Goal: Task Accomplishment & Management: Manage account settings

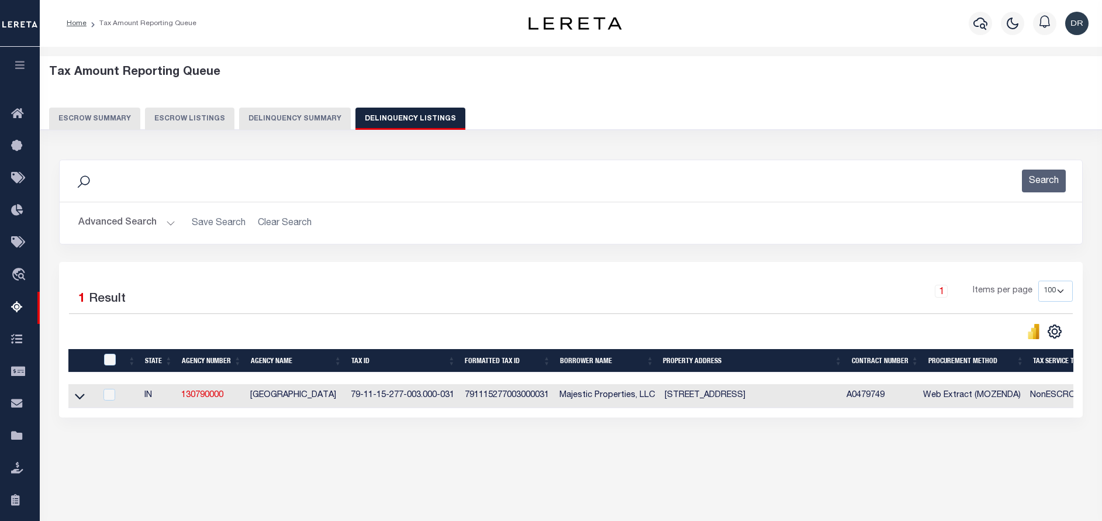
select select "IN"
select select "100"
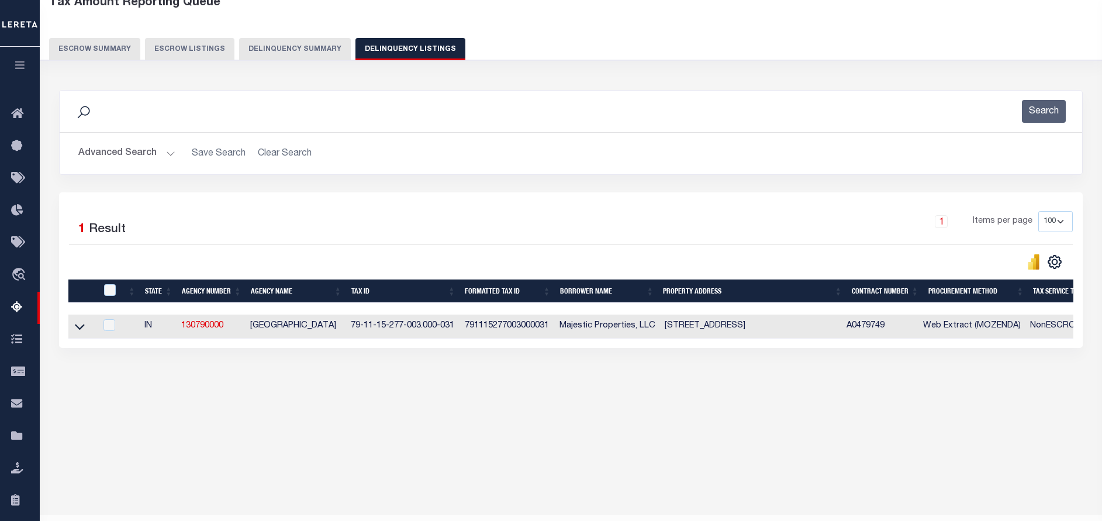
click at [135, 144] on button "Advanced Search" at bounding box center [126, 153] width 97 height 23
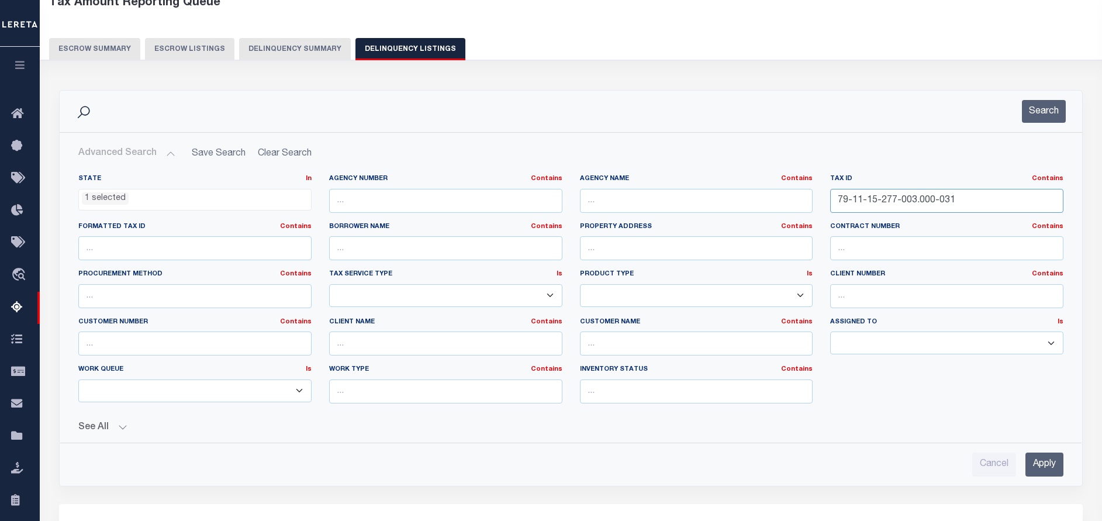
click at [1024, 199] on input "79-11-15-277-003.000-031" at bounding box center [947, 201] width 233 height 24
paste input "301-009"
type input "79-11-15-301-009.000-031"
click at [1049, 115] on button "Search" at bounding box center [1044, 111] width 44 height 23
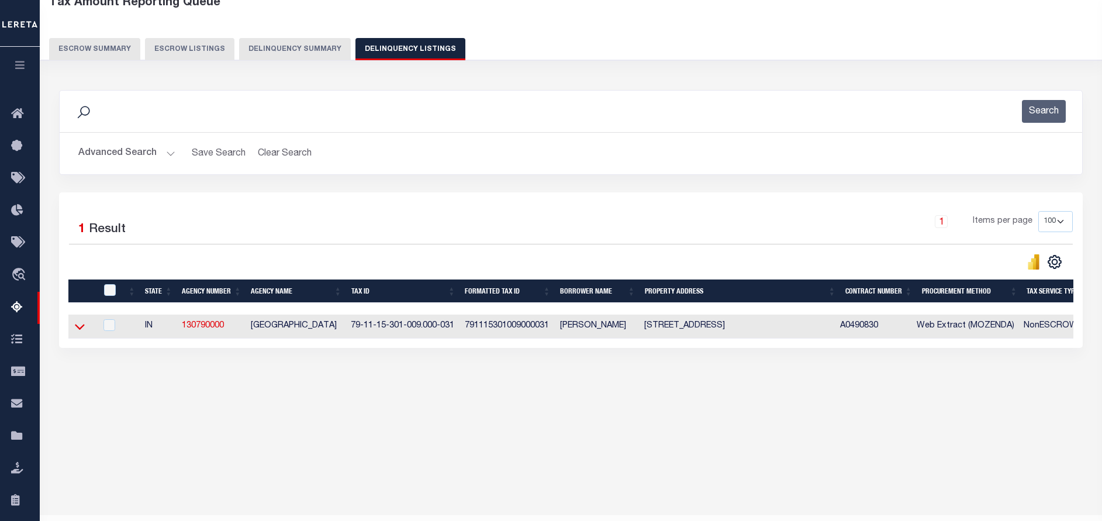
click at [79, 323] on icon at bounding box center [80, 327] width 10 height 12
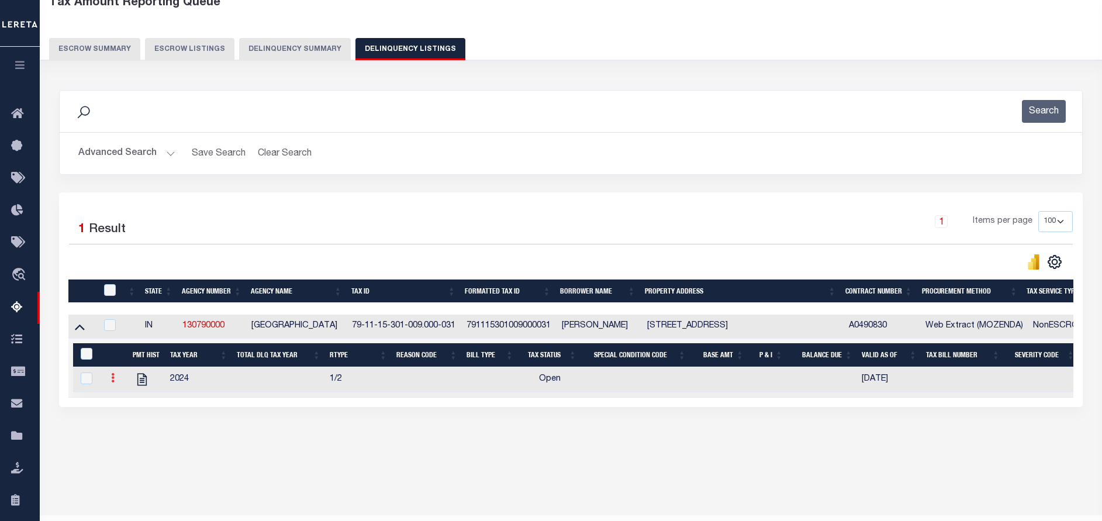
click at [115, 384] on link at bounding box center [112, 379] width 13 height 9
click at [122, 412] on link "" at bounding box center [127, 416] width 40 height 19
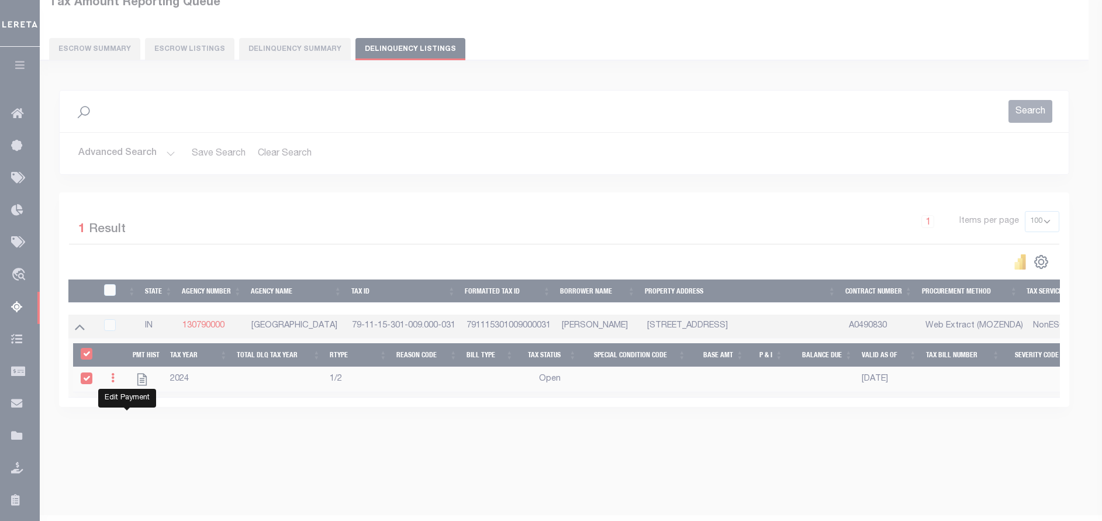
select select "OP2"
select select
type input "[DATE]"
checkbox input "true"
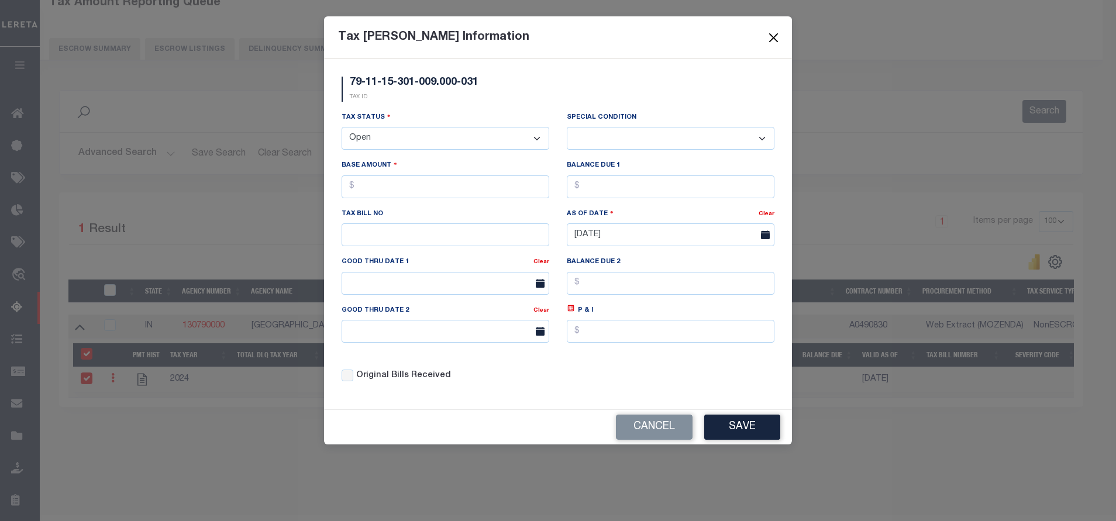
click at [777, 39] on button "Close" at bounding box center [773, 37] width 15 height 15
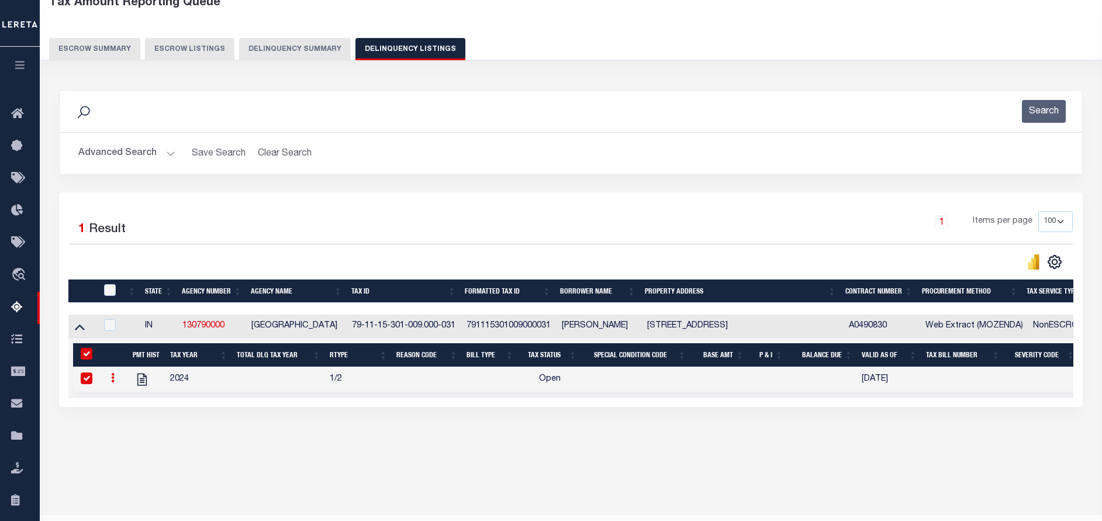
click at [88, 379] on input "checkbox" at bounding box center [87, 379] width 12 height 12
checkbox input "false"
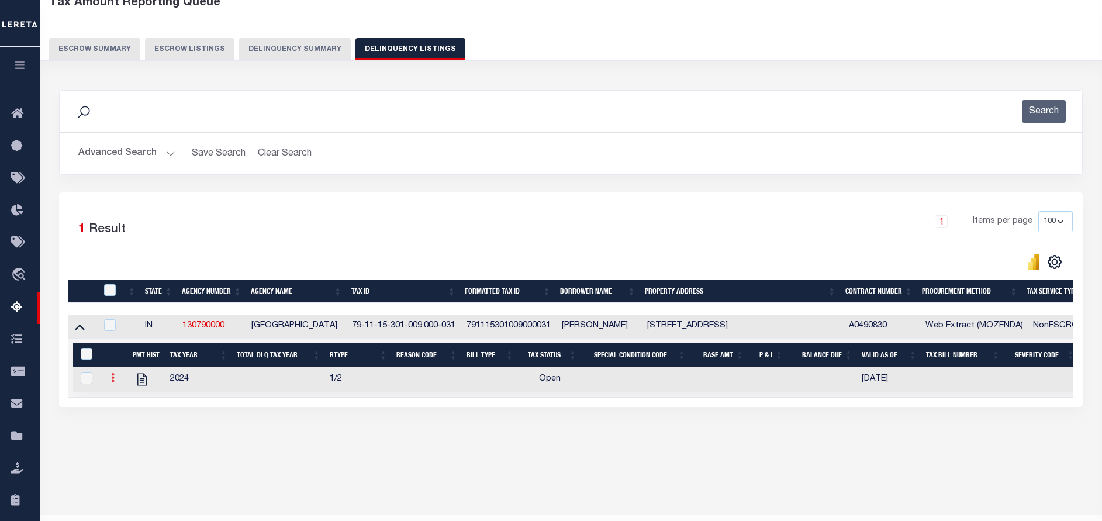
click at [114, 382] on icon at bounding box center [113, 377] width 4 height 9
click at [125, 391] on link "" at bounding box center [127, 396] width 40 height 19
checkbox input "true"
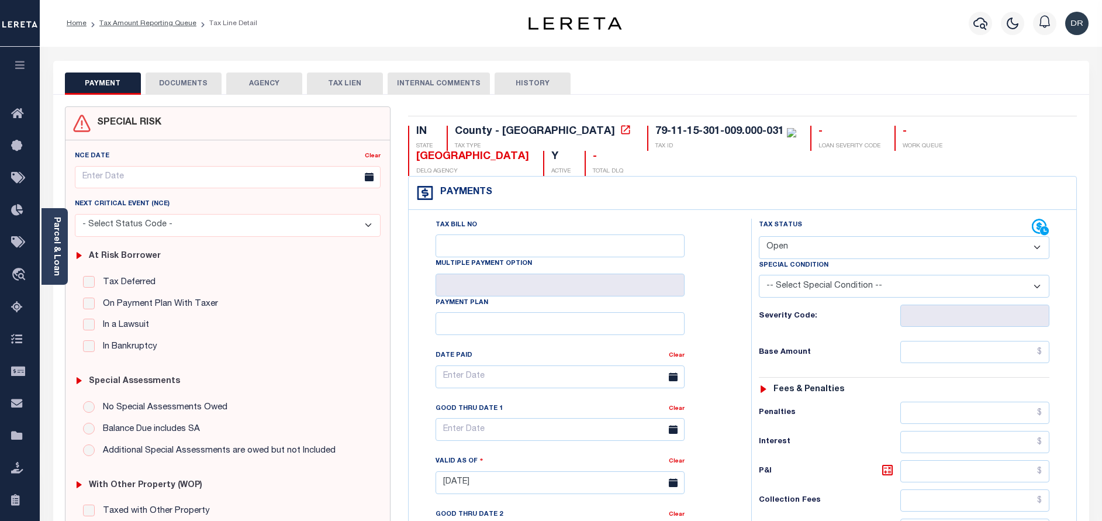
click at [909, 250] on select "- Select Status Code - Open Due/Unpaid Paid Incomplete No Tax Due Internal Refu…" at bounding box center [904, 247] width 291 height 23
select select "PYD"
click at [759, 237] on select "- Select Status Code - Open Due/Unpaid Paid Incomplete No Tax Due Internal Refu…" at bounding box center [904, 247] width 291 height 23
type input "[DATE]"
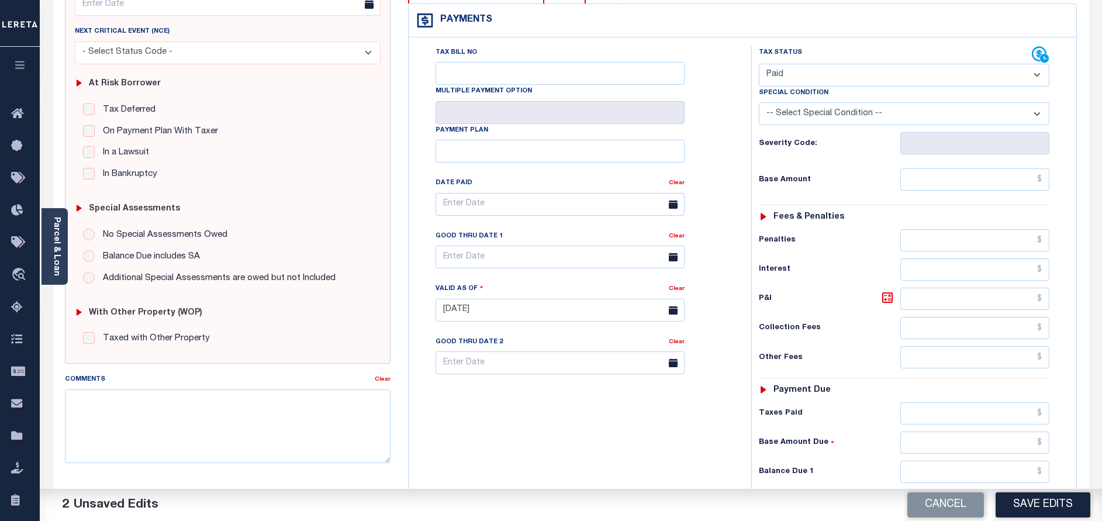
scroll to position [263, 0]
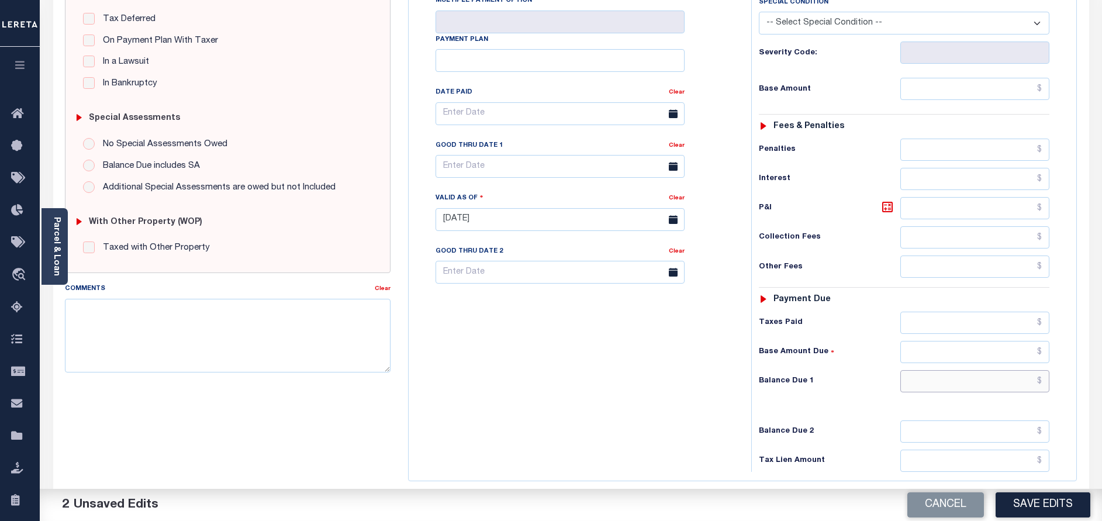
click at [935, 382] on input "text" at bounding box center [975, 381] width 149 height 22
type input "$0.00"
click at [1038, 503] on button "Save Edits" at bounding box center [1043, 504] width 95 height 25
checkbox input "false"
type input "$0"
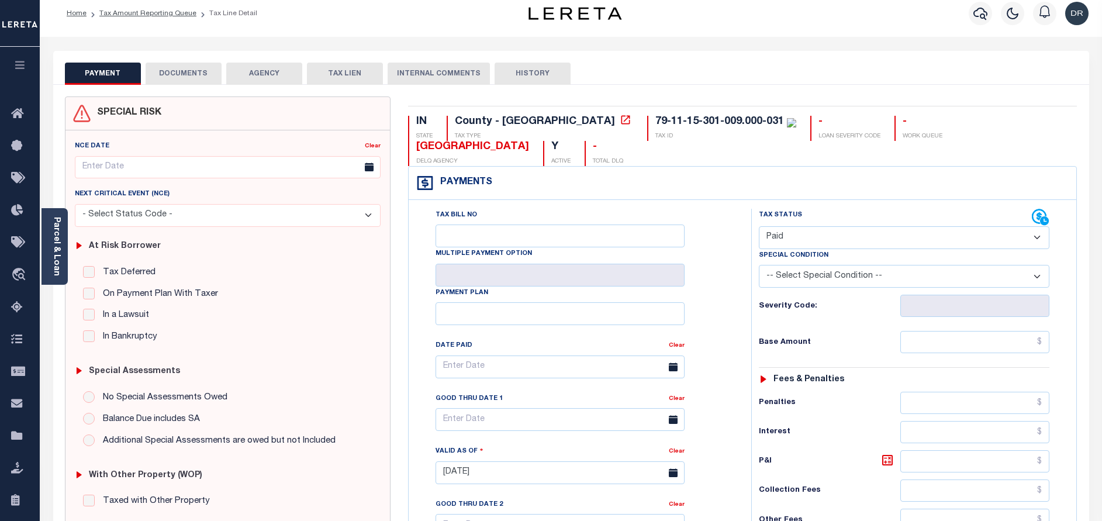
scroll to position [0, 0]
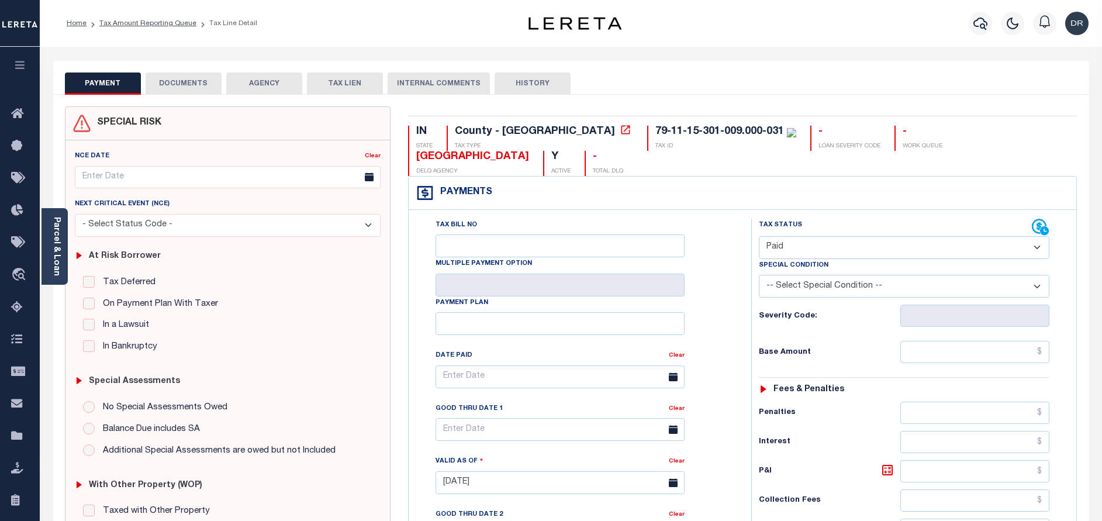
click at [173, 91] on button "DOCUMENTS" at bounding box center [184, 84] width 76 height 22
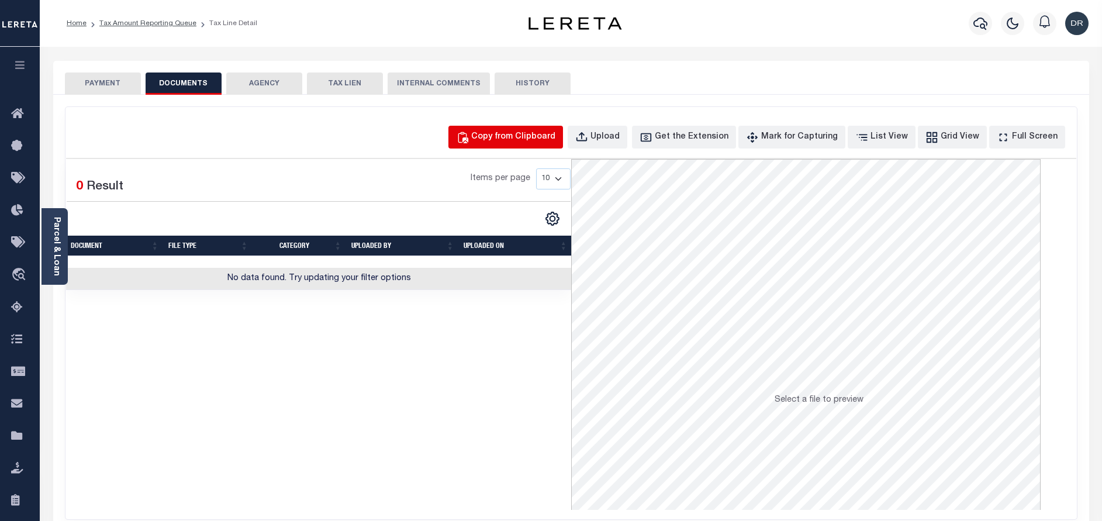
click at [554, 136] on div "Copy from Clipboard" at bounding box center [513, 137] width 84 height 13
select select "POP"
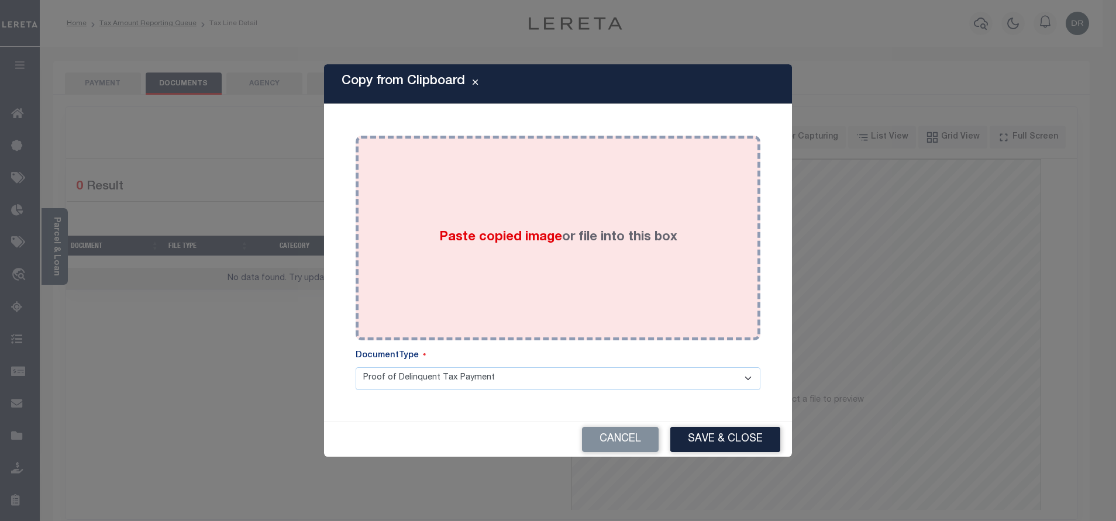
click at [601, 209] on div "Paste copied image or file into this box" at bounding box center [557, 237] width 387 height 187
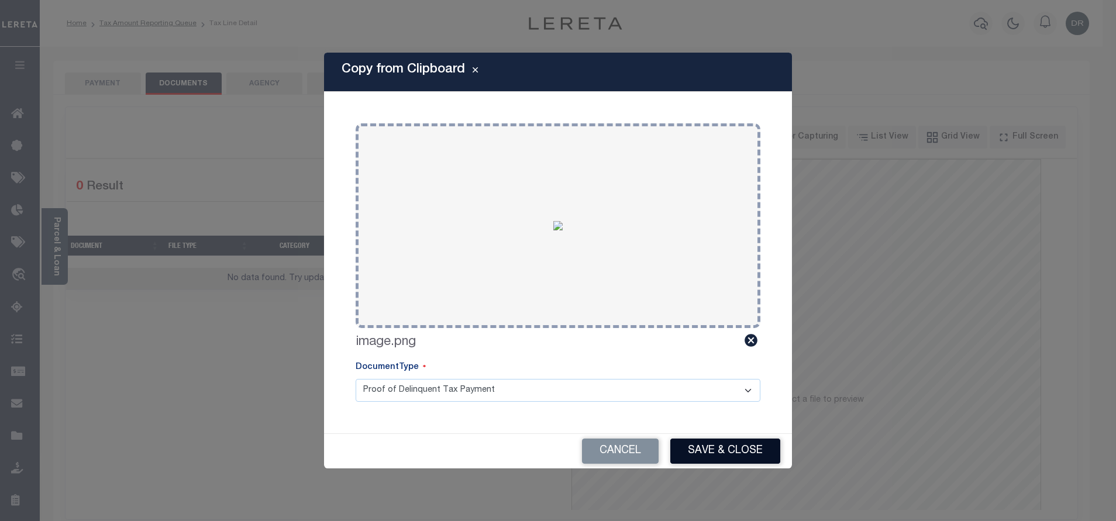
click at [686, 452] on button "Save & Close" at bounding box center [725, 451] width 110 height 25
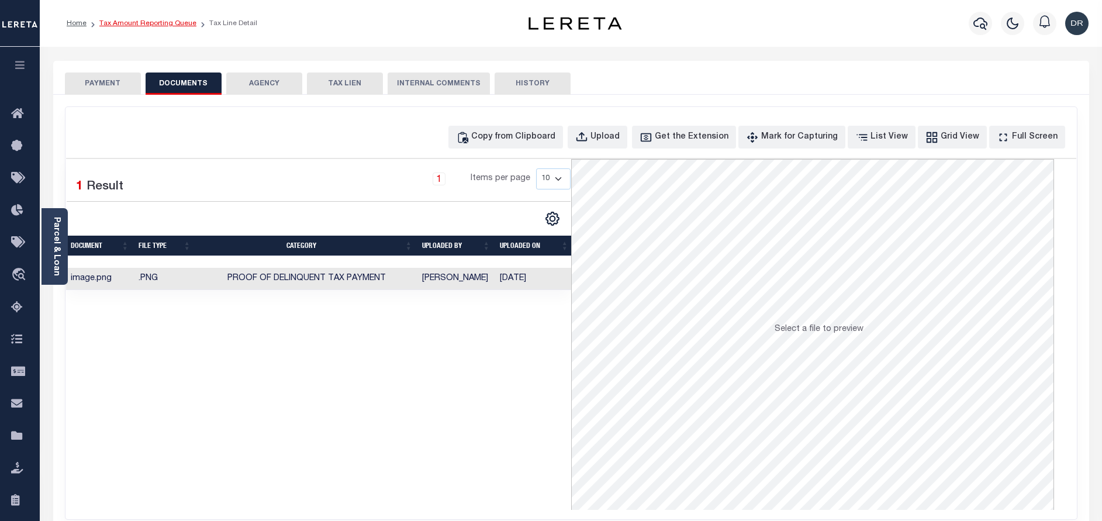
click at [142, 23] on link "Tax Amount Reporting Queue" at bounding box center [147, 23] width 97 height 7
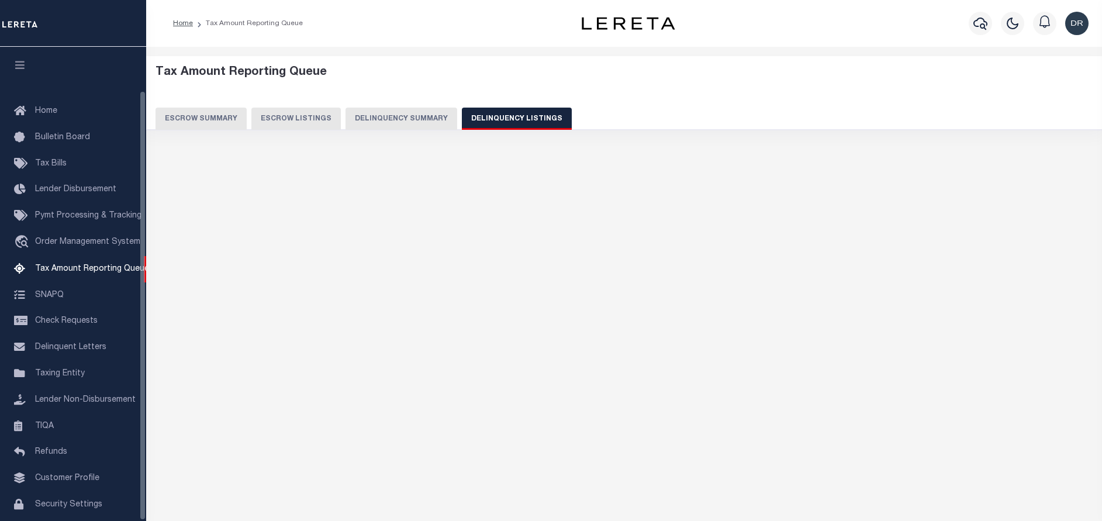
select select "100"
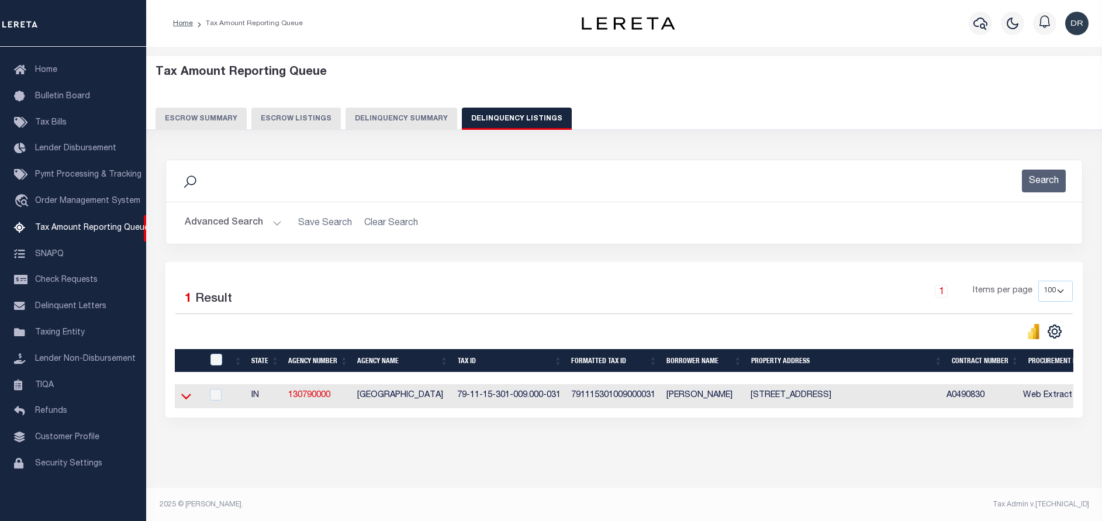
click at [186, 398] on icon at bounding box center [186, 396] width 10 height 12
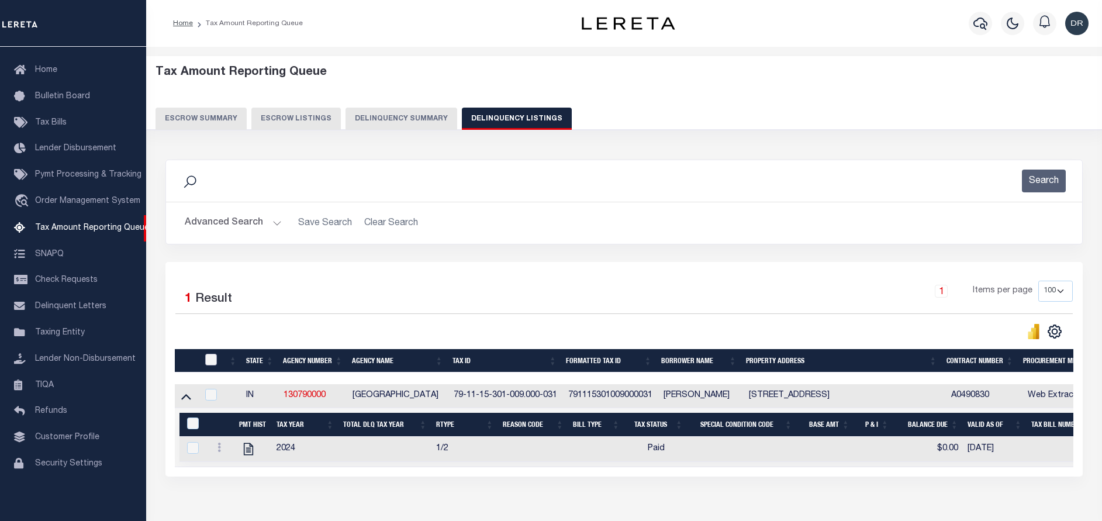
click at [209, 363] on input "checkbox" at bounding box center [211, 360] width 12 height 12
checkbox input "true"
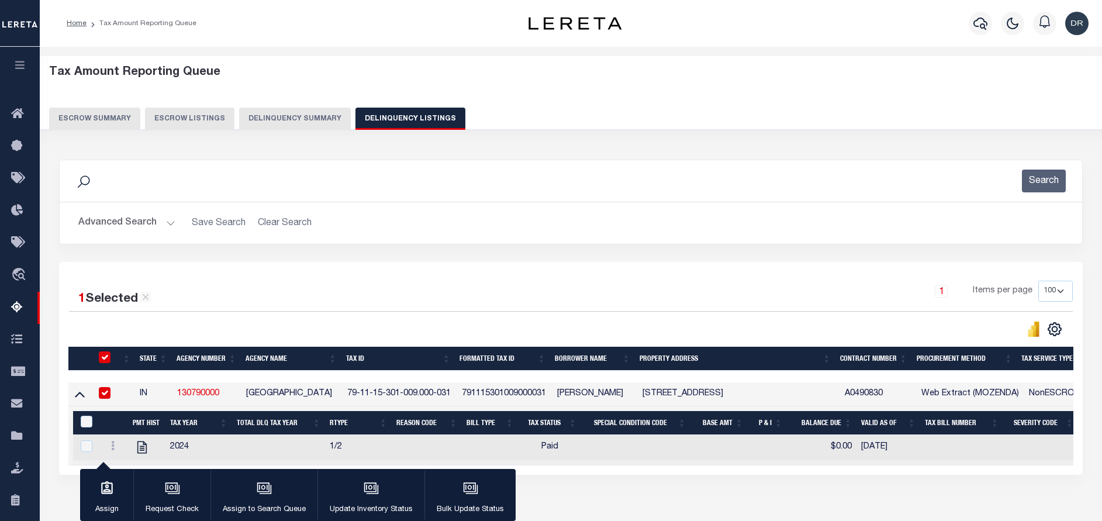
checkbox input "true"
click at [84, 427] on input "&nbsp;" at bounding box center [87, 422] width 12 height 12
checkbox input "true"
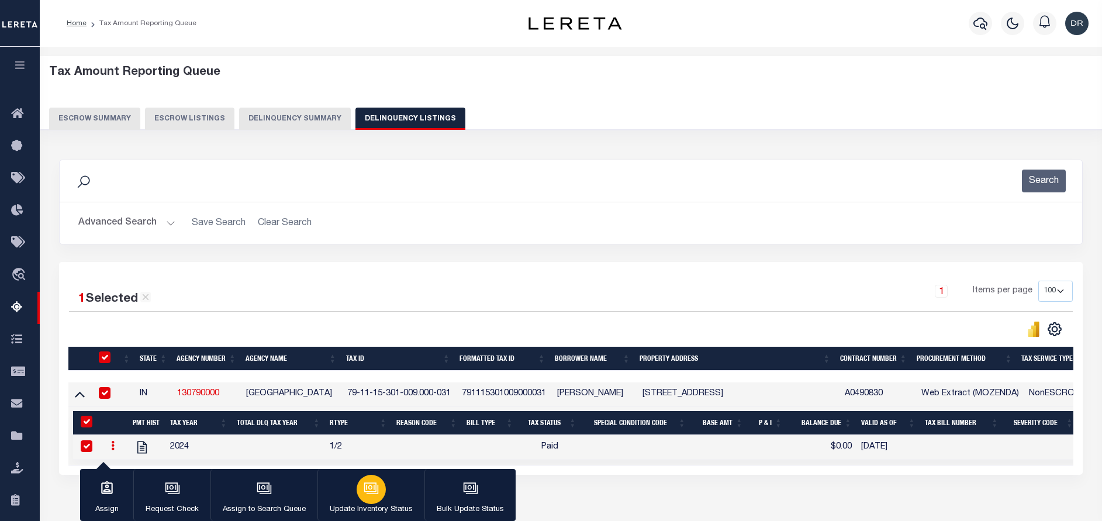
click at [364, 491] on icon "button" at bounding box center [371, 488] width 15 height 15
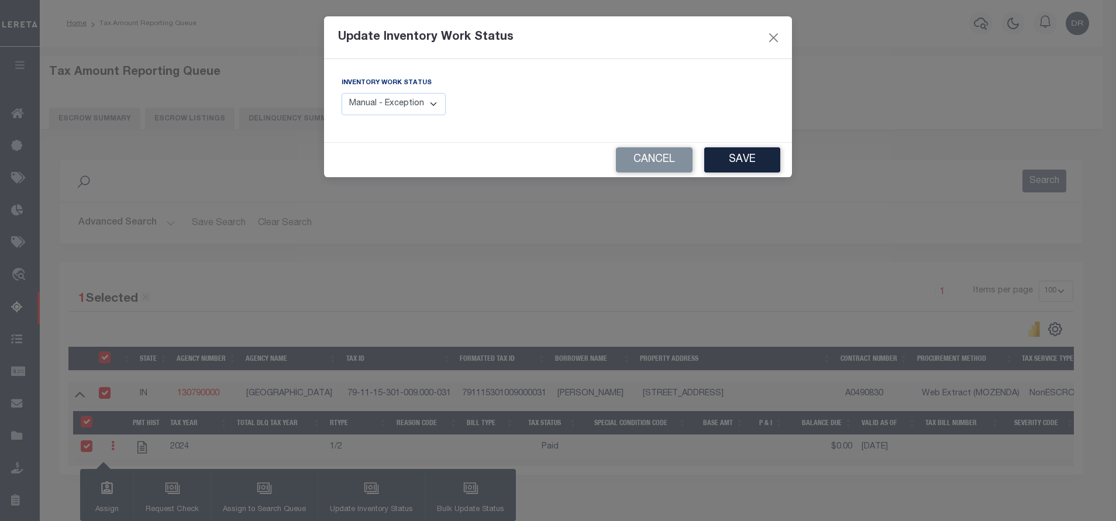
click at [373, 102] on select "Manual - Exception Pended - Awaiting Search Late Add Exception Completed" at bounding box center [394, 104] width 104 height 23
select select "4"
click at [342, 93] on select "Manual - Exception Pended - Awaiting Search Late Add Exception Completed" at bounding box center [394, 104] width 104 height 23
click at [729, 170] on button "Save" at bounding box center [742, 159] width 76 height 25
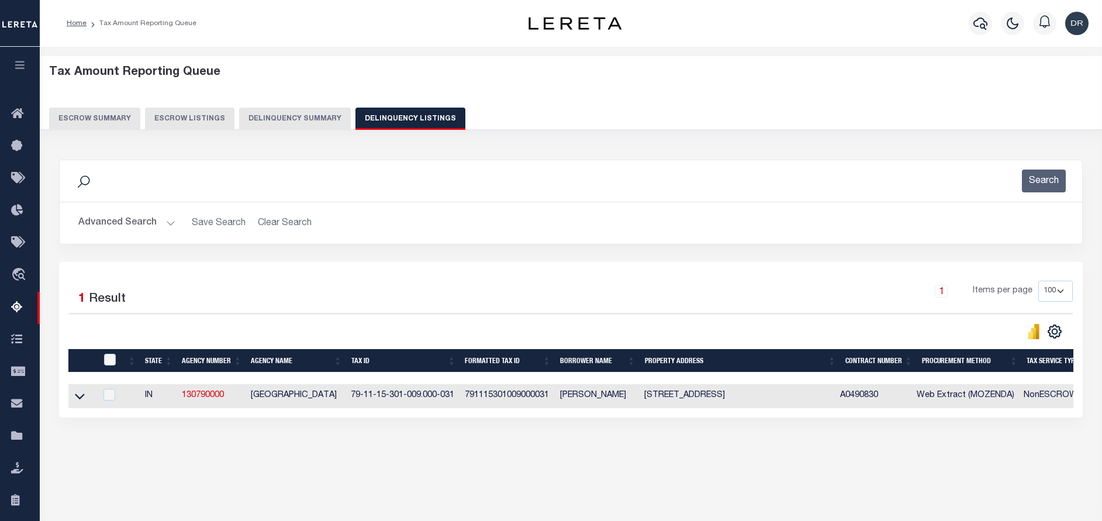
click at [129, 220] on button "Advanced Search" at bounding box center [126, 223] width 97 height 23
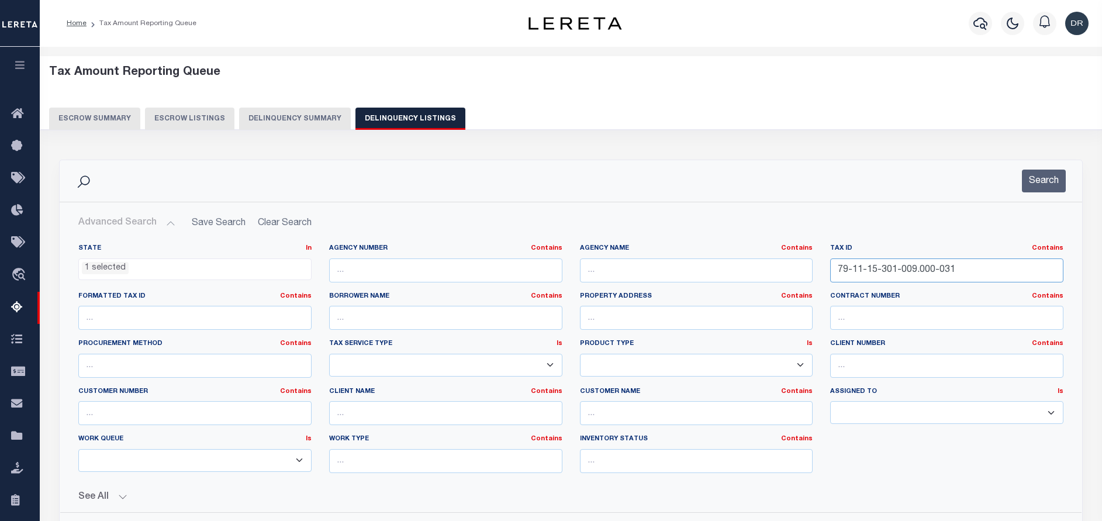
click at [897, 264] on input "79-11-15-301-009.000-031" at bounding box center [947, 271] width 233 height 24
paste input "6-100-005.000-033"
type input "79-11-16-100-005.000-033"
click at [1043, 186] on button "Search" at bounding box center [1044, 181] width 44 height 23
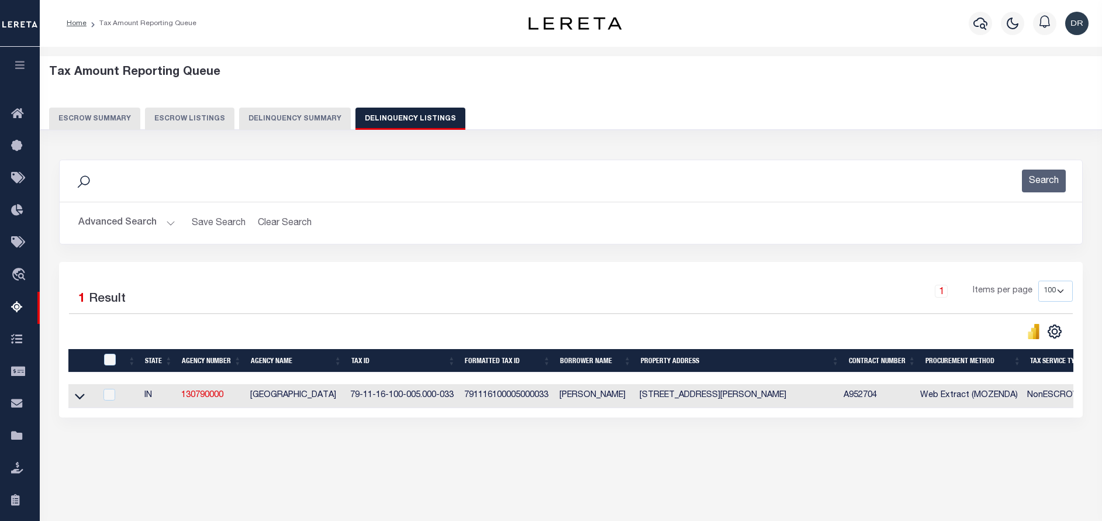
click at [71, 400] on td at bounding box center [81, 396] width 27 height 24
checkbox input "true"
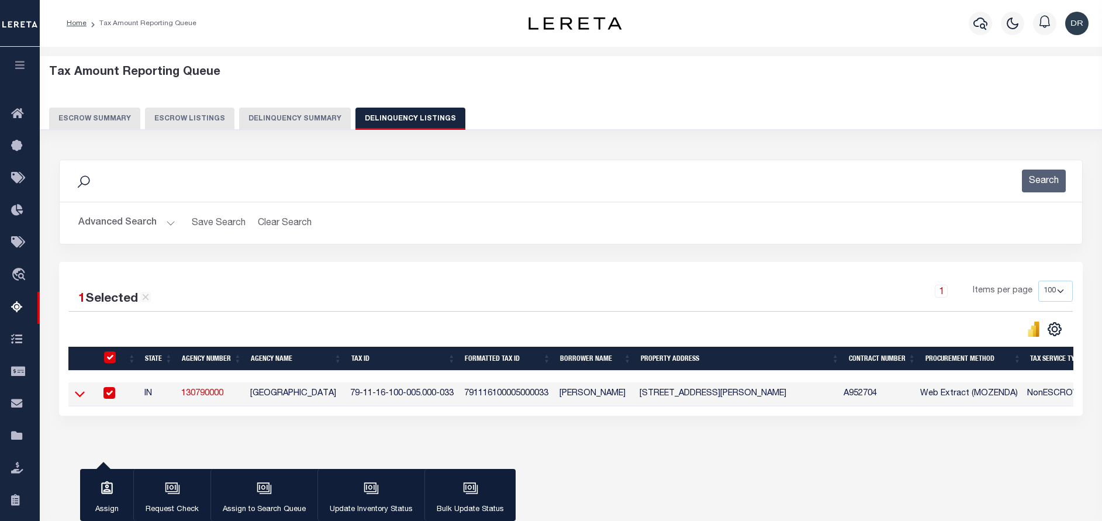
click at [77, 400] on icon at bounding box center [80, 394] width 10 height 12
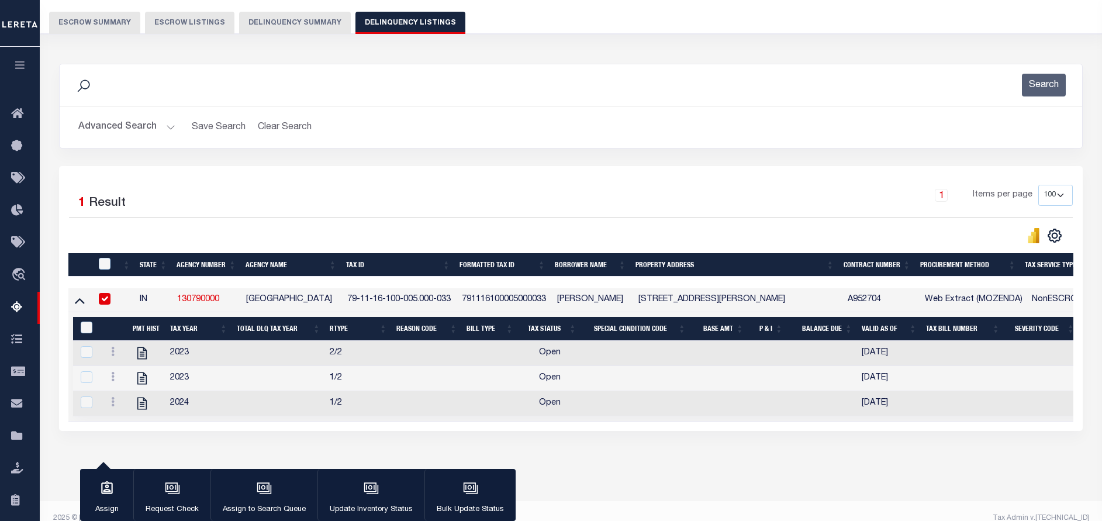
scroll to position [123, 0]
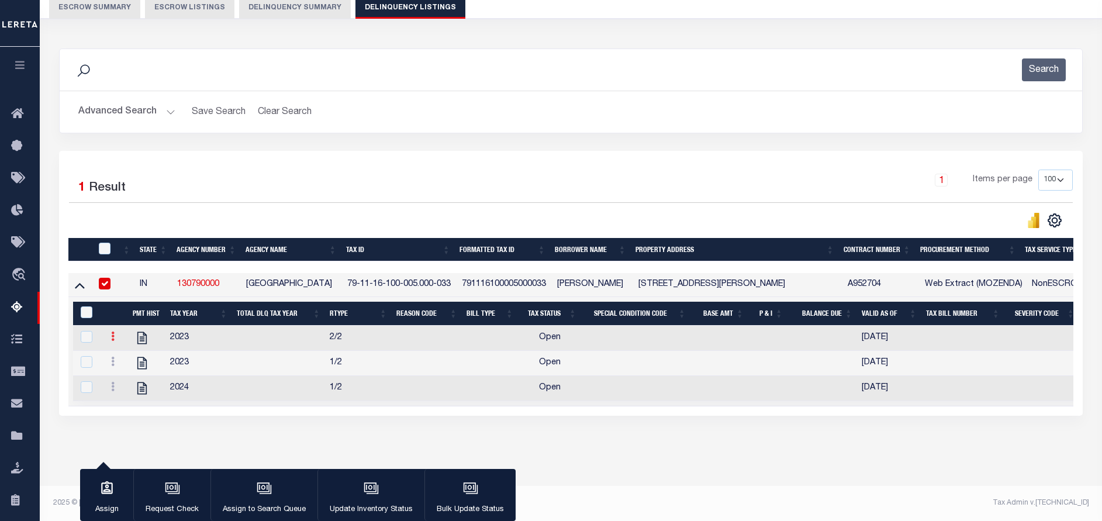
click at [109, 333] on link at bounding box center [112, 337] width 13 height 9
click at [119, 352] on link "" at bounding box center [127, 355] width 40 height 19
checkbox input "false"
checkbox input "true"
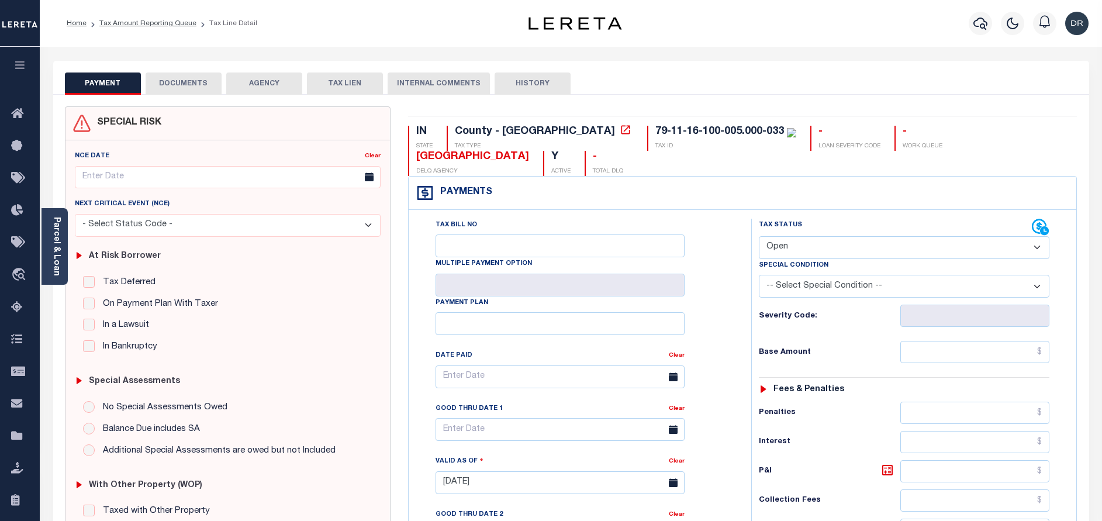
click at [809, 252] on select "- Select Status Code - Open Due/Unpaid Paid Incomplete No Tax Due Internal Refu…" at bounding box center [904, 247] width 291 height 23
select select "PYD"
click at [759, 237] on select "- Select Status Code - Open Due/Unpaid Paid Incomplete No Tax Due Internal Refu…" at bounding box center [904, 247] width 291 height 23
type input "[DATE]"
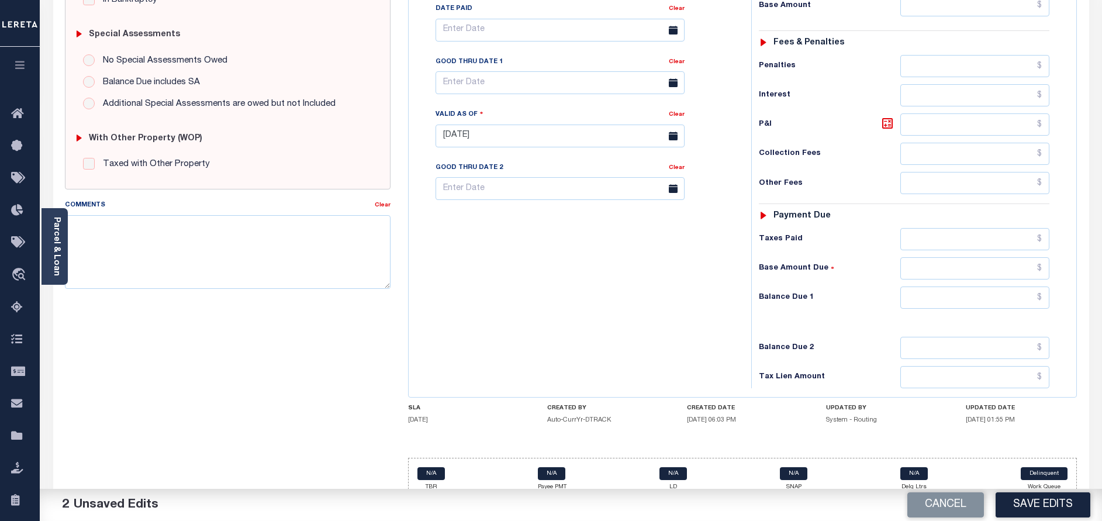
scroll to position [351, 0]
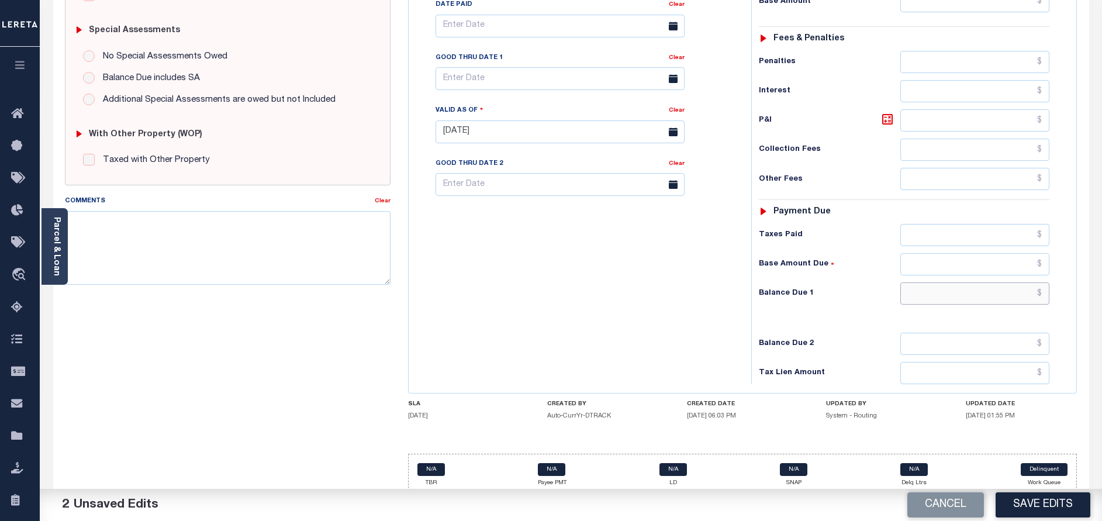
click at [933, 287] on input "text" at bounding box center [975, 293] width 149 height 22
type input "$0.00"
click at [1039, 514] on button "Save Edits" at bounding box center [1043, 504] width 95 height 25
checkbox input "false"
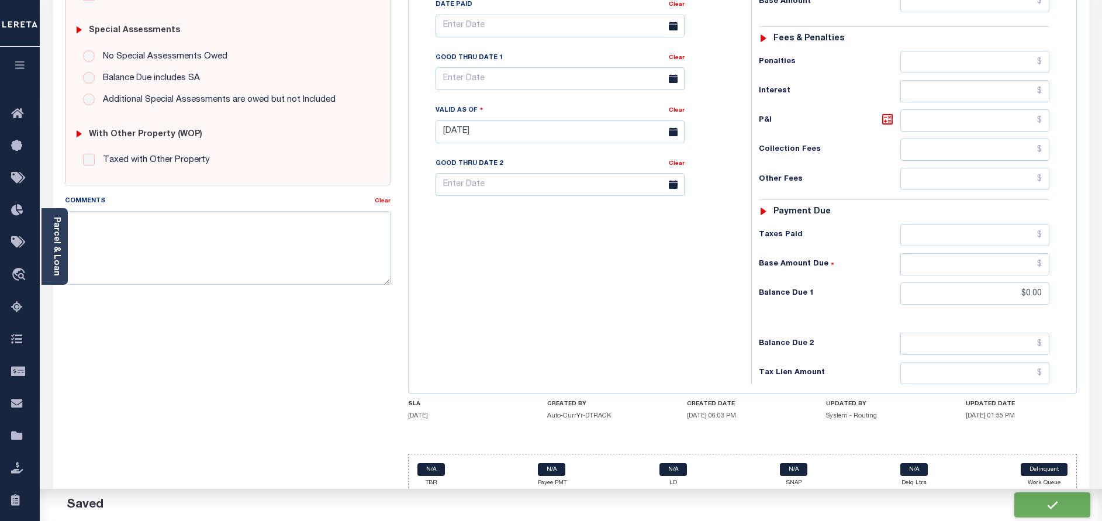
checkbox input "false"
type input "$0"
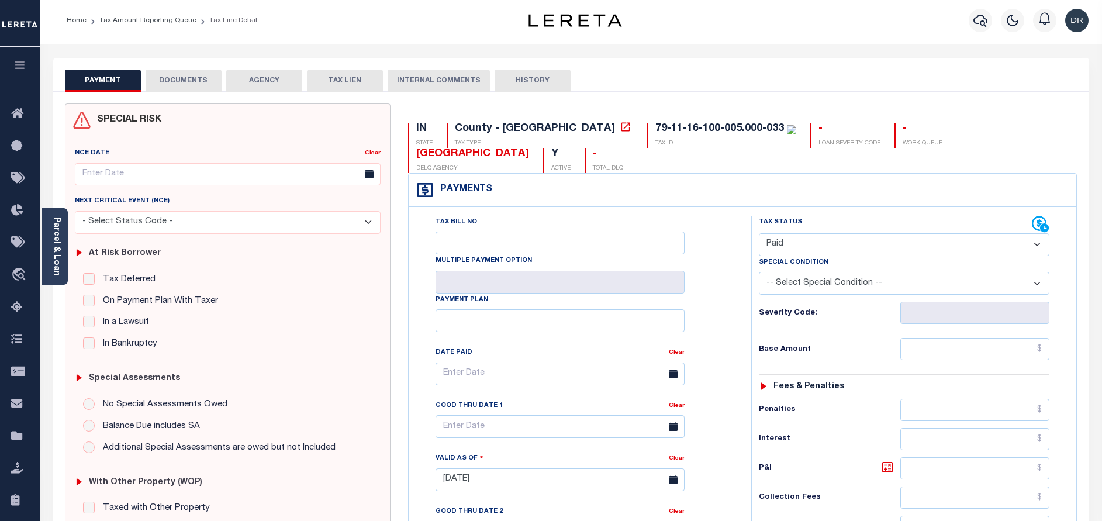
scroll to position [0, 0]
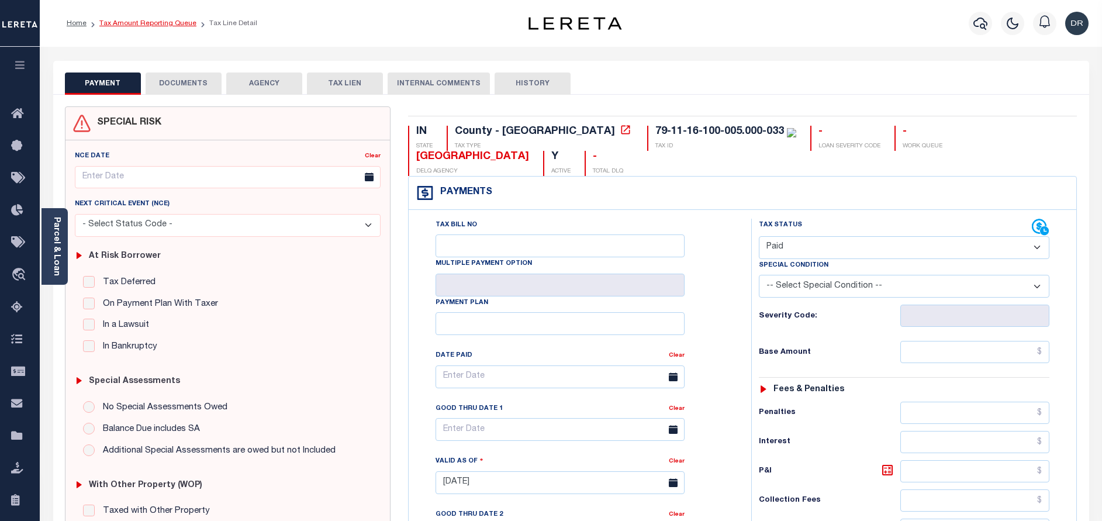
click at [167, 24] on link "Tax Amount Reporting Queue" at bounding box center [147, 23] width 97 height 7
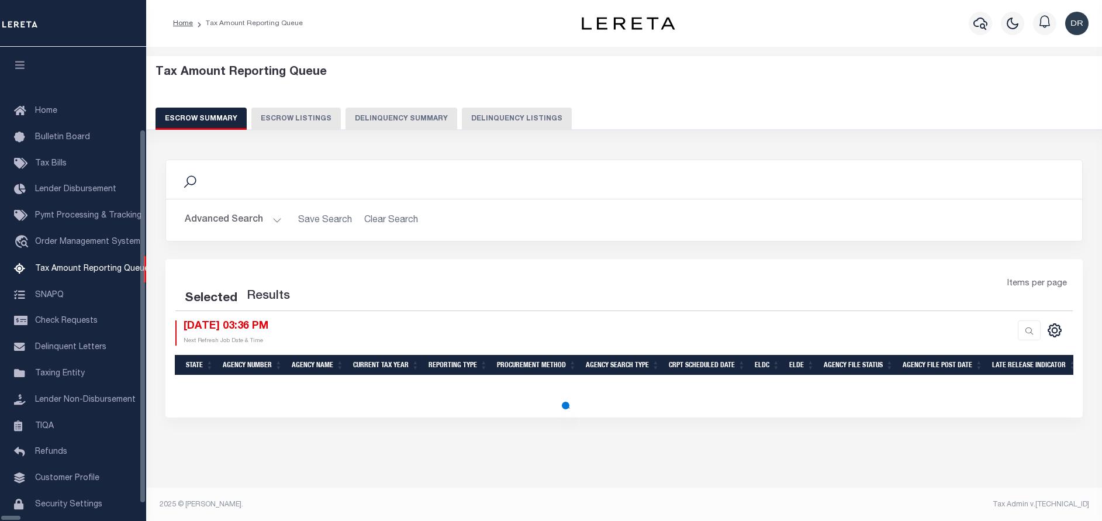
select select "100"
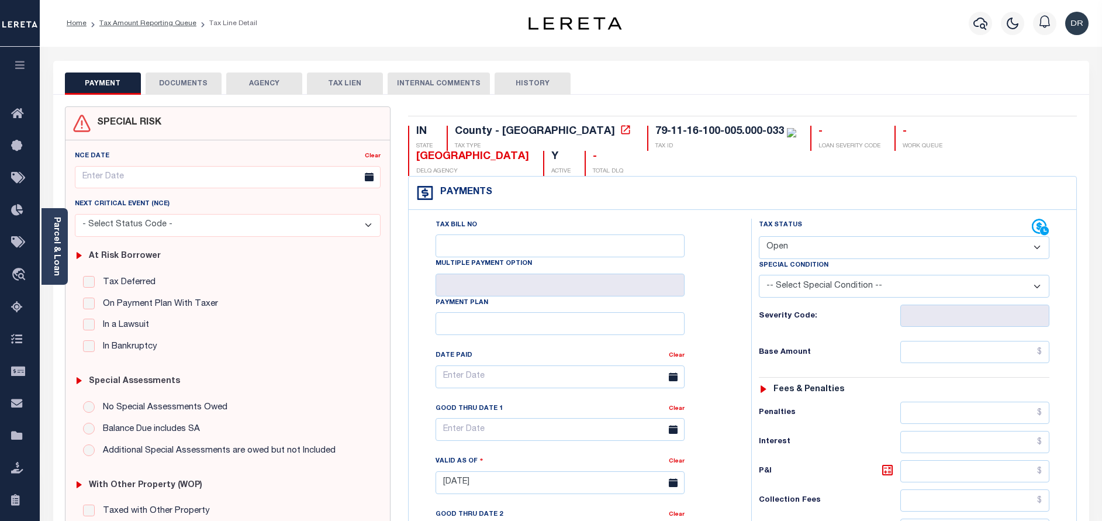
click at [834, 243] on select "- Select Status Code - Open Due/Unpaid Paid Incomplete No Tax Due Internal Refu…" at bounding box center [904, 247] width 291 height 23
select select "PYD"
click at [759, 237] on select "- Select Status Code - Open Due/Unpaid Paid Incomplete No Tax Due Internal Refu…" at bounding box center [904, 247] width 291 height 23
type input "[DATE]"
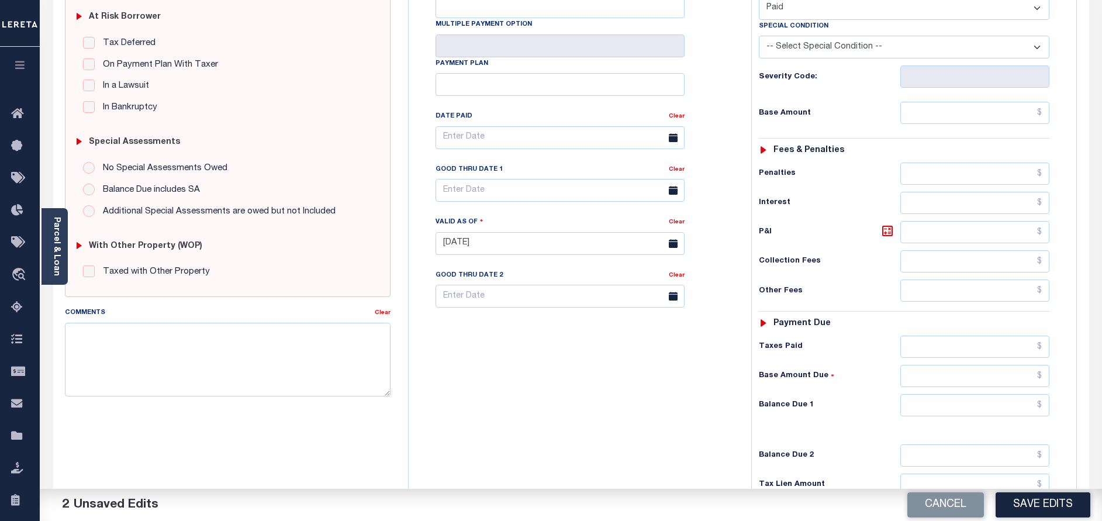
scroll to position [351, 0]
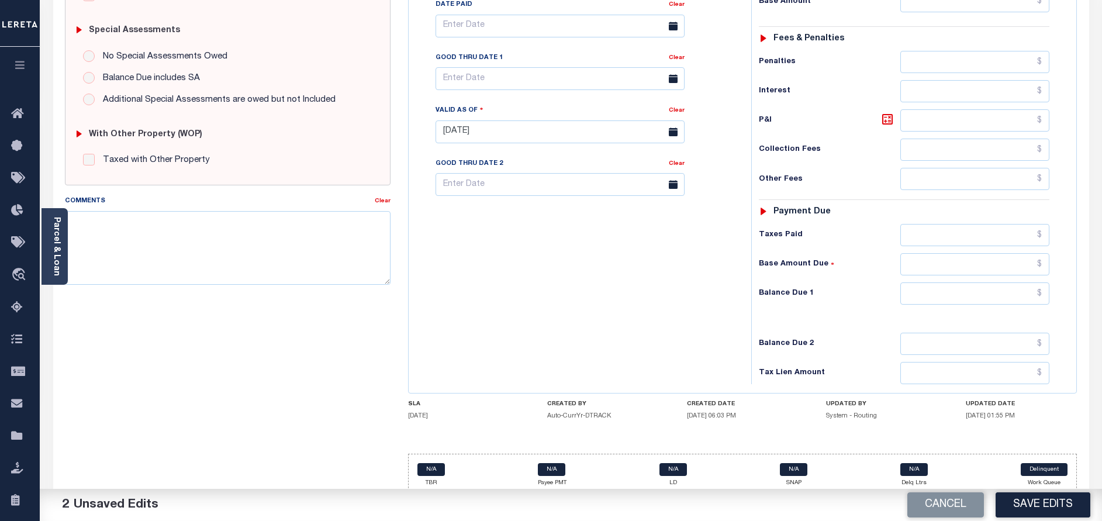
click at [948, 309] on div "Tax Status Status - Select Status Code -" at bounding box center [908, 126] width 313 height 516
click at [945, 291] on input "text" at bounding box center [975, 293] width 149 height 22
type input "$0.00"
click at [1033, 502] on button "Save Edits" at bounding box center [1043, 504] width 95 height 25
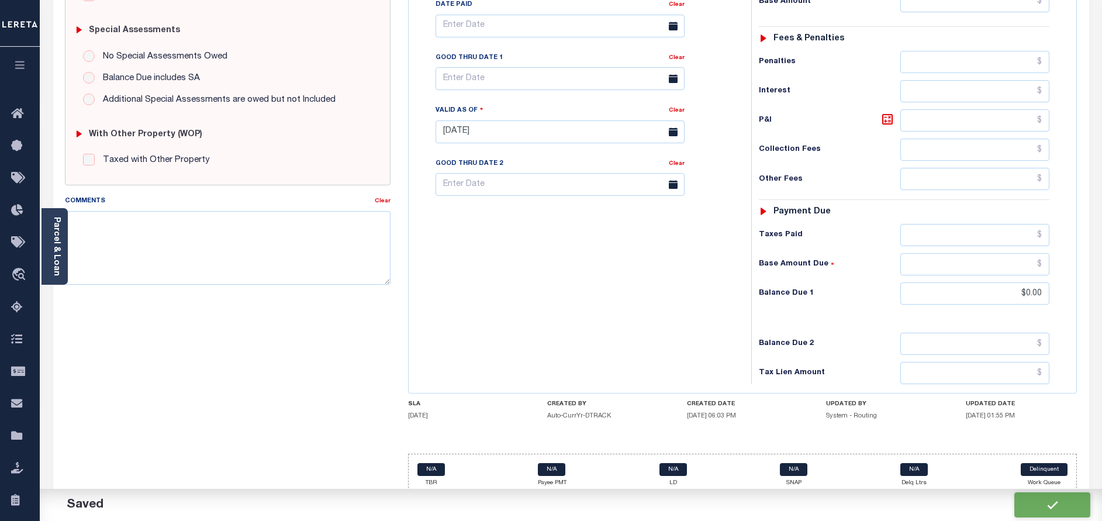
checkbox input "false"
type input "$0"
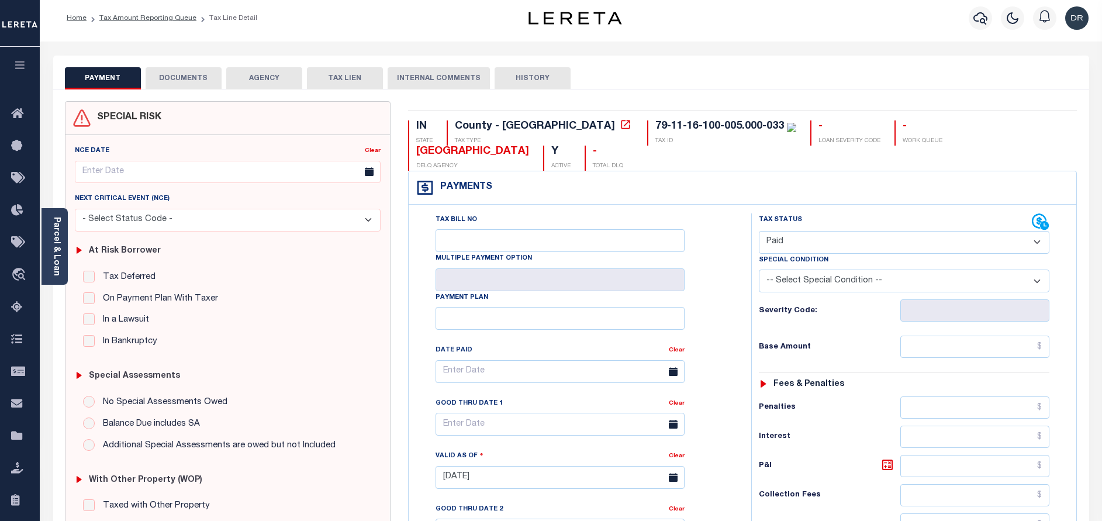
scroll to position [0, 0]
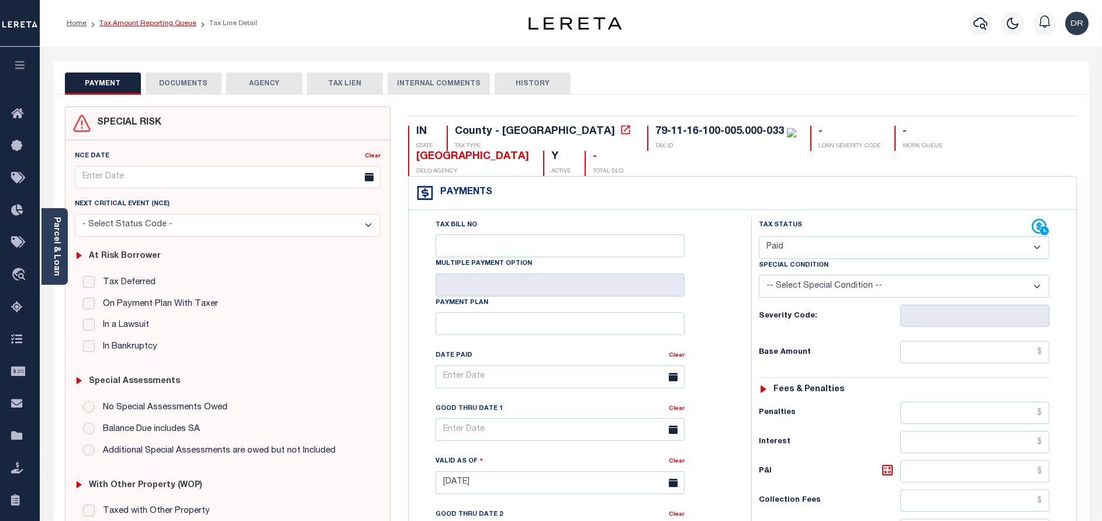
click at [153, 26] on link "Tax Amount Reporting Queue" at bounding box center [147, 23] width 97 height 7
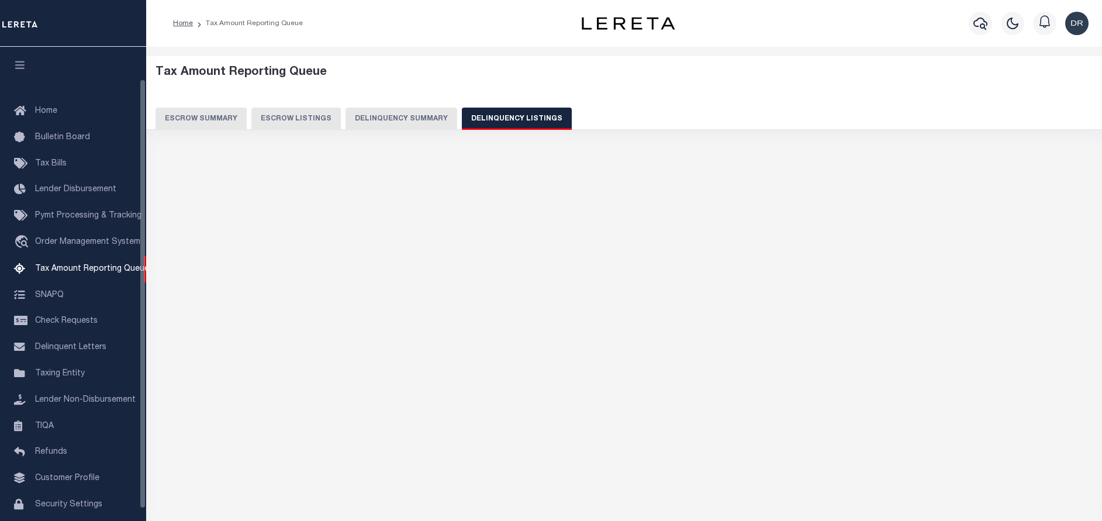
select select "100"
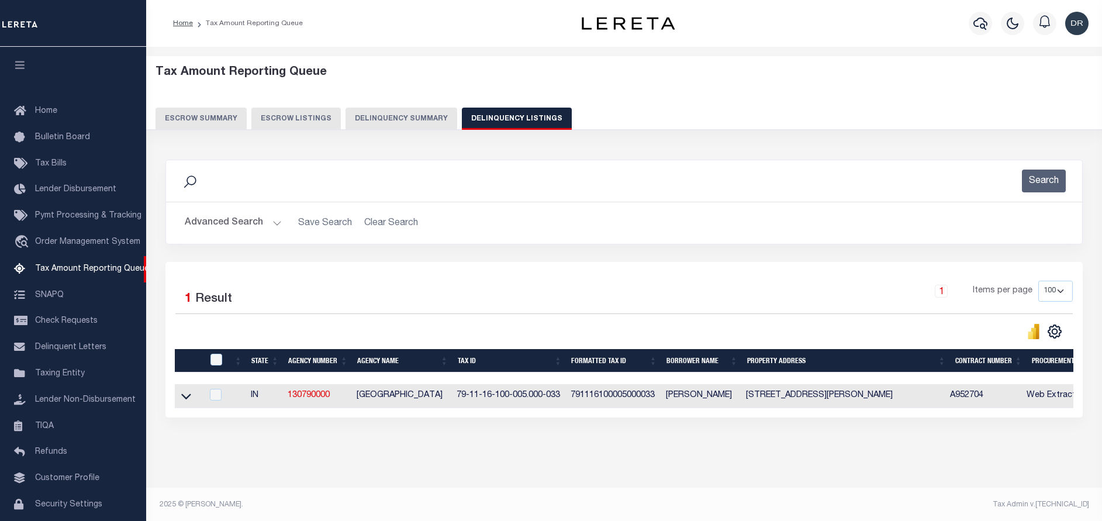
scroll to position [36, 0]
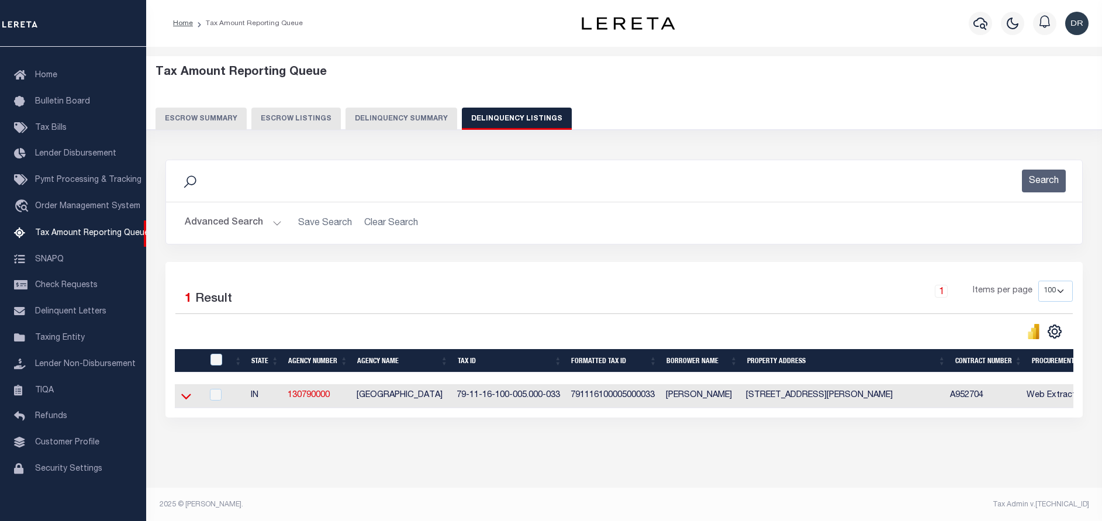
click at [184, 401] on icon at bounding box center [186, 396] width 10 height 12
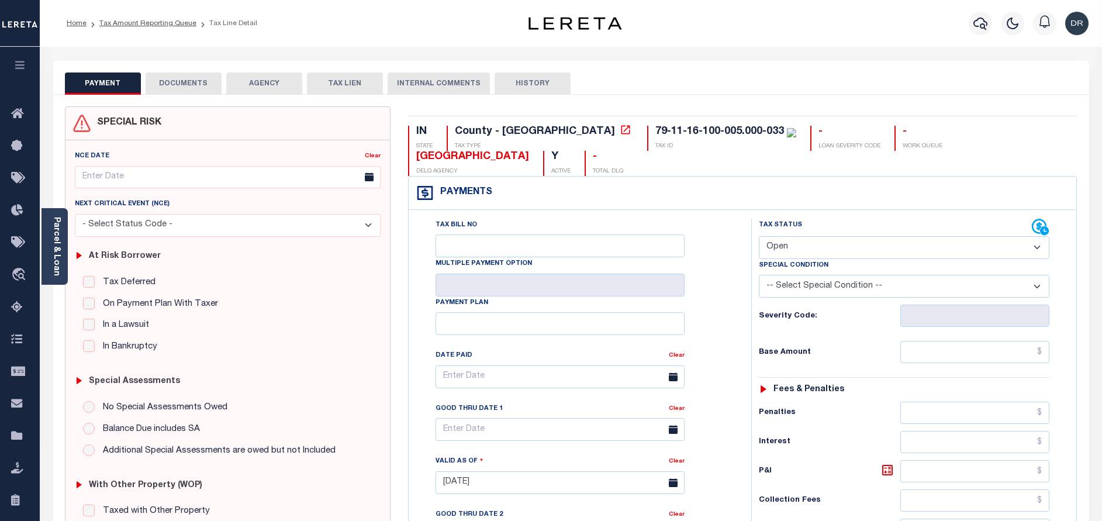
click at [804, 253] on select "- Select Status Code - Open Due/Unpaid Paid Incomplete No Tax Due Internal Refu…" at bounding box center [904, 247] width 291 height 23
select select "PYD"
click at [759, 237] on select "- Select Status Code - Open Due/Unpaid Paid Incomplete No Tax Due Internal Refu…" at bounding box center [904, 247] width 291 height 23
type input "[DATE]"
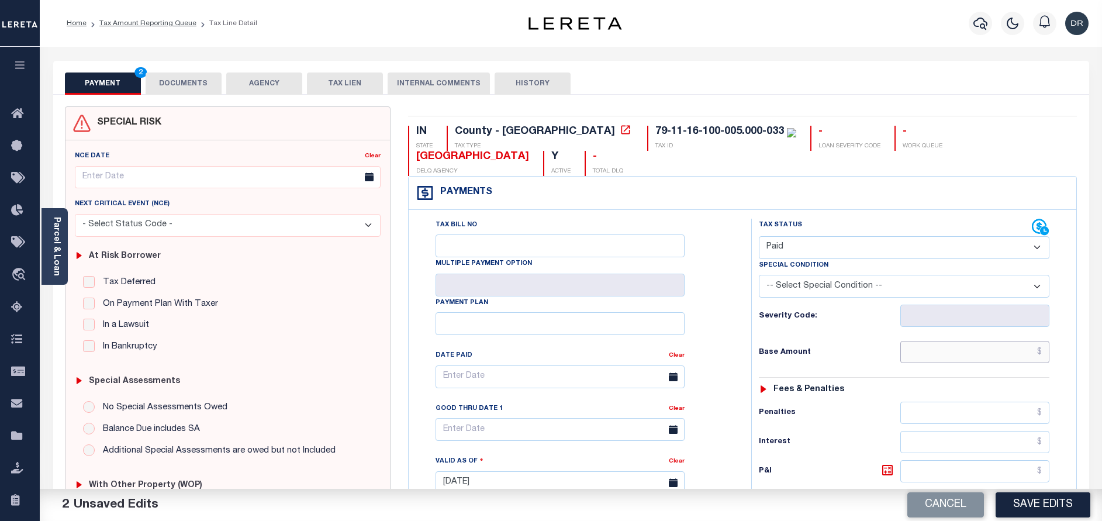
click at [993, 347] on input "text" at bounding box center [975, 352] width 149 height 22
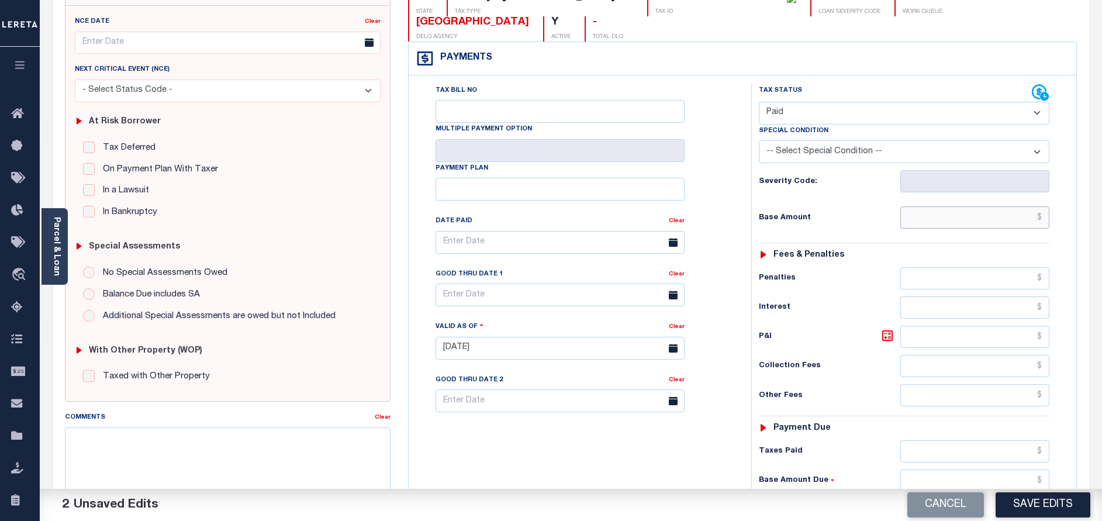
scroll to position [263, 0]
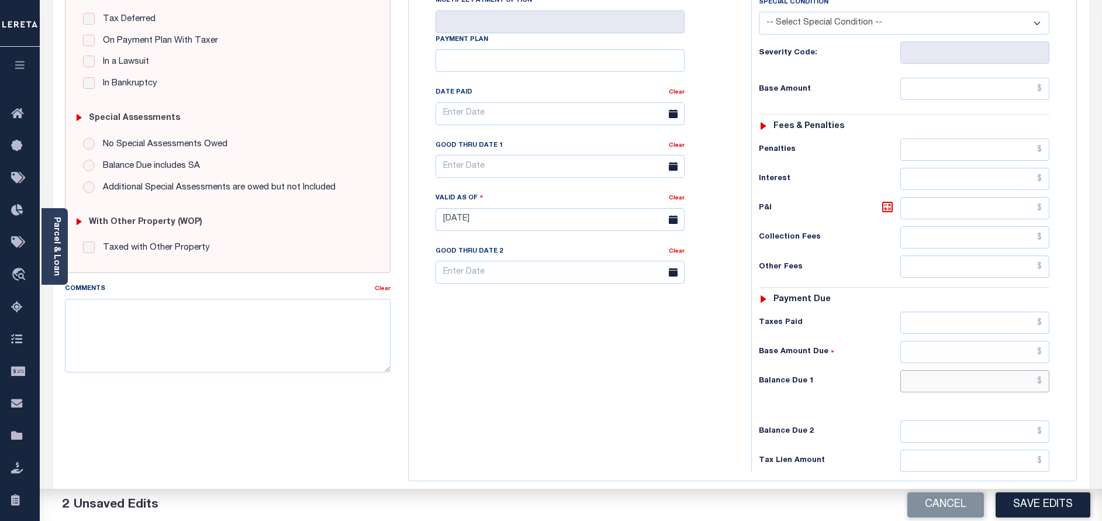
click at [952, 383] on input "text" at bounding box center [975, 381] width 149 height 22
type input "$0.00"
click at [1022, 501] on button "Save Edits" at bounding box center [1043, 504] width 95 height 25
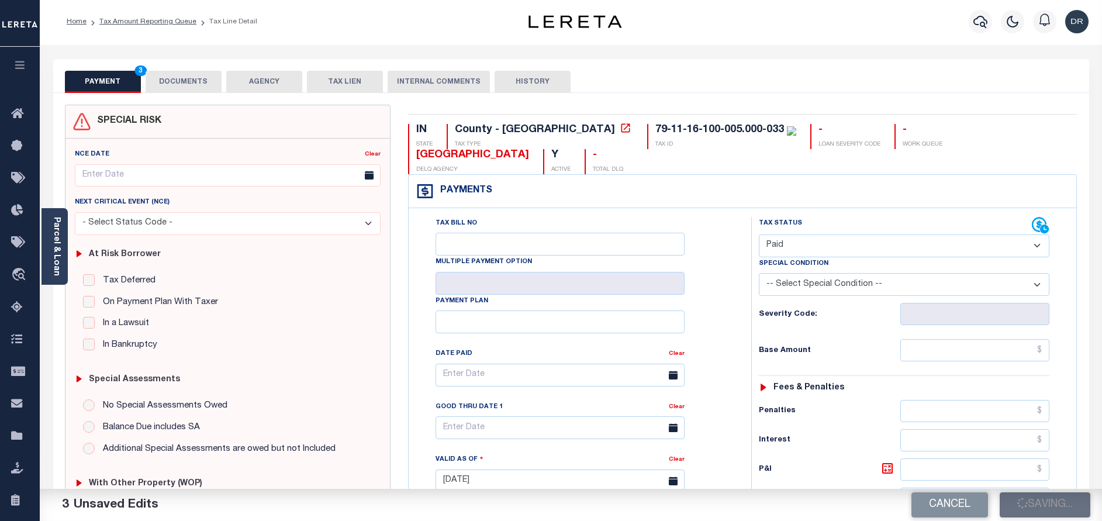
scroll to position [0, 0]
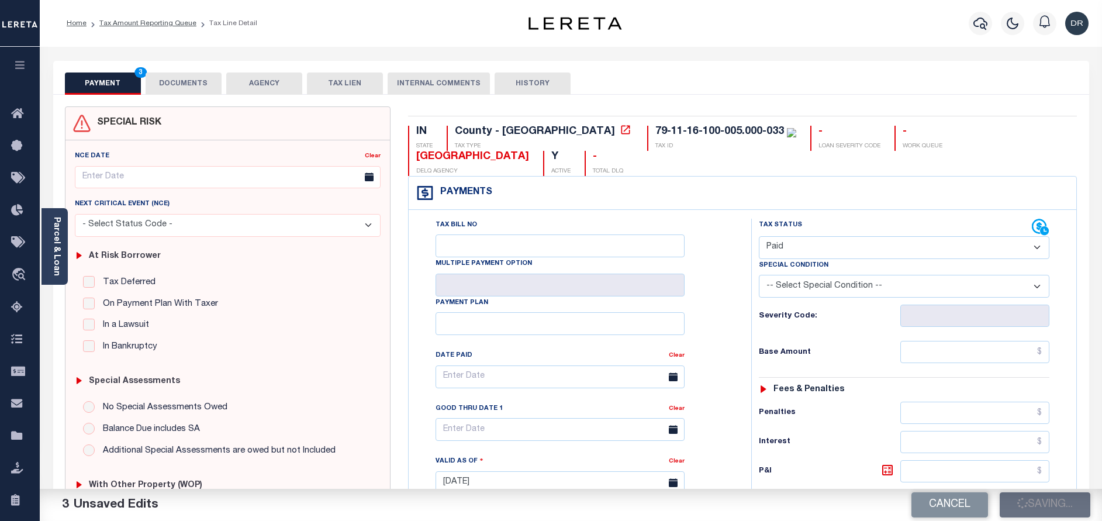
checkbox input "false"
type input "$0"
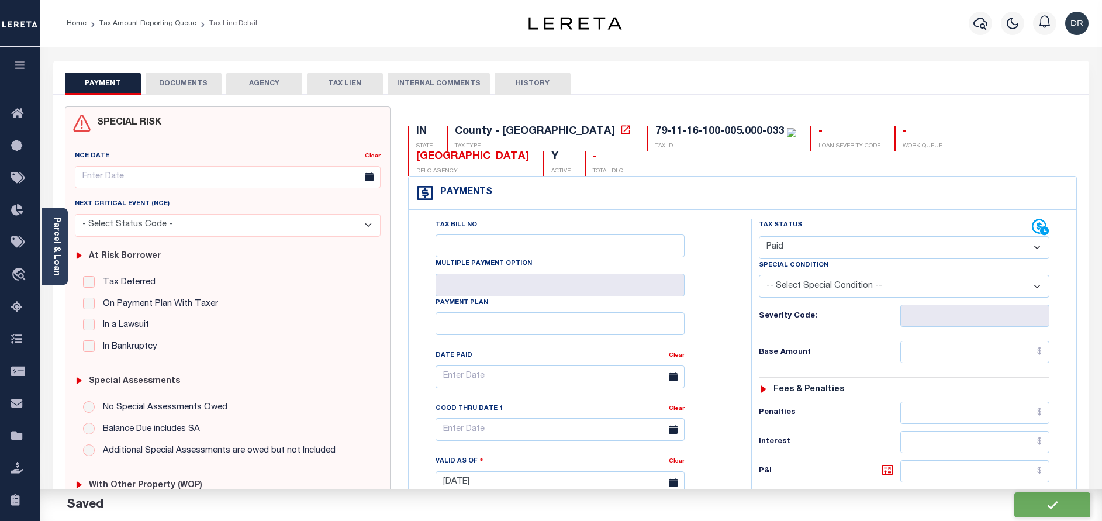
click at [182, 85] on button "DOCUMENTS" at bounding box center [184, 84] width 76 height 22
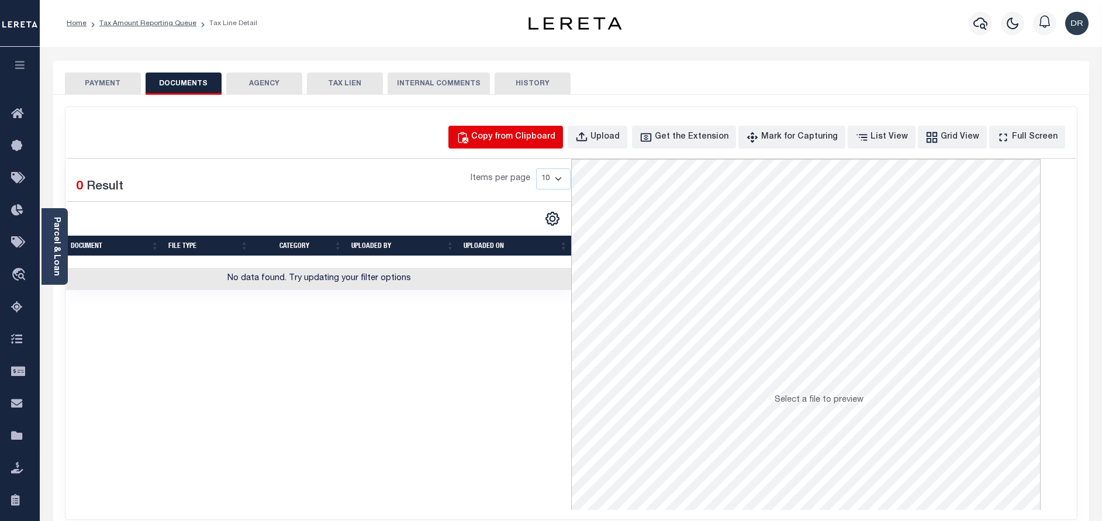
click at [526, 139] on div "Copy from Clipboard" at bounding box center [513, 137] width 84 height 13
select select "POP"
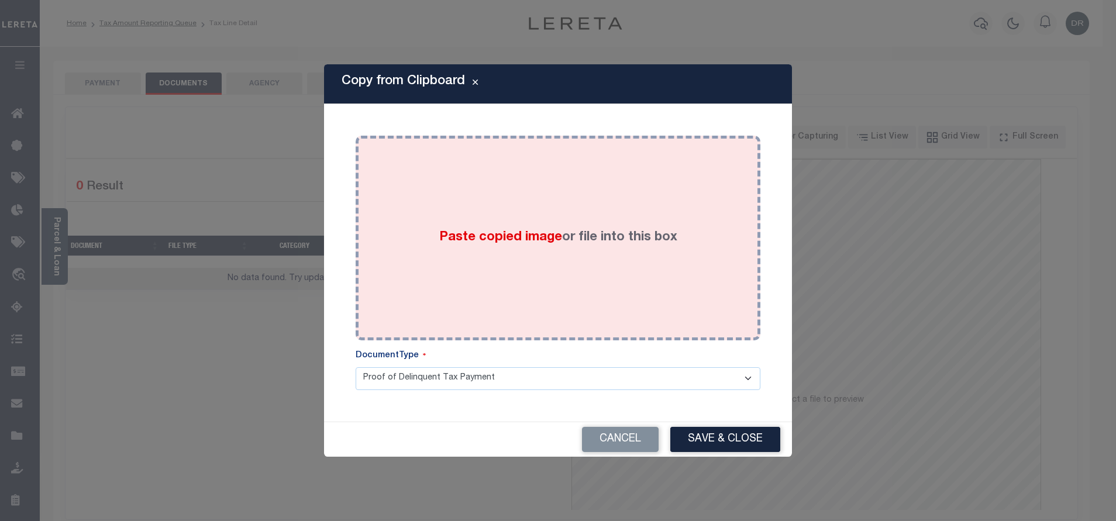
click at [559, 231] on span "Paste copied image" at bounding box center [500, 237] width 123 height 13
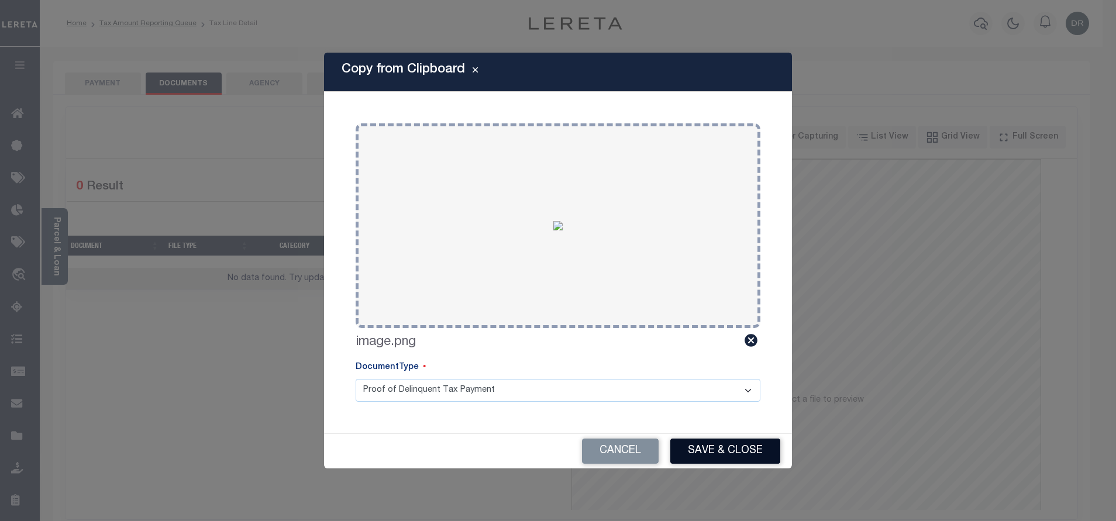
click at [725, 446] on button "Save & Close" at bounding box center [725, 451] width 110 height 25
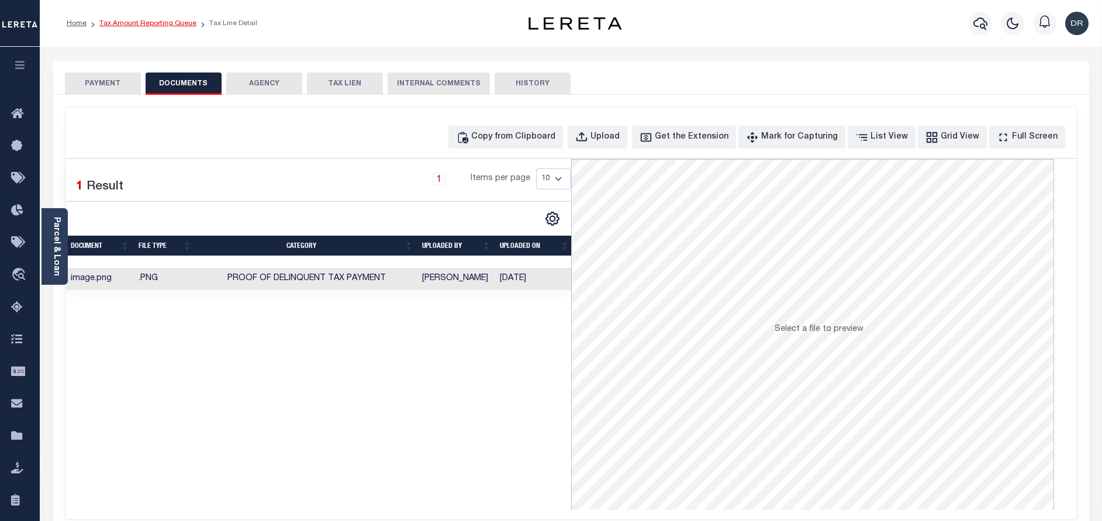
click at [156, 26] on link "Tax Amount Reporting Queue" at bounding box center [147, 23] width 97 height 7
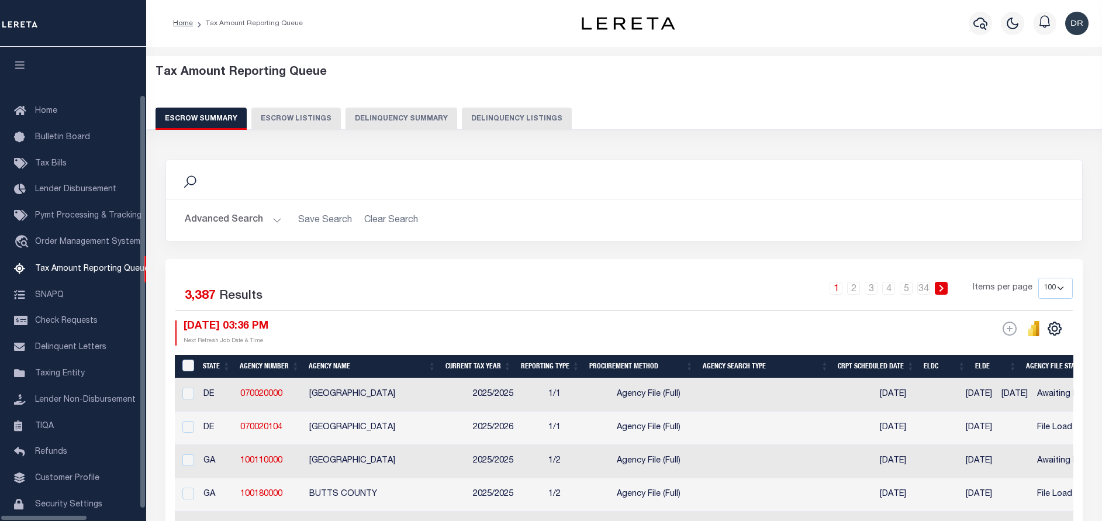
select select "100"
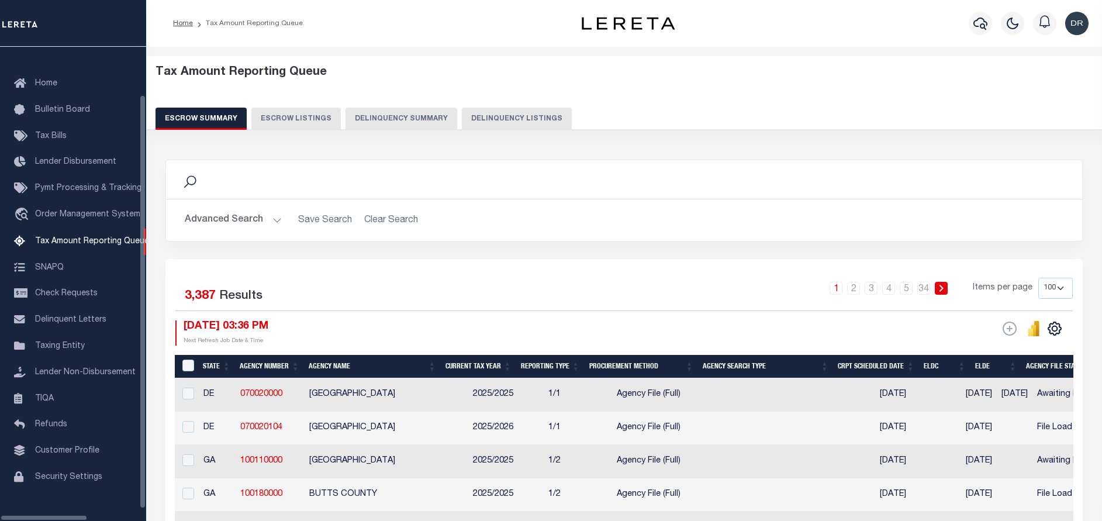
scroll to position [35, 0]
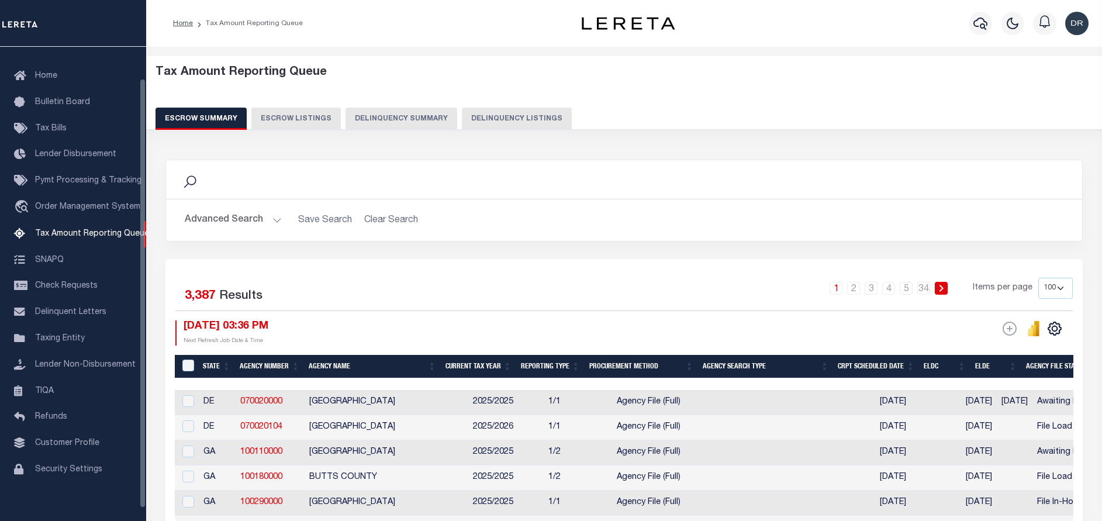
click at [501, 121] on button "Delinquency Listings" at bounding box center [517, 119] width 110 height 22
select select "100"
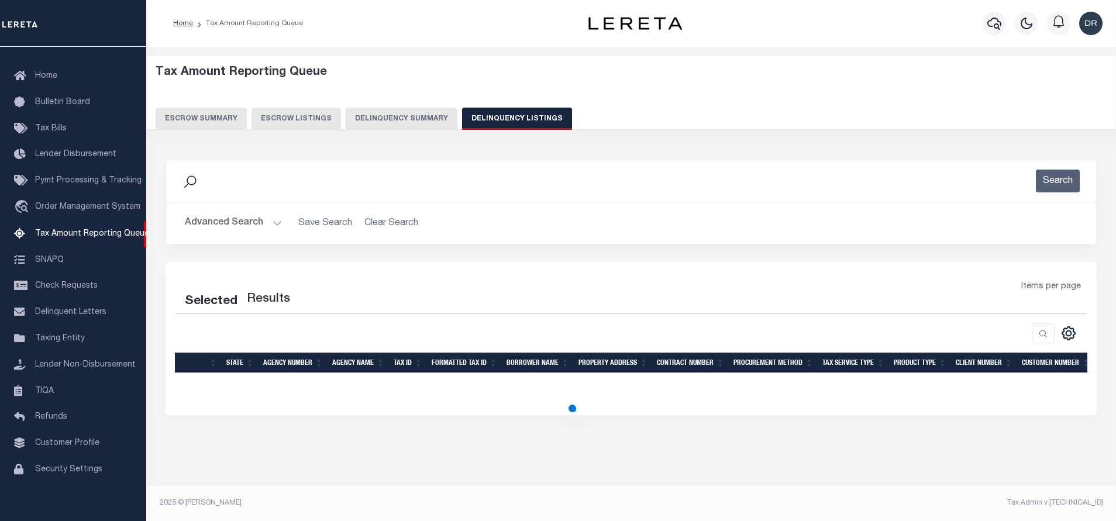
select select "100"
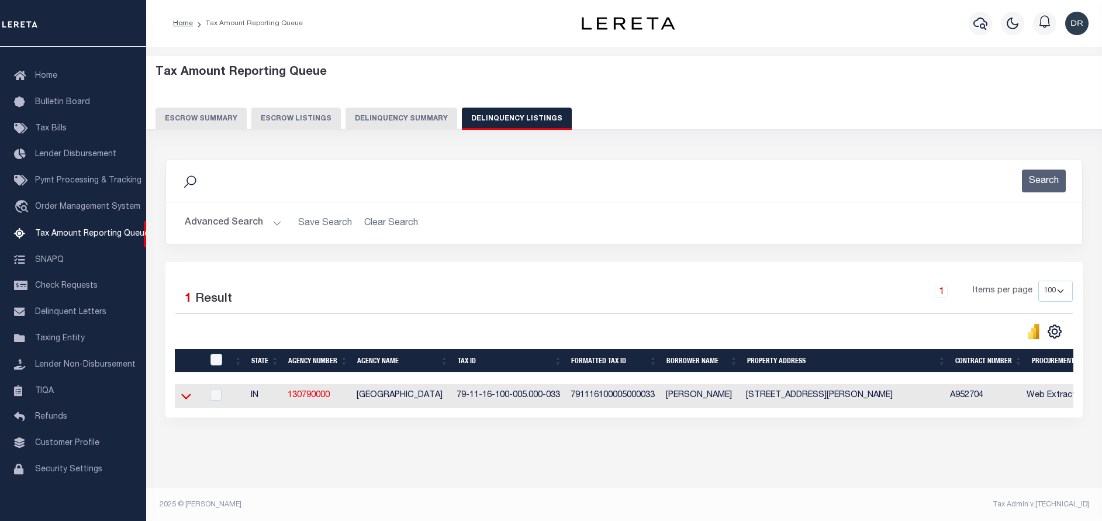
click at [186, 399] on icon at bounding box center [186, 396] width 10 height 12
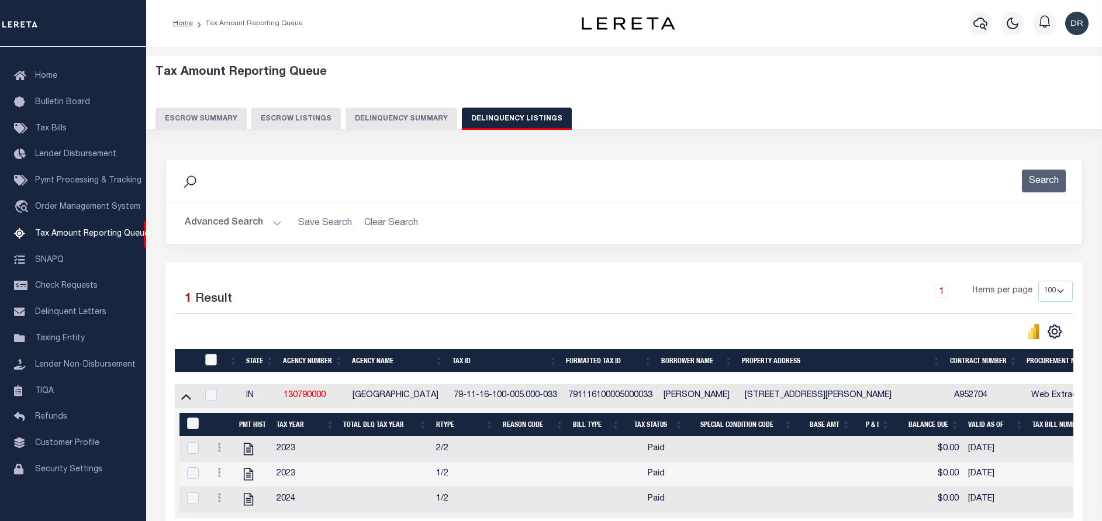
click at [212, 363] on input "checkbox" at bounding box center [211, 360] width 12 height 12
checkbox input "true"
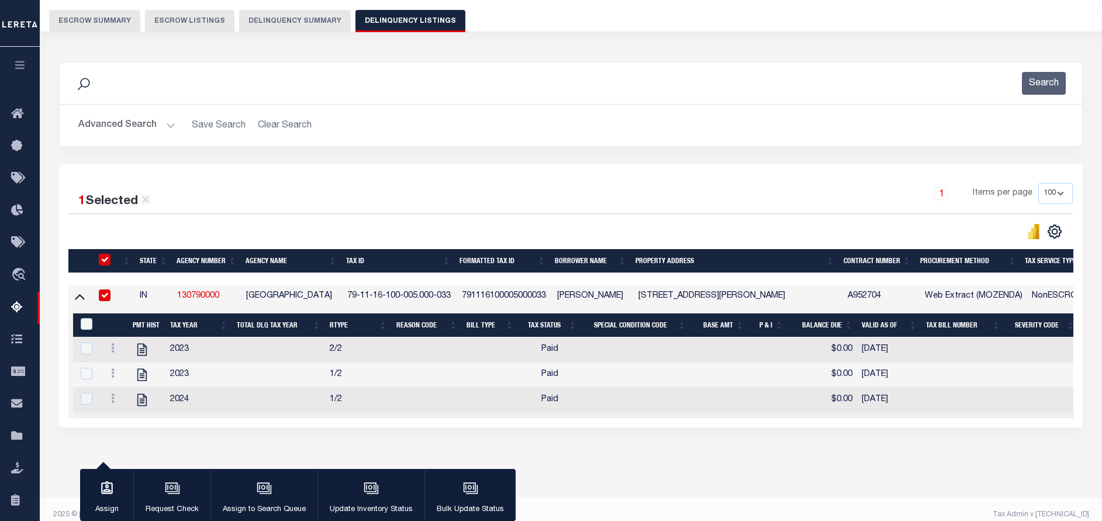
scroll to position [121, 0]
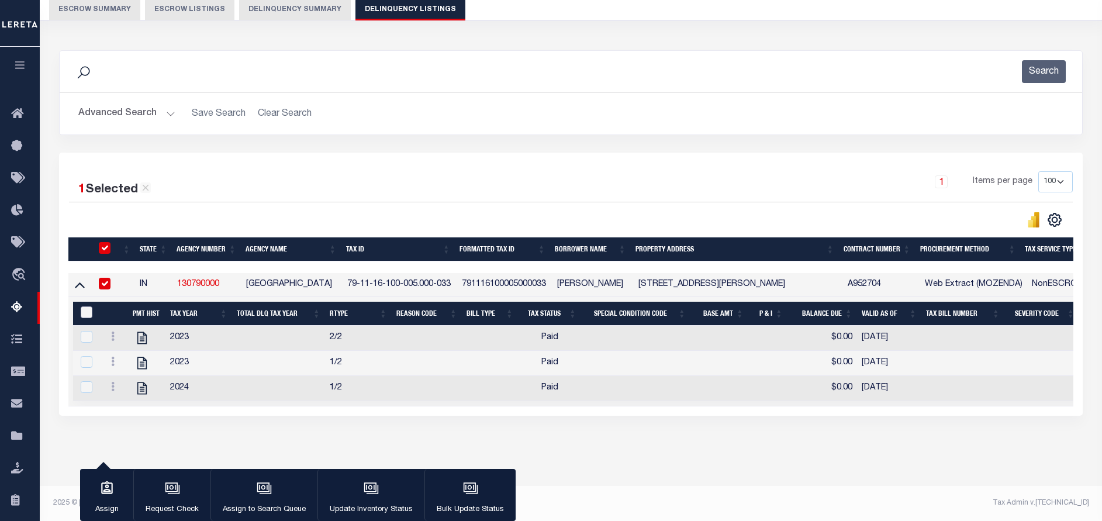
click at [86, 306] on input "&nbsp;" at bounding box center [87, 312] width 12 height 12
checkbox input "true"
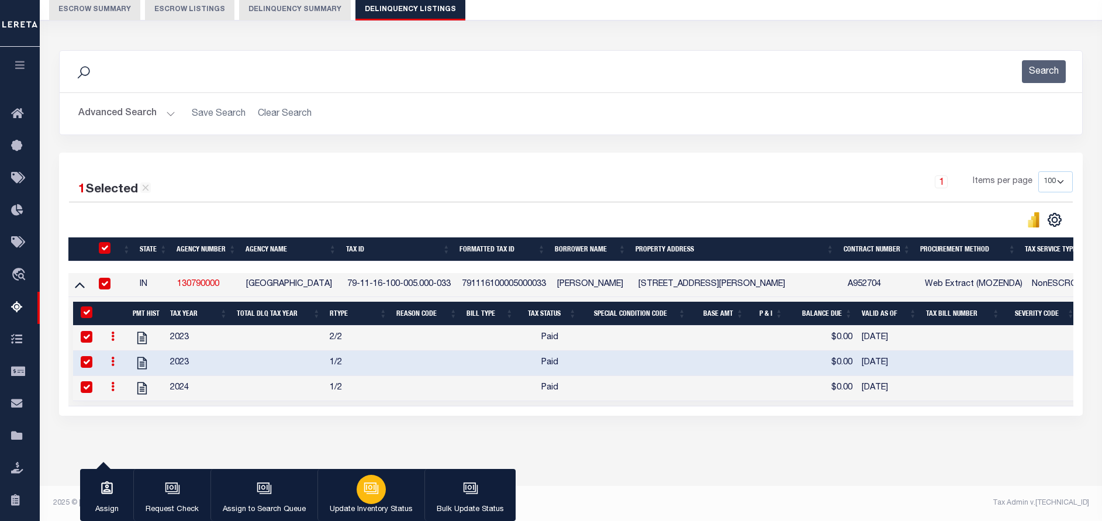
click at [369, 497] on div "button" at bounding box center [371, 489] width 29 height 29
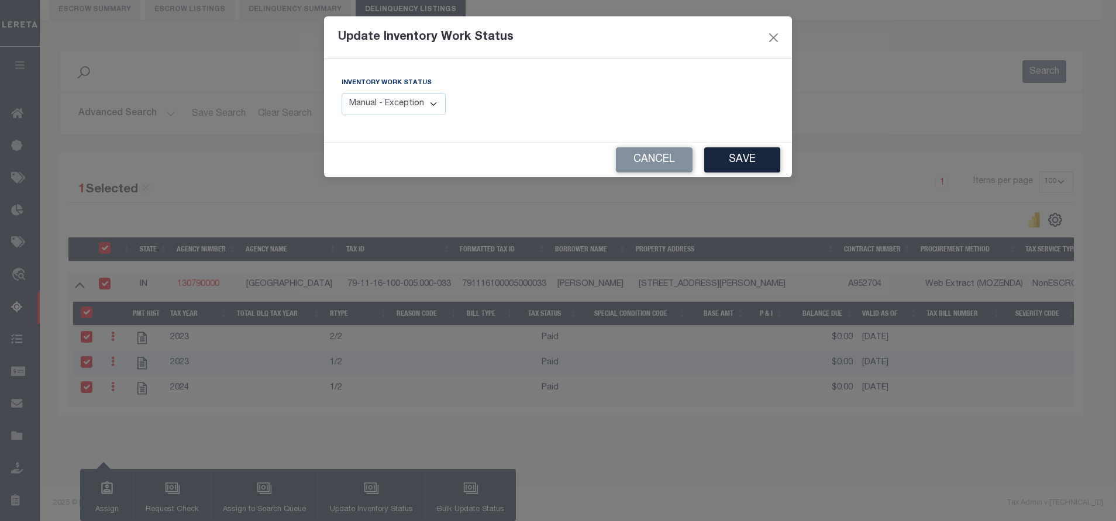
click at [383, 103] on select "Manual - Exception Pended - Awaiting Search Late Add Exception Completed" at bounding box center [394, 104] width 104 height 23
select select "4"
click at [342, 93] on select "Manual - Exception Pended - Awaiting Search Late Add Exception Completed" at bounding box center [394, 104] width 104 height 23
click at [713, 148] on button "Save" at bounding box center [742, 159] width 76 height 25
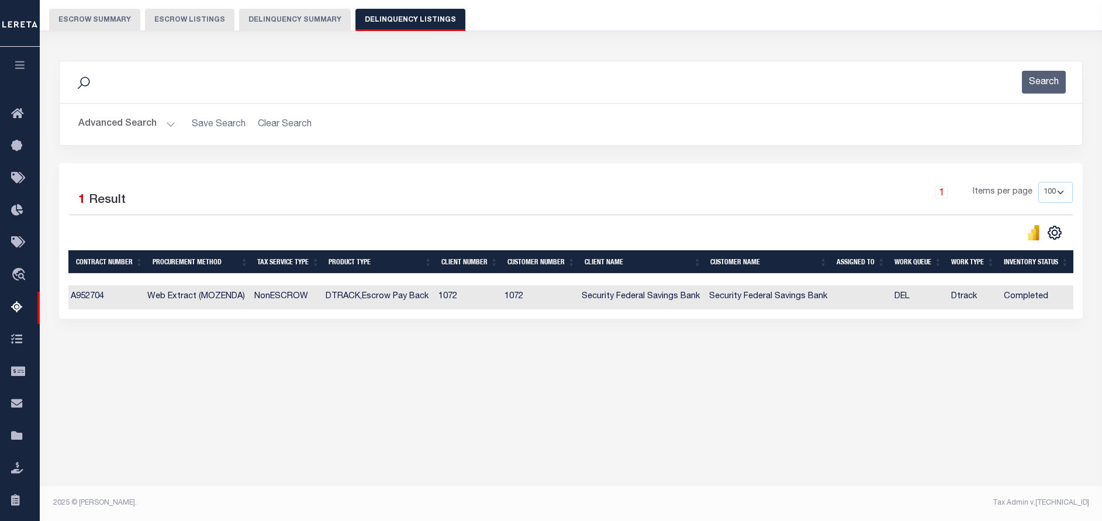
scroll to position [0, 0]
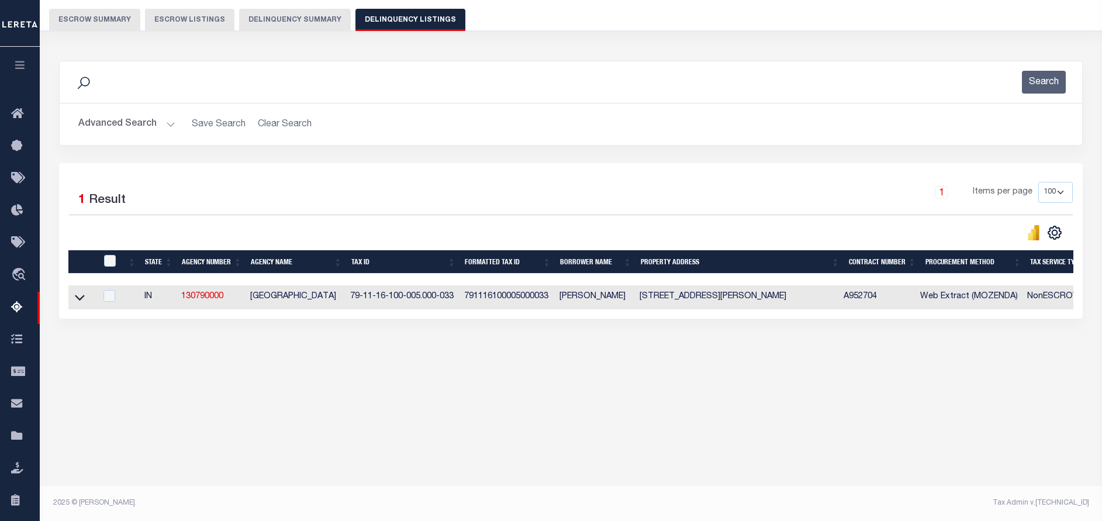
click at [144, 123] on button "Advanced Search" at bounding box center [126, 124] width 97 height 23
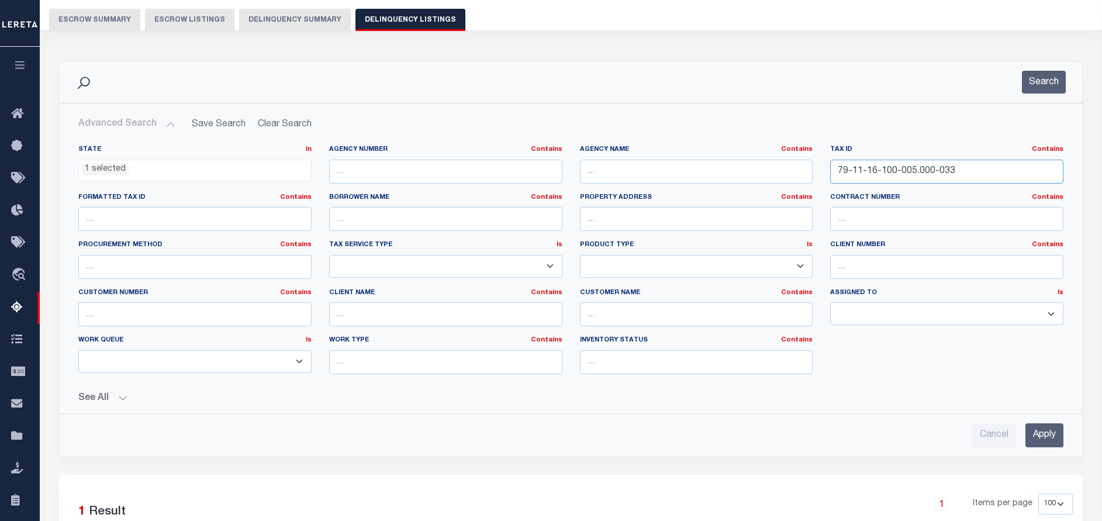
click at [989, 173] on input "79-11-16-100-005.000-033" at bounding box center [947, 172] width 233 height 24
paste input "1-01"
type input "79-11-16-101-015.000-033"
click at [1042, 87] on button "Search" at bounding box center [1044, 82] width 44 height 23
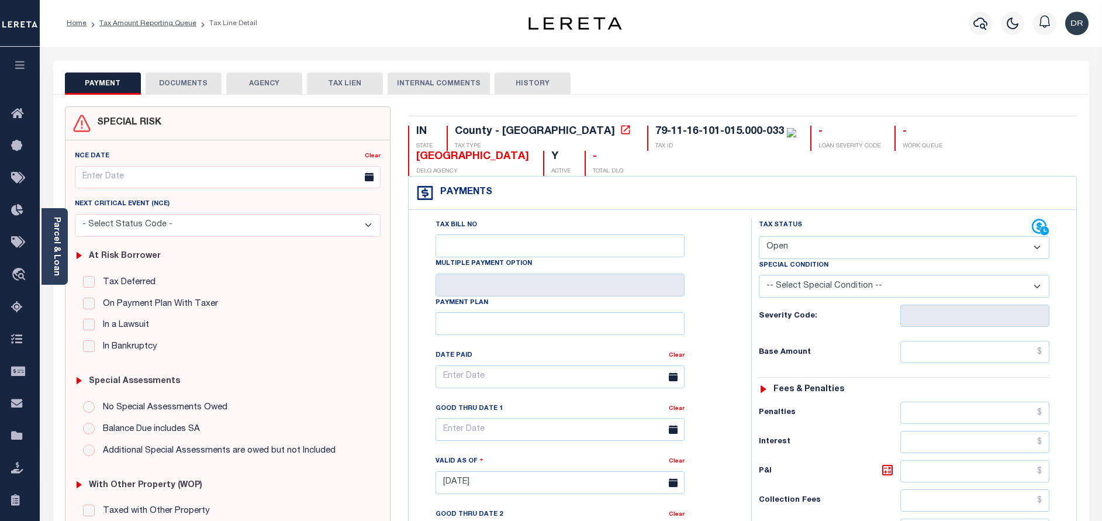
click at [840, 257] on select "- Select Status Code - Open Due/Unpaid Paid Incomplete No Tax Due Internal Refu…" at bounding box center [904, 247] width 291 height 23
select select "PYD"
click at [759, 237] on select "- Select Status Code - Open Due/Unpaid Paid Incomplete No Tax Due Internal Refu…" at bounding box center [904, 247] width 291 height 23
type input "[DATE]"
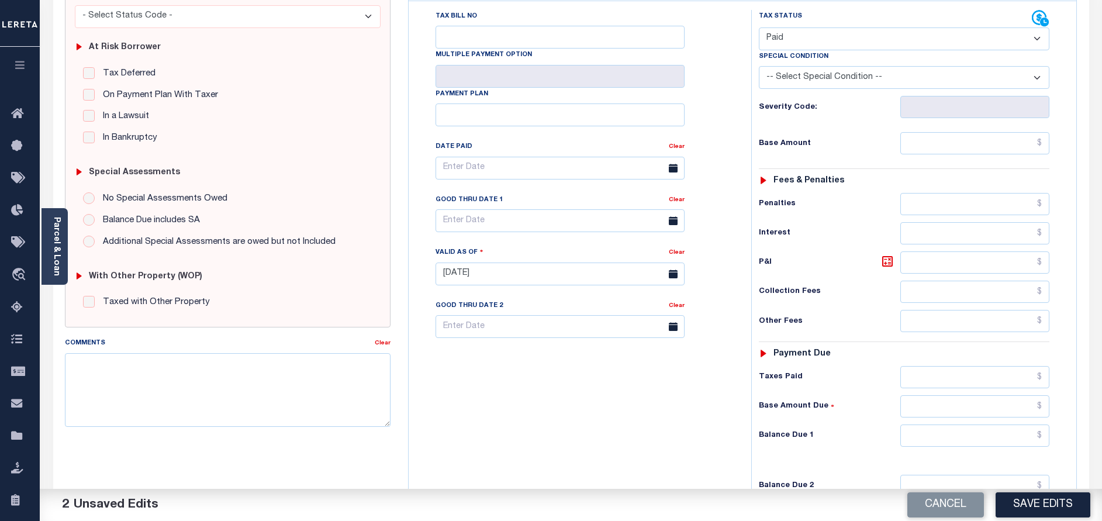
scroll to position [263, 0]
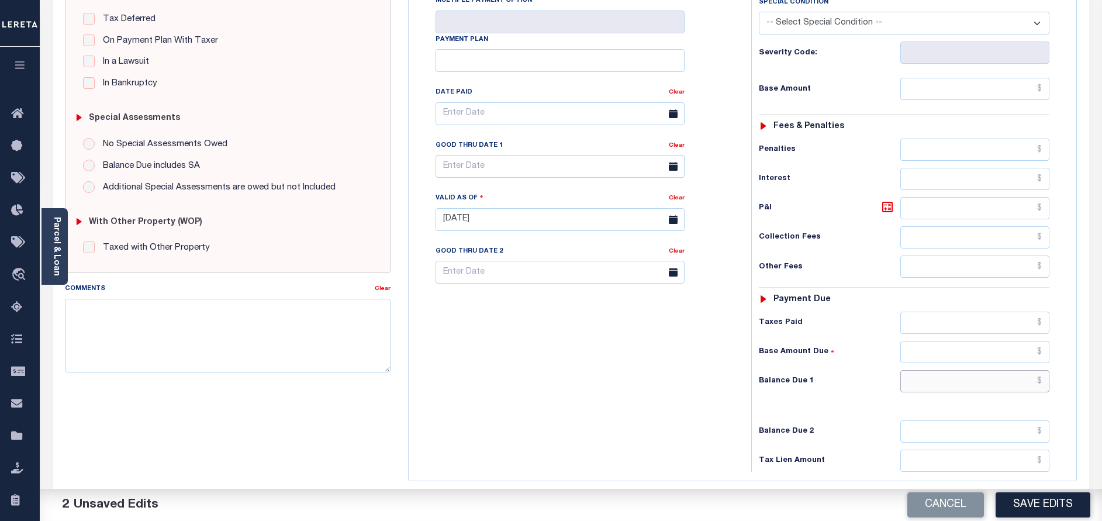
click at [952, 386] on input "text" at bounding box center [975, 381] width 149 height 22
type input "$0.00"
click at [1057, 510] on button "Save Edits" at bounding box center [1043, 504] width 95 height 25
checkbox input "false"
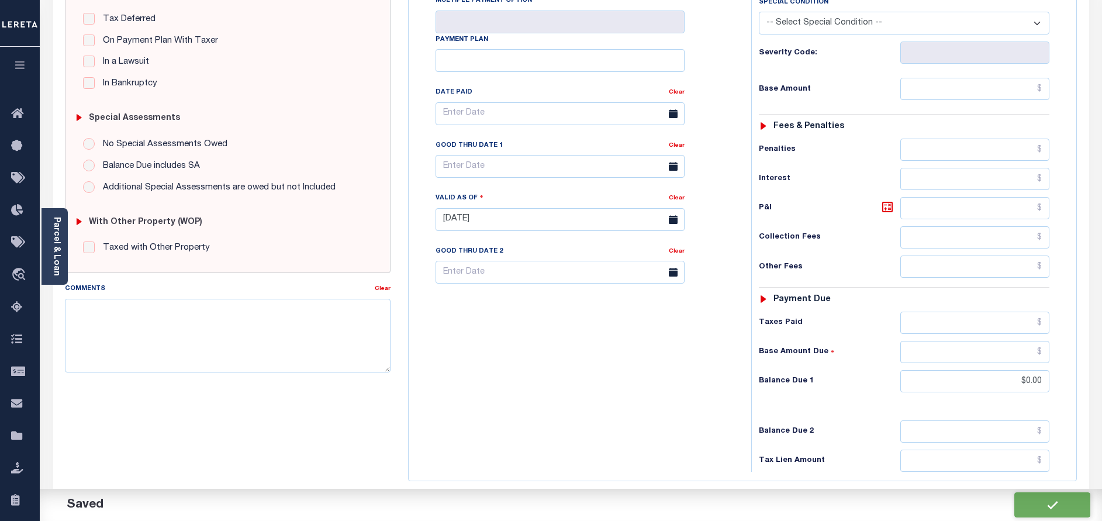
checkbox input "false"
type input "$0"
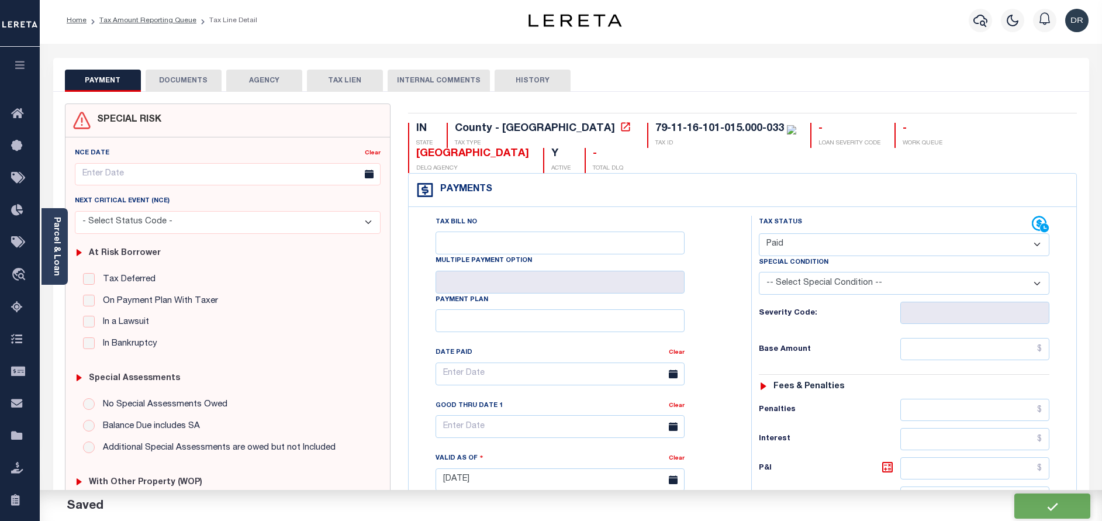
scroll to position [0, 0]
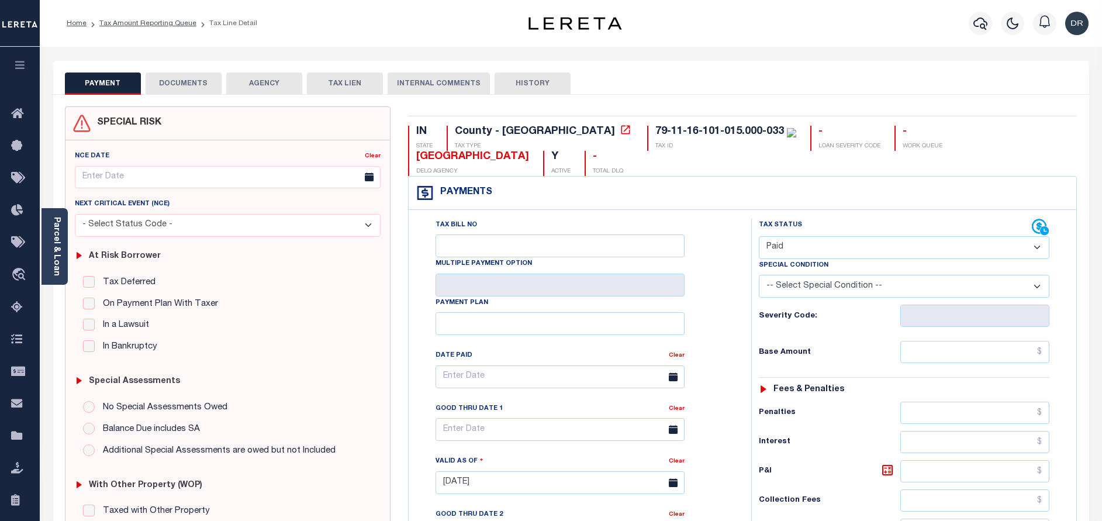
click at [135, 85] on button "PAYMENT" at bounding box center [103, 84] width 76 height 22
click at [182, 84] on button "DOCUMENTS" at bounding box center [184, 84] width 76 height 22
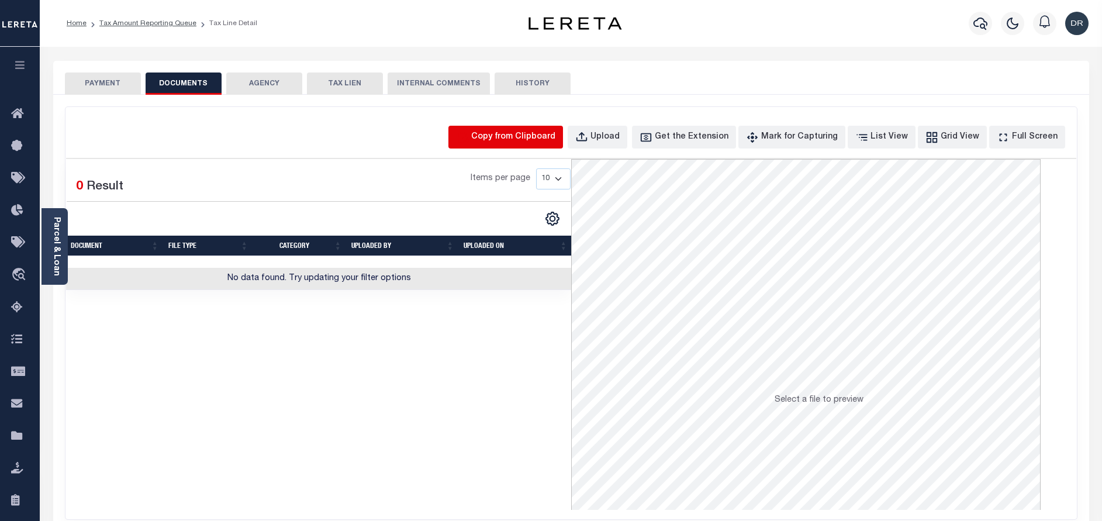
click at [469, 139] on icon "button" at bounding box center [462, 137] width 13 height 13
select select "POP"
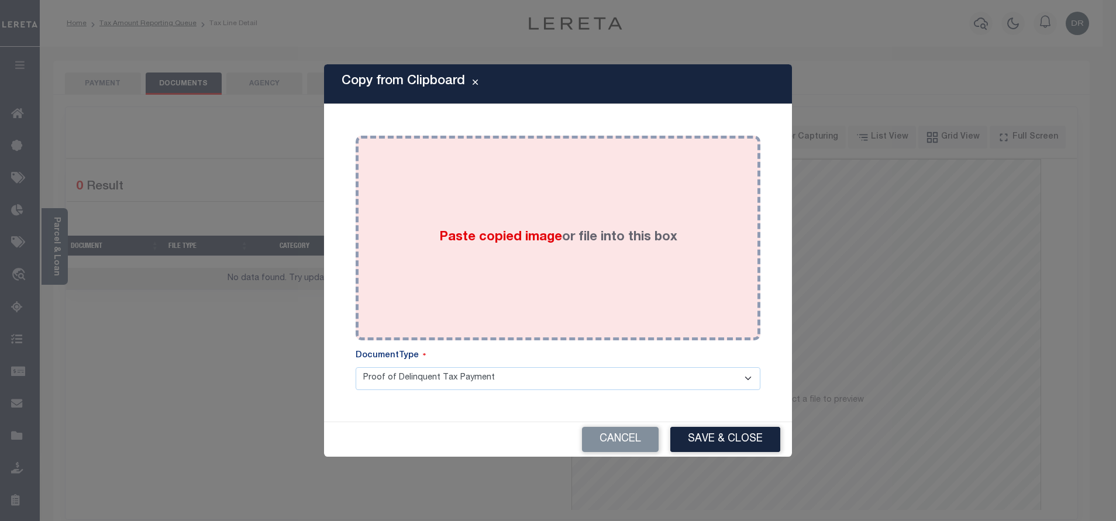
click at [594, 245] on label "Paste copied image or file into this box" at bounding box center [558, 237] width 238 height 19
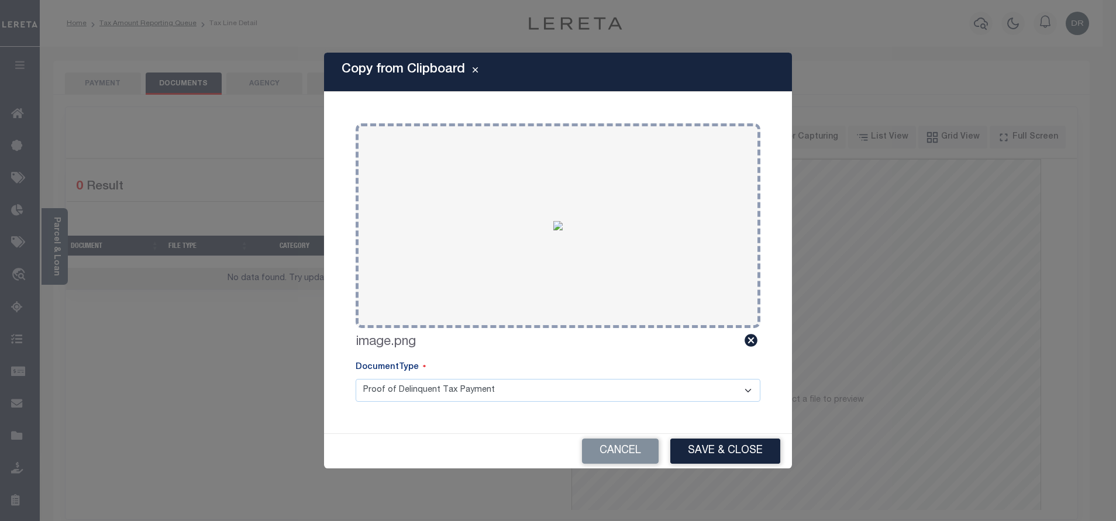
click at [707, 454] on button "Save & Close" at bounding box center [725, 451] width 110 height 25
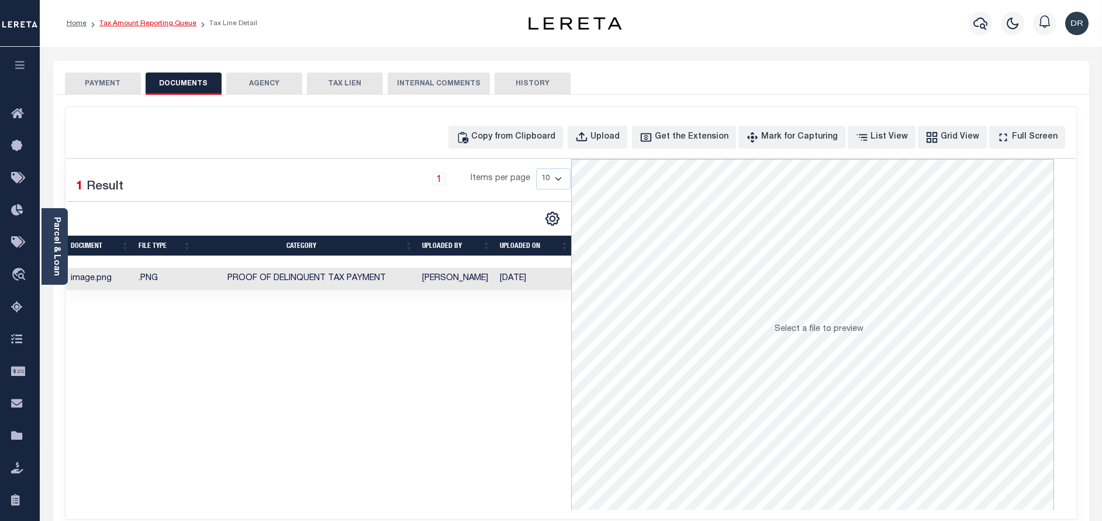
click at [124, 26] on link "Tax Amount Reporting Queue" at bounding box center [147, 23] width 97 height 7
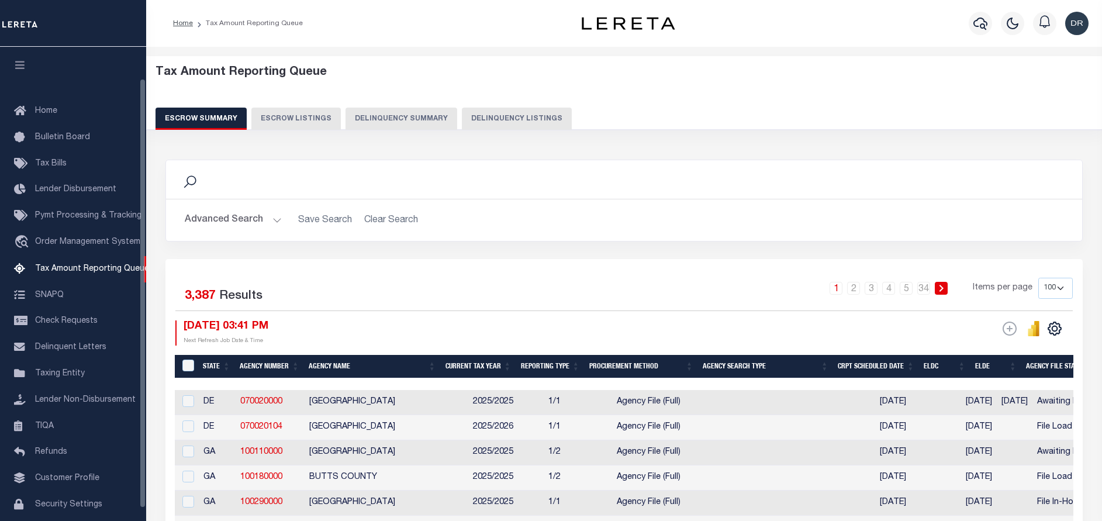
click at [464, 109] on button "Delinquency Listings" at bounding box center [517, 119] width 110 height 22
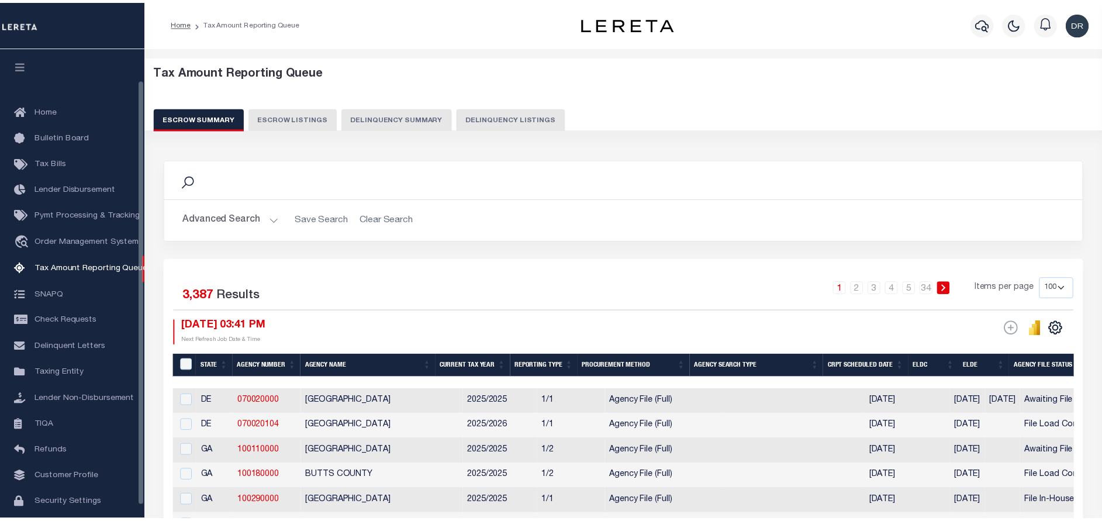
scroll to position [35, 0]
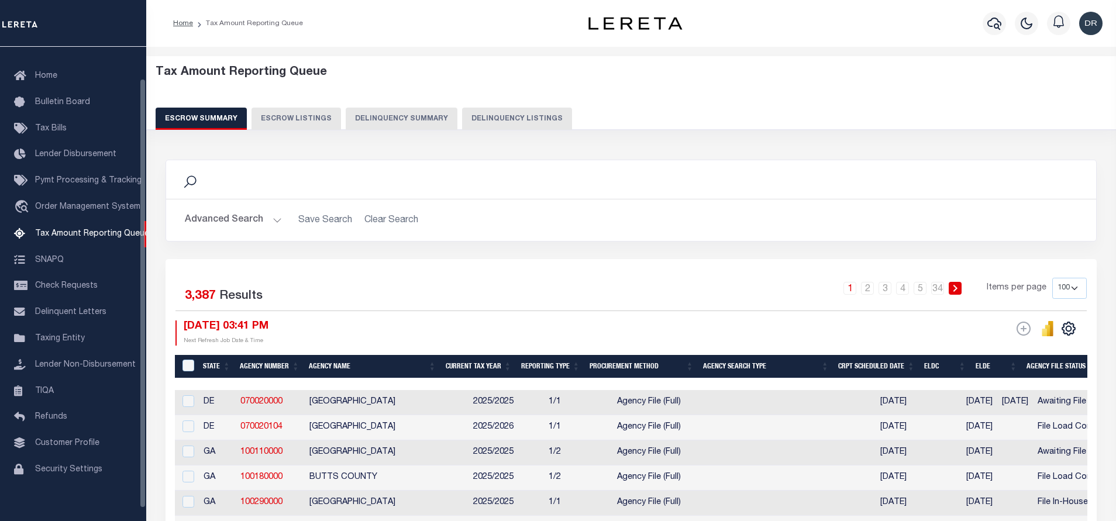
select select "100"
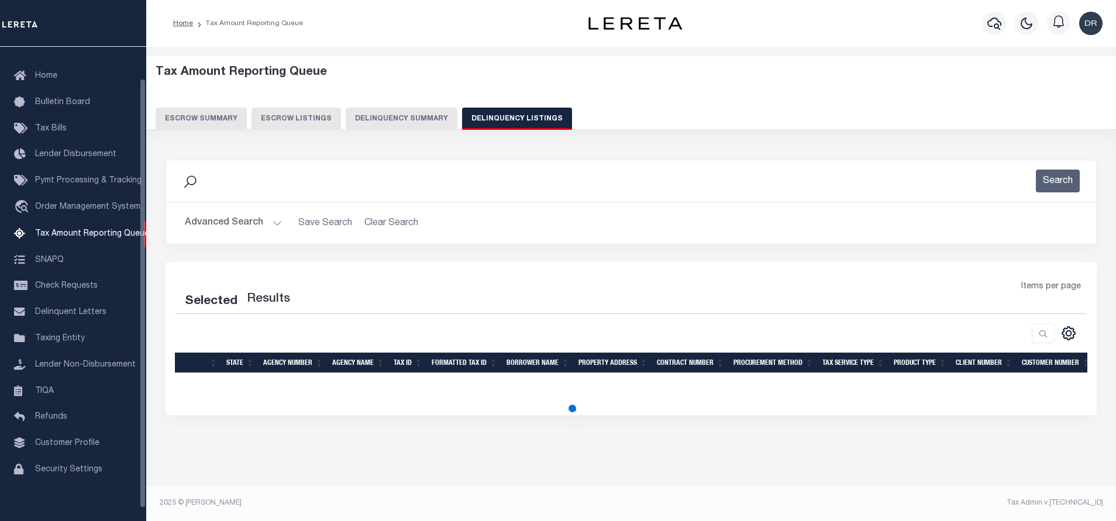
select select "100"
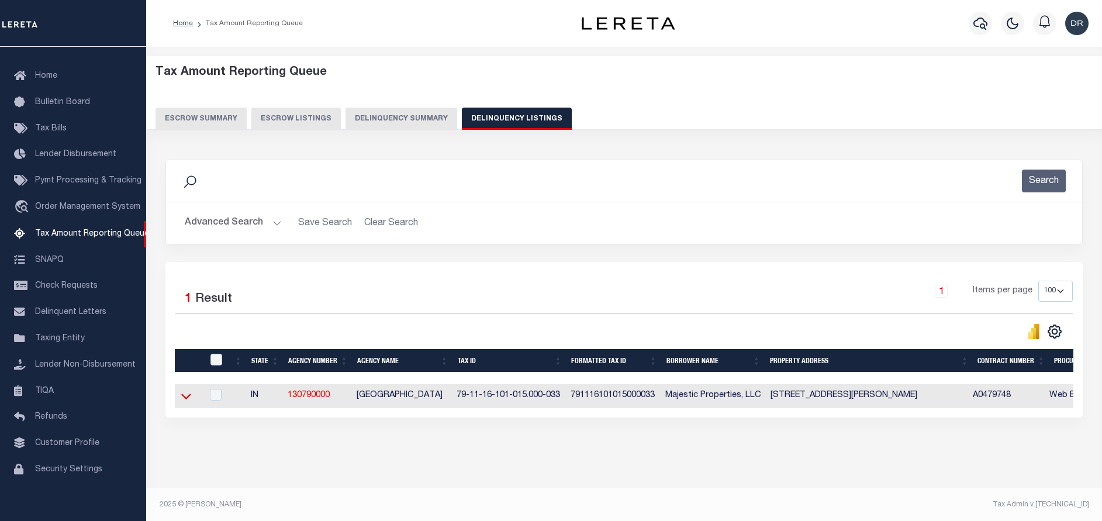
click at [182, 401] on icon at bounding box center [186, 396] width 10 height 12
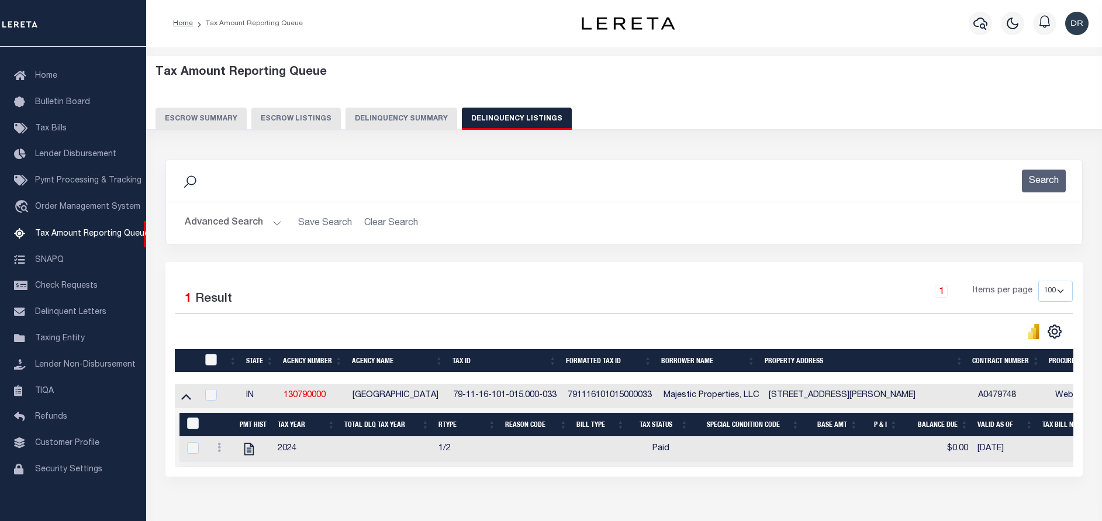
click at [215, 361] on input "checkbox" at bounding box center [211, 360] width 12 height 12
checkbox input "true"
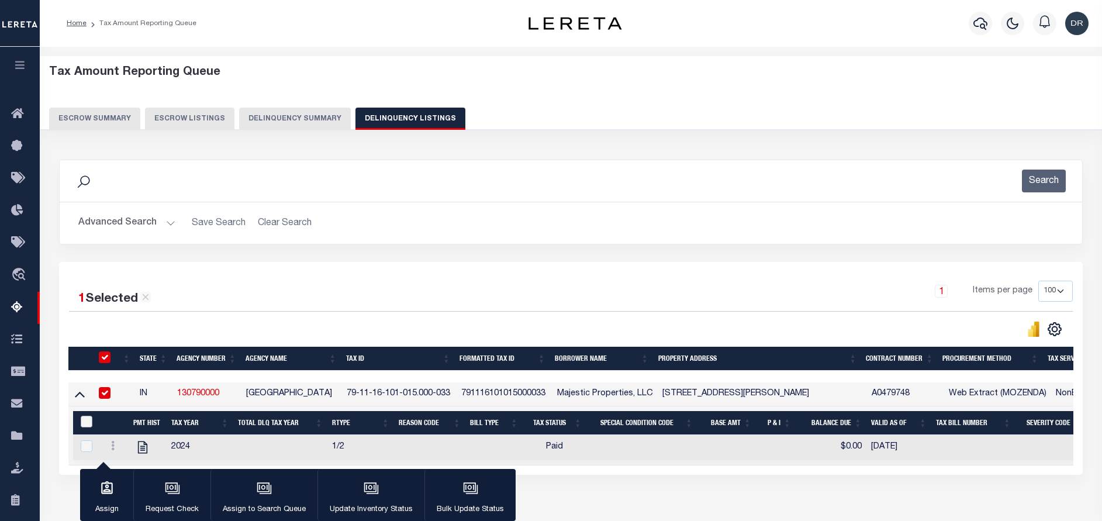
click at [88, 423] on input "&nbsp;" at bounding box center [87, 422] width 12 height 12
checkbox input "true"
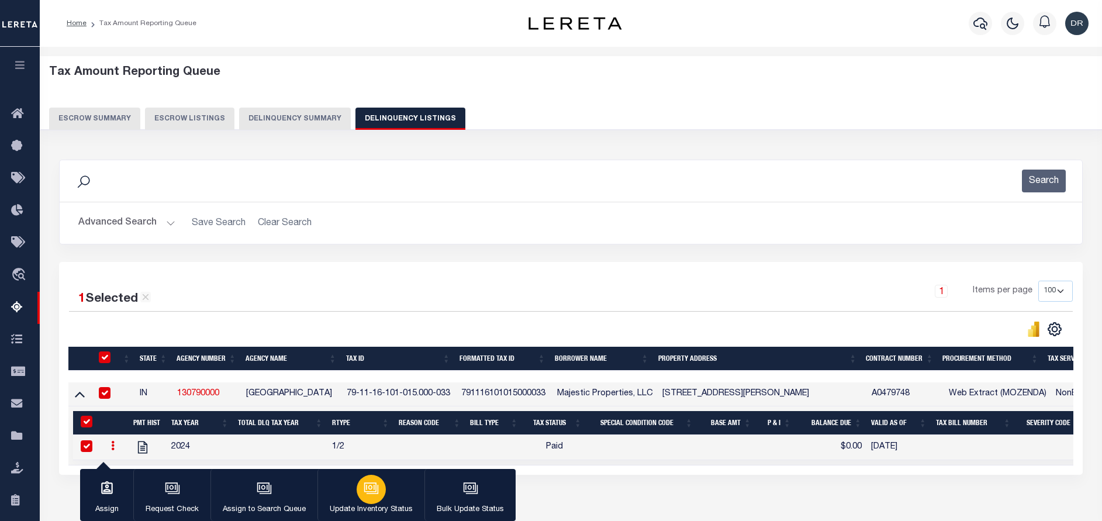
click at [377, 492] on div "button" at bounding box center [371, 489] width 29 height 29
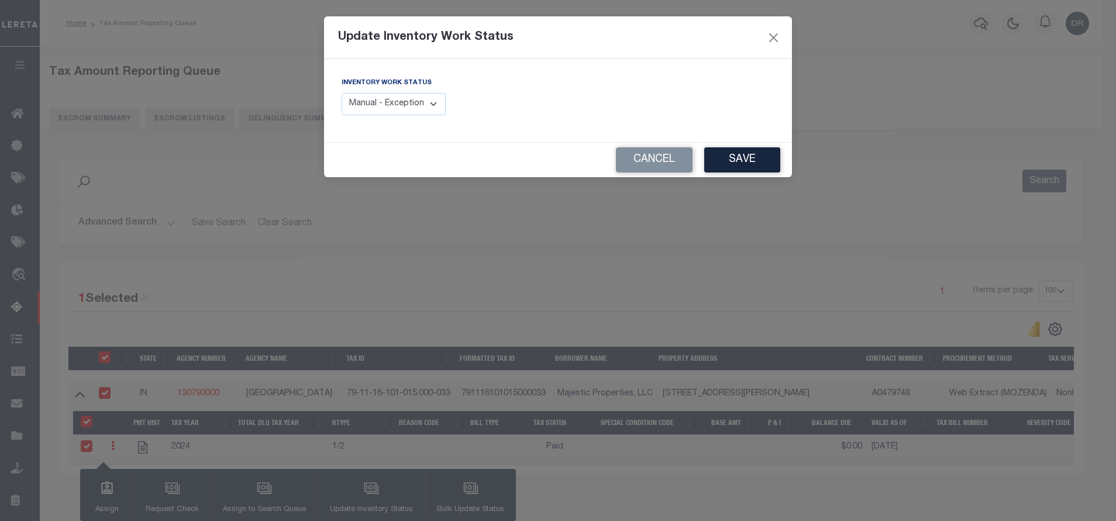
click at [398, 110] on select "Manual - Exception Pended - Awaiting Search Late Add Exception Completed" at bounding box center [394, 104] width 104 height 23
select select "4"
click at [342, 93] on select "Manual - Exception Pended - Awaiting Search Late Add Exception Completed" at bounding box center [394, 104] width 104 height 23
click at [776, 158] on button "Save" at bounding box center [742, 159] width 76 height 25
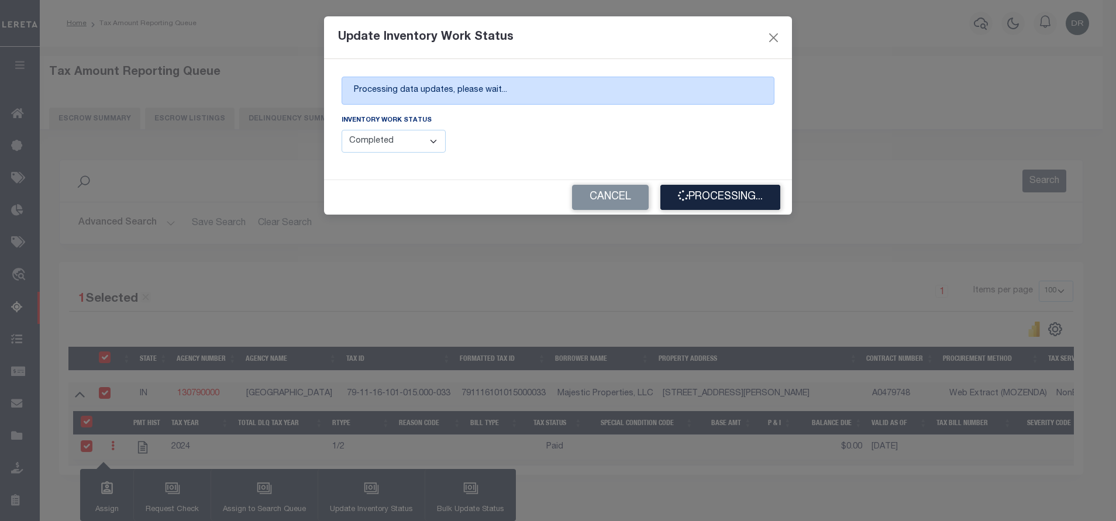
drag, startPoint x: 581, startPoint y: 233, endPoint x: 1115, endPoint y: 465, distance: 582.1
click at [1102, 501] on html "Home Tax Amount Reporting Queue Profile" at bounding box center [558, 310] width 1116 height 620
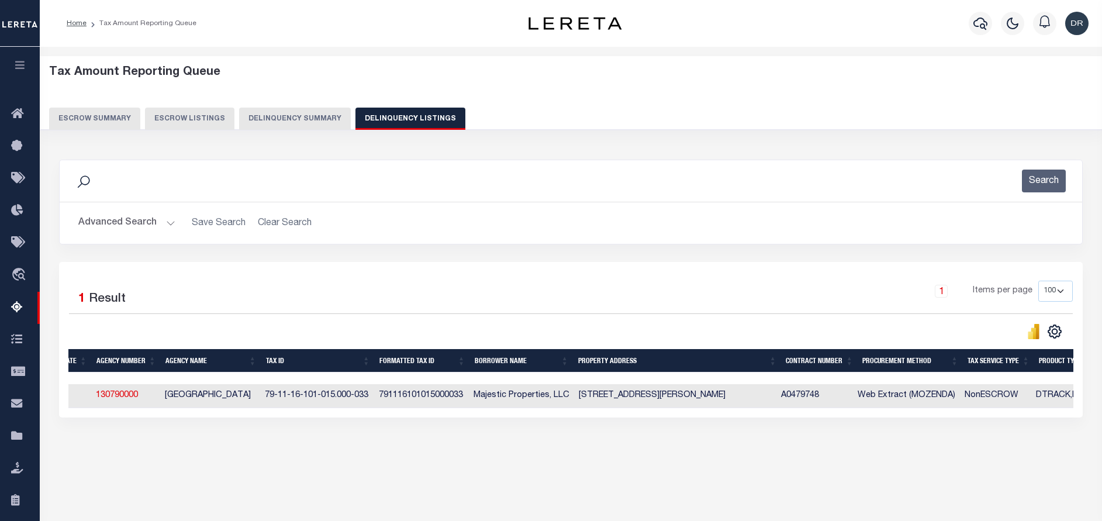
scroll to position [0, 0]
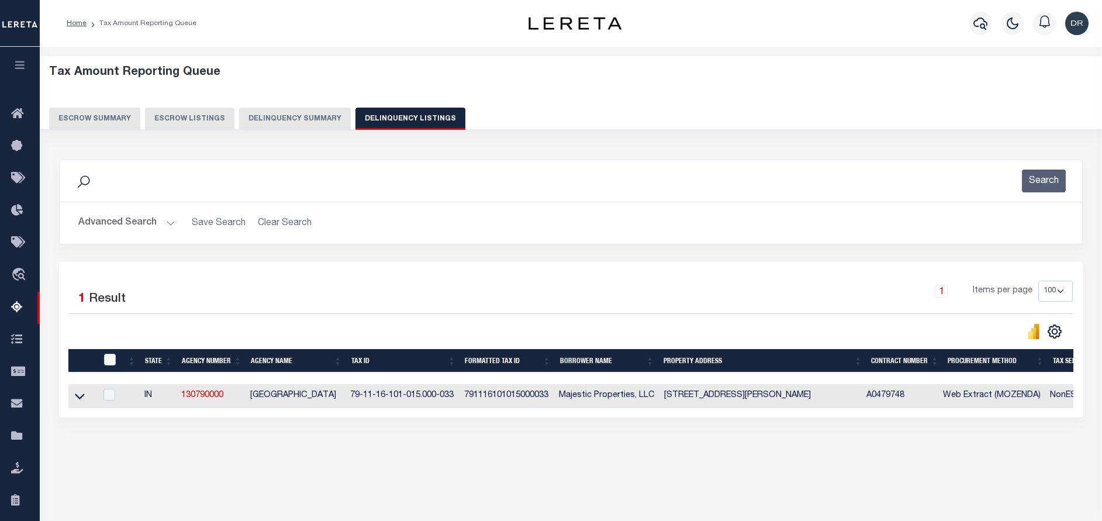
click at [133, 222] on button "Advanced Search" at bounding box center [126, 223] width 97 height 23
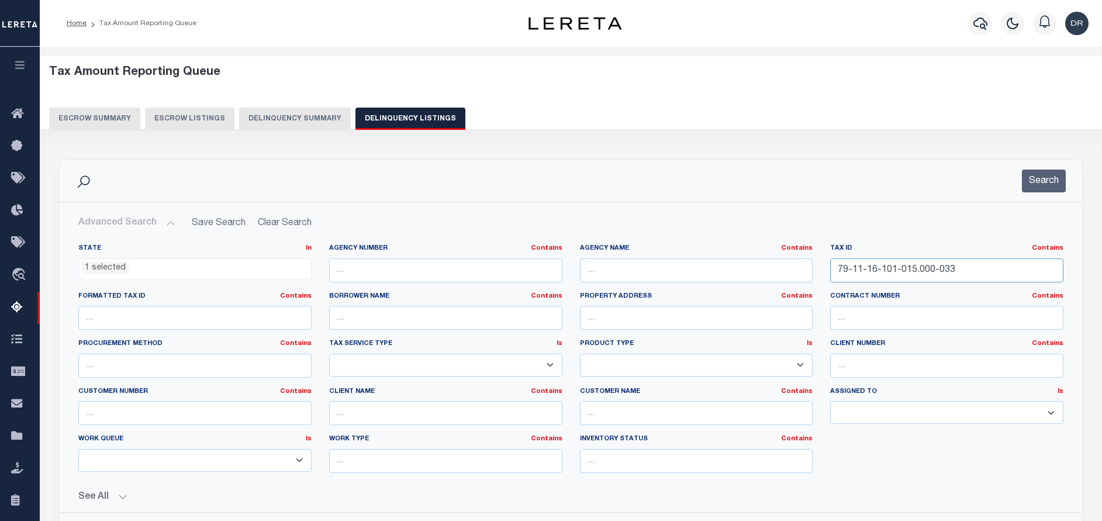
click at [961, 278] on input "79-11-16-101-015.000-033" at bounding box center [947, 271] width 233 height 24
paste input "28"
type input "79-11-16-128-015.000-033"
click at [1050, 180] on button "Search" at bounding box center [1044, 181] width 44 height 23
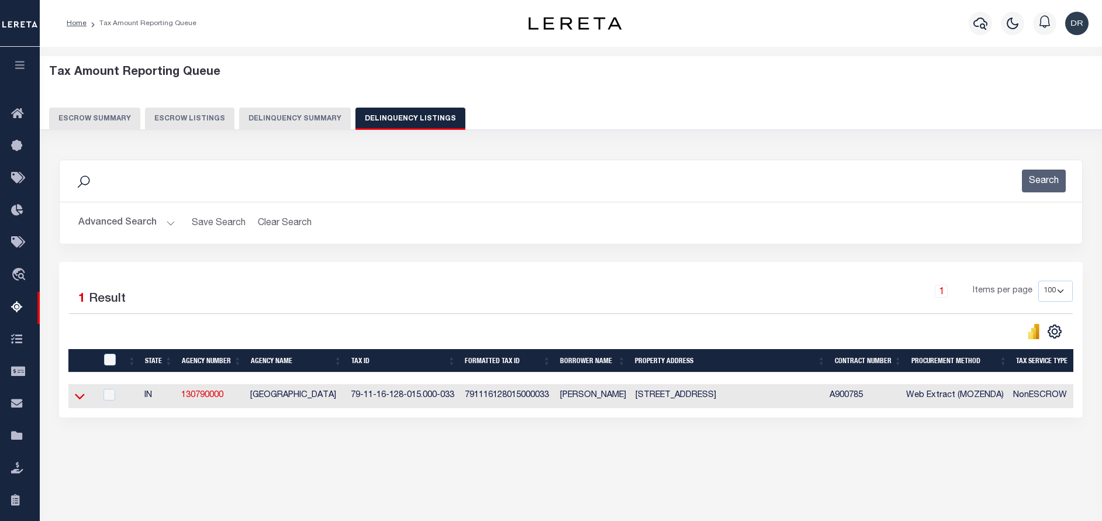
click at [82, 395] on icon at bounding box center [80, 396] width 10 height 12
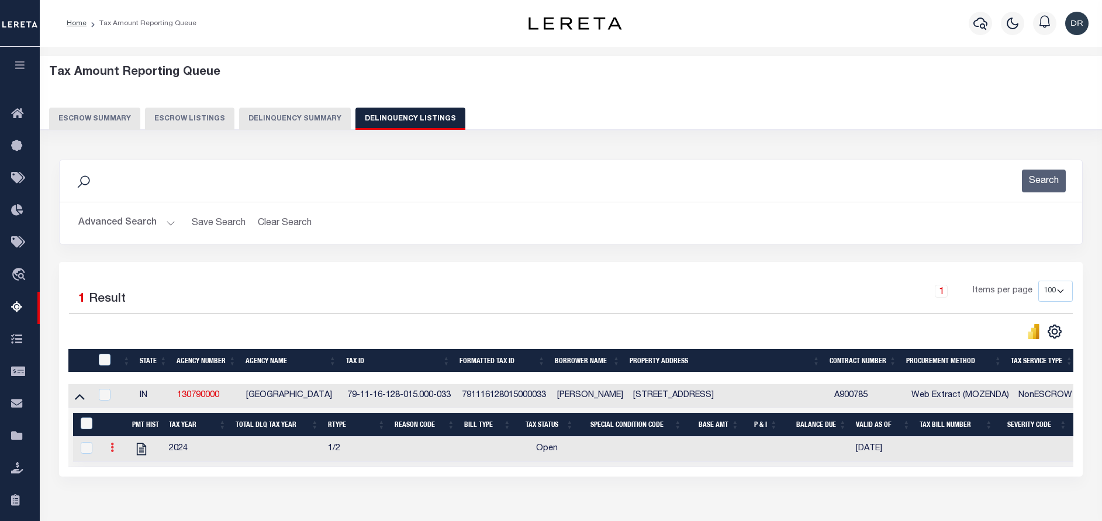
click at [113, 452] on icon at bounding box center [113, 447] width 4 height 9
click at [116, 468] on link "" at bounding box center [126, 466] width 40 height 19
checkbox input "true"
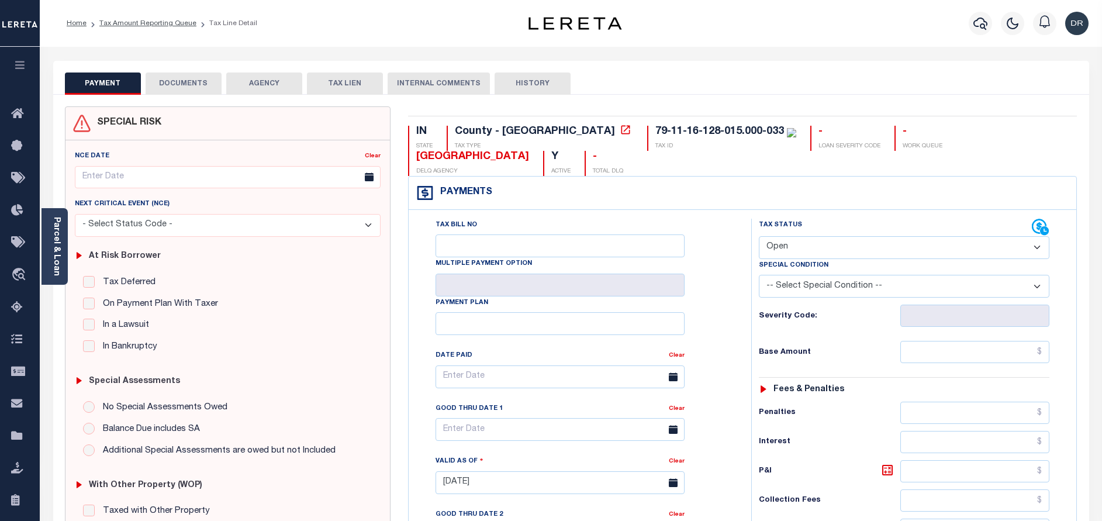
click at [849, 251] on select "- Select Status Code - Open Due/Unpaid Paid Incomplete No Tax Due Internal Refu…" at bounding box center [904, 247] width 291 height 23
select select "PYD"
click at [759, 237] on select "- Select Status Code - Open Due/Unpaid Paid Incomplete No Tax Due Internal Refu…" at bounding box center [904, 247] width 291 height 23
type input "[DATE]"
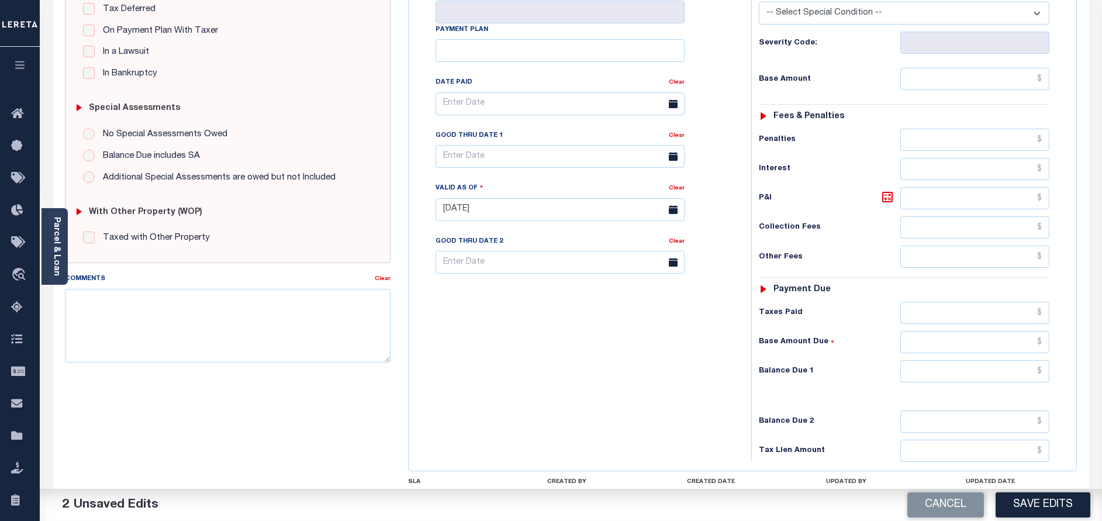
scroll to position [351, 0]
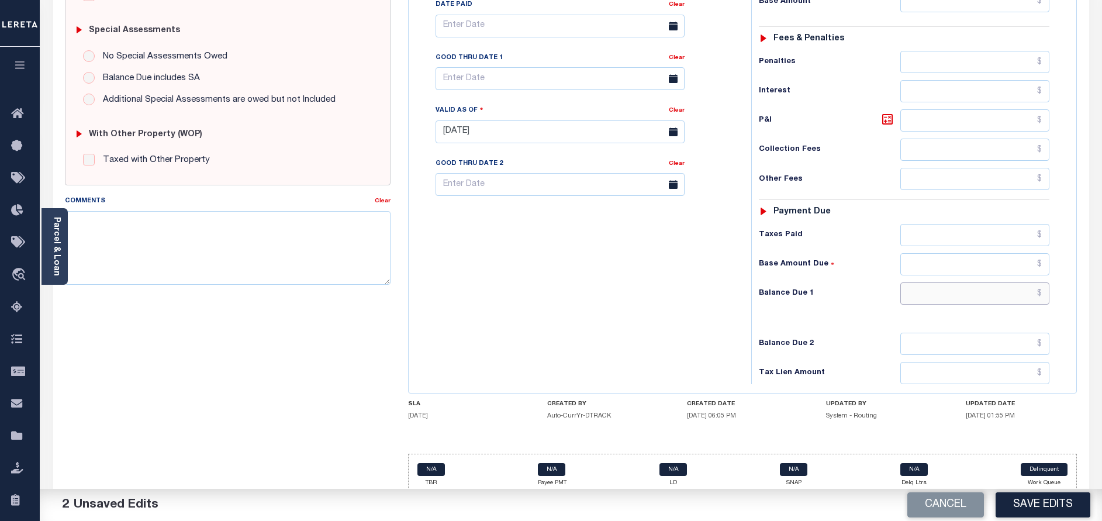
click at [956, 305] on input "text" at bounding box center [975, 293] width 149 height 22
type input "$0.00"
click at [1022, 503] on button "Save Edits" at bounding box center [1043, 504] width 95 height 25
checkbox input "false"
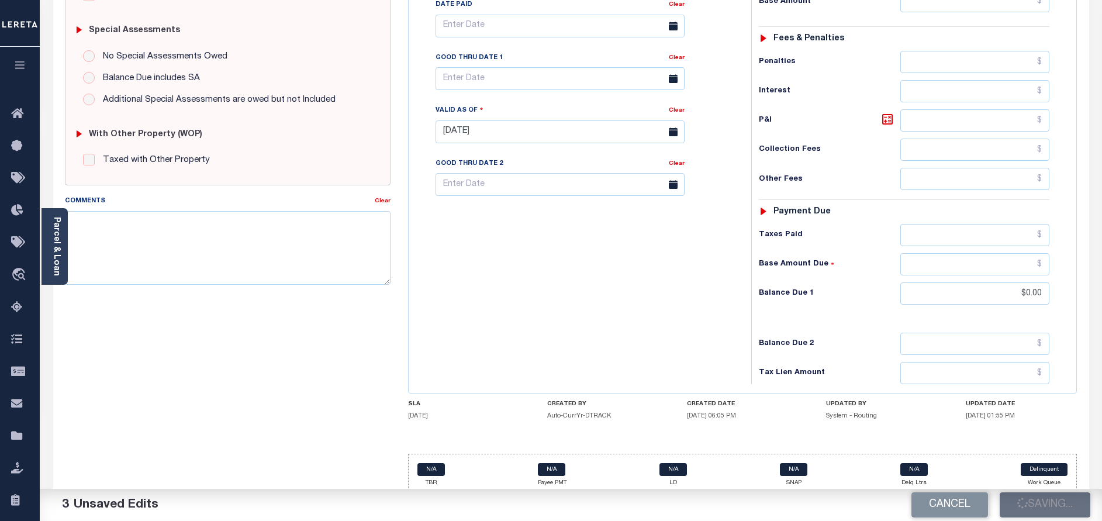
checkbox input "false"
type input "$0"
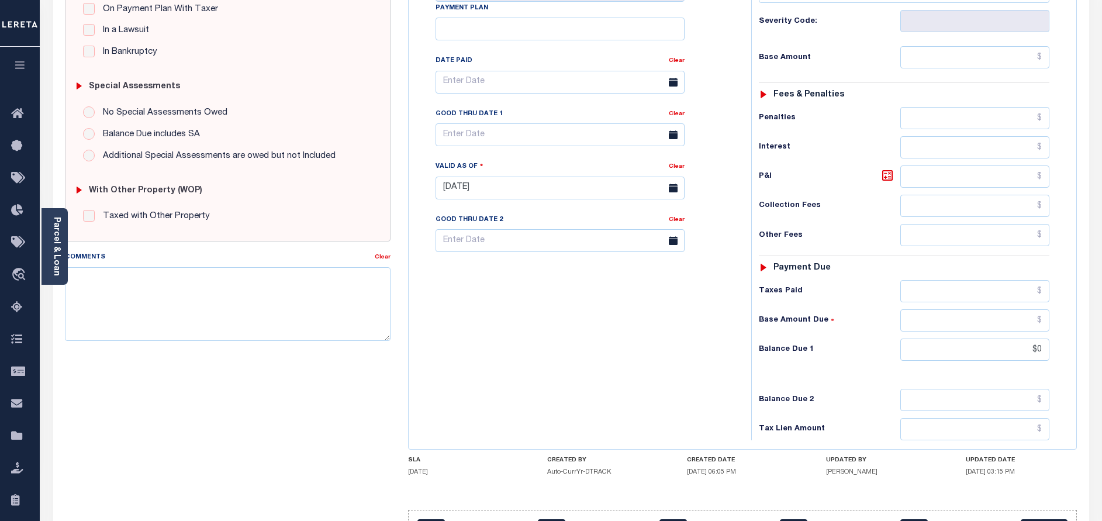
scroll to position [0, 0]
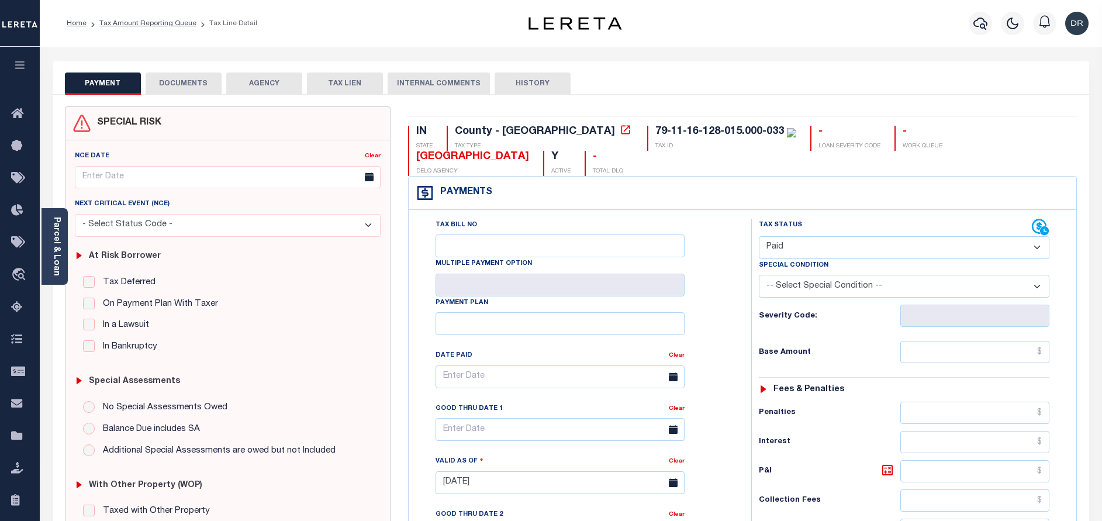
click at [186, 77] on button "DOCUMENTS" at bounding box center [184, 84] width 76 height 22
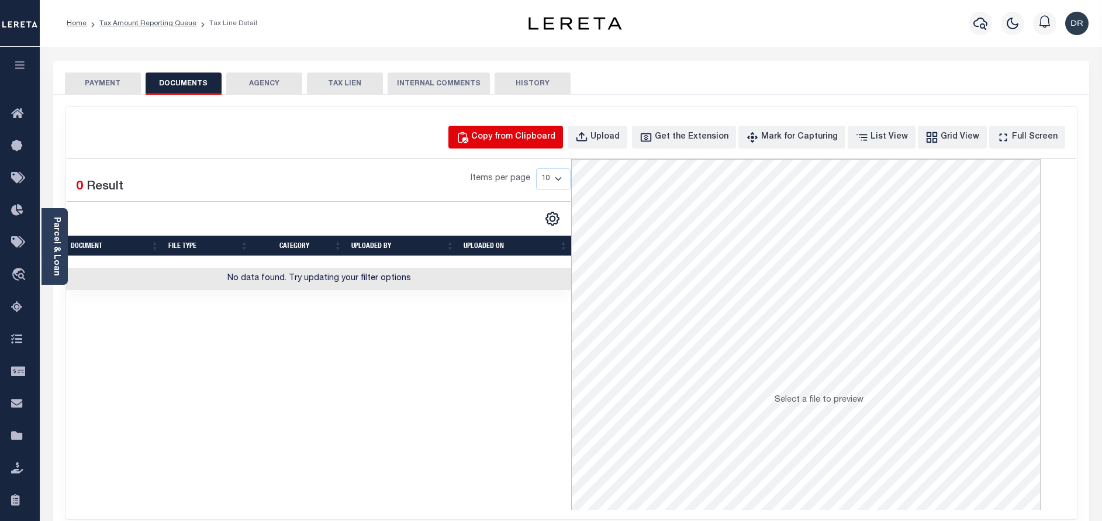
click at [556, 143] on div "Copy from Clipboard" at bounding box center [513, 137] width 84 height 13
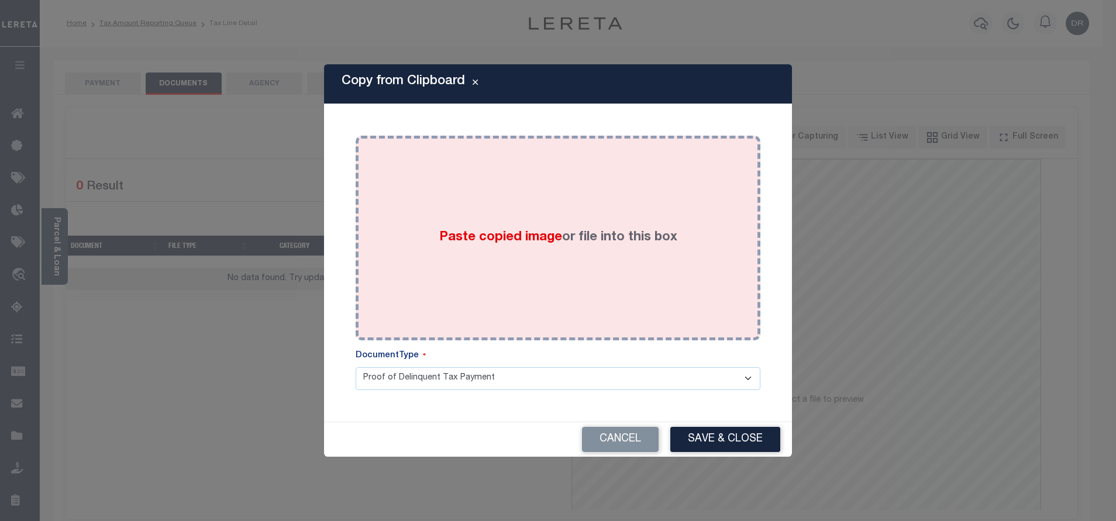
click at [621, 244] on label "Paste copied image or file into this box" at bounding box center [558, 237] width 238 height 19
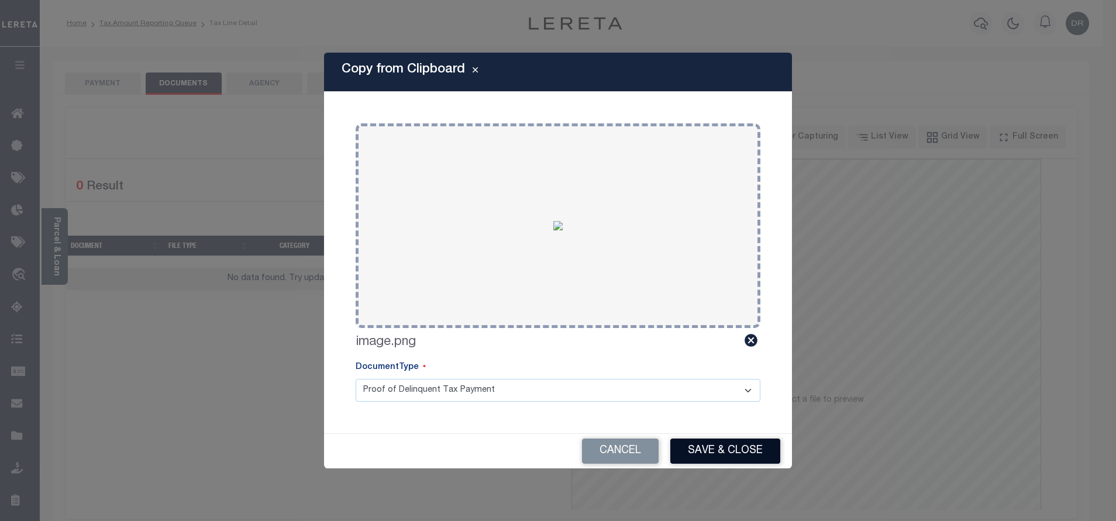
click at [714, 442] on button "Save & Close" at bounding box center [725, 451] width 110 height 25
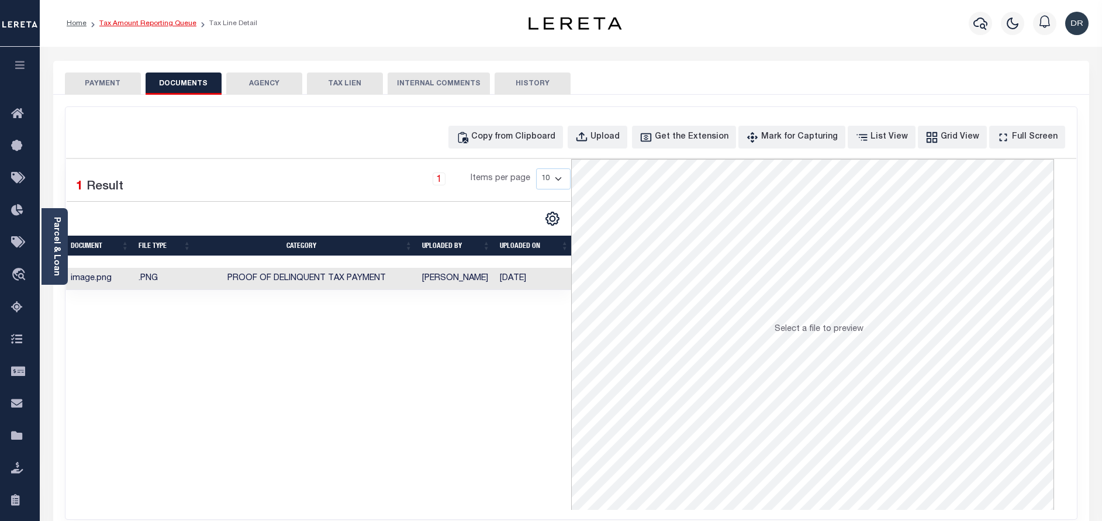
click at [171, 20] on link "Tax Amount Reporting Queue" at bounding box center [147, 23] width 97 height 7
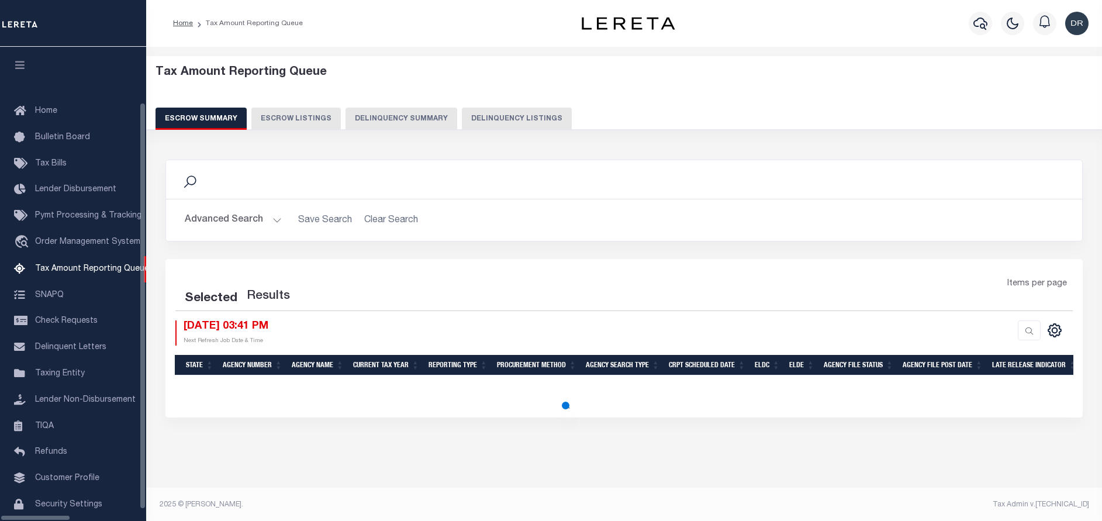
select select "100"
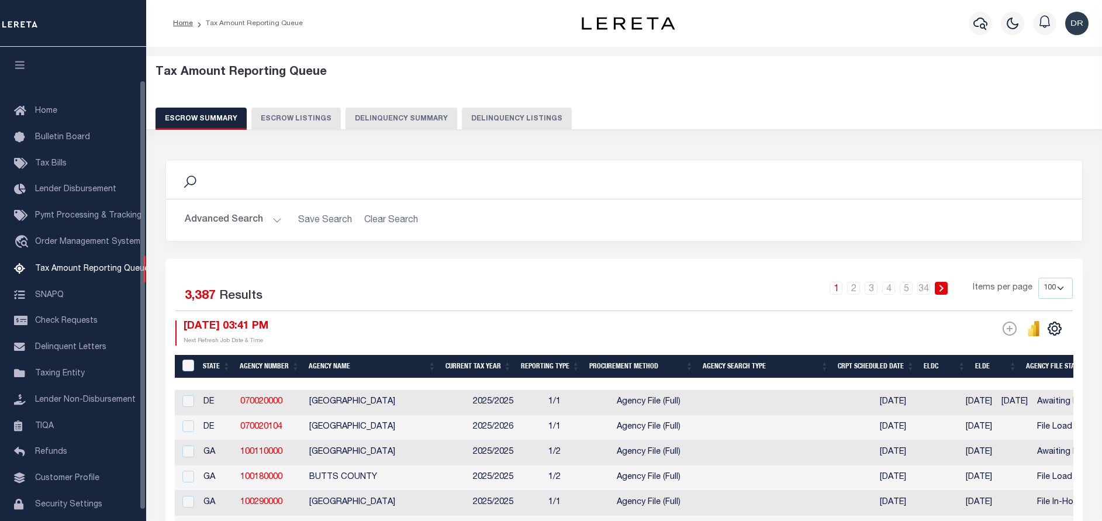
scroll to position [37, 0]
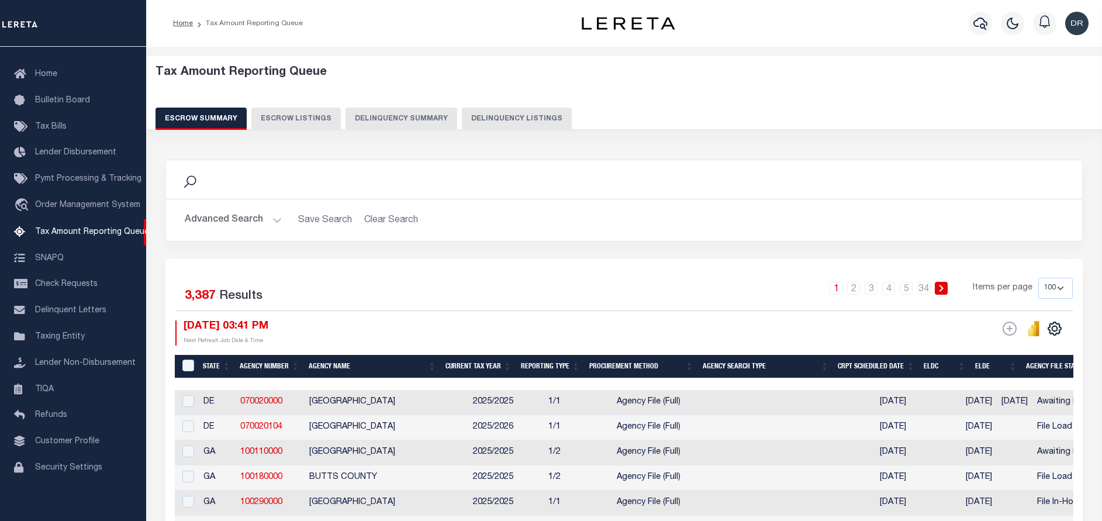
click at [536, 120] on button "Delinquency Listings" at bounding box center [517, 119] width 110 height 22
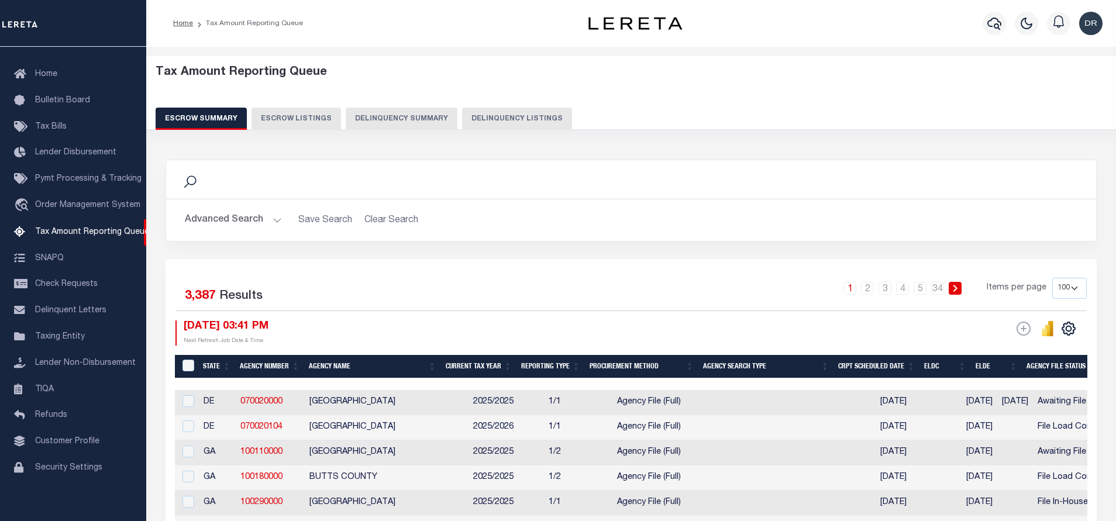
select select "100"
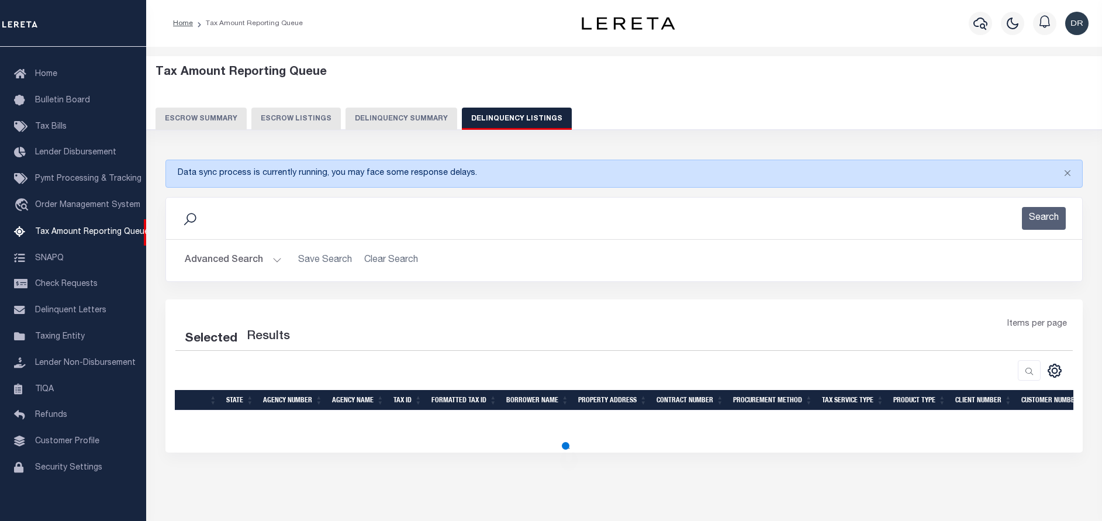
select select "100"
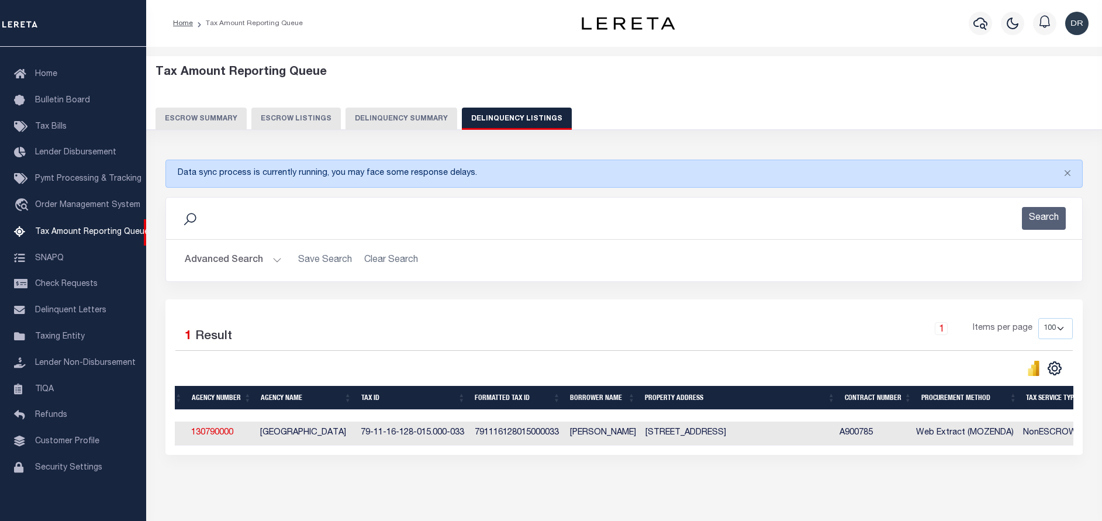
scroll to position [0, 0]
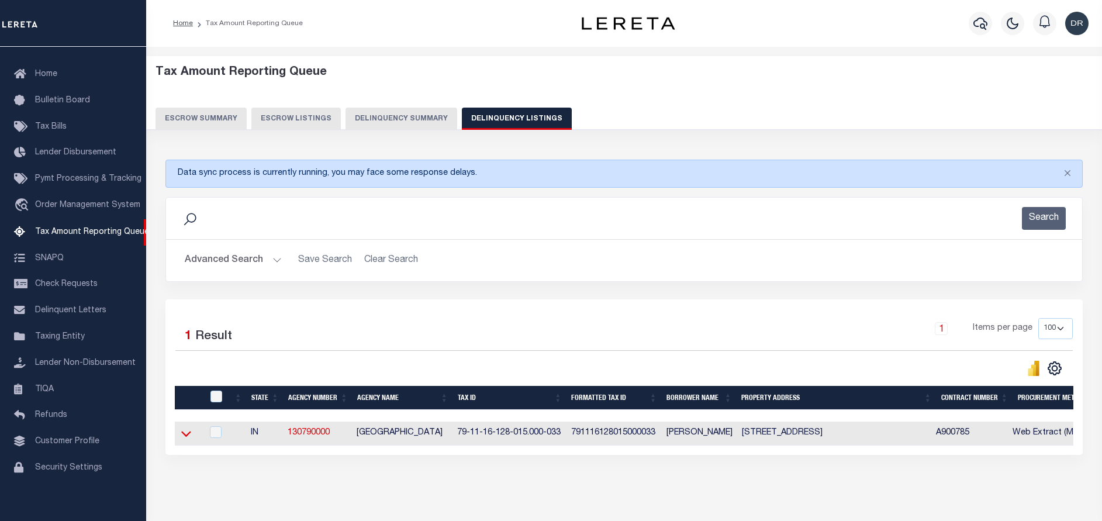
click at [185, 435] on icon at bounding box center [186, 434] width 10 height 12
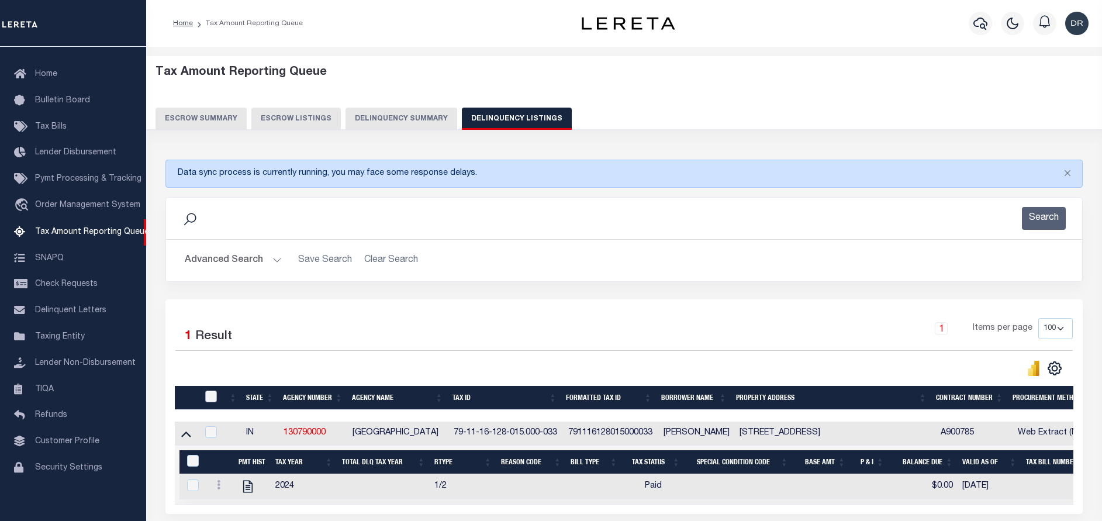
click at [210, 401] on input "checkbox" at bounding box center [211, 397] width 12 height 12
checkbox input "true"
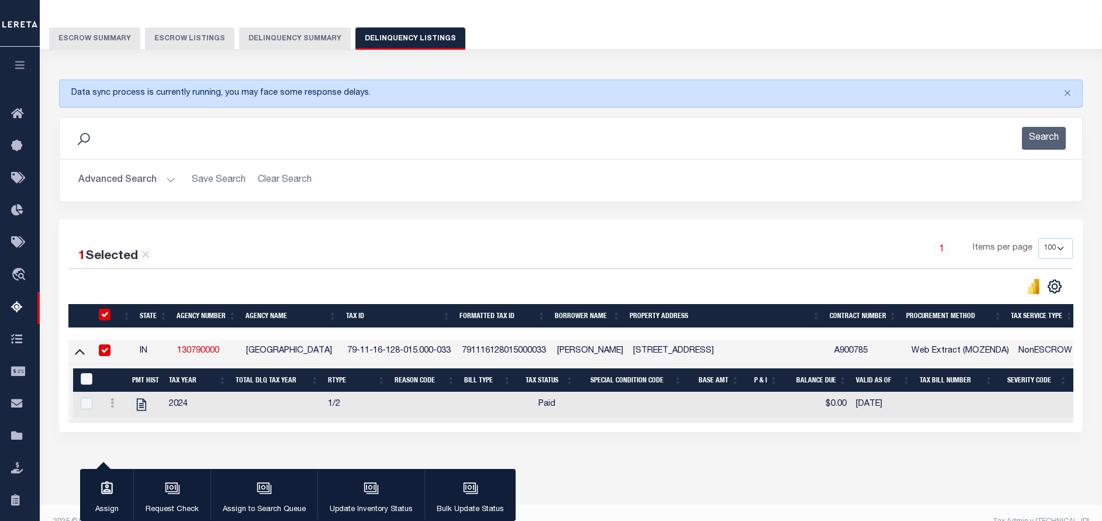
scroll to position [88, 0]
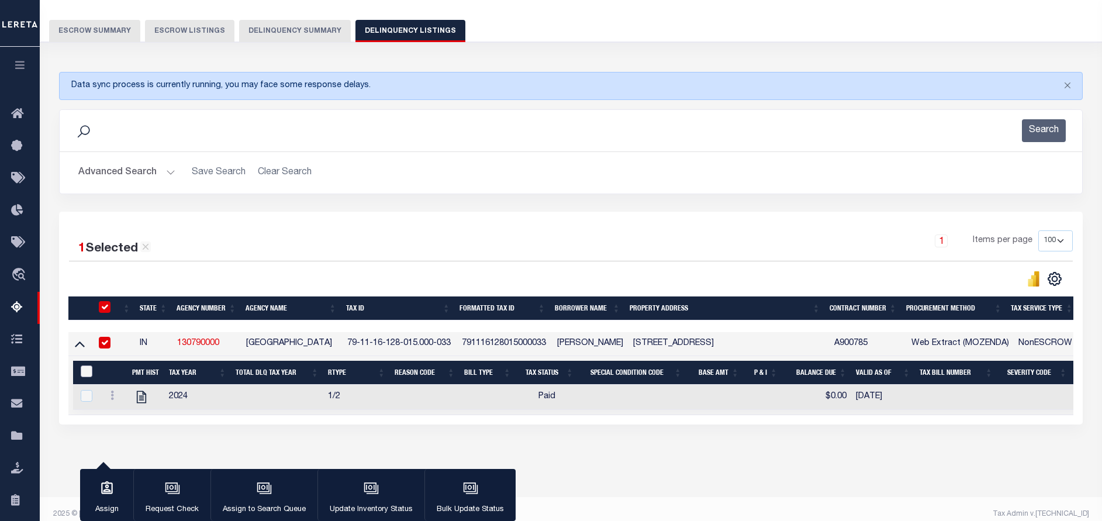
click at [85, 376] on input "&nbsp;" at bounding box center [87, 372] width 12 height 12
checkbox input "true"
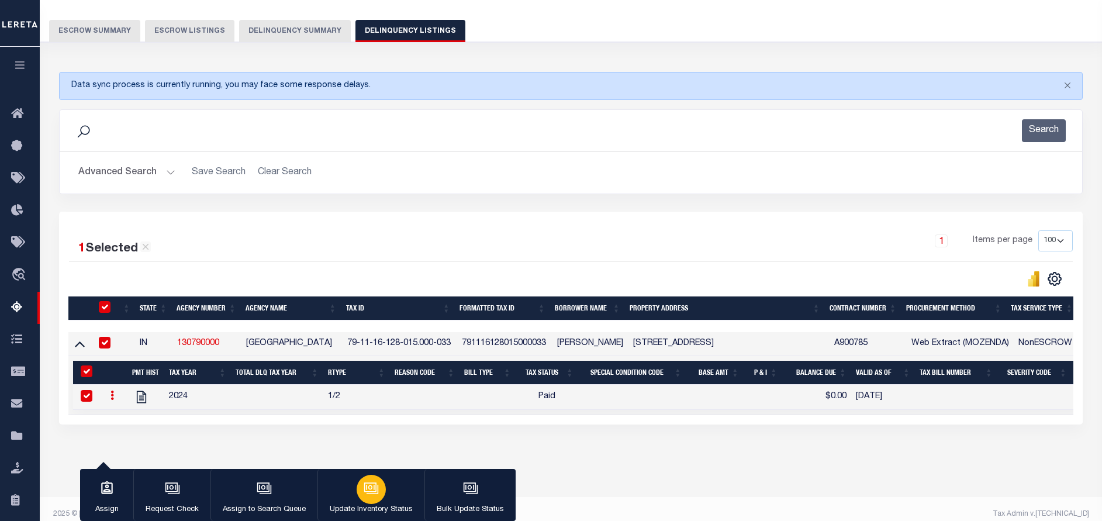
click at [364, 496] on icon "button" at bounding box center [371, 488] width 15 height 15
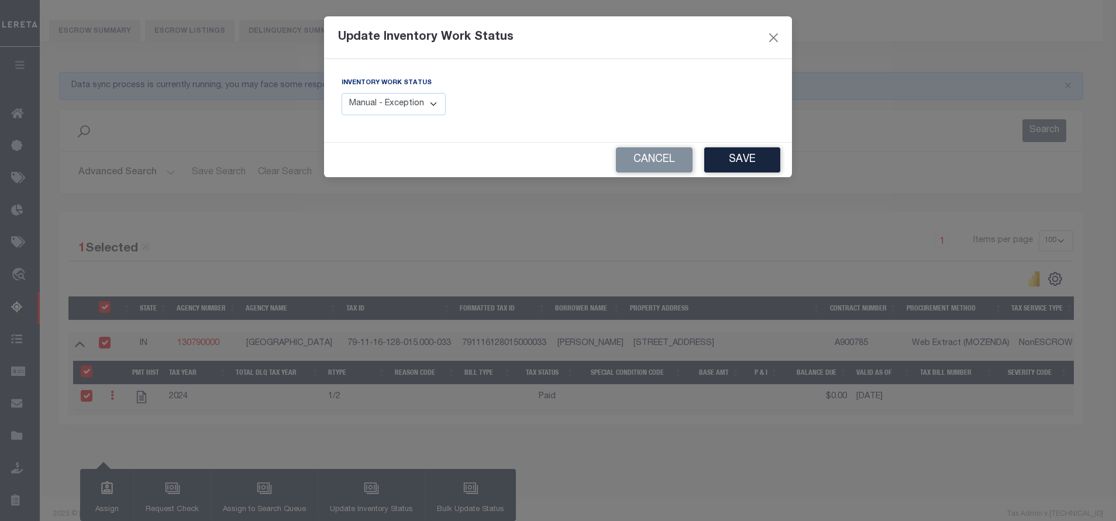
click at [404, 115] on select "Manual - Exception Pended - Awaiting Search Late Add Exception Completed" at bounding box center [394, 104] width 104 height 23
select select "4"
click at [342, 93] on select "Manual - Exception Pended - Awaiting Search Late Add Exception Completed" at bounding box center [394, 104] width 104 height 23
click at [745, 168] on button "Save" at bounding box center [742, 159] width 76 height 25
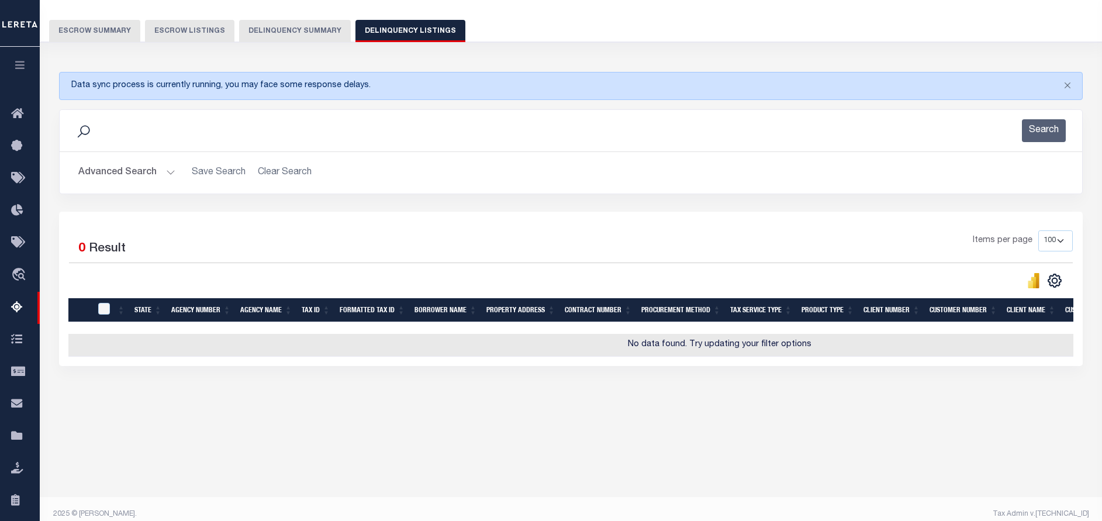
click at [153, 184] on div "Advanced Search Save Search Clear Search tblassign_wrapper_dynamictable_____Def…" at bounding box center [571, 173] width 1023 height 42
click at [163, 168] on button "Advanced Search" at bounding box center [126, 172] width 97 height 23
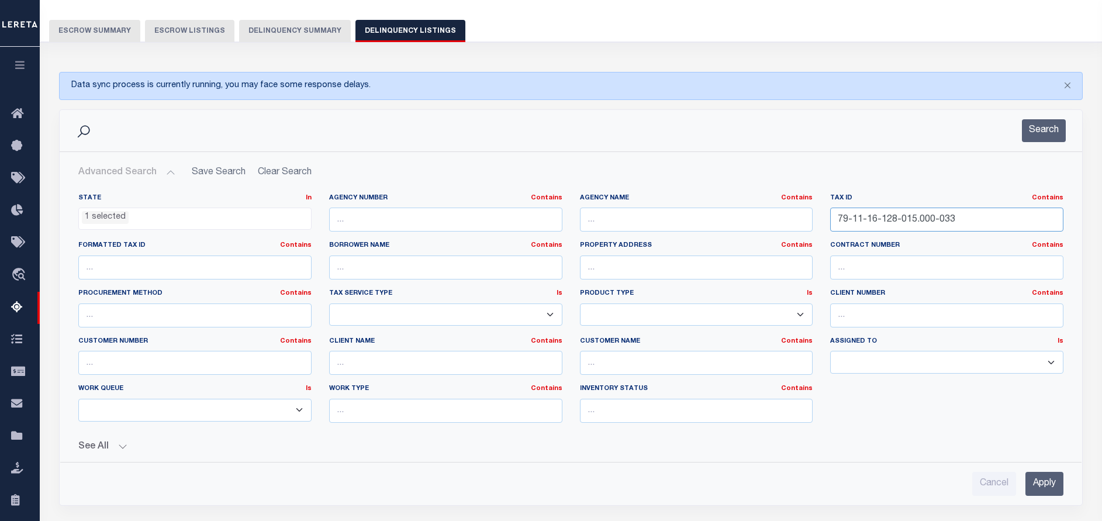
click at [890, 212] on input "79-11-16-128-015.000-033" at bounding box center [947, 220] width 233 height 24
paste input "251-003.000-031"
type input "79-11-16-251-003.000-031"
click at [1049, 119] on button "Search" at bounding box center [1044, 130] width 44 height 23
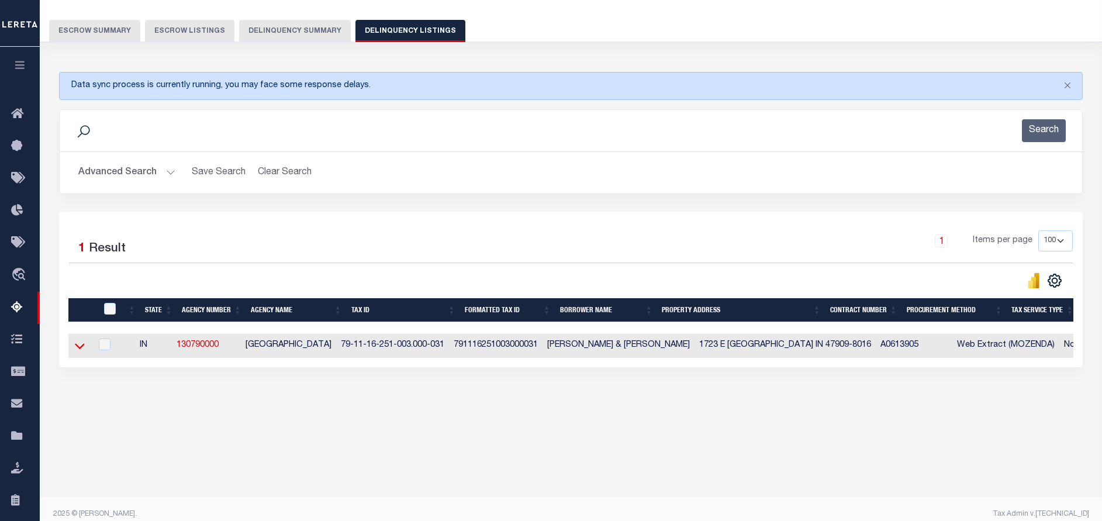
click at [79, 349] on icon at bounding box center [80, 346] width 10 height 12
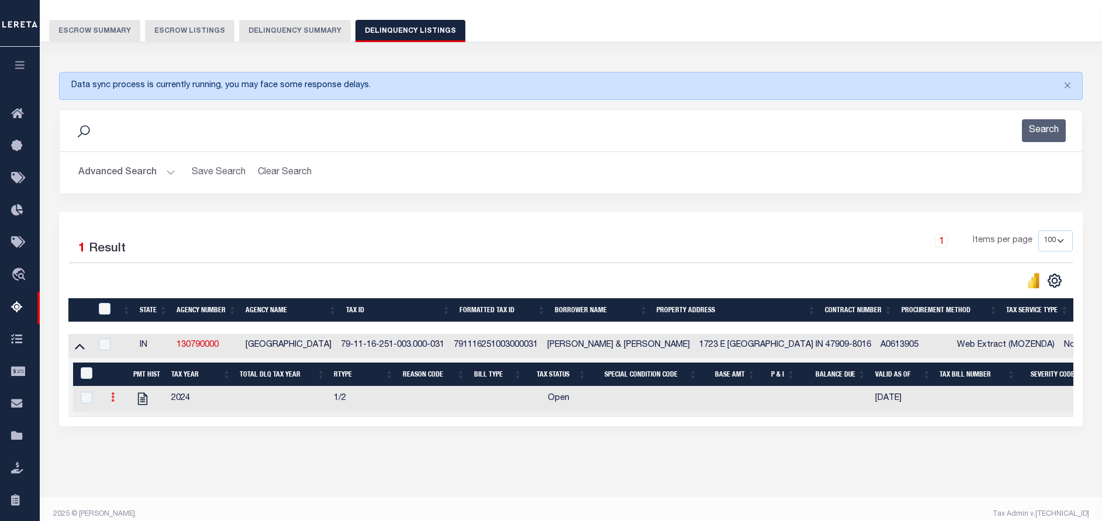
click at [111, 402] on icon at bounding box center [113, 396] width 4 height 9
click at [122, 422] on img "" at bounding box center [127, 417] width 12 height 12
checkbox input "true"
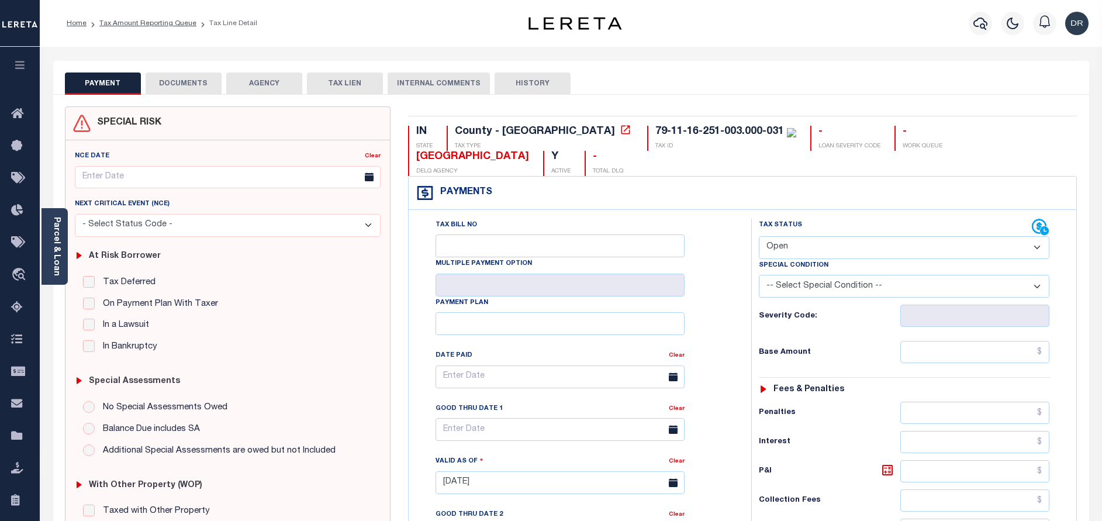
click at [802, 251] on select "- Select Status Code - Open Due/Unpaid Paid Incomplete No Tax Due Internal Refu…" at bounding box center [904, 247] width 291 height 23
select select "PYD"
click at [759, 237] on select "- Select Status Code - Open Due/Unpaid Paid Incomplete No Tax Due Internal Refu…" at bounding box center [904, 247] width 291 height 23
type input "[DATE]"
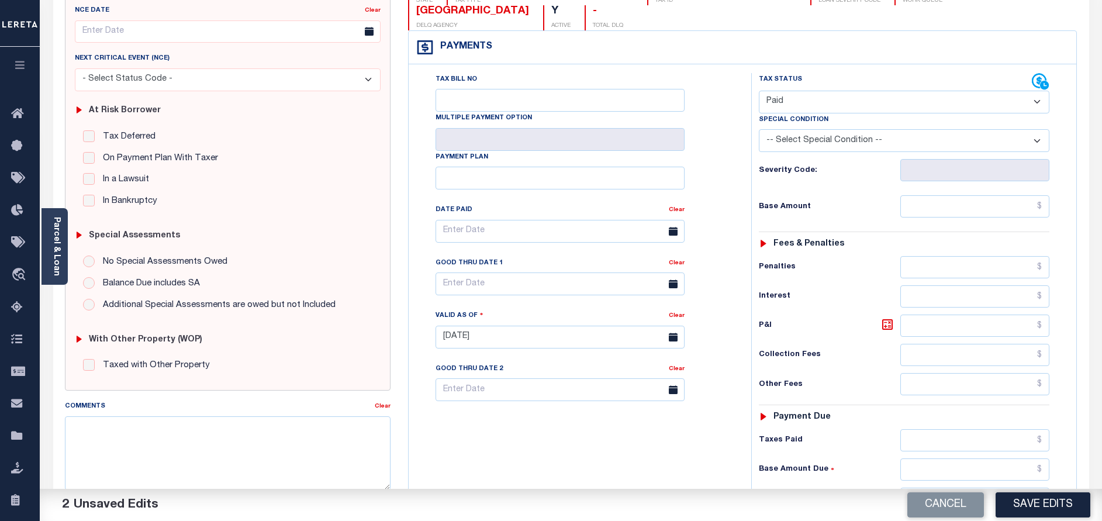
scroll to position [263, 0]
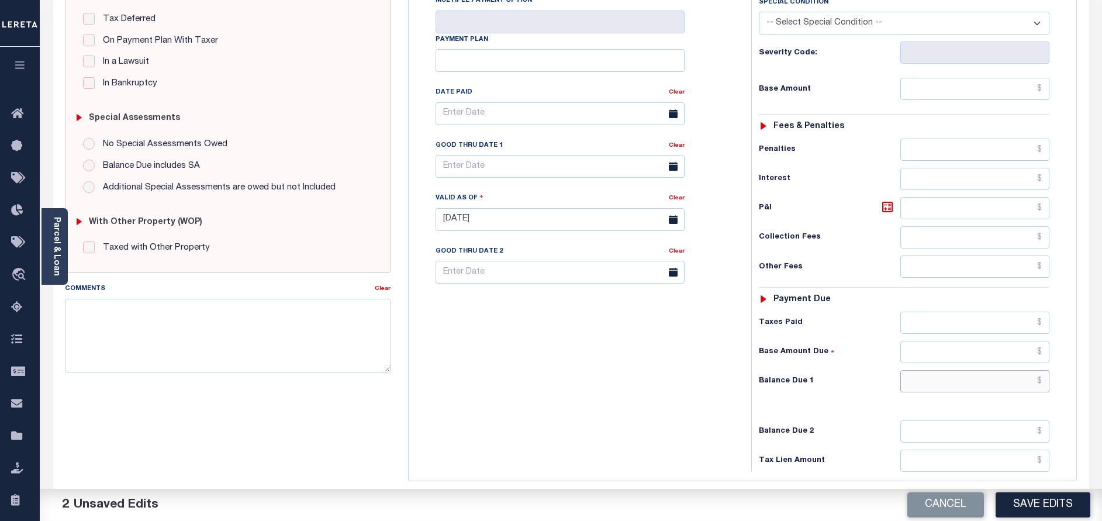
click at [938, 382] on input "text" at bounding box center [975, 381] width 149 height 22
type input "$0.00"
click at [1018, 497] on button "Save Edits" at bounding box center [1043, 504] width 95 height 25
checkbox input "false"
type input "$0"
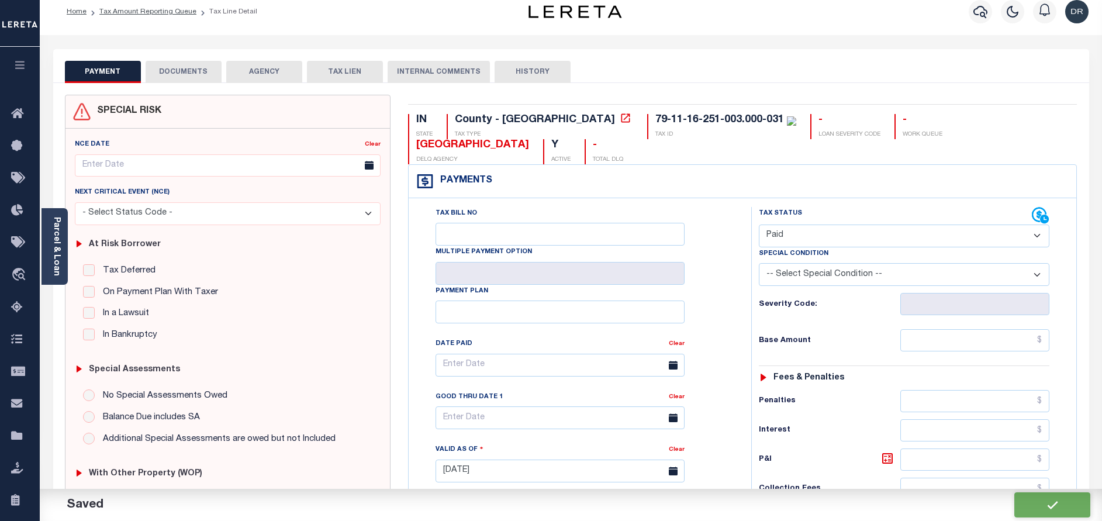
scroll to position [0, 0]
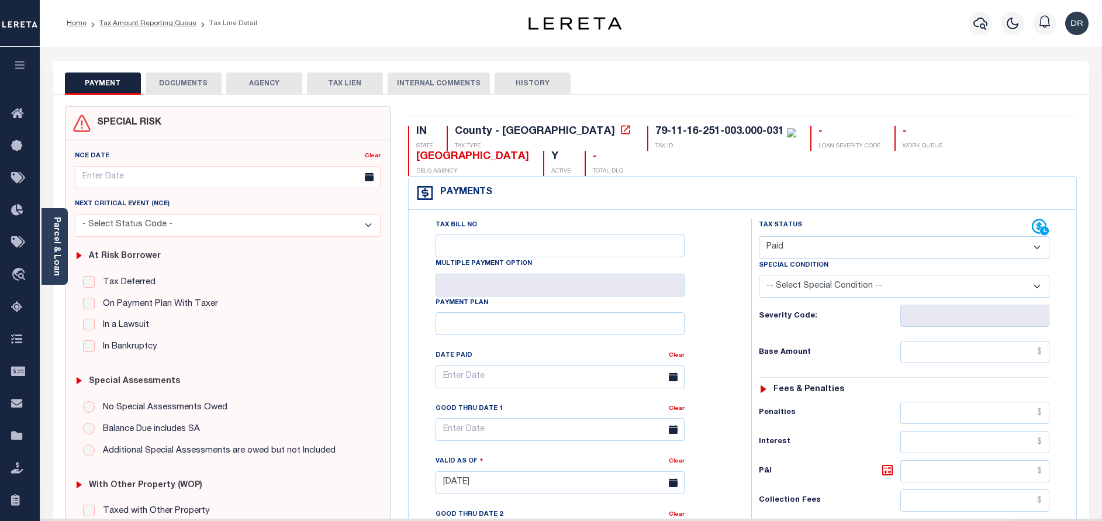
click at [157, 80] on button "DOCUMENTS" at bounding box center [184, 84] width 76 height 22
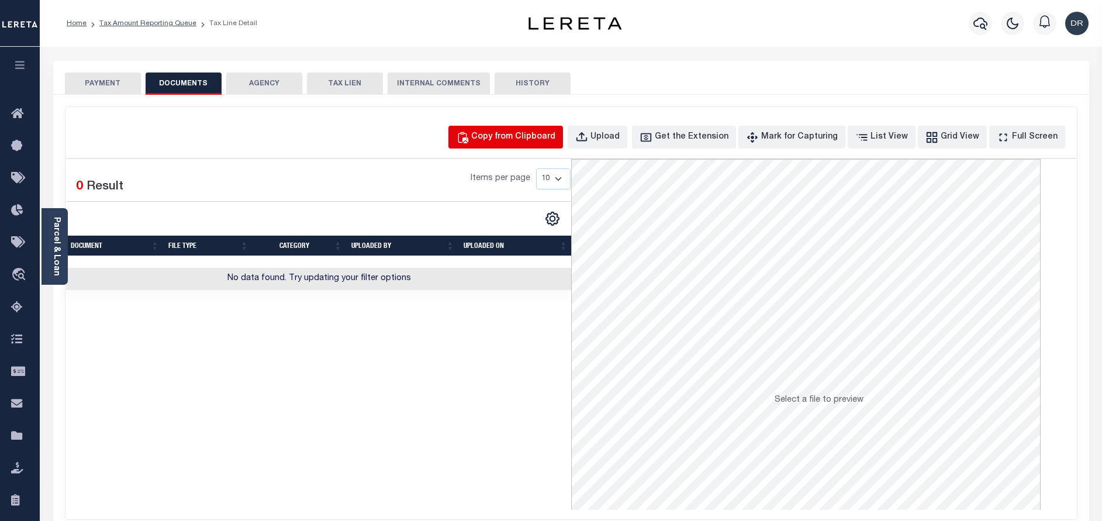
click at [511, 140] on div "Copy from Clipboard" at bounding box center [513, 137] width 84 height 13
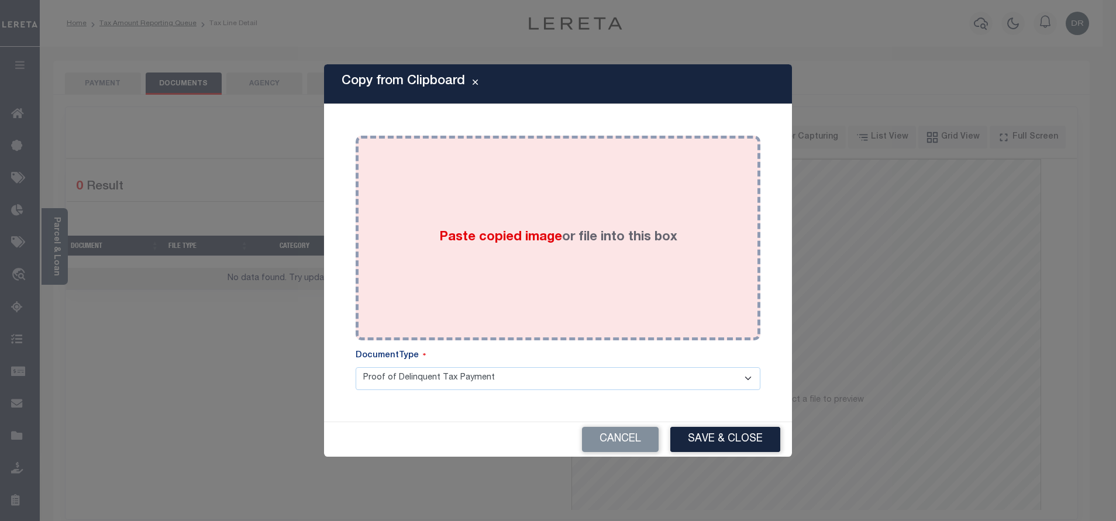
click at [509, 201] on div "Paste copied image or file into this box" at bounding box center [557, 237] width 387 height 187
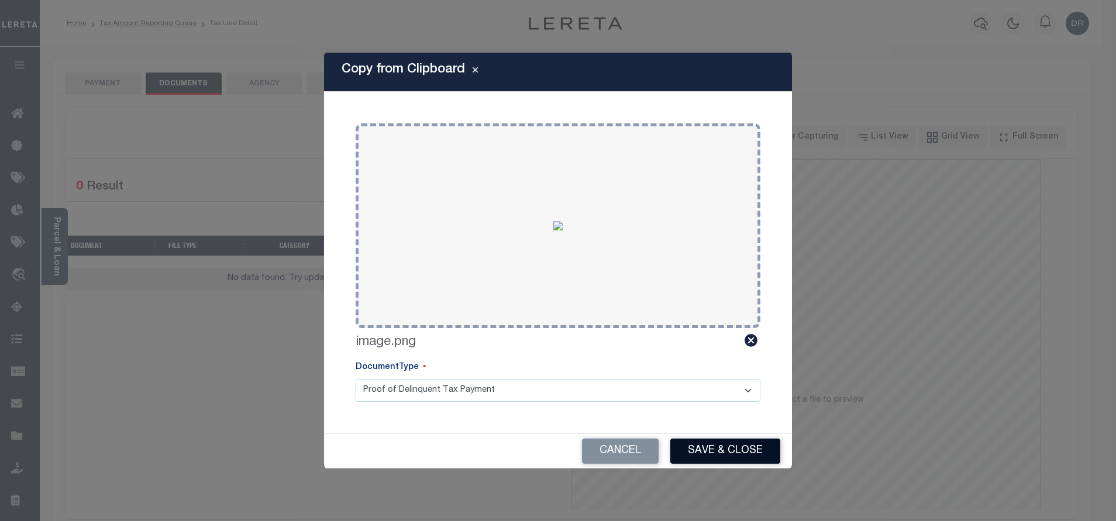
click at [732, 449] on button "Save & Close" at bounding box center [725, 451] width 110 height 25
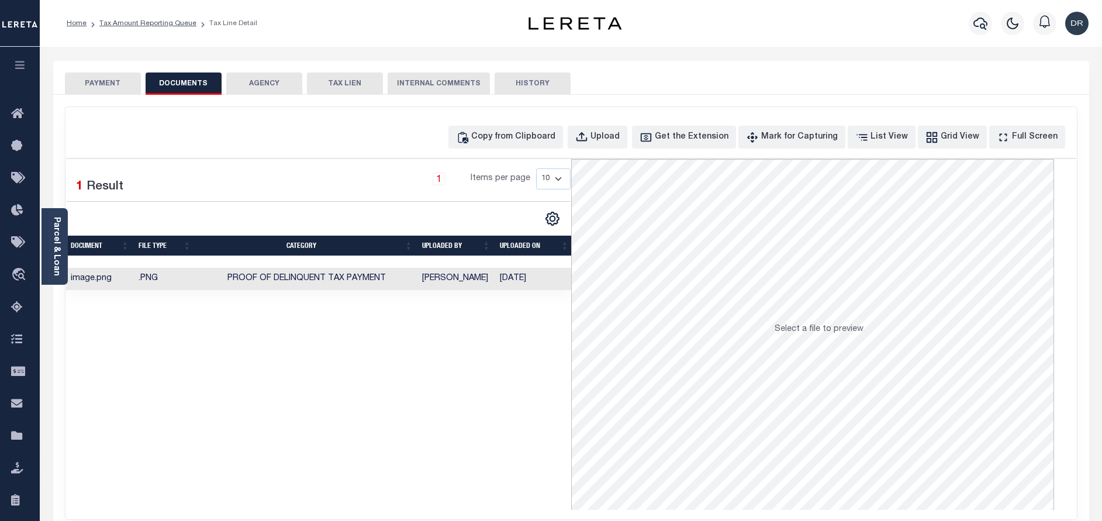
click at [136, 29] on ol "Home Tax Amount Reporting Queue Tax Line Detail" at bounding box center [161, 23] width 209 height 25
click at [141, 24] on link "Tax Amount Reporting Queue" at bounding box center [147, 23] width 97 height 7
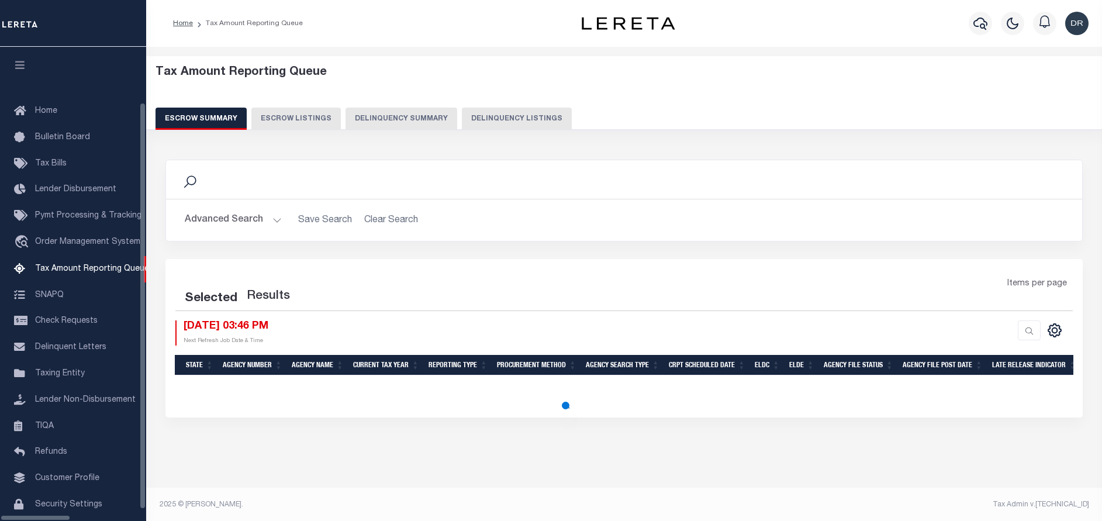
click at [462, 120] on button "Delinquency Listings" at bounding box center [517, 119] width 110 height 22
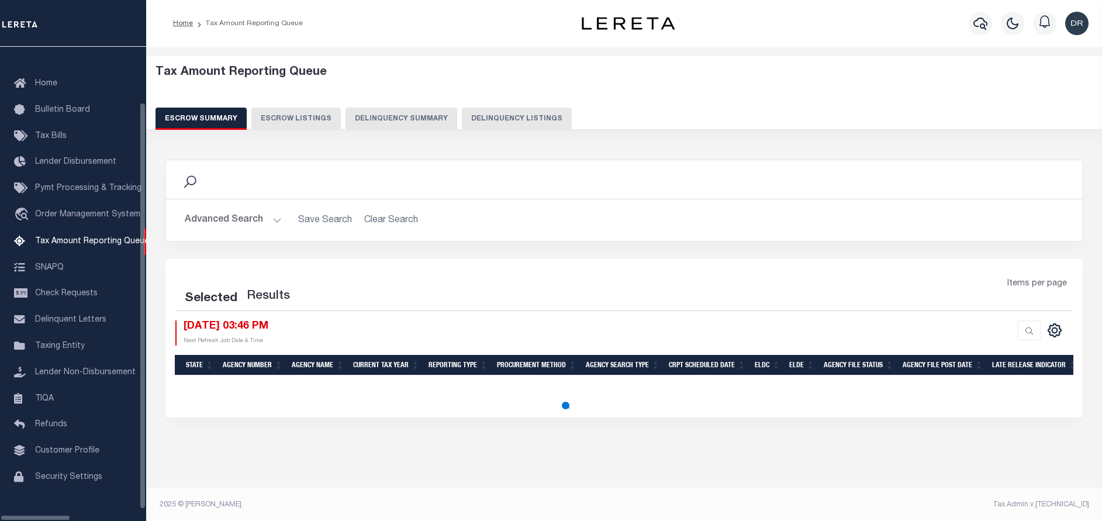
select select "100"
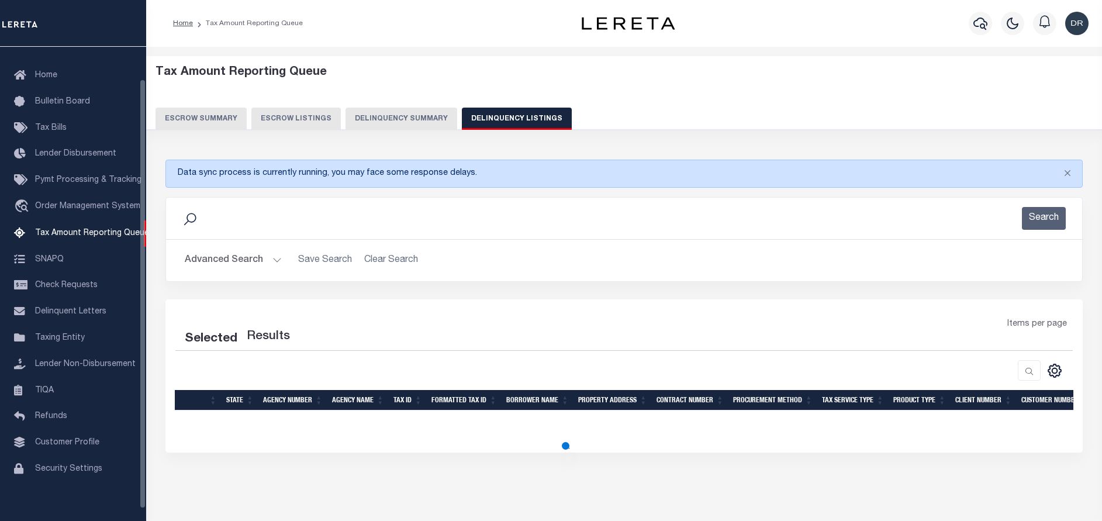
scroll to position [36, 0]
select select "100"
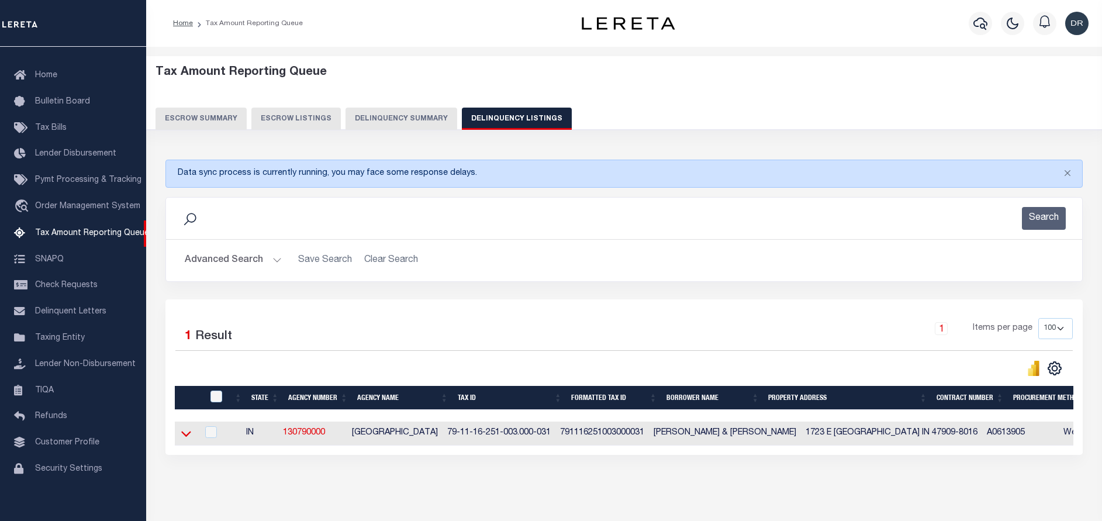
click at [188, 432] on icon at bounding box center [186, 434] width 10 height 12
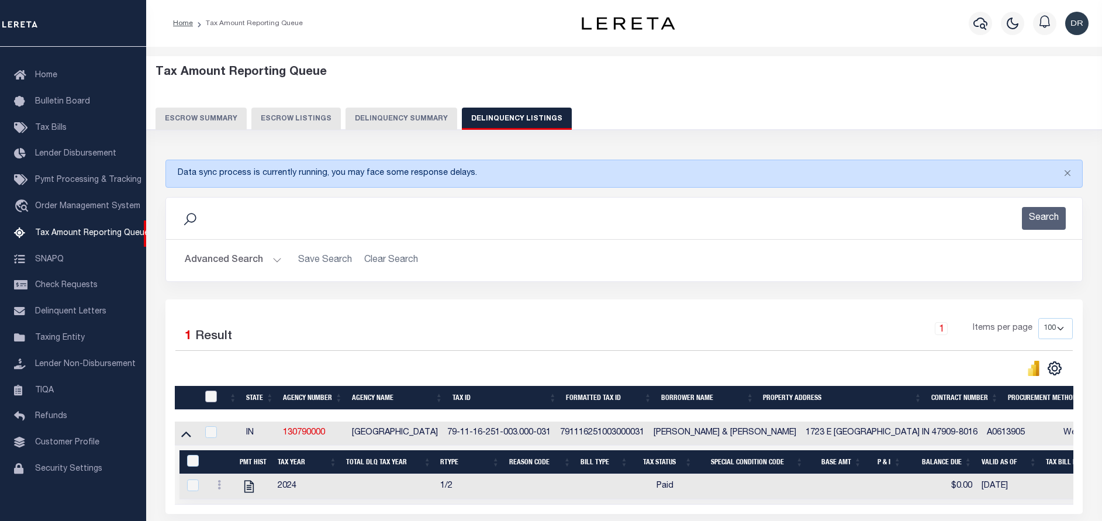
click at [206, 399] on input "checkbox" at bounding box center [211, 397] width 12 height 12
checkbox input "true"
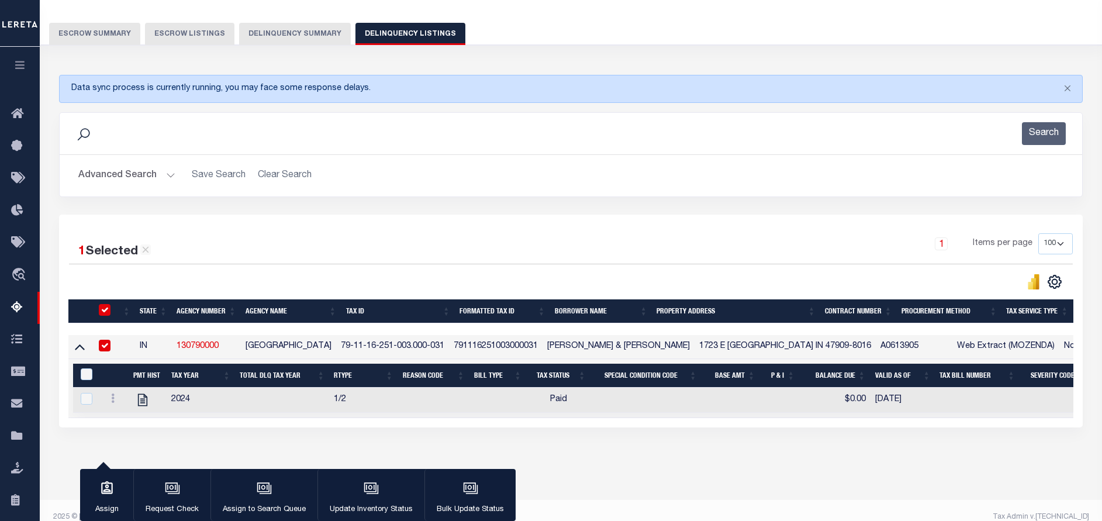
scroll to position [88, 0]
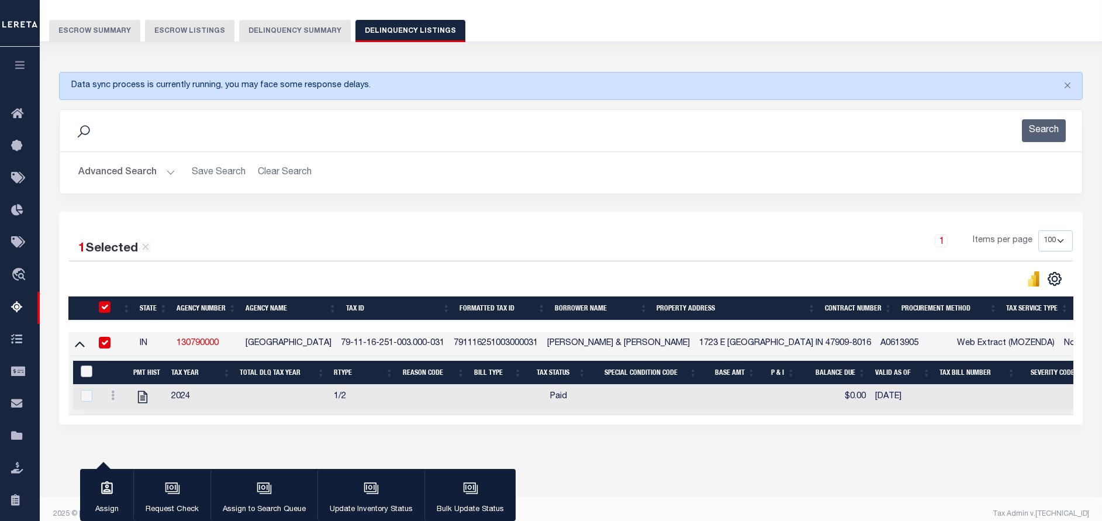
click at [89, 374] on input "&nbsp;" at bounding box center [87, 372] width 12 height 12
checkbox input "true"
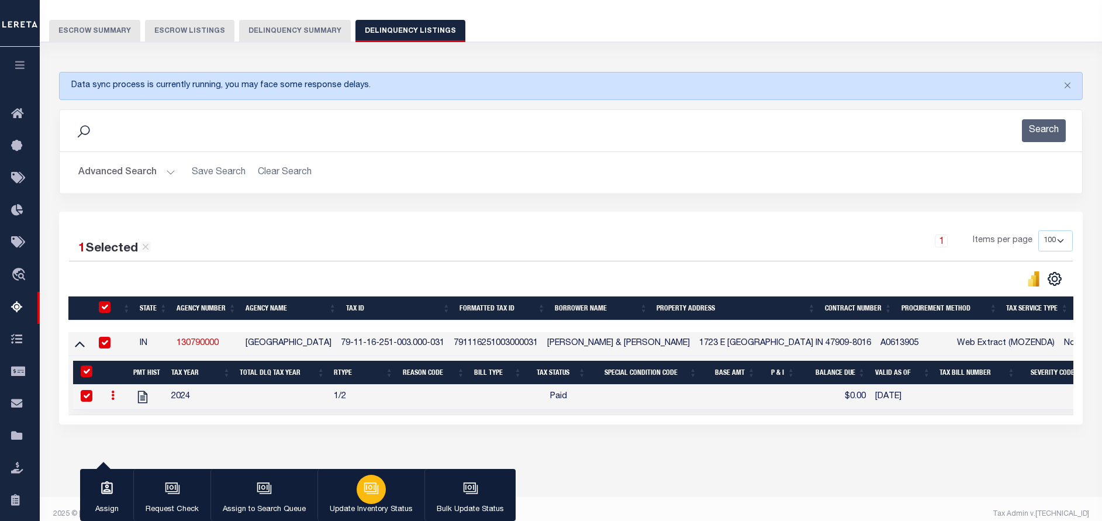
click at [371, 504] on p "Update Inventory Status" at bounding box center [371, 510] width 83 height 12
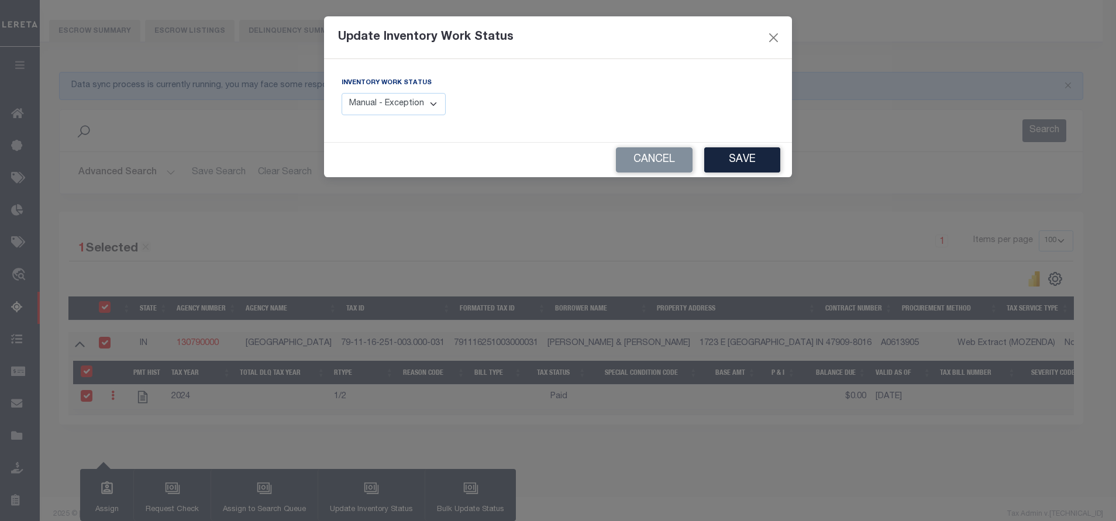
click at [391, 111] on select "Manual - Exception Pended - Awaiting Search Late Add Exception Completed" at bounding box center [394, 104] width 104 height 23
select select "4"
click at [342, 93] on select "Manual - Exception Pended - Awaiting Search Late Add Exception Completed" at bounding box center [394, 104] width 104 height 23
click at [740, 167] on button "Save" at bounding box center [742, 159] width 76 height 25
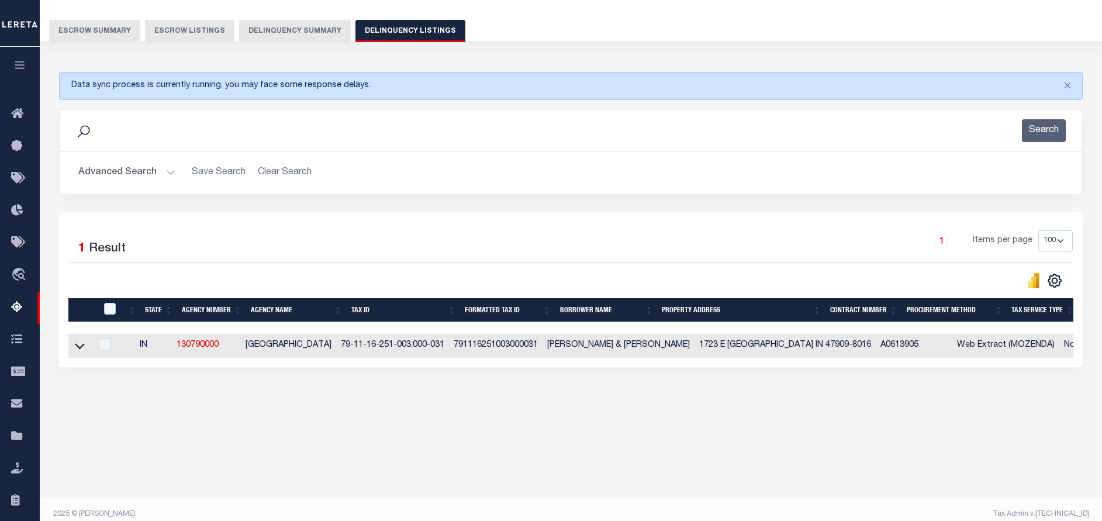
click at [139, 173] on button "Advanced Search" at bounding box center [126, 172] width 97 height 23
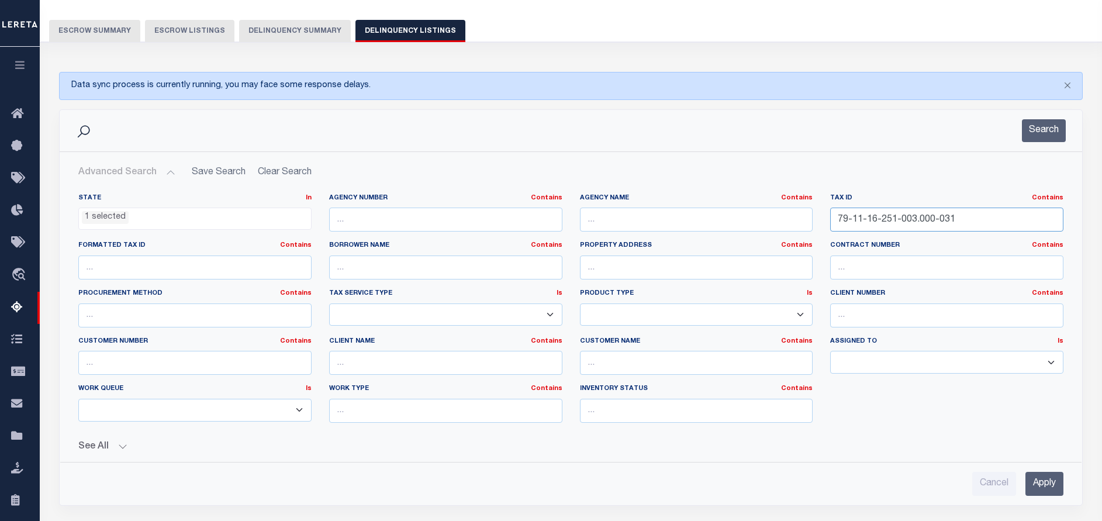
click at [877, 222] on input "79-11-16-251-003.000-031" at bounding box center [947, 220] width 233 height 24
paste input "428-018"
type input "79-11-16-428-018.000-031"
click at [1059, 133] on button "Search" at bounding box center [1044, 130] width 44 height 23
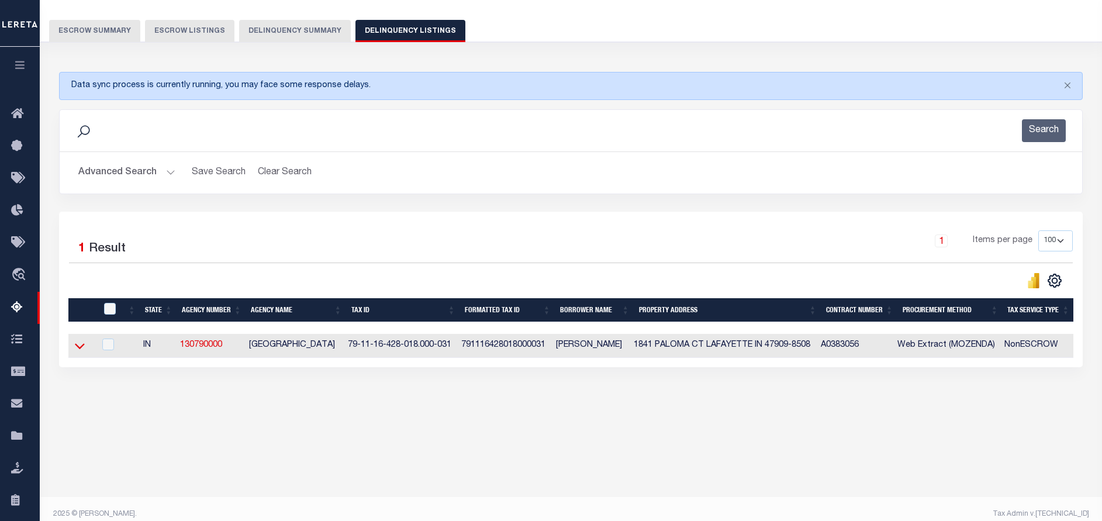
click at [82, 349] on icon at bounding box center [80, 346] width 10 height 6
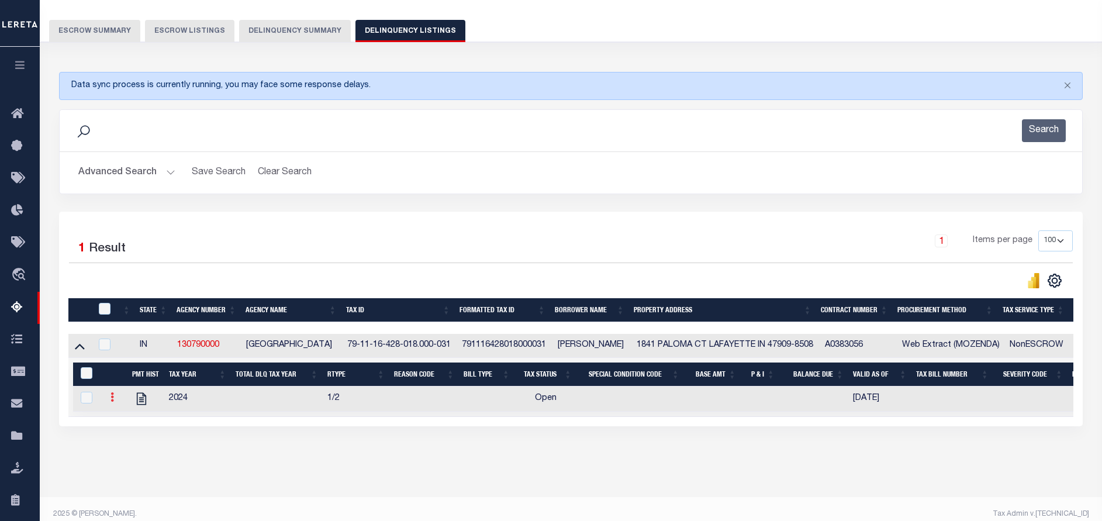
click at [113, 401] on link at bounding box center [112, 398] width 13 height 9
click at [130, 416] on img "" at bounding box center [126, 417] width 12 height 12
checkbox input "true"
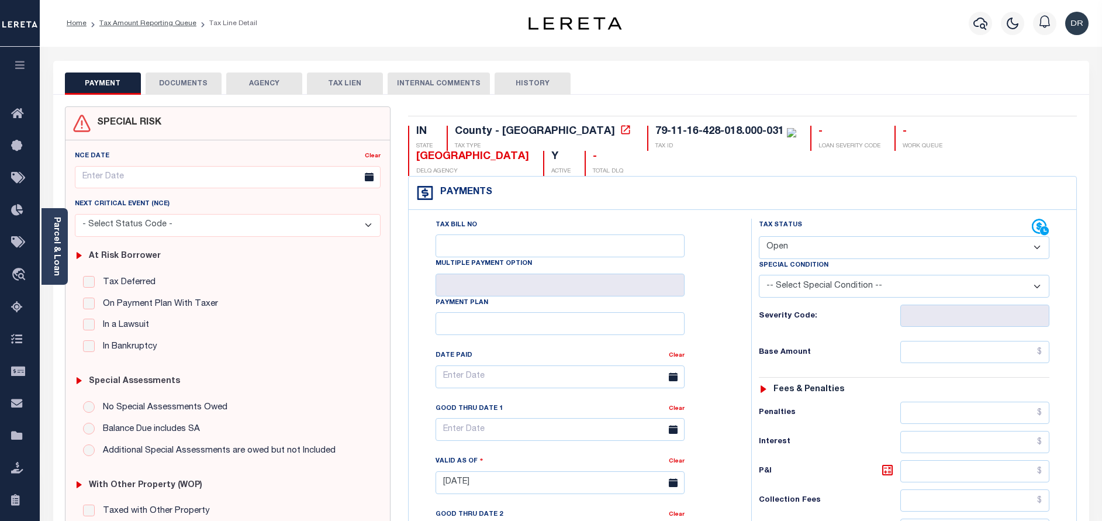
click at [777, 237] on select "- Select Status Code - Open Due/Unpaid Paid Incomplete No Tax Due Internal Refu…" at bounding box center [904, 247] width 291 height 23
select select "PYD"
click at [759, 237] on select "- Select Status Code - Open Due/Unpaid Paid Incomplete No Tax Due Internal Refu…" at bounding box center [904, 247] width 291 height 23
type input "[DATE]"
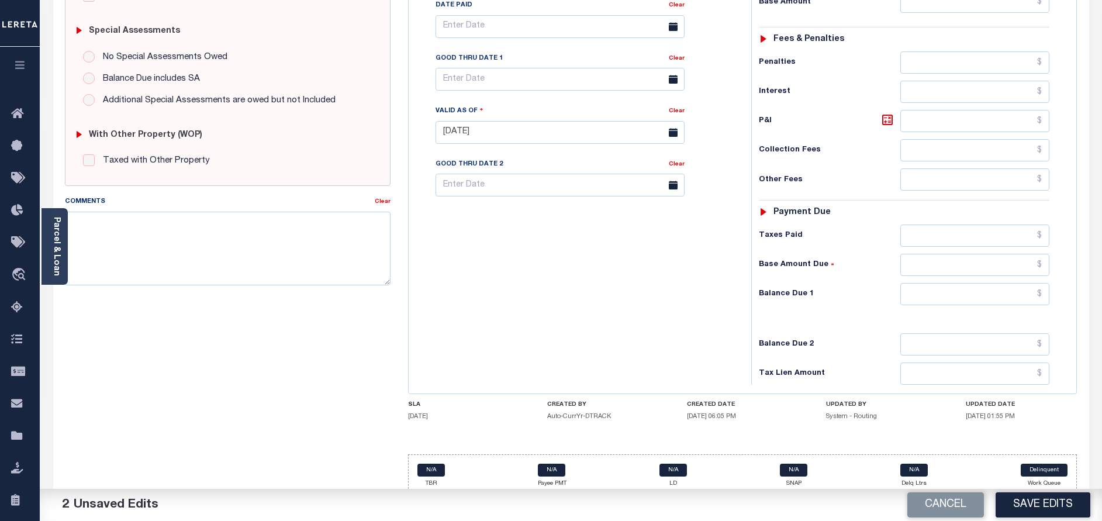
scroll to position [351, 0]
click at [983, 305] on input "text" at bounding box center [975, 293] width 149 height 22
type input "$0.00"
click at [1026, 496] on button "Save Edits" at bounding box center [1043, 504] width 95 height 25
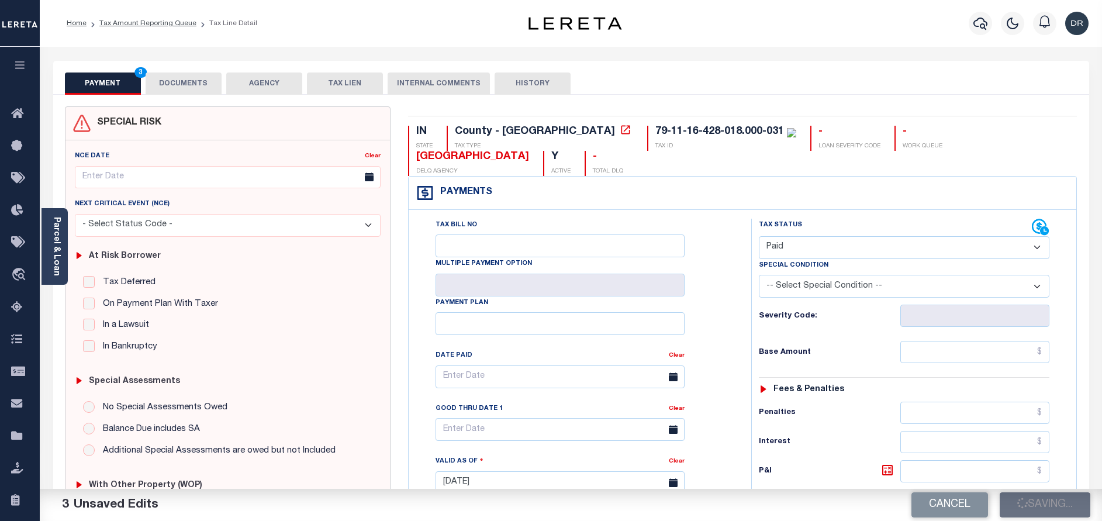
checkbox input "false"
type input "$0"
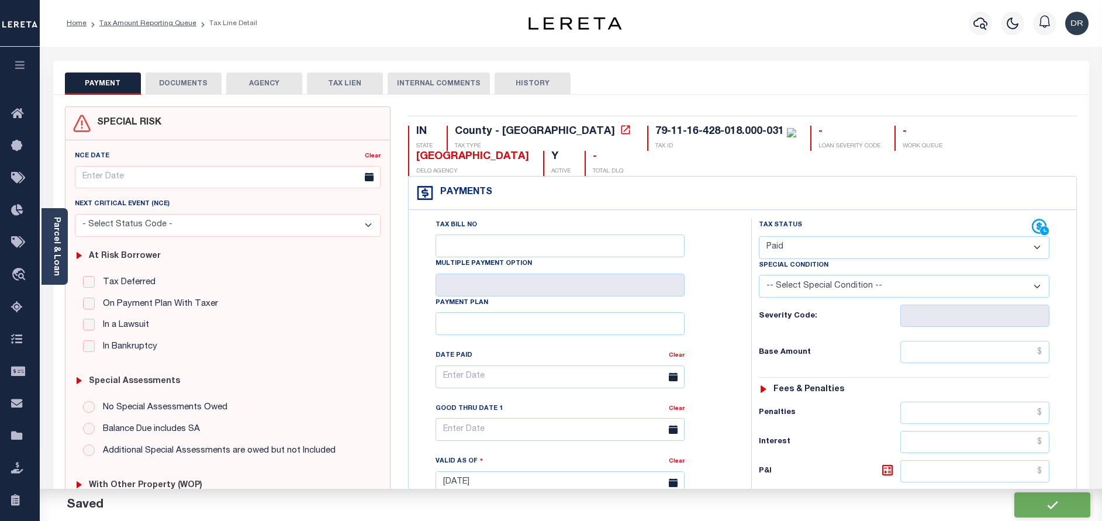
click at [181, 69] on div "PAYMENT DOCUMENTS AGENCY DELINQUENT PAYEE TAX LIEN" at bounding box center [571, 78] width 1036 height 34
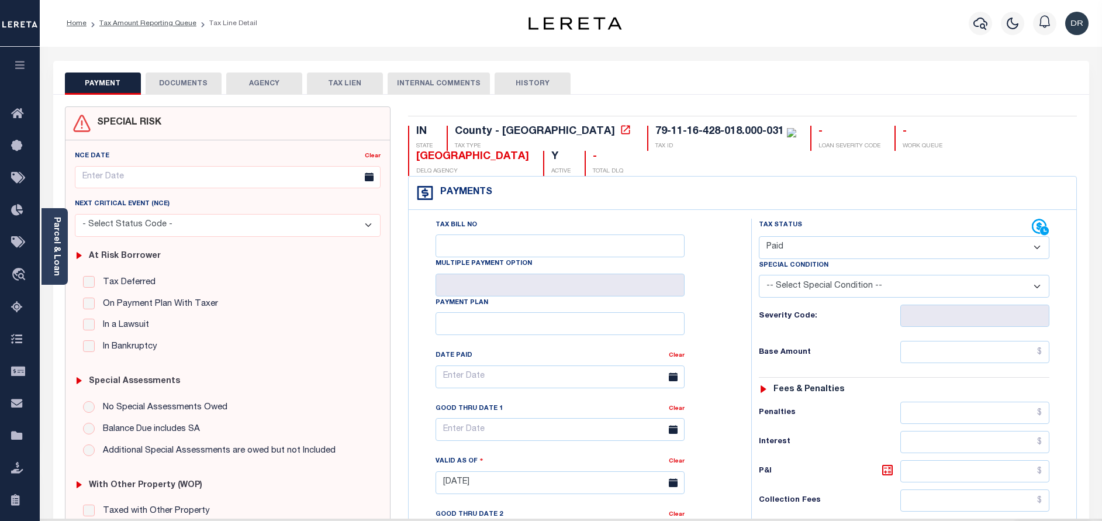
click at [184, 82] on button "DOCUMENTS" at bounding box center [184, 84] width 76 height 22
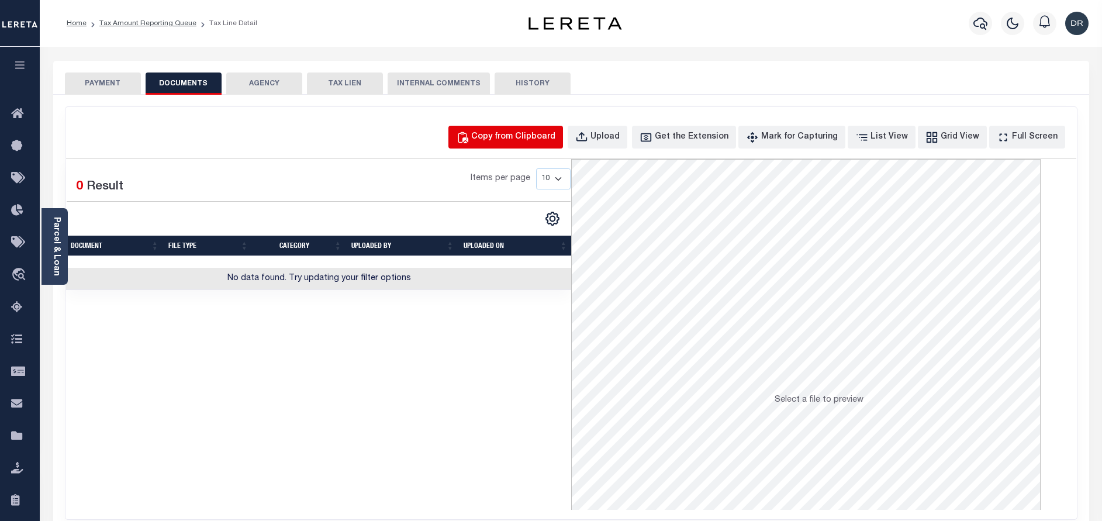
click at [504, 137] on div "Copy from Clipboard" at bounding box center [513, 137] width 84 height 13
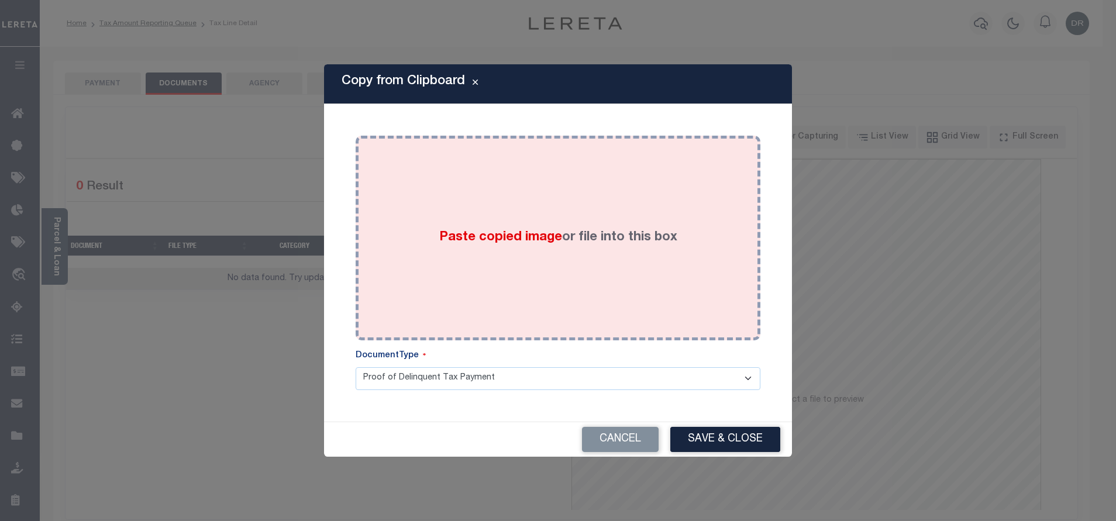
click at [529, 203] on div "Paste copied image or file into this box" at bounding box center [557, 237] width 387 height 187
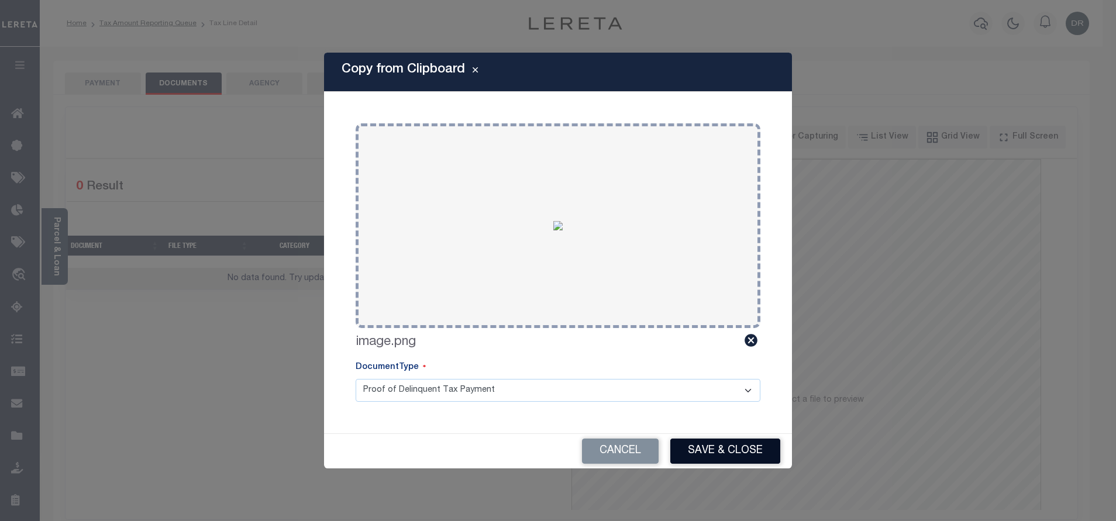
click at [707, 453] on button "Save & Close" at bounding box center [725, 451] width 110 height 25
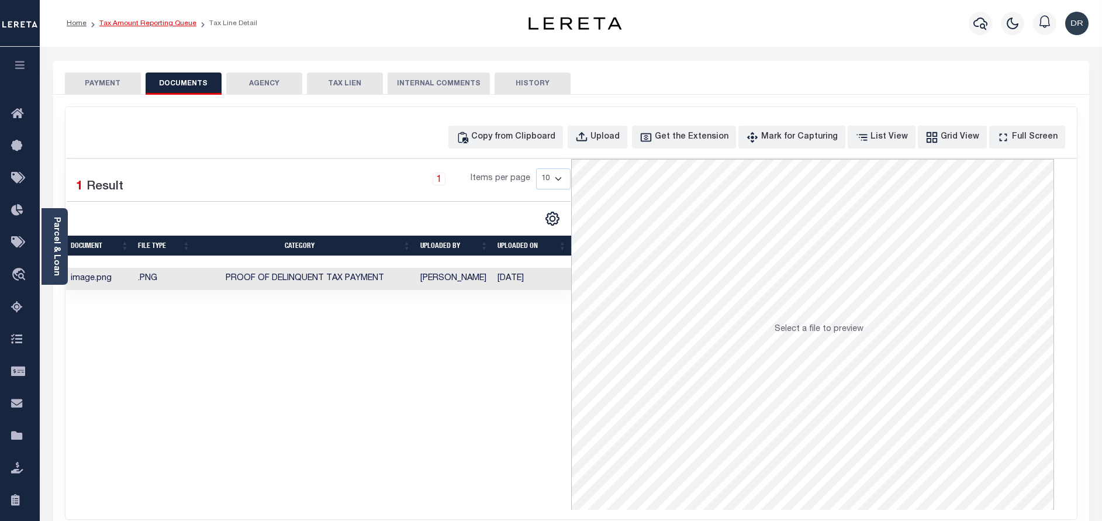
click at [153, 25] on link "Tax Amount Reporting Queue" at bounding box center [147, 23] width 97 height 7
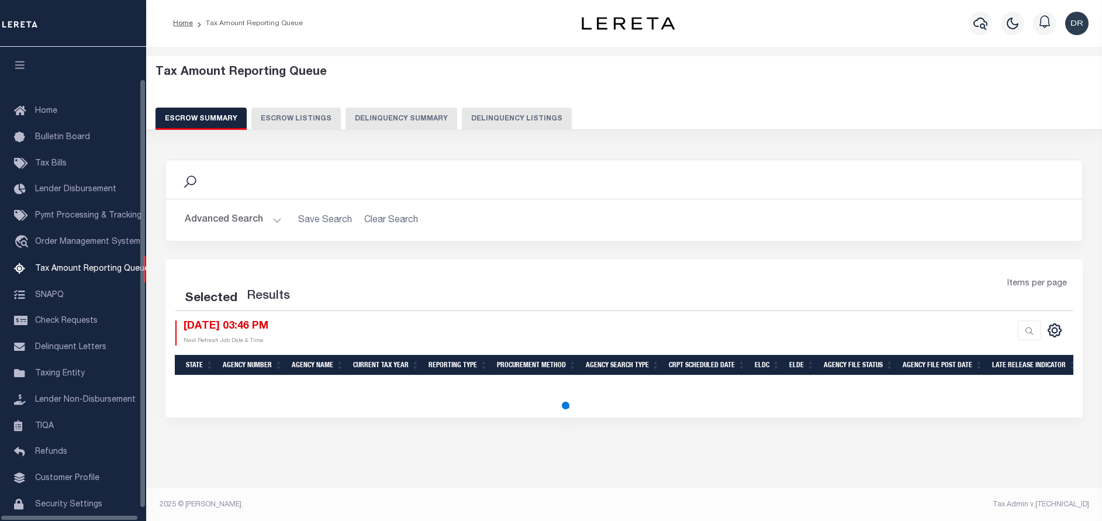
select select "100"
click at [470, 100] on div "Tax Amount Reporting Queue Escrow Summary Escrow Listings Delinquency Summary" at bounding box center [625, 98] width 938 height 64
select select "100"
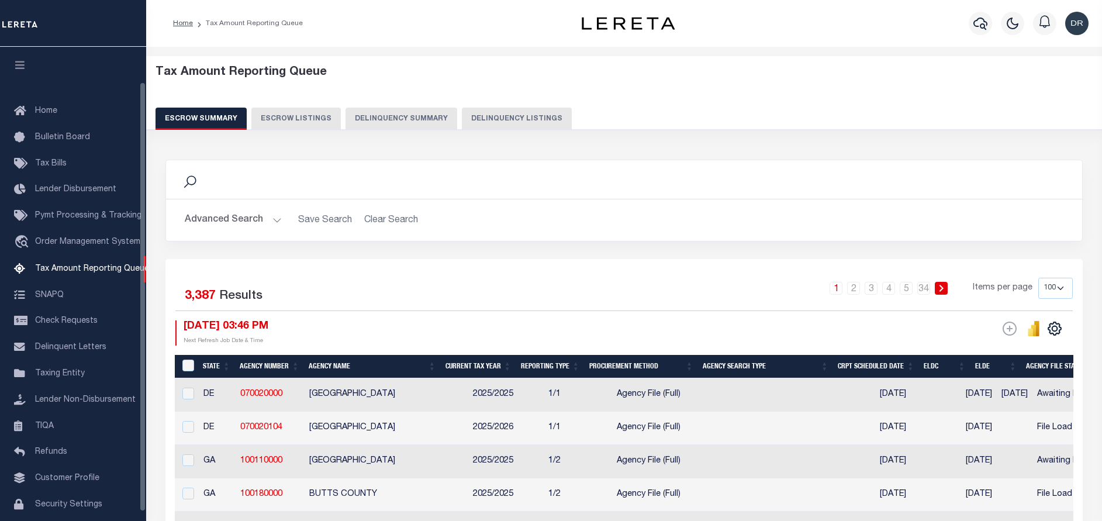
scroll to position [39, 0]
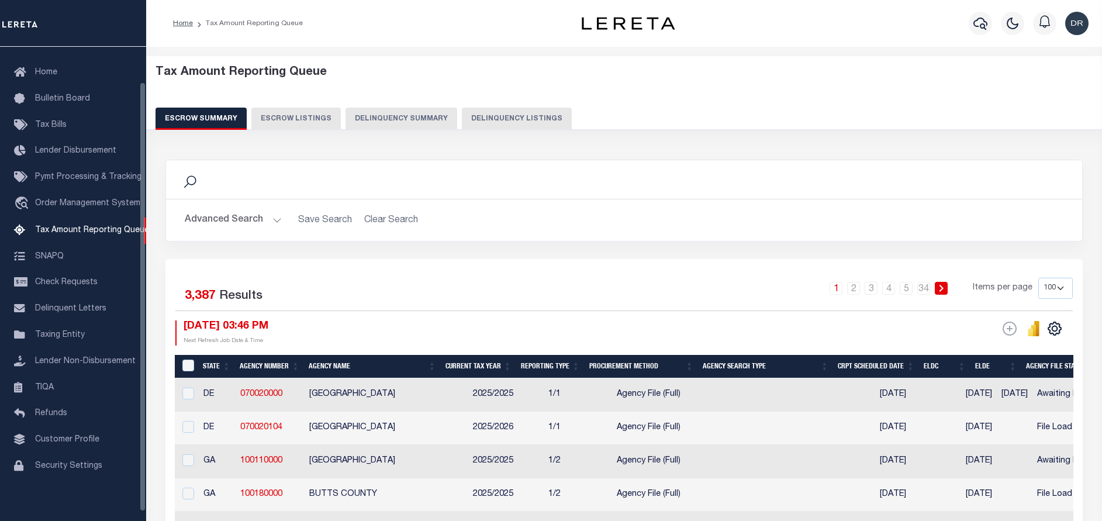
click at [471, 122] on button "Delinquency Listings" at bounding box center [517, 119] width 110 height 22
select select "100"
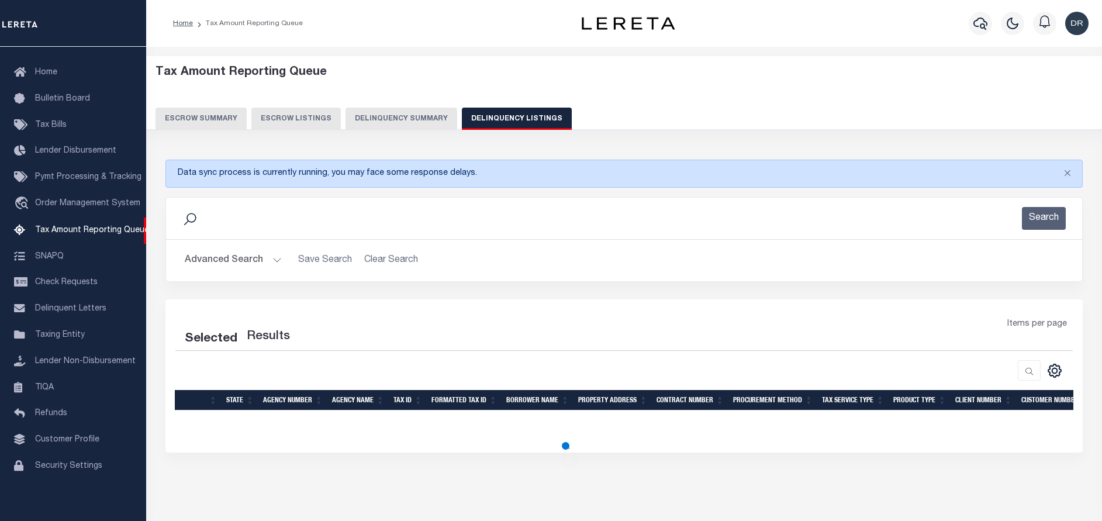
select select "100"
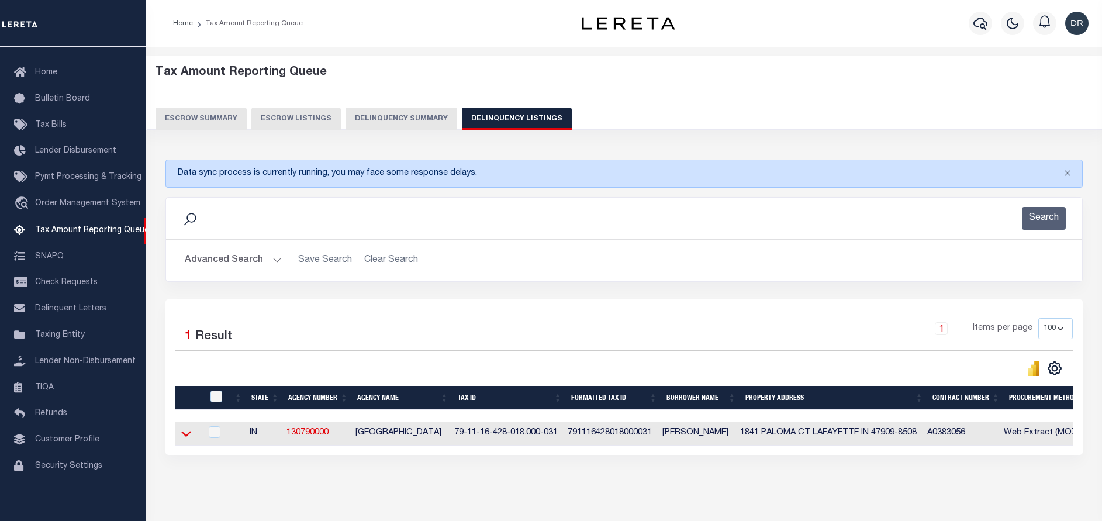
click at [187, 436] on icon at bounding box center [186, 434] width 10 height 12
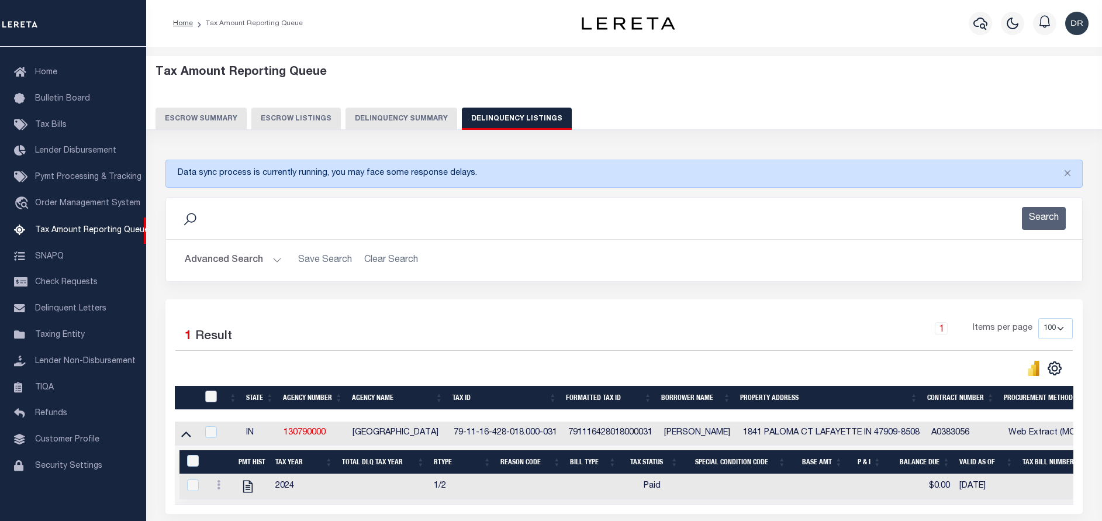
click at [212, 402] on input "checkbox" at bounding box center [211, 397] width 12 height 12
checkbox input "true"
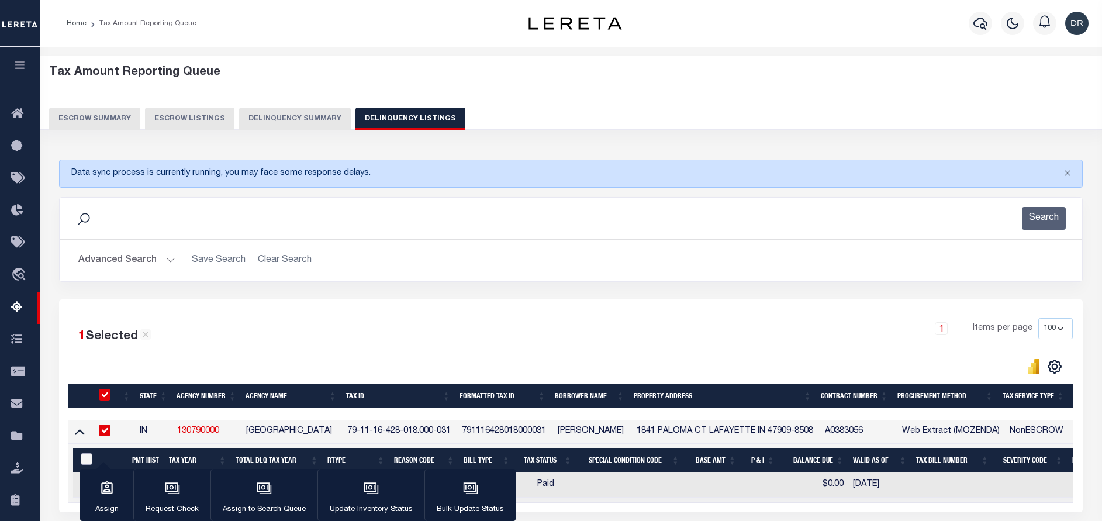
click at [88, 458] on input "&nbsp;" at bounding box center [87, 459] width 12 height 12
checkbox input "true"
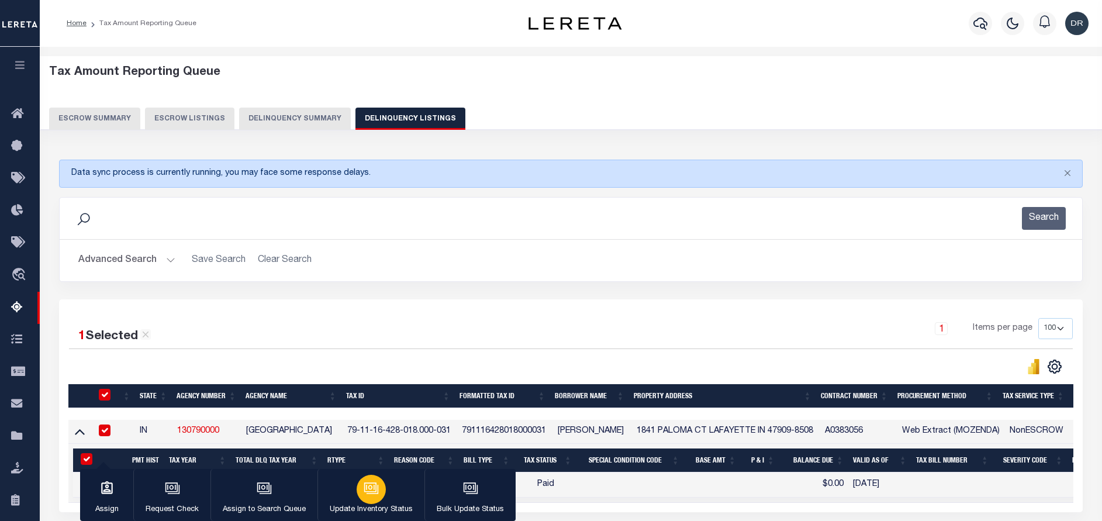
click at [354, 497] on button "Update Inventory Status" at bounding box center [371, 495] width 107 height 53
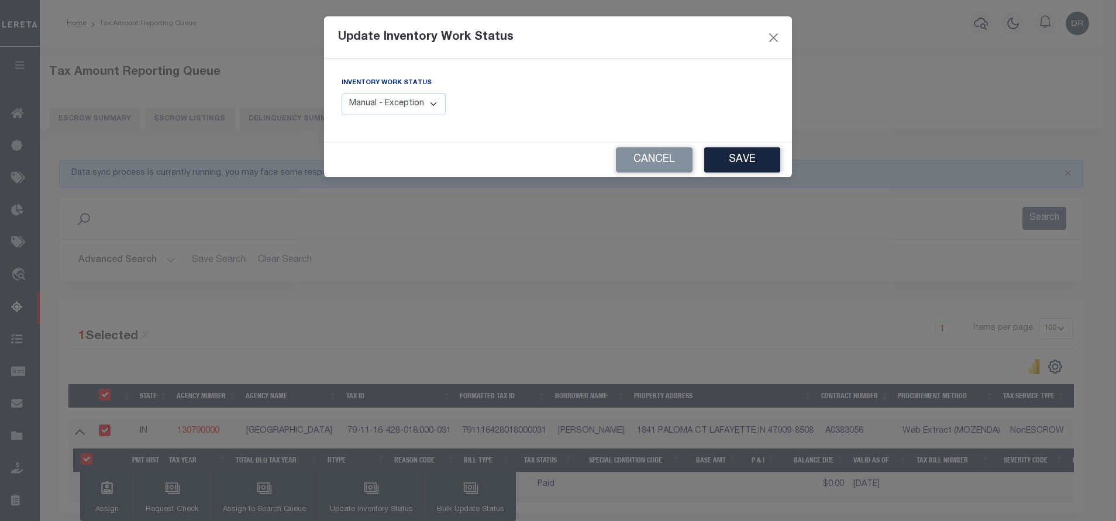
click at [379, 115] on select "Manual - Exception Pended - Awaiting Search Late Add Exception Completed" at bounding box center [394, 104] width 104 height 23
select select "4"
click at [342, 93] on select "Manual - Exception Pended - Awaiting Search Late Add Exception Completed" at bounding box center [394, 104] width 104 height 23
click at [747, 157] on button "Save" at bounding box center [742, 159] width 76 height 25
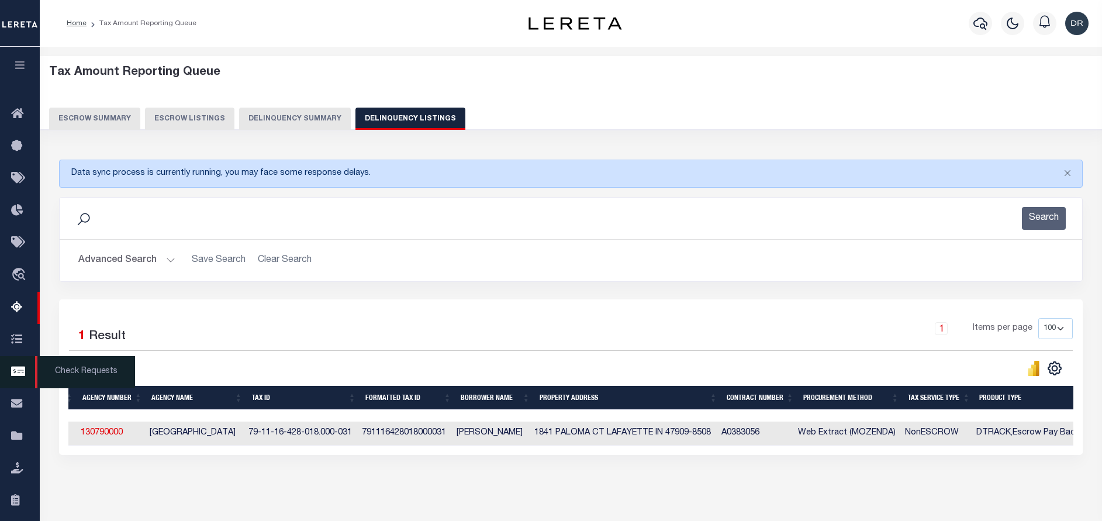
scroll to position [0, 90]
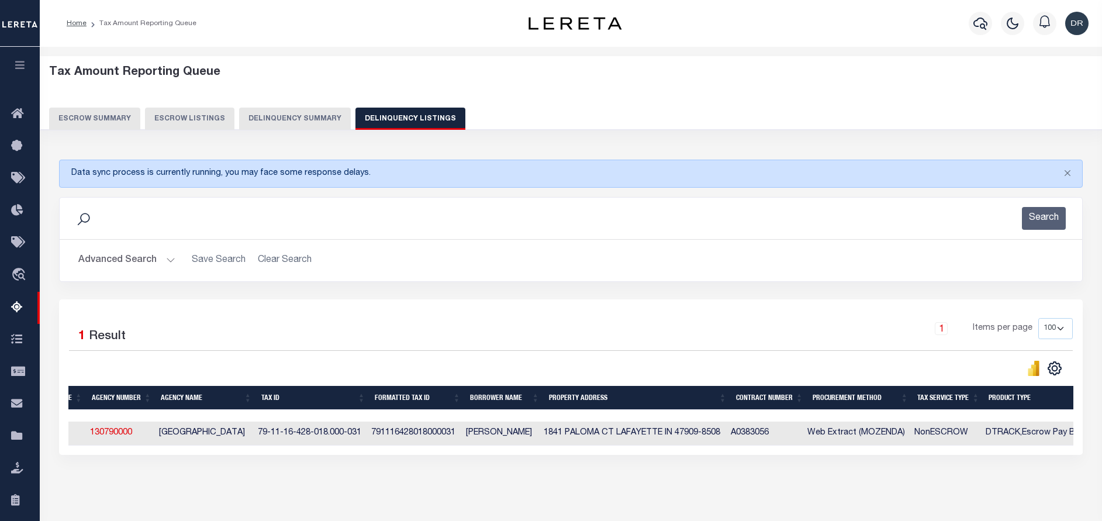
click at [126, 261] on button "Advanced Search" at bounding box center [126, 260] width 97 height 23
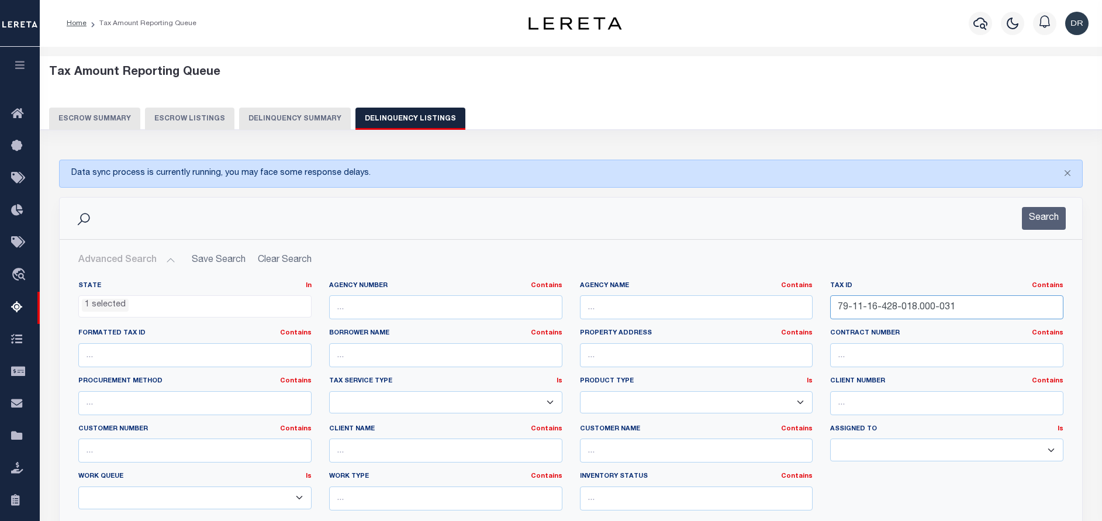
click at [885, 301] on input "79-11-16-428-018.000-031" at bounding box center [947, 307] width 233 height 24
paste input "7-103-011"
type input "79-11-17-103-011.000-031"
click at [1046, 220] on button "Search" at bounding box center [1044, 218] width 44 height 23
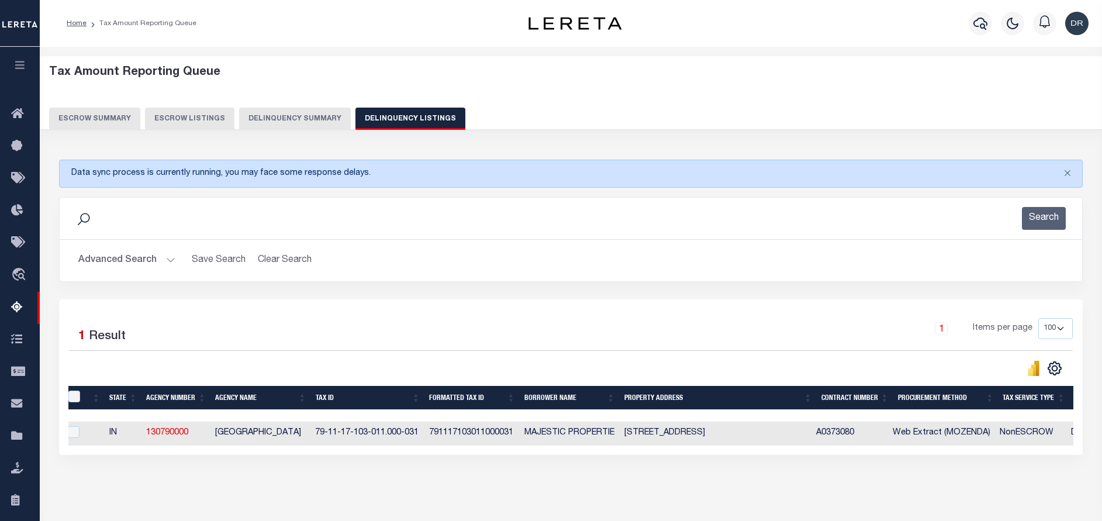
scroll to position [0, 0]
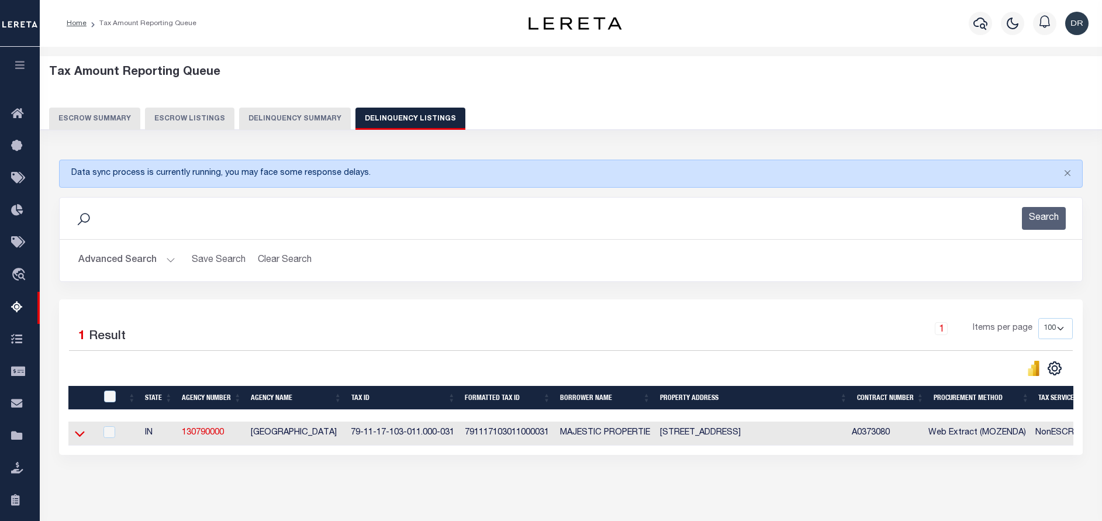
click at [83, 436] on icon at bounding box center [80, 434] width 10 height 6
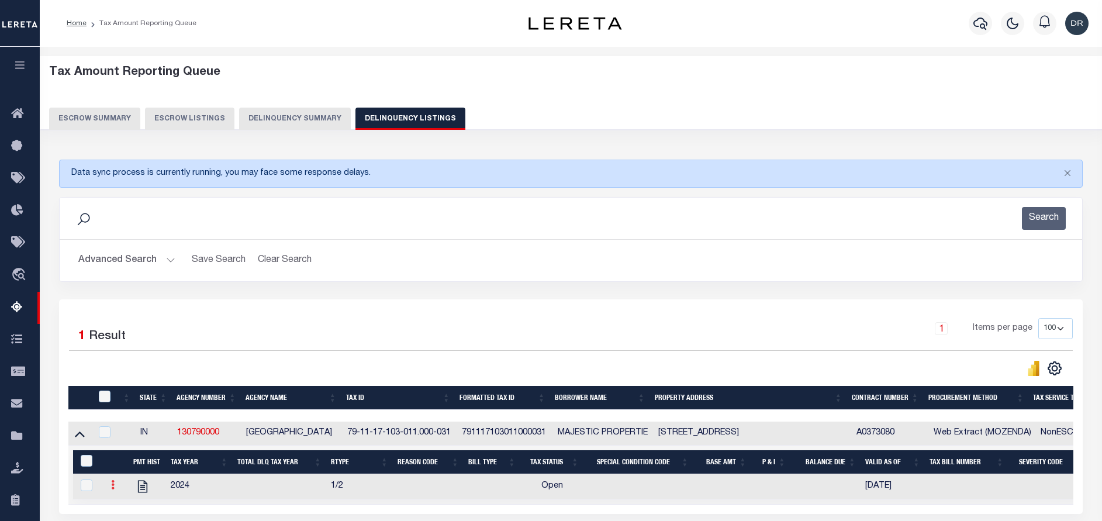
click at [114, 489] on icon at bounding box center [113, 484] width 4 height 9
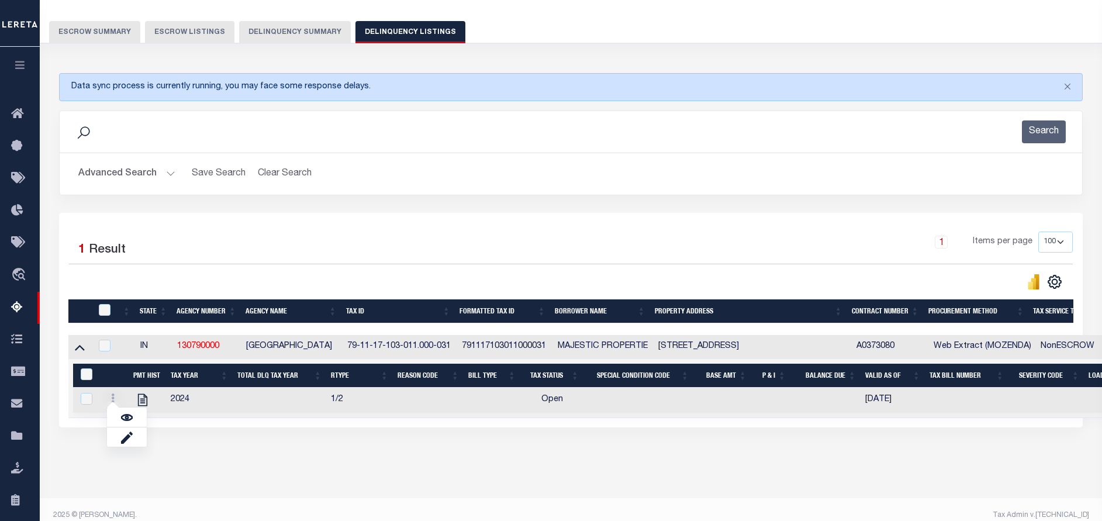
scroll to position [88, 0]
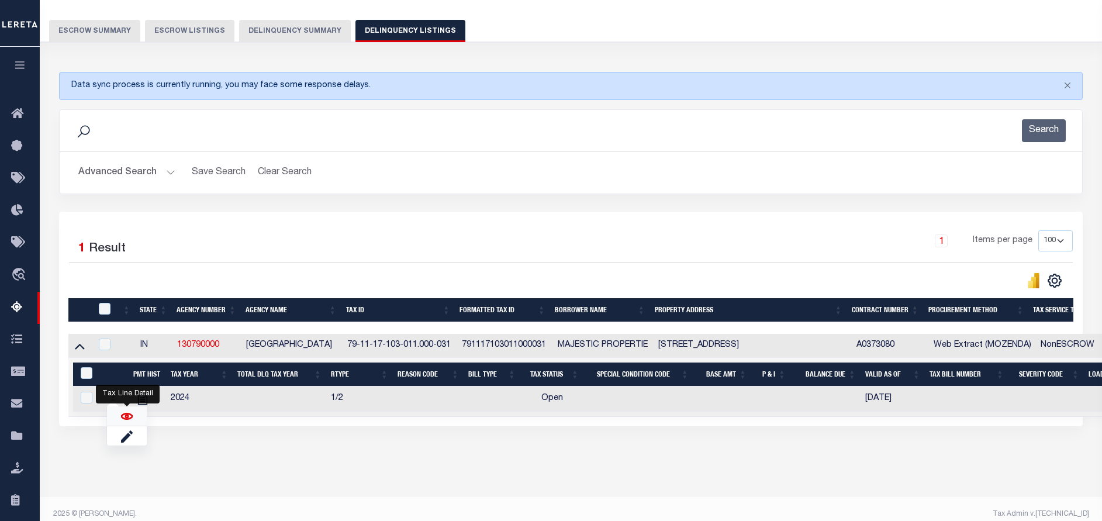
click at [128, 422] on img "" at bounding box center [127, 417] width 12 height 12
checkbox input "true"
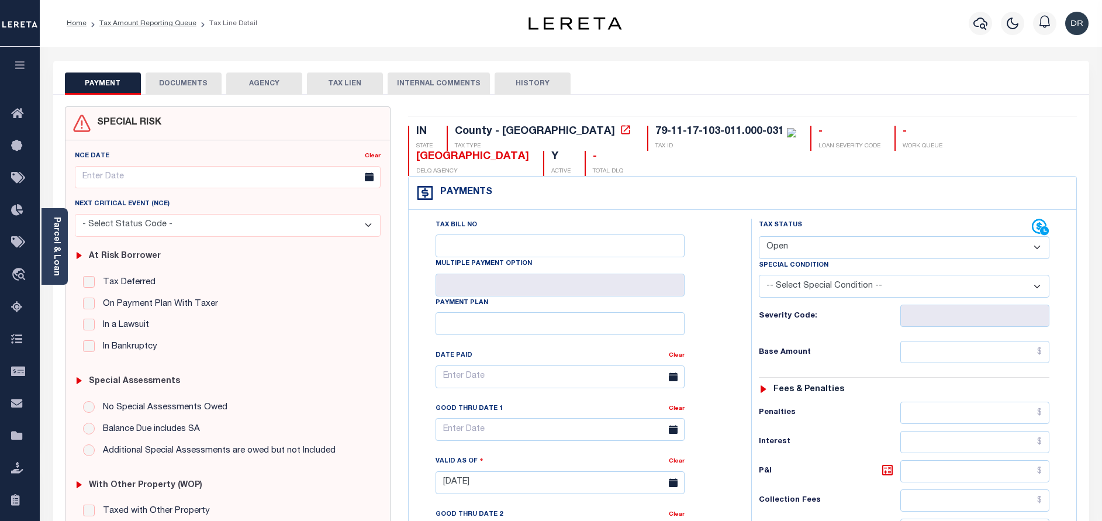
click at [791, 246] on select "- Select Status Code - Open Due/Unpaid Paid Incomplete No Tax Due Internal Refu…" at bounding box center [904, 247] width 291 height 23
select select "PYD"
click at [759, 237] on select "- Select Status Code - Open Due/Unpaid Paid Incomplete No Tax Due Internal Refu…" at bounding box center [904, 247] width 291 height 23
type input "[DATE]"
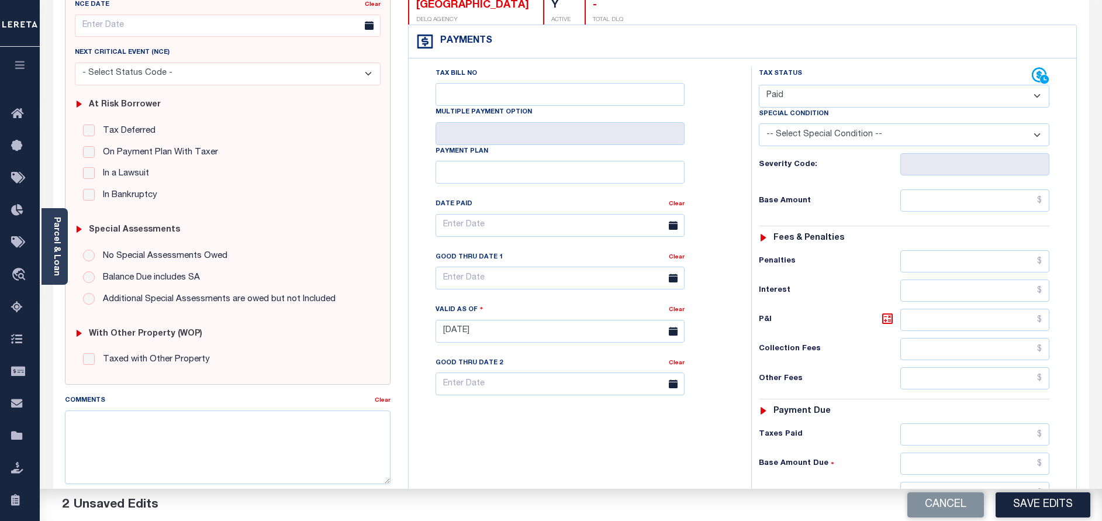
scroll to position [263, 0]
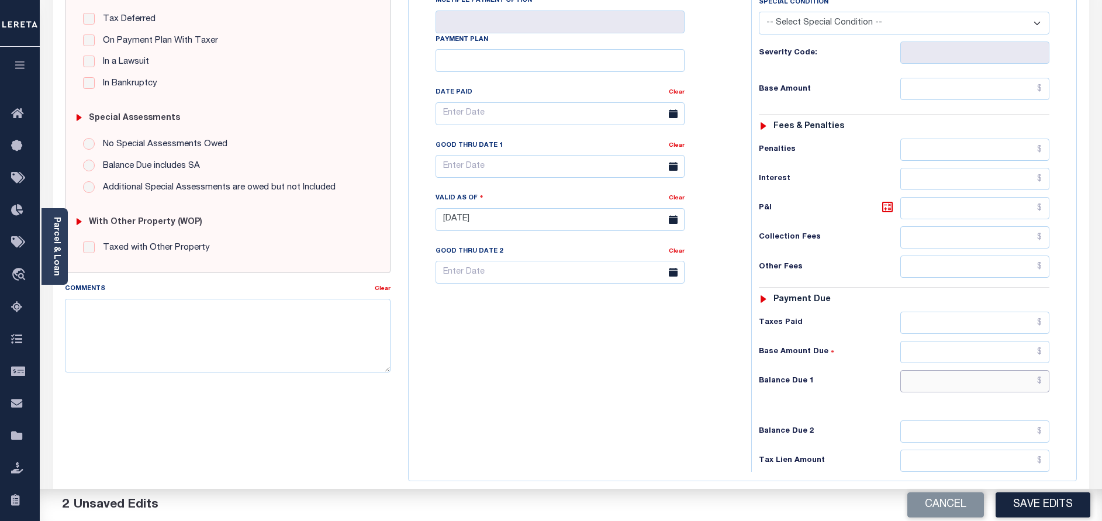
click at [928, 378] on input "text" at bounding box center [975, 381] width 149 height 22
type input "$0.00"
click at [1016, 504] on button "Save Edits" at bounding box center [1043, 504] width 95 height 25
checkbox input "false"
type input "$0"
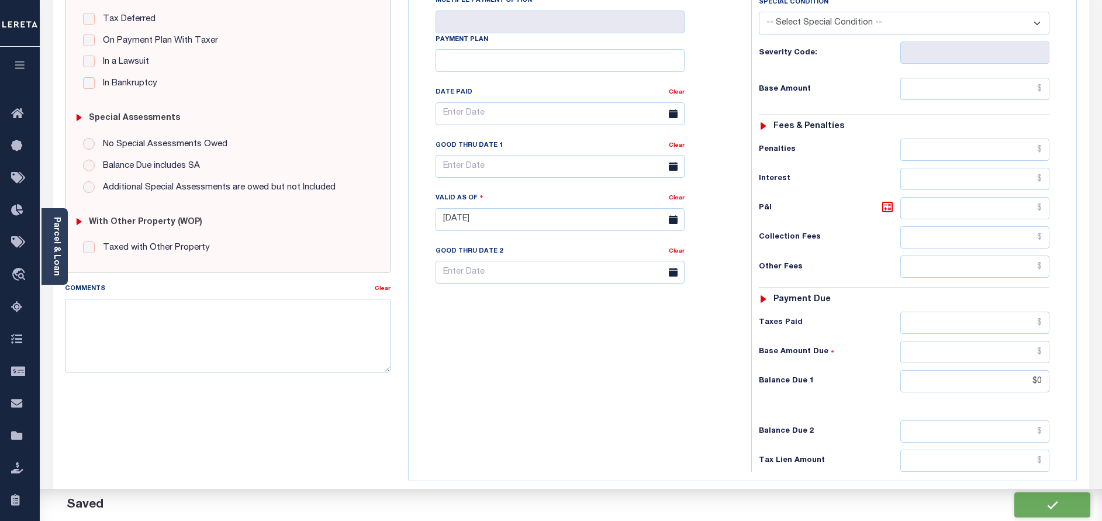
scroll to position [0, 0]
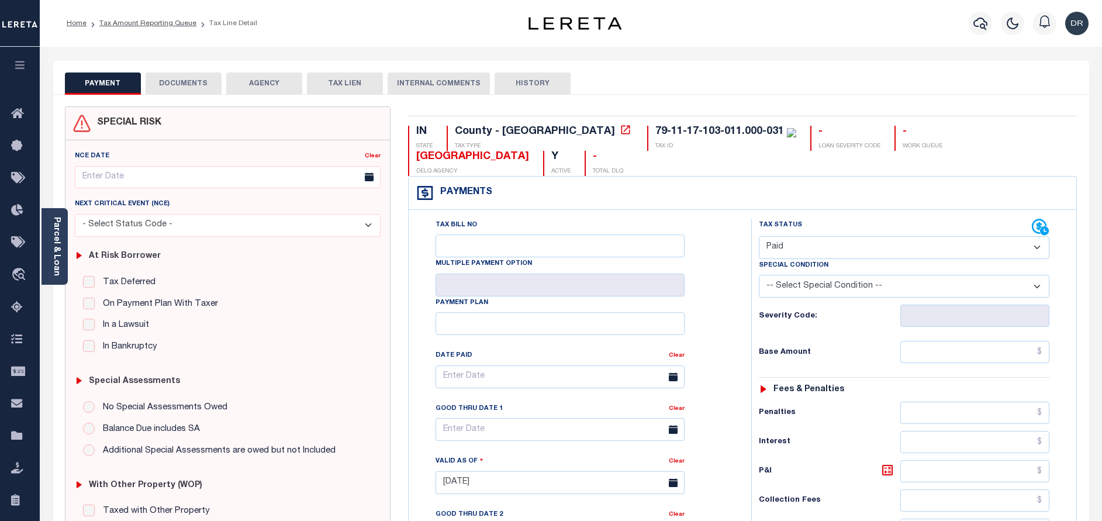
click at [192, 82] on button "DOCUMENTS" at bounding box center [184, 84] width 76 height 22
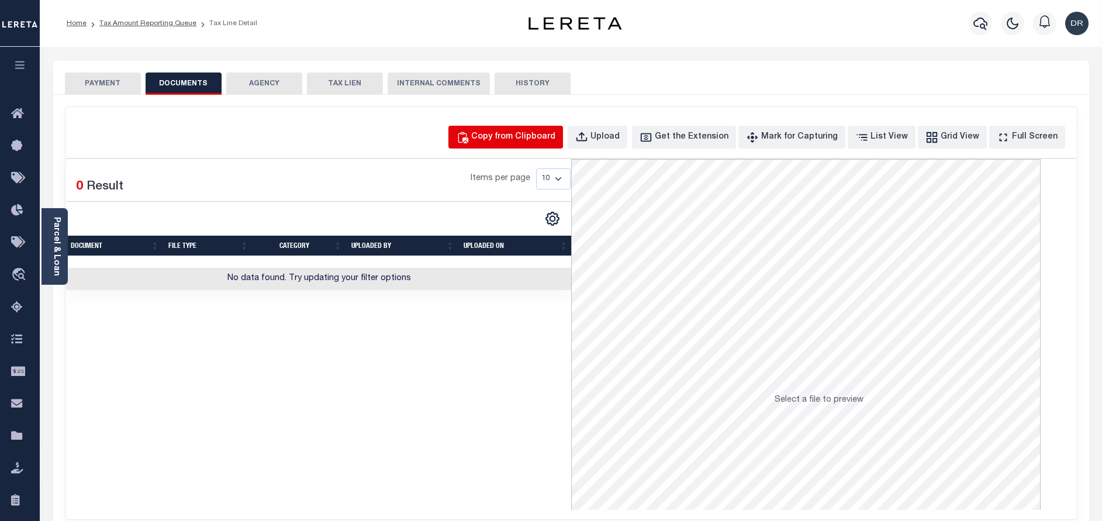
click at [477, 132] on button "Copy from Clipboard" at bounding box center [506, 137] width 115 height 23
select select "POP"
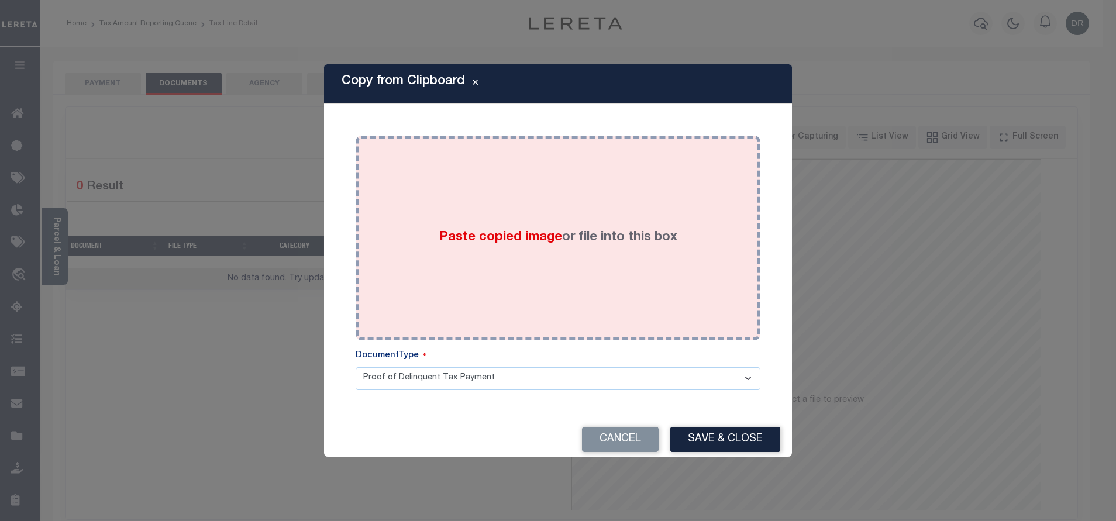
click at [525, 273] on div "Paste copied image or file into this box" at bounding box center [557, 237] width 387 height 187
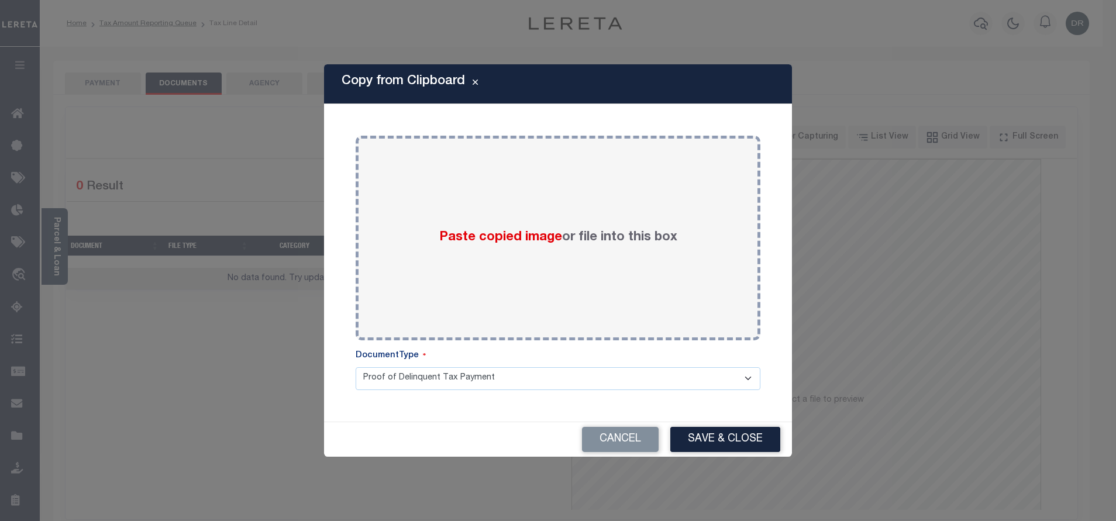
click at [661, 351] on div "DocumentType" at bounding box center [558, 359] width 405 height 18
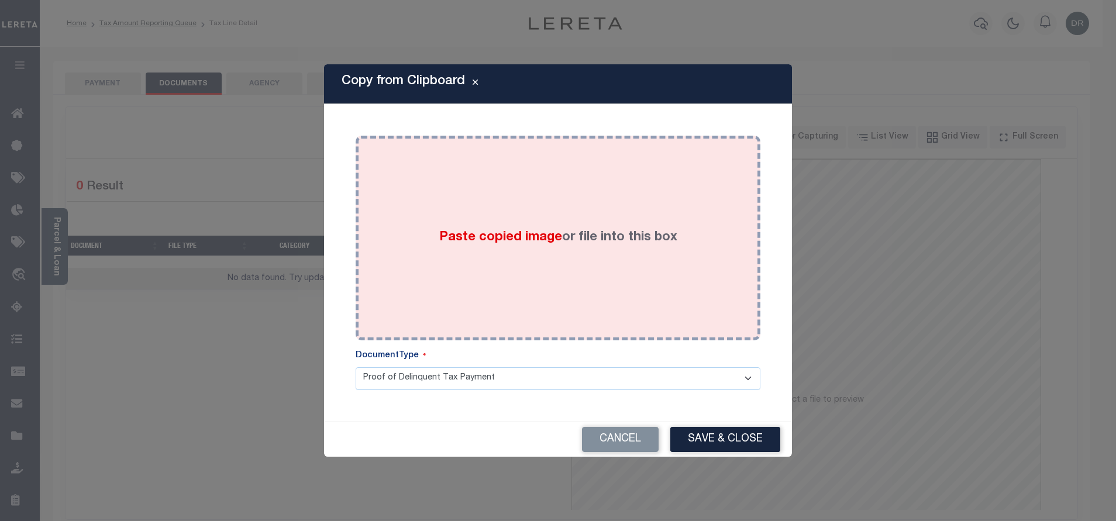
click at [657, 313] on div "Paste copied image or file into this box" at bounding box center [557, 237] width 387 height 187
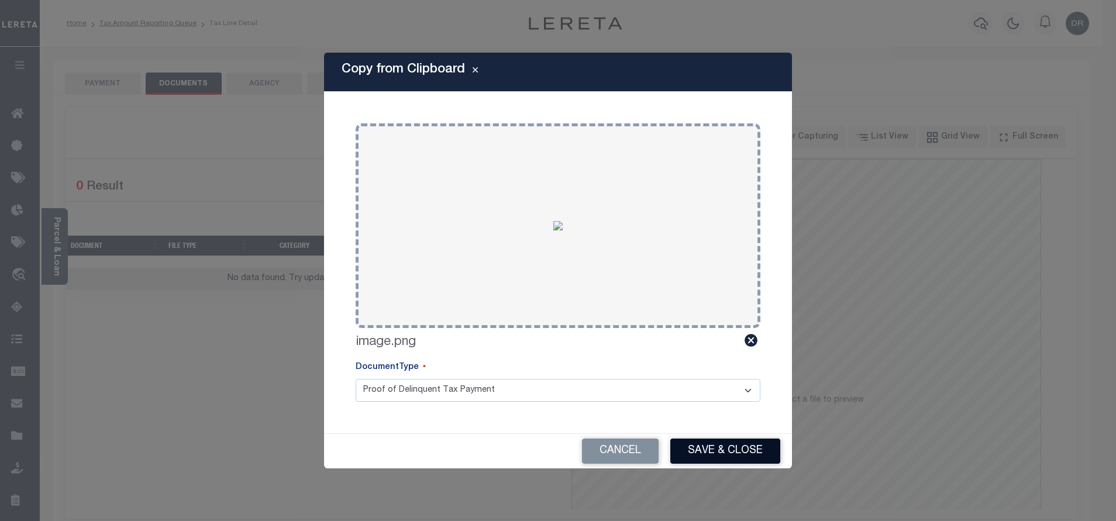
click at [717, 445] on button "Save & Close" at bounding box center [725, 451] width 110 height 25
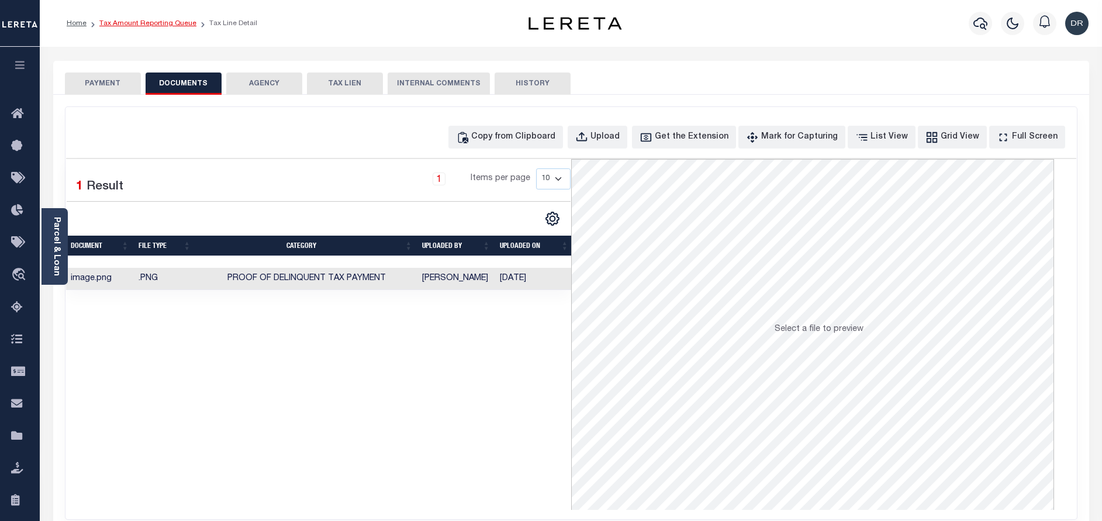
click at [156, 27] on link "Tax Amount Reporting Queue" at bounding box center [147, 23] width 97 height 7
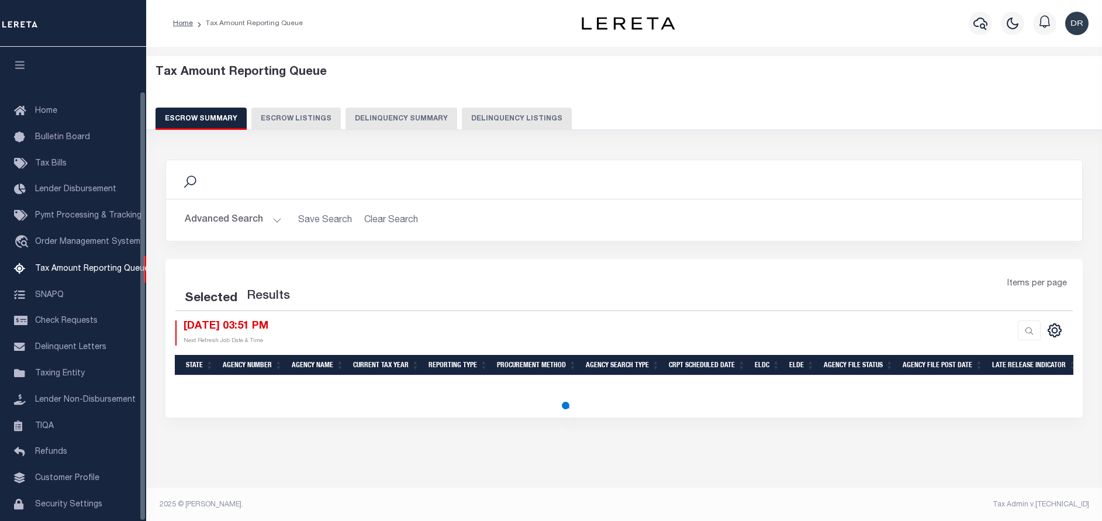
click at [487, 122] on button "Delinquency Listings" at bounding box center [517, 119] width 110 height 22
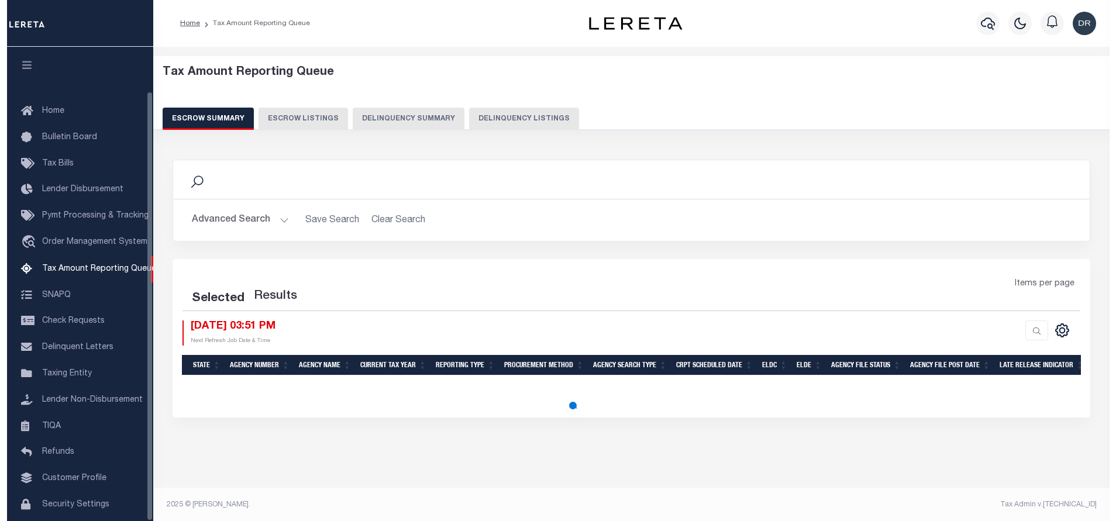
scroll to position [49, 0]
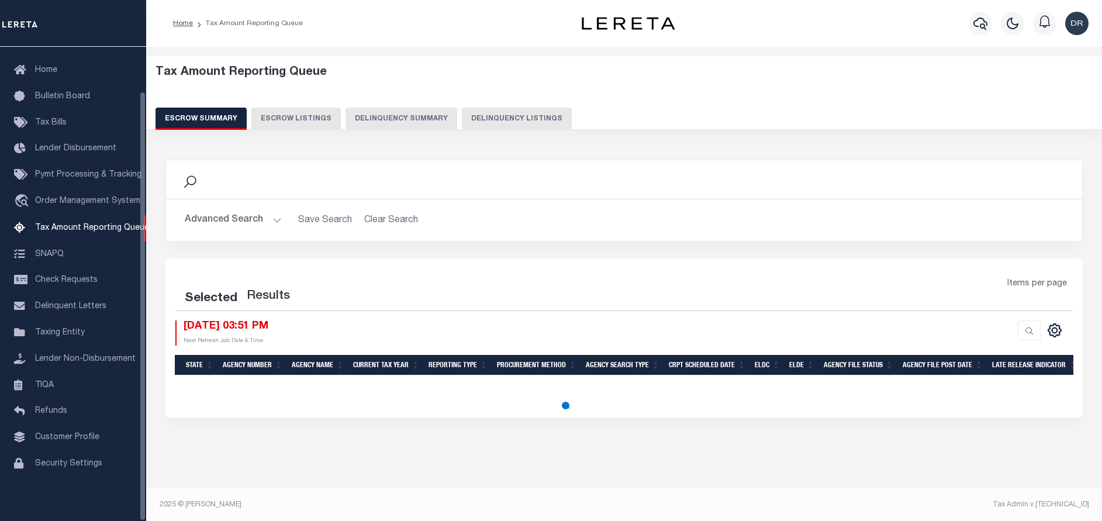
select select "100"
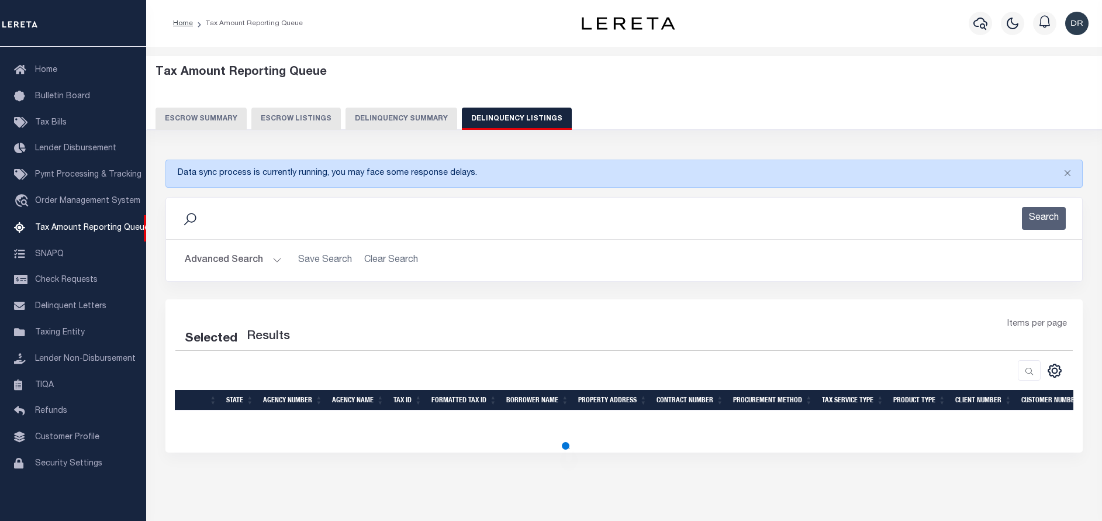
select select "100"
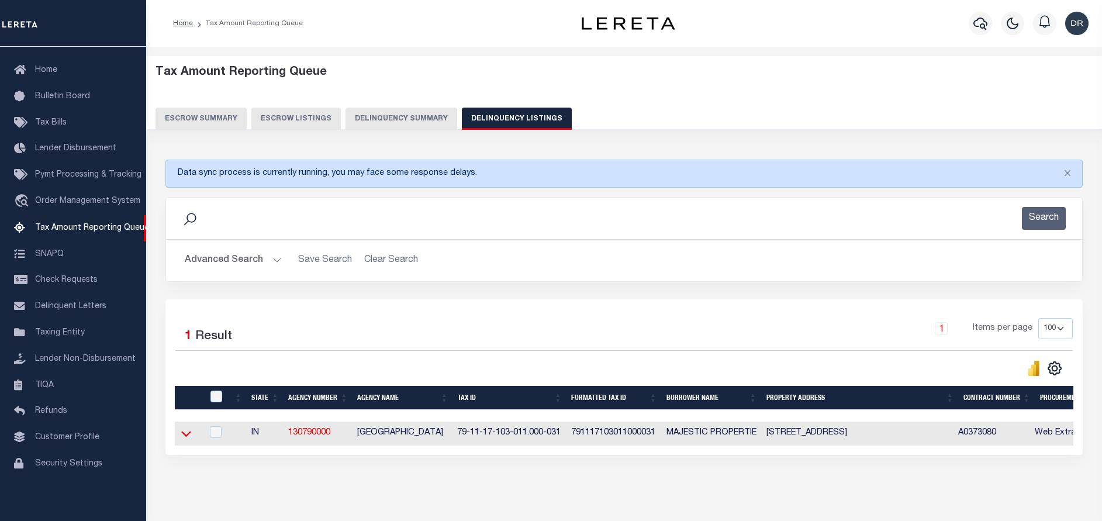
click at [188, 436] on icon at bounding box center [186, 434] width 10 height 12
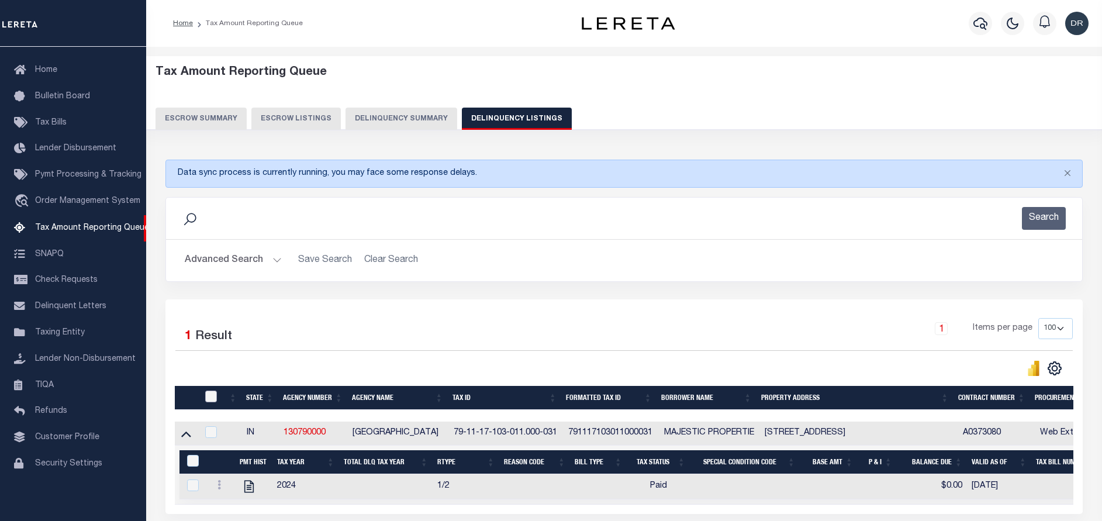
click at [207, 392] on input "checkbox" at bounding box center [211, 397] width 12 height 12
checkbox input "true"
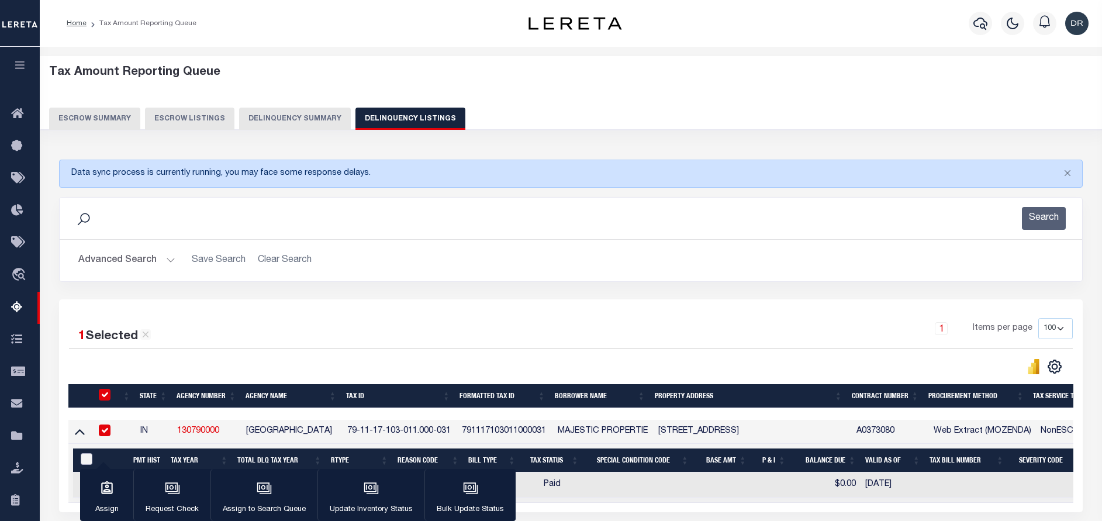
click at [83, 458] on input "&nbsp;" at bounding box center [87, 459] width 12 height 12
checkbox input "true"
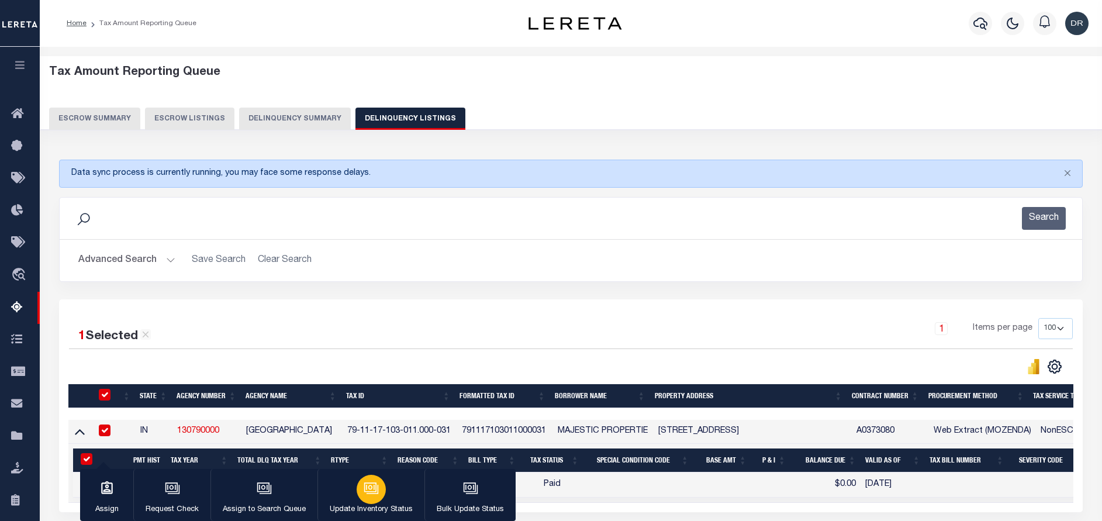
click at [382, 496] on div "button" at bounding box center [371, 489] width 29 height 29
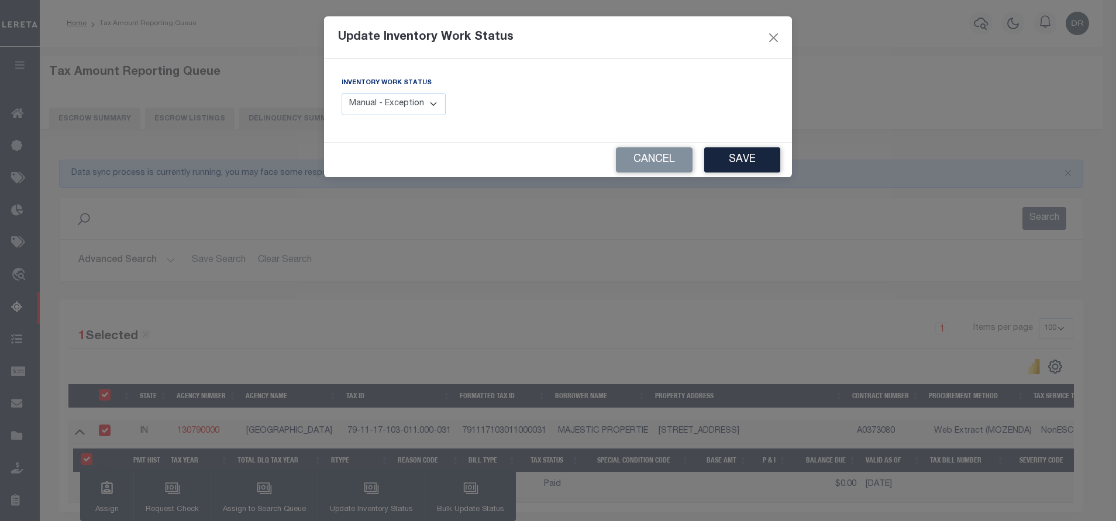
drag, startPoint x: 432, startPoint y: 109, endPoint x: 427, endPoint y: 117, distance: 9.2
click at [432, 109] on select "Manual - Exception Pended - Awaiting Search Late Add Exception Completed" at bounding box center [394, 104] width 104 height 23
select select "4"
click at [342, 93] on select "Manual - Exception Pended - Awaiting Search Late Add Exception Completed" at bounding box center [394, 104] width 104 height 23
click at [759, 168] on button "Save" at bounding box center [742, 159] width 76 height 25
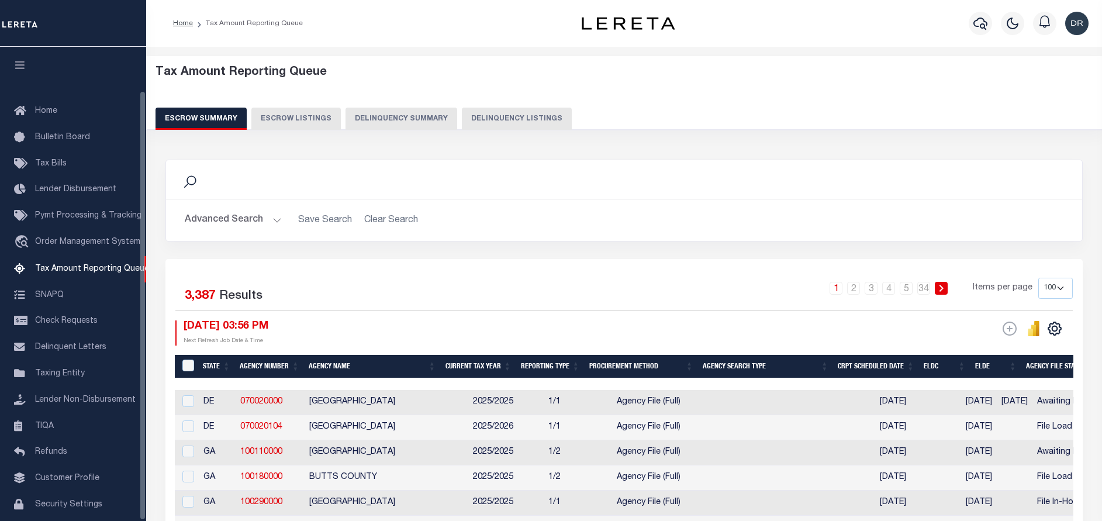
select select "100"
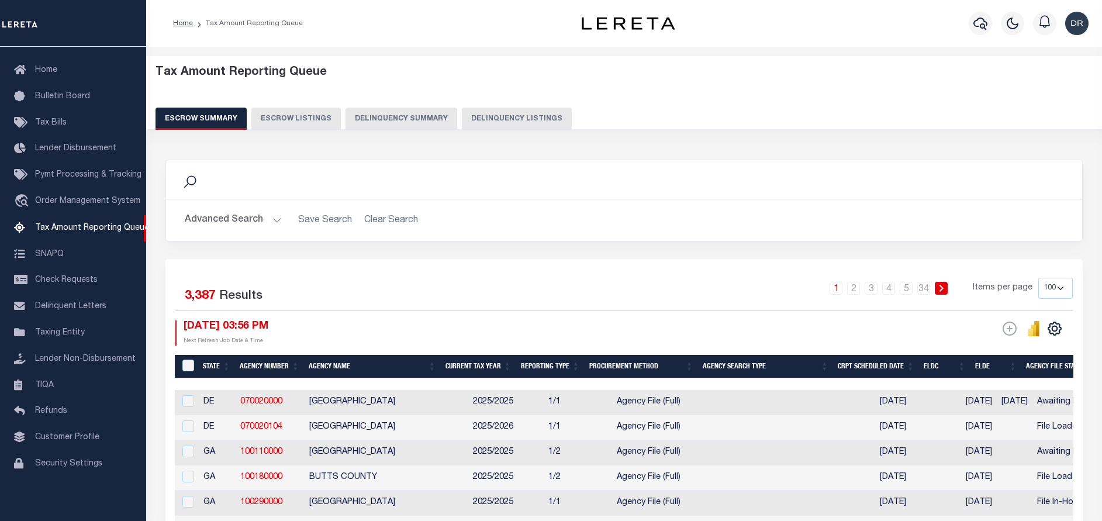
click at [516, 109] on button "Delinquency Listings" at bounding box center [517, 119] width 110 height 22
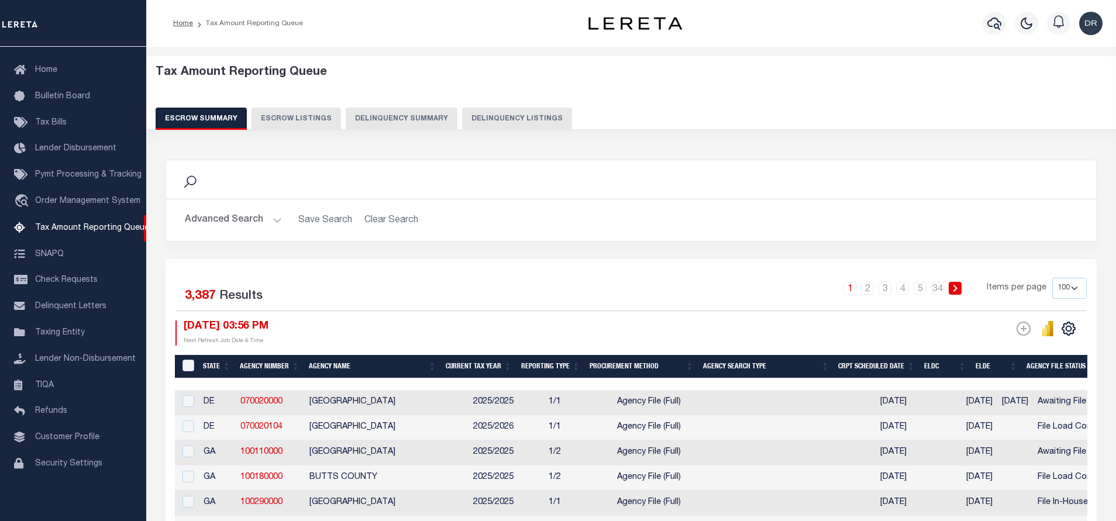
select select "100"
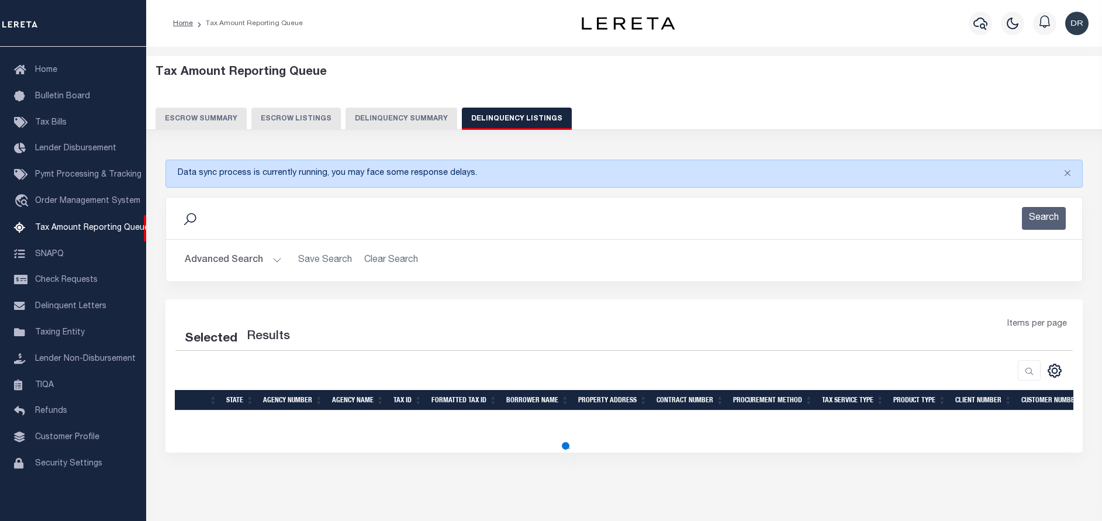
select select "100"
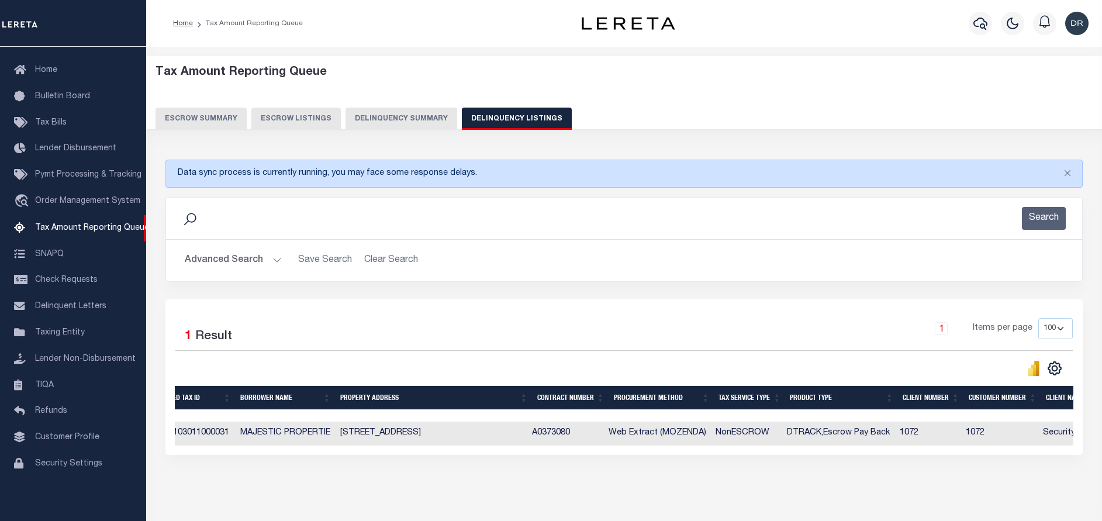
scroll to position [0, 0]
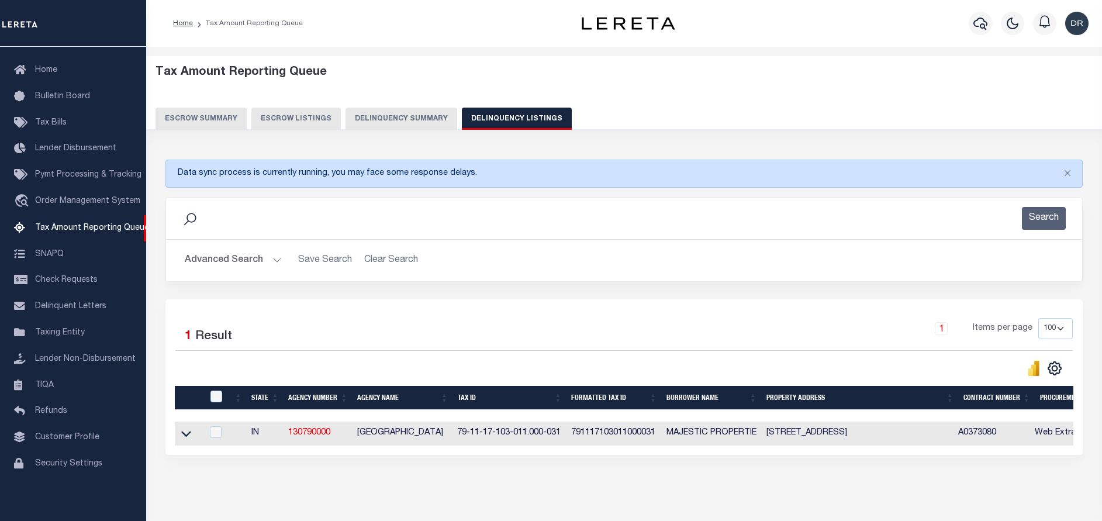
click at [250, 260] on button "Advanced Search" at bounding box center [233, 260] width 97 height 23
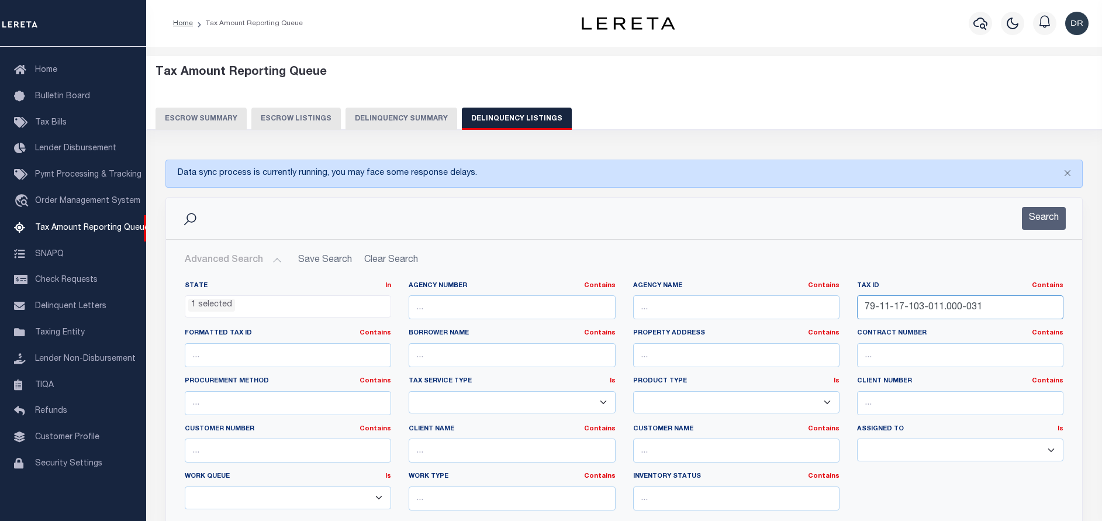
click at [966, 310] on input "79-11-17-103-011.000-031" at bounding box center [960, 307] width 206 height 24
paste input "76-004"
type input "79-11-17-176-004.000-031"
click at [1046, 218] on button "Search" at bounding box center [1044, 218] width 44 height 23
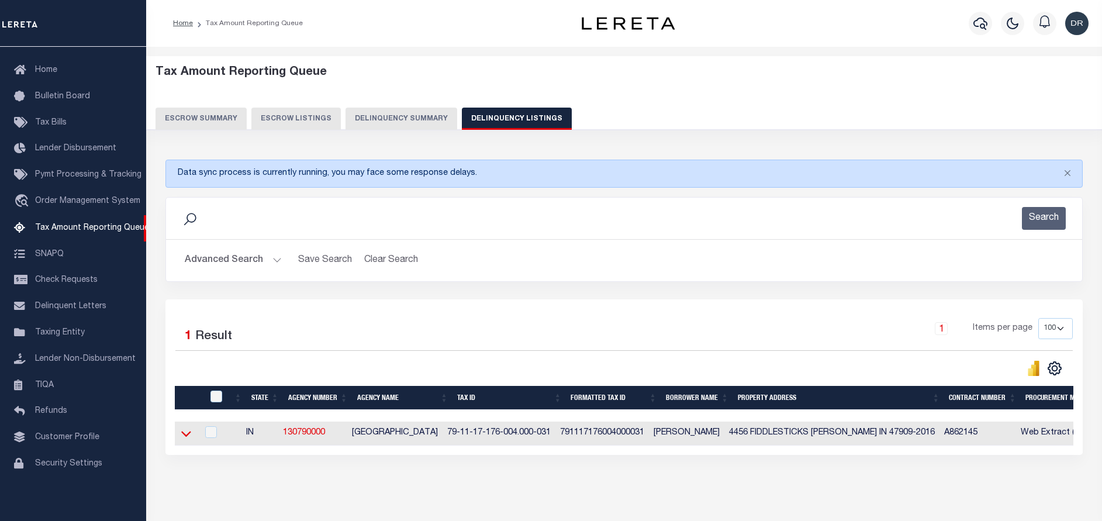
click at [183, 435] on icon at bounding box center [186, 434] width 10 height 6
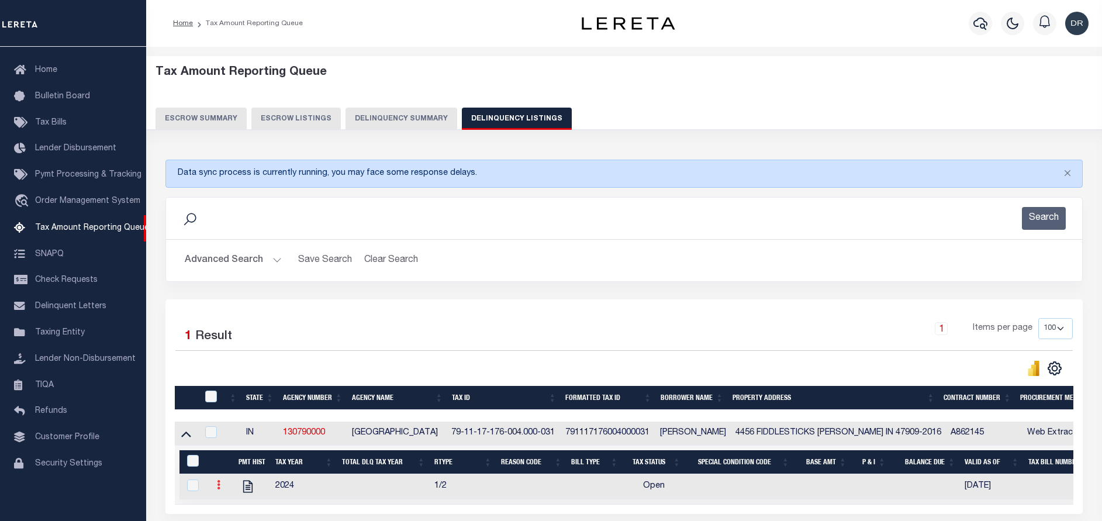
click at [218, 490] on icon at bounding box center [219, 484] width 4 height 9
click at [234, 507] on img "" at bounding box center [233, 504] width 12 height 12
checkbox input "true"
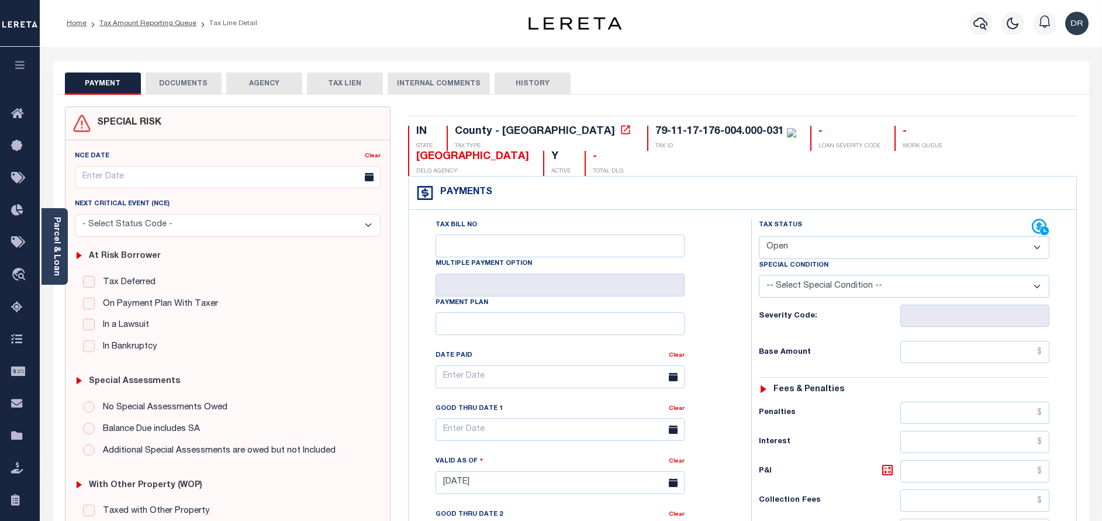
click at [785, 253] on select "- Select Status Code - Open Due/Unpaid Paid Incomplete No Tax Due Internal Refu…" at bounding box center [904, 247] width 291 height 23
select select "PYD"
click at [759, 237] on select "- Select Status Code - Open Due/Unpaid Paid Incomplete No Tax Due Internal Refu…" at bounding box center [904, 247] width 291 height 23
type input "[DATE]"
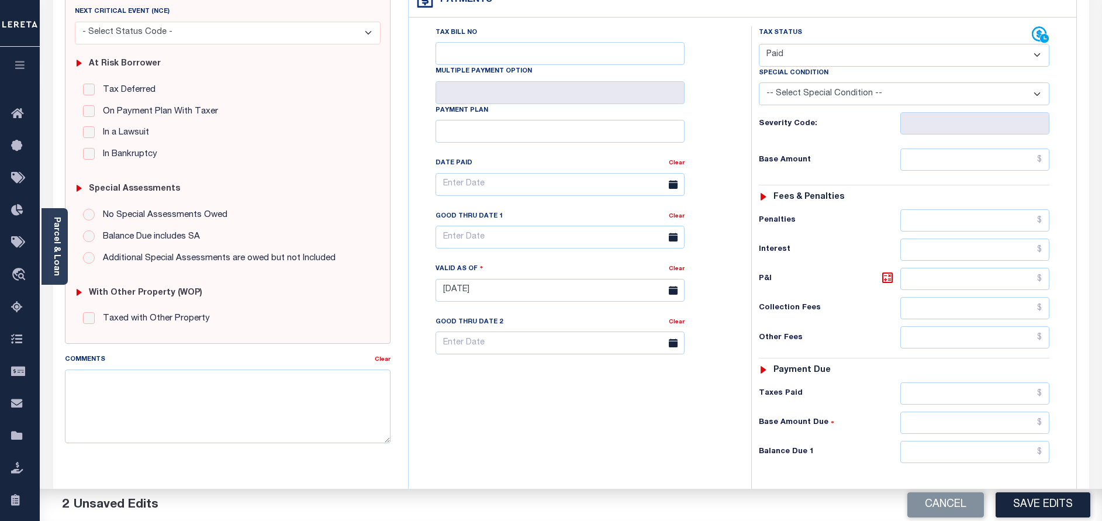
scroll to position [263, 0]
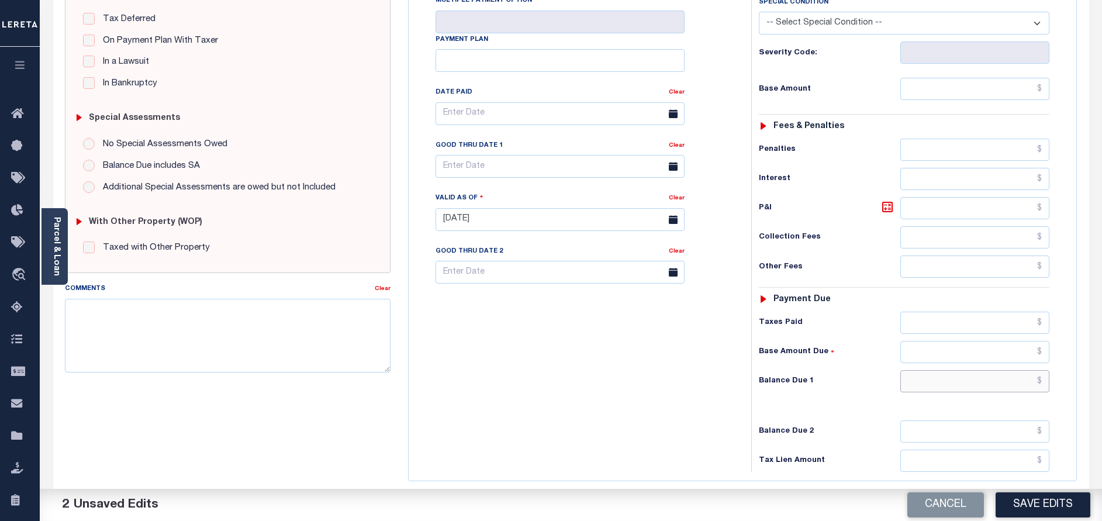
click at [935, 383] on input "text" at bounding box center [975, 381] width 149 height 22
type input "$0.00"
click at [1015, 506] on button "Save Edits" at bounding box center [1043, 504] width 95 height 25
checkbox input "false"
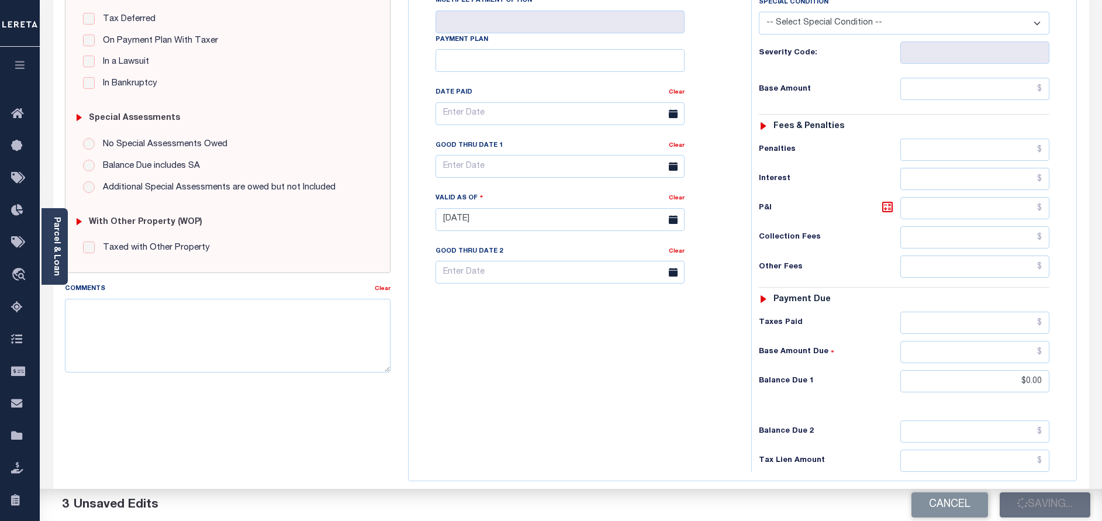
checkbox input "false"
type input "$0"
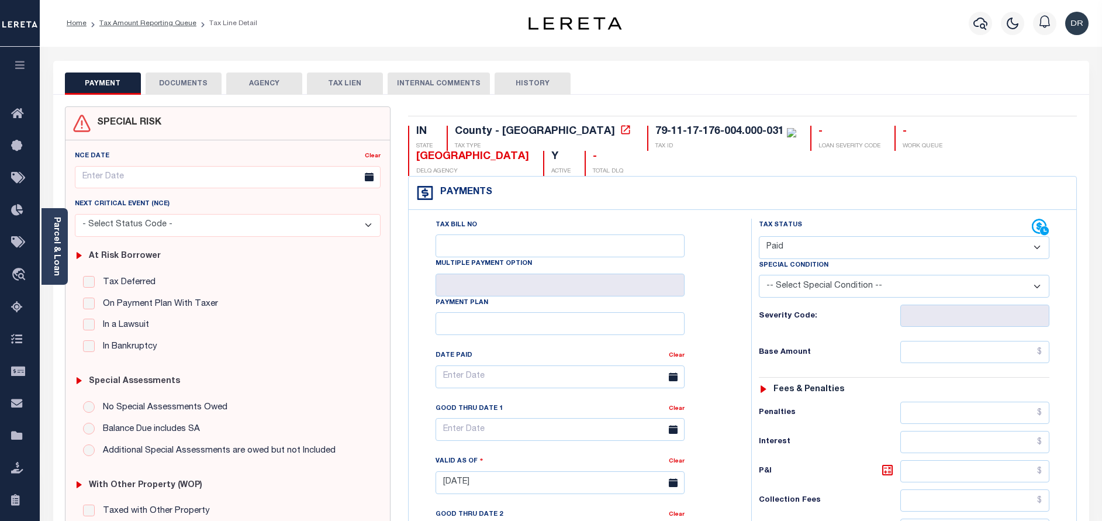
click at [202, 89] on button "DOCUMENTS" at bounding box center [184, 84] width 76 height 22
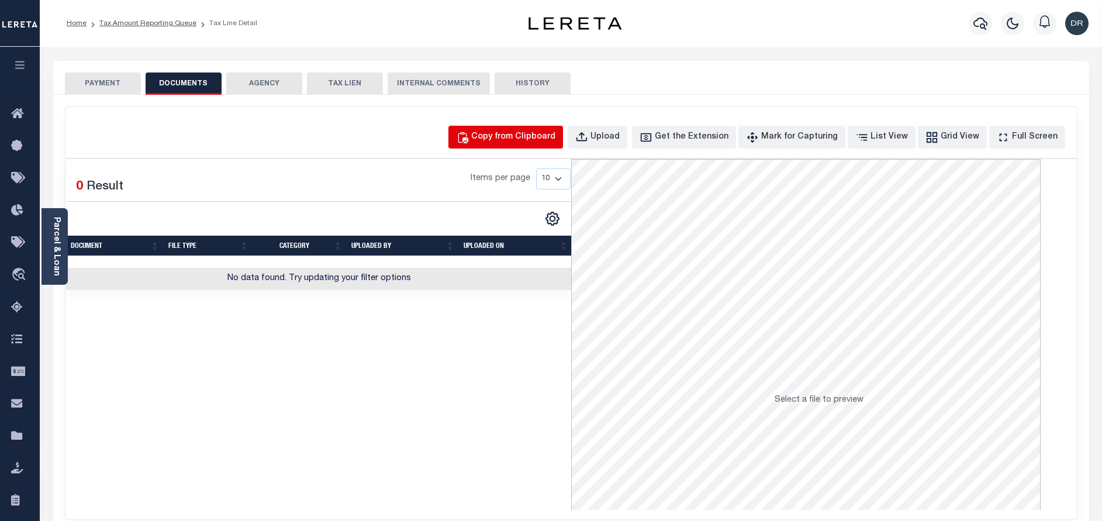
click at [509, 147] on button "Copy from Clipboard" at bounding box center [506, 137] width 115 height 23
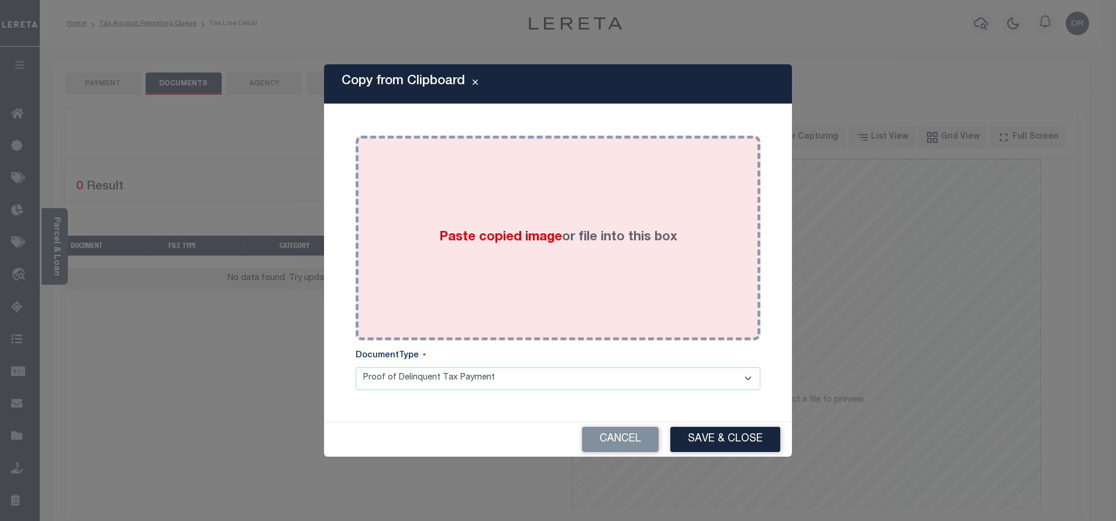
click at [625, 224] on div "Paste copied image or file into this box" at bounding box center [557, 237] width 387 height 187
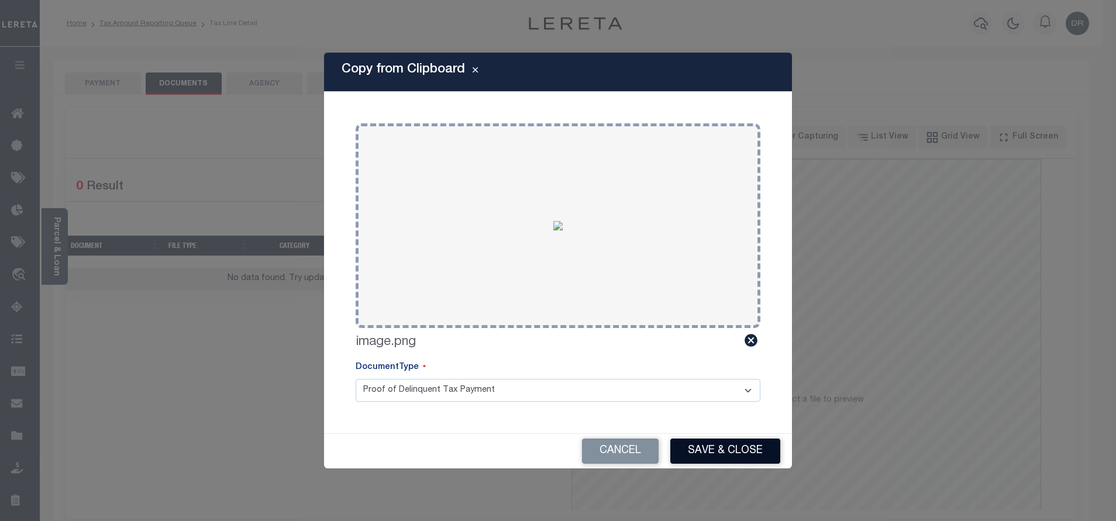
click at [727, 450] on button "Save & Close" at bounding box center [725, 451] width 110 height 25
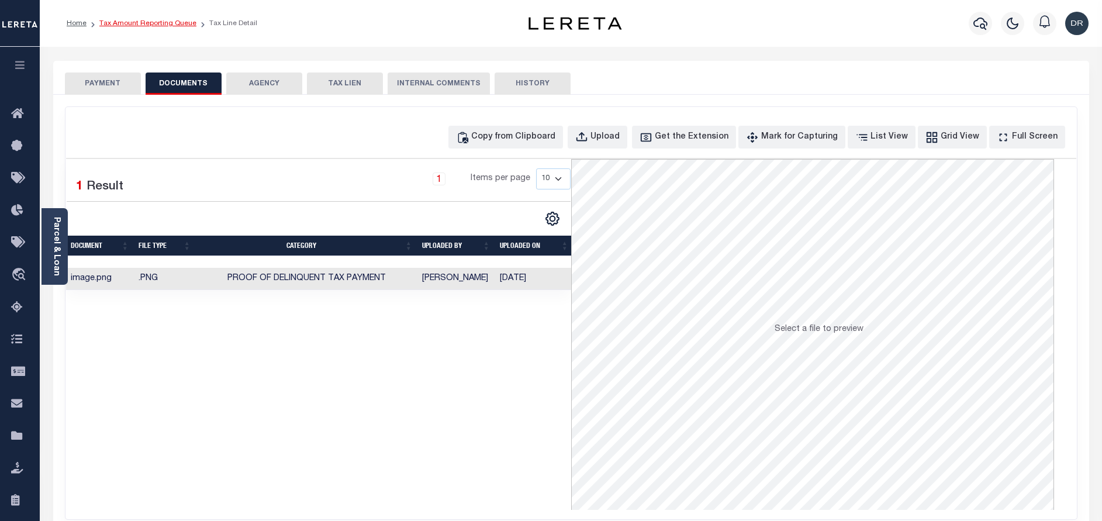
click at [126, 25] on link "Tax Amount Reporting Queue" at bounding box center [147, 23] width 97 height 7
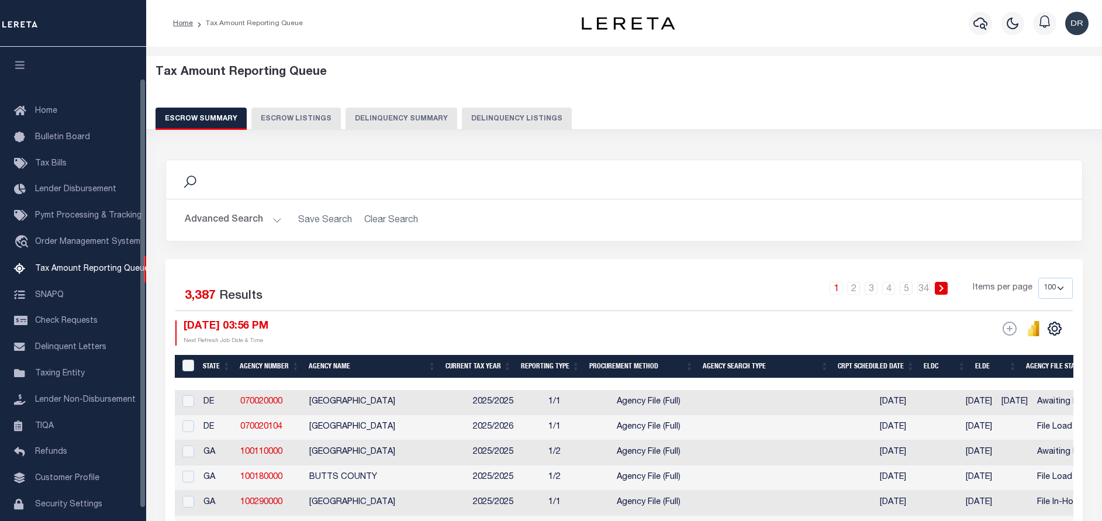
click at [435, 119] on button "Delinquency Summary" at bounding box center [402, 119] width 112 height 22
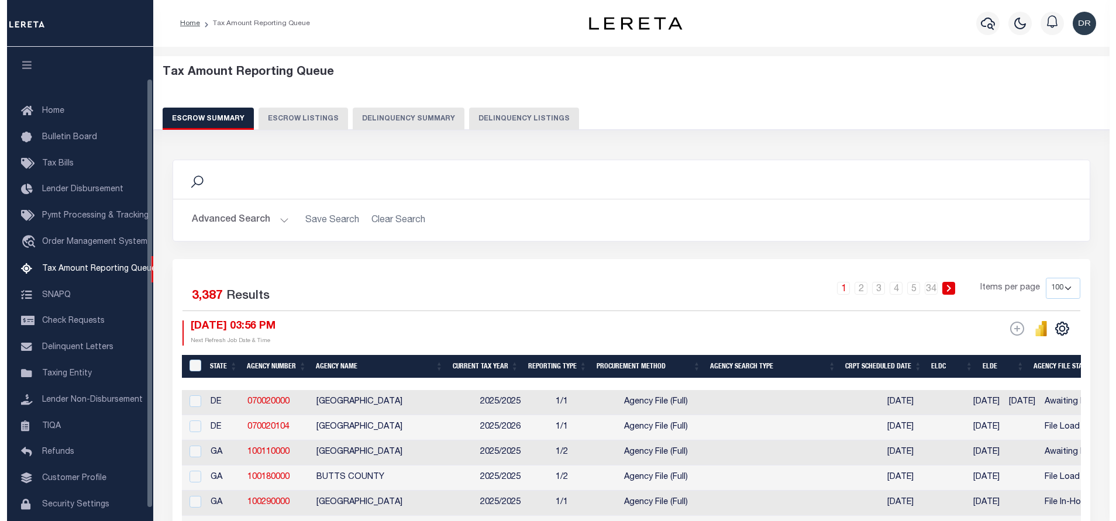
scroll to position [35, 0]
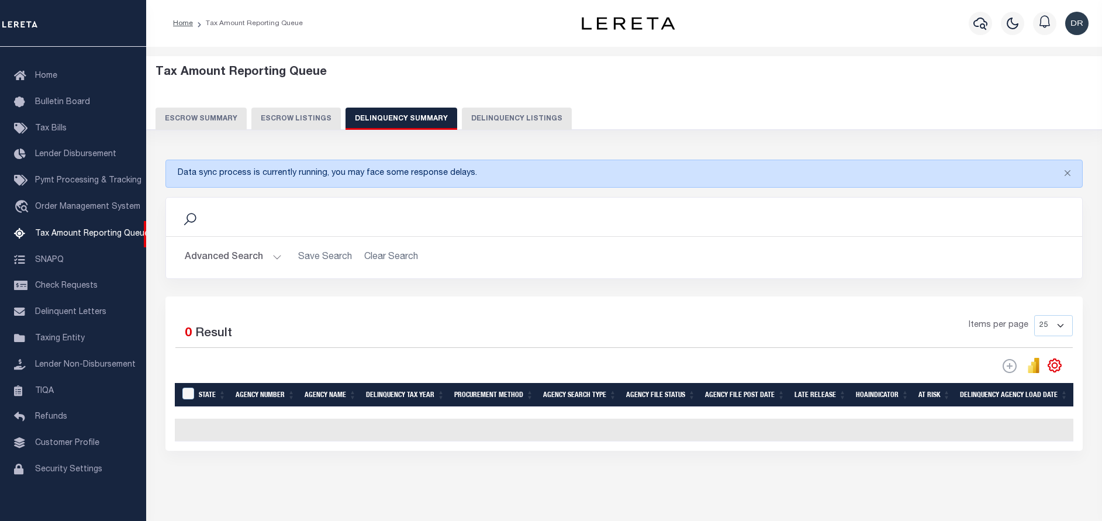
click at [498, 119] on button "Delinquency Listings" at bounding box center [517, 119] width 110 height 22
select select "100"
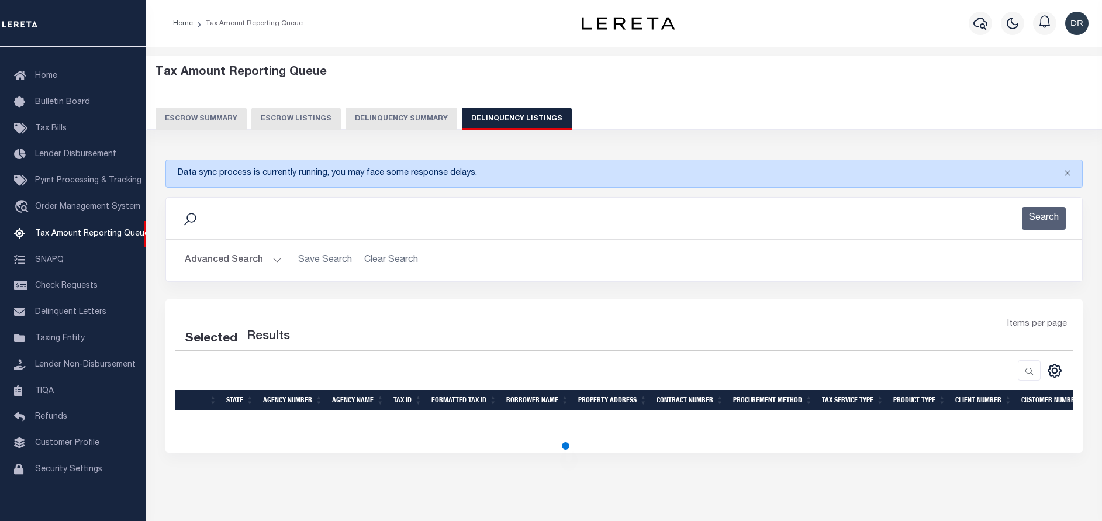
select select "100"
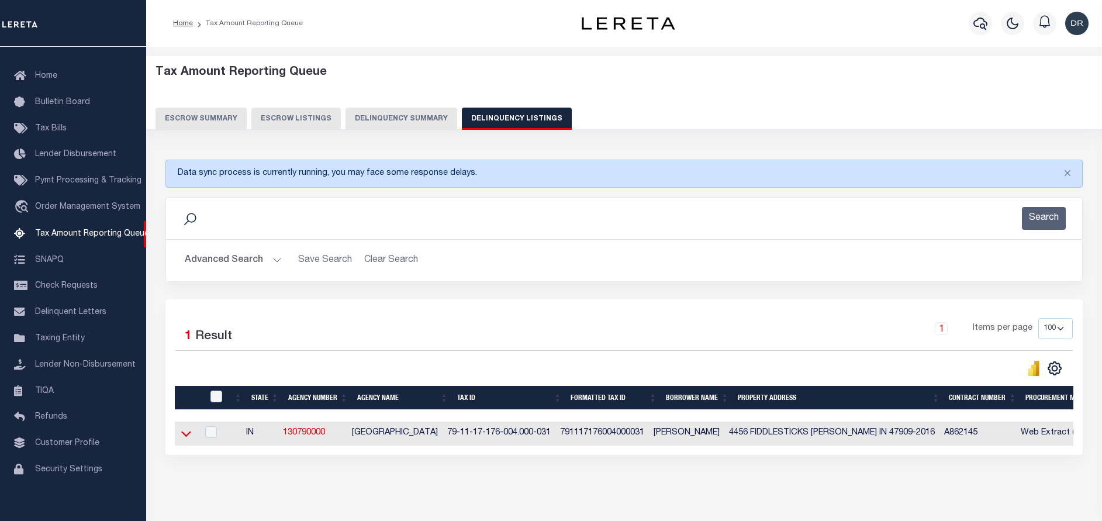
click at [185, 432] on icon at bounding box center [186, 434] width 10 height 12
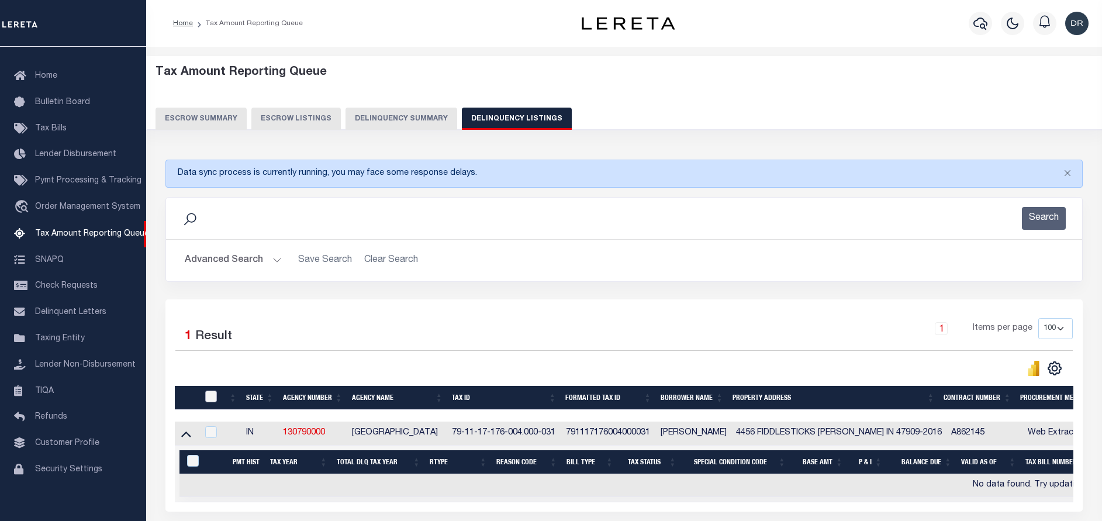
click at [213, 402] on input "checkbox" at bounding box center [211, 397] width 12 height 12
checkbox input "true"
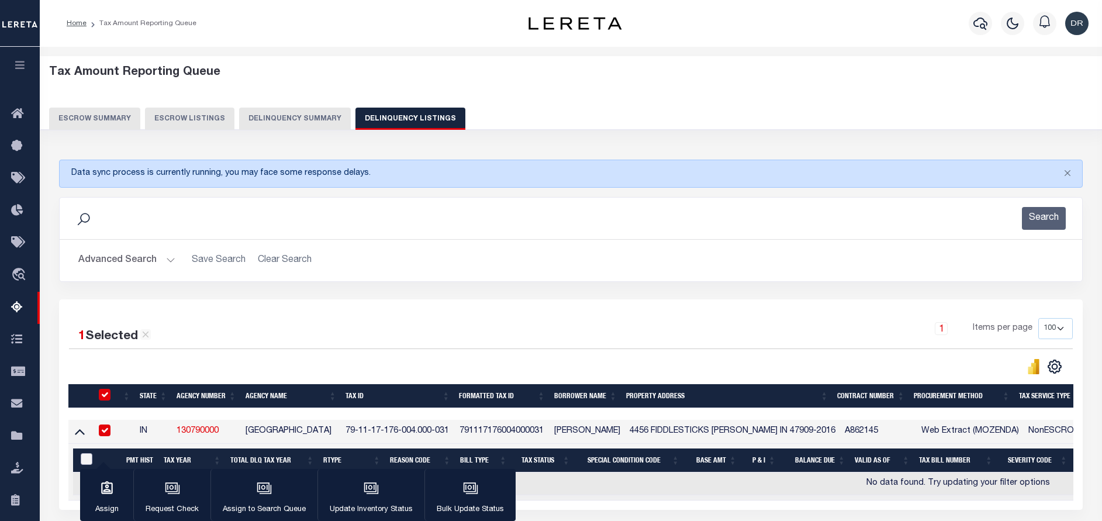
click at [89, 460] on input "&nbsp;" at bounding box center [87, 459] width 12 height 12
checkbox input "true"
click at [361, 477] on div "button" at bounding box center [371, 489] width 29 height 29
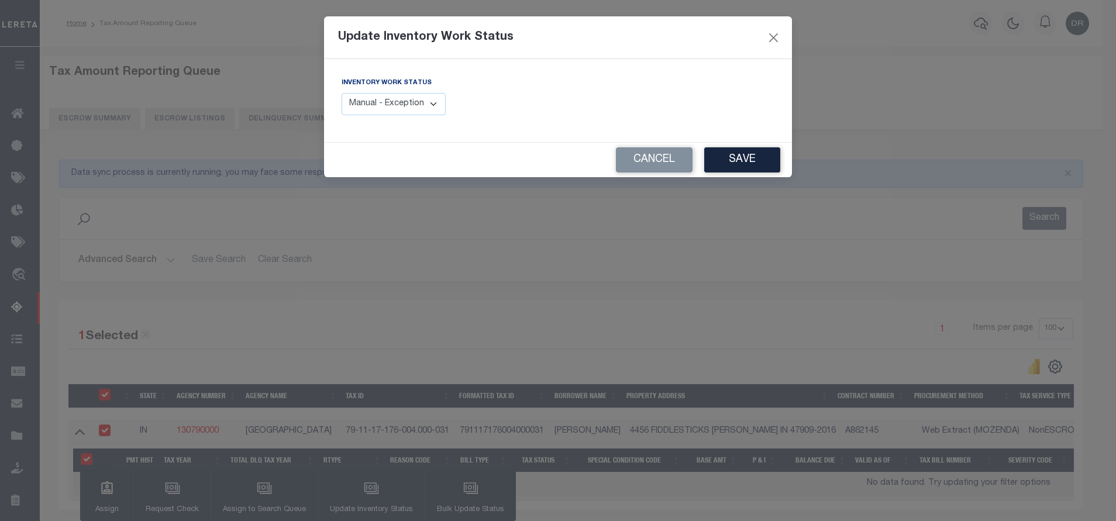
click at [408, 101] on select "Manual - Exception Pended - Awaiting Search Late Add Exception Completed" at bounding box center [394, 104] width 104 height 23
select select "4"
click at [342, 93] on select "Manual - Exception Pended - Awaiting Search Late Add Exception Completed" at bounding box center [394, 104] width 104 height 23
click at [735, 159] on button "Save" at bounding box center [742, 159] width 76 height 25
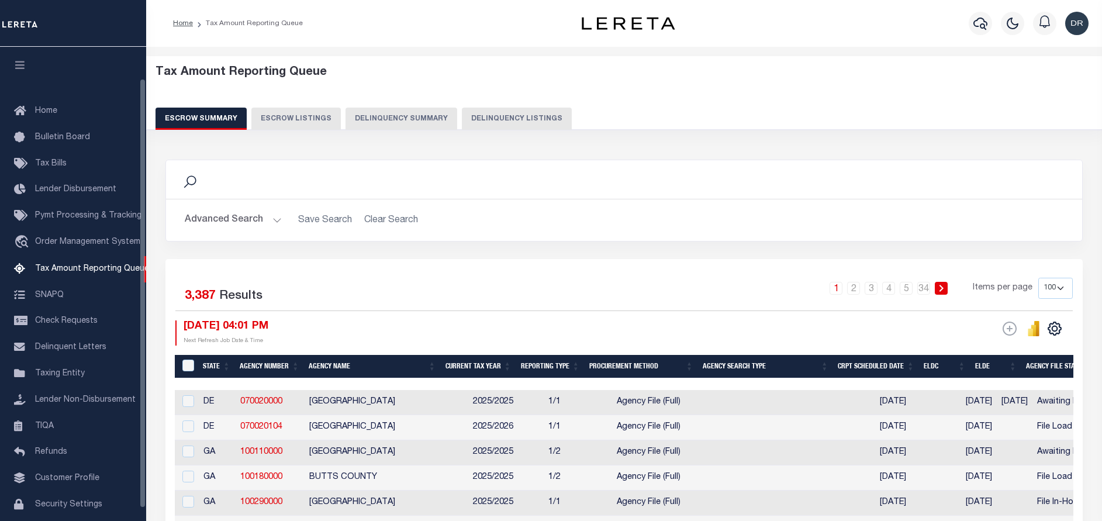
select select "100"
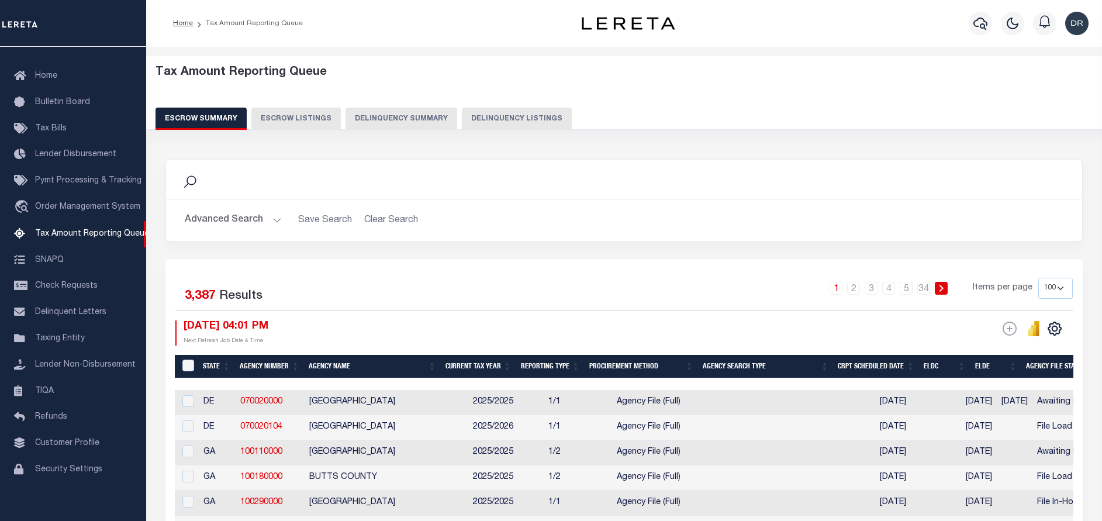
click at [491, 110] on button "Delinquency Listings" at bounding box center [517, 119] width 110 height 22
select select "IN"
select select "100"
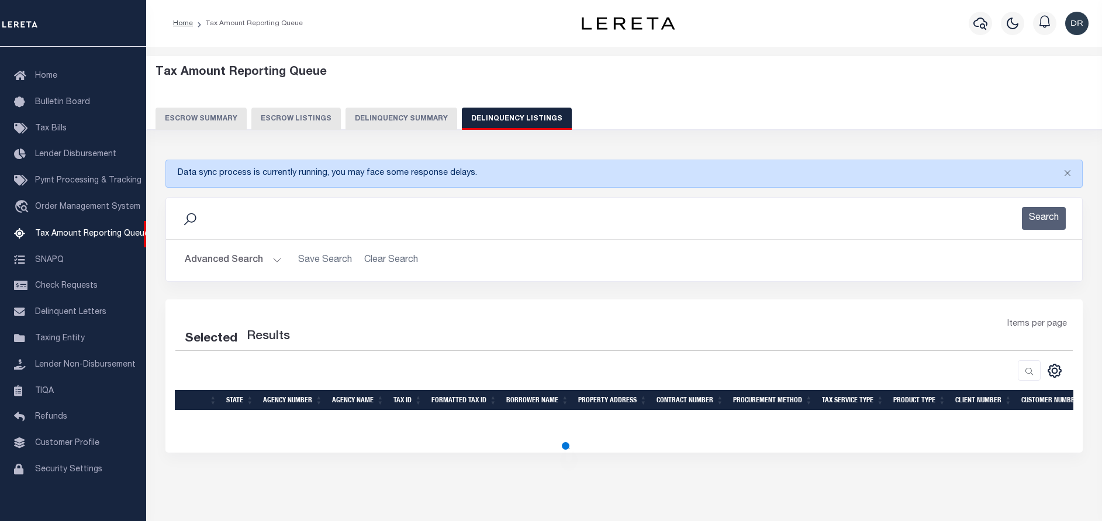
select select "100"
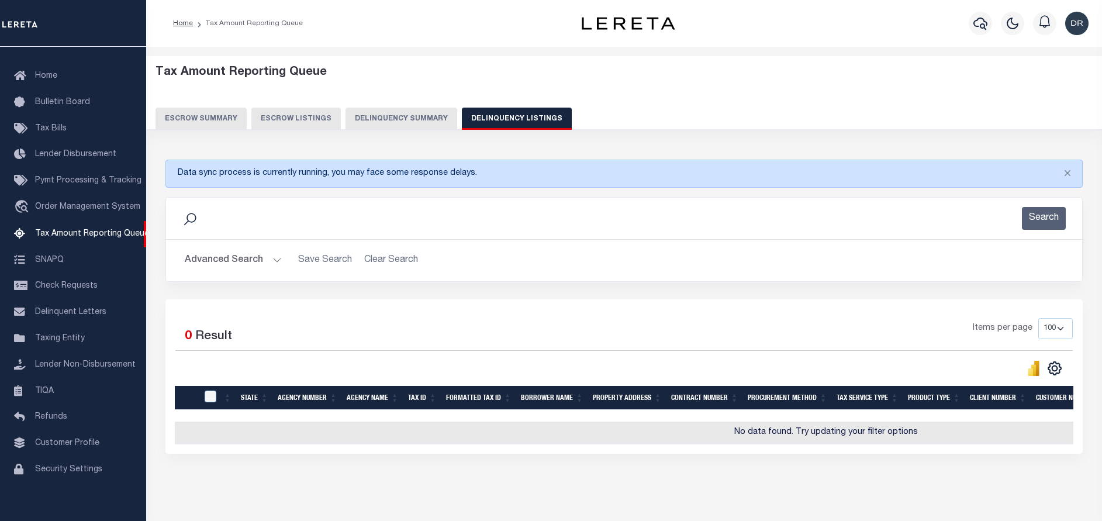
click at [228, 260] on button "Advanced Search" at bounding box center [233, 260] width 97 height 23
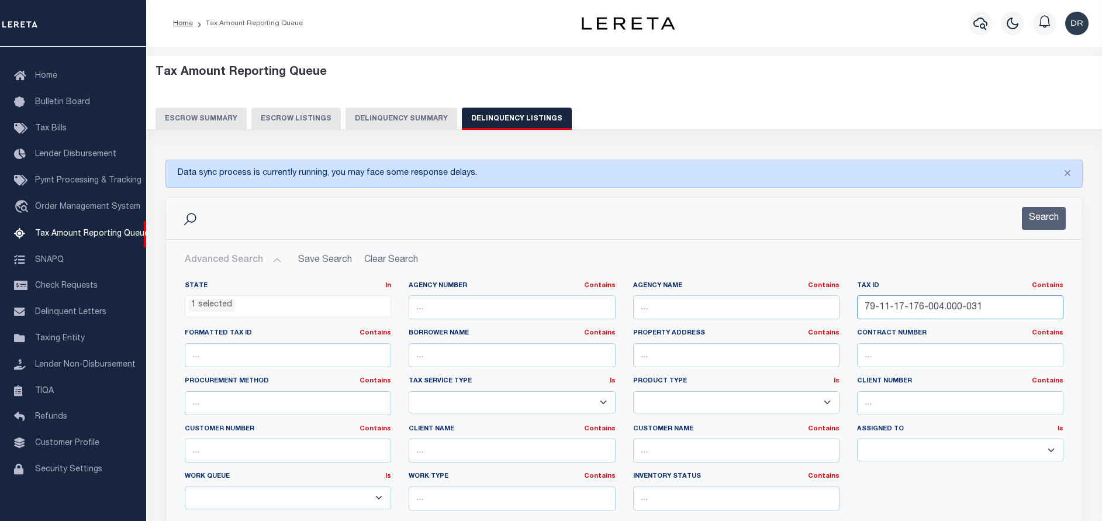
click at [1009, 305] on input "79-11-17-176-004.000-031" at bounding box center [960, 307] width 206 height 24
paste input "204-008.000-033"
type input "79-11-17-204-008.000-033"
click at [1054, 225] on button "Search" at bounding box center [1044, 218] width 44 height 23
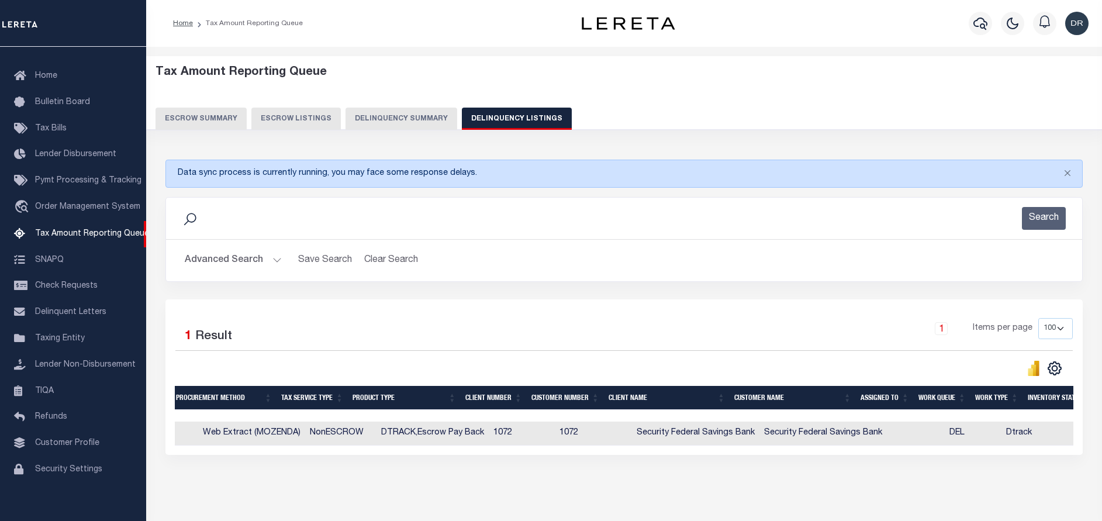
scroll to position [0, 0]
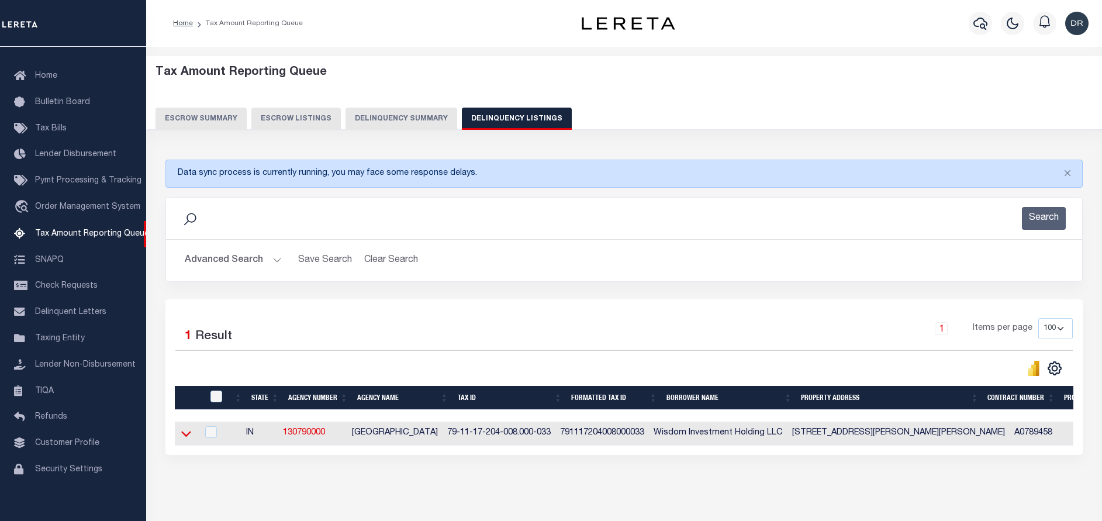
click at [186, 432] on icon at bounding box center [186, 434] width 10 height 12
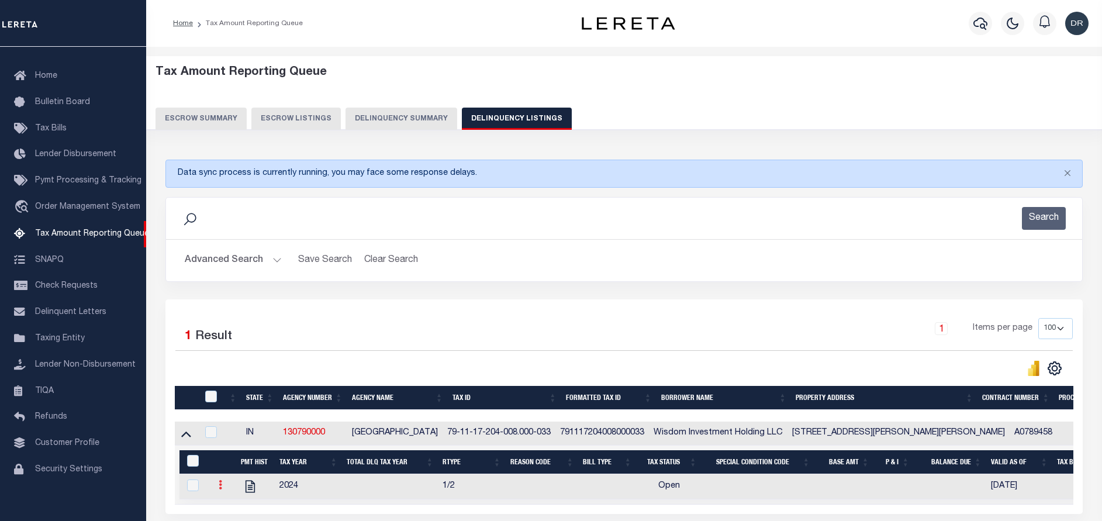
click at [218, 491] on link at bounding box center [220, 486] width 13 height 9
click at [239, 510] on img "" at bounding box center [235, 504] width 12 height 12
checkbox input "true"
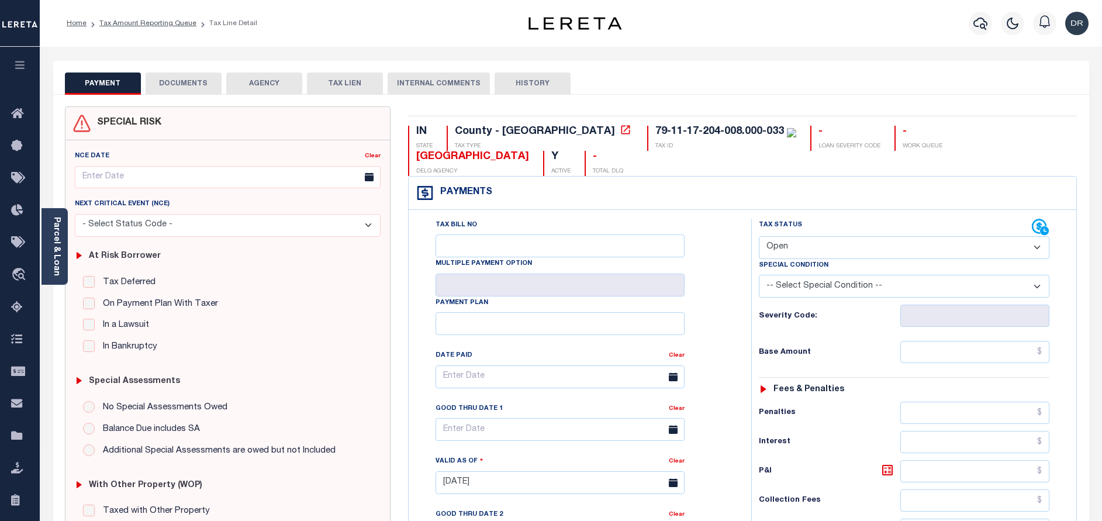
click at [775, 256] on select "- Select Status Code - Open Due/Unpaid Paid Incomplete No Tax Due Internal Refu…" at bounding box center [904, 247] width 291 height 23
select select "PYD"
click at [759, 237] on select "- Select Status Code - Open Due/Unpaid Paid Incomplete No Tax Due Internal Refu…" at bounding box center [904, 247] width 291 height 23
type input "[DATE]"
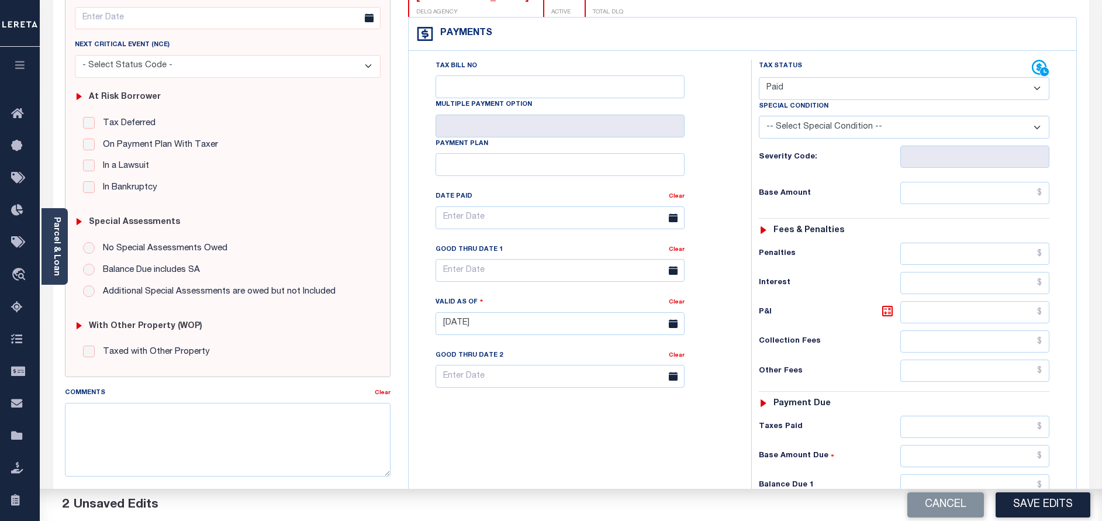
scroll to position [175, 0]
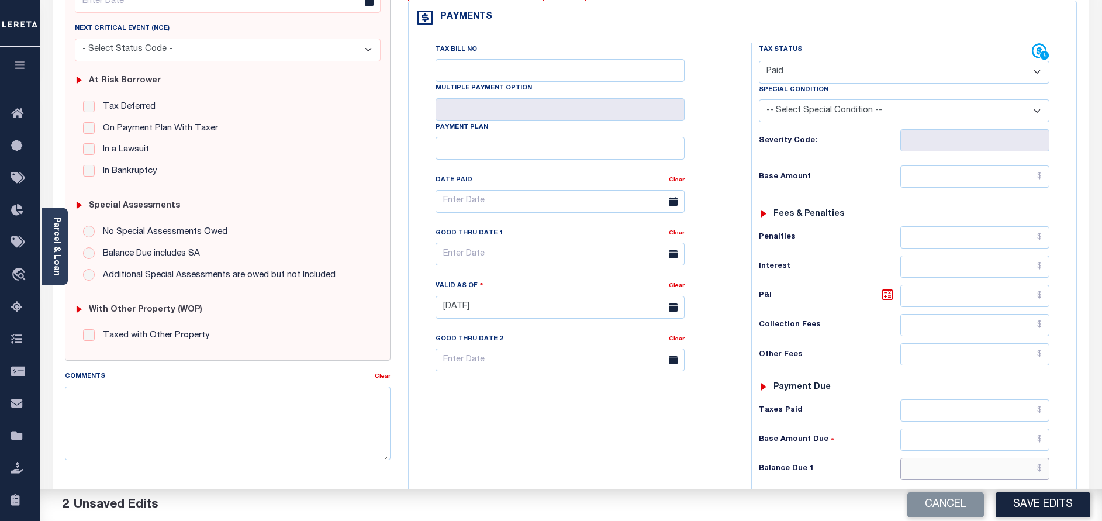
click at [964, 466] on input "text" at bounding box center [975, 469] width 149 height 22
type input "$0.00"
click at [1021, 509] on button "Save Edits" at bounding box center [1043, 504] width 95 height 25
checkbox input "false"
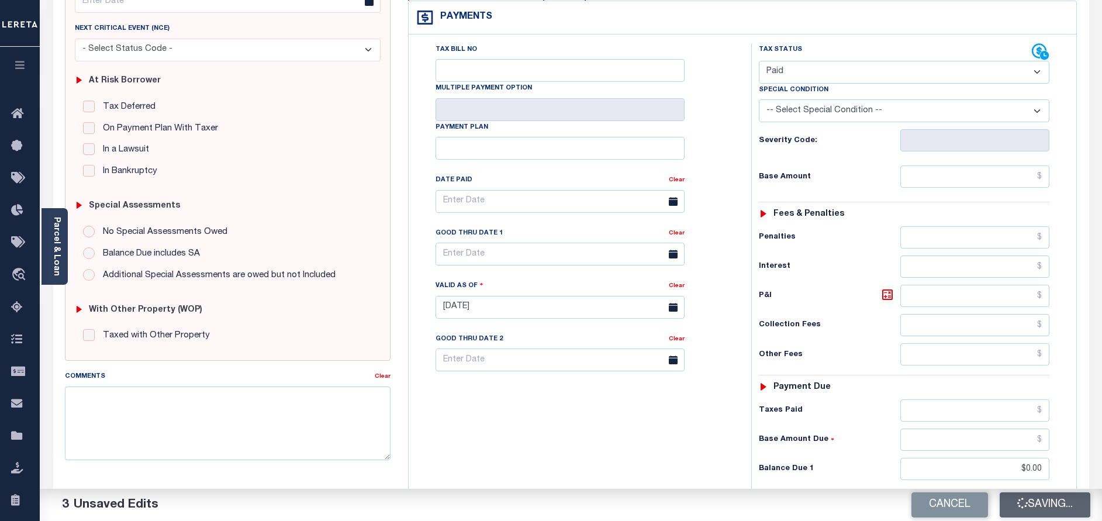
checkbox input "false"
type input "$0"
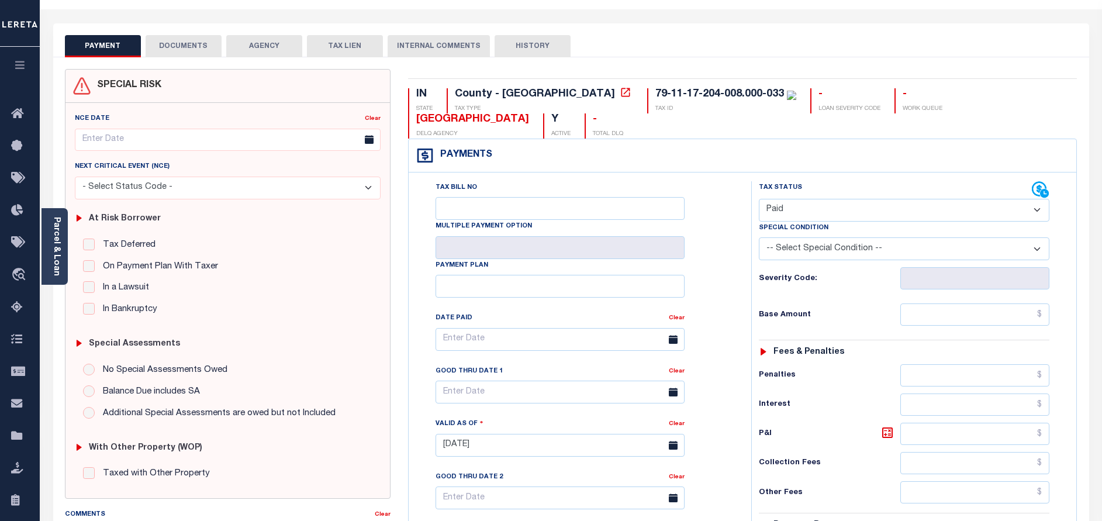
scroll to position [0, 0]
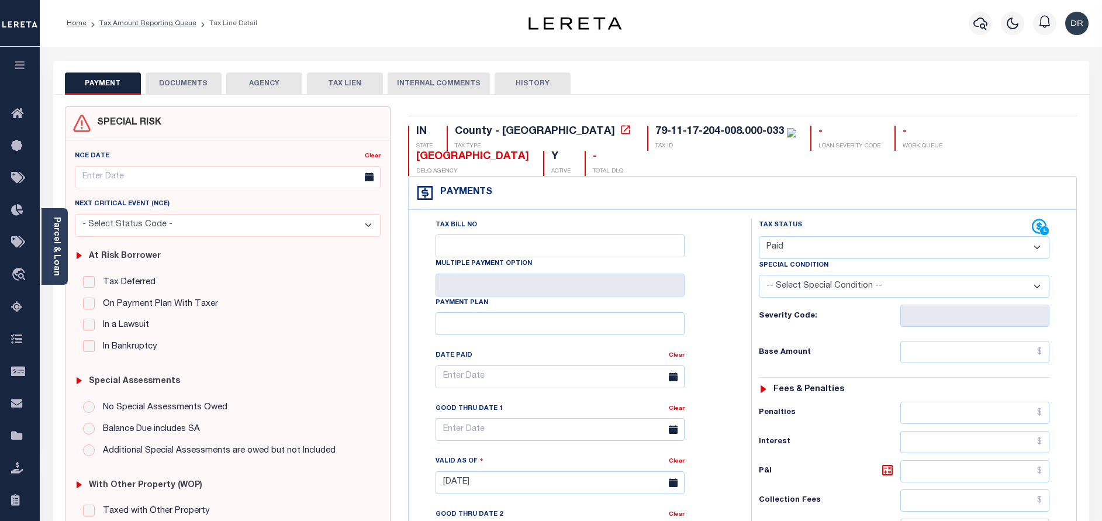
click at [169, 81] on button "DOCUMENTS" at bounding box center [184, 84] width 76 height 22
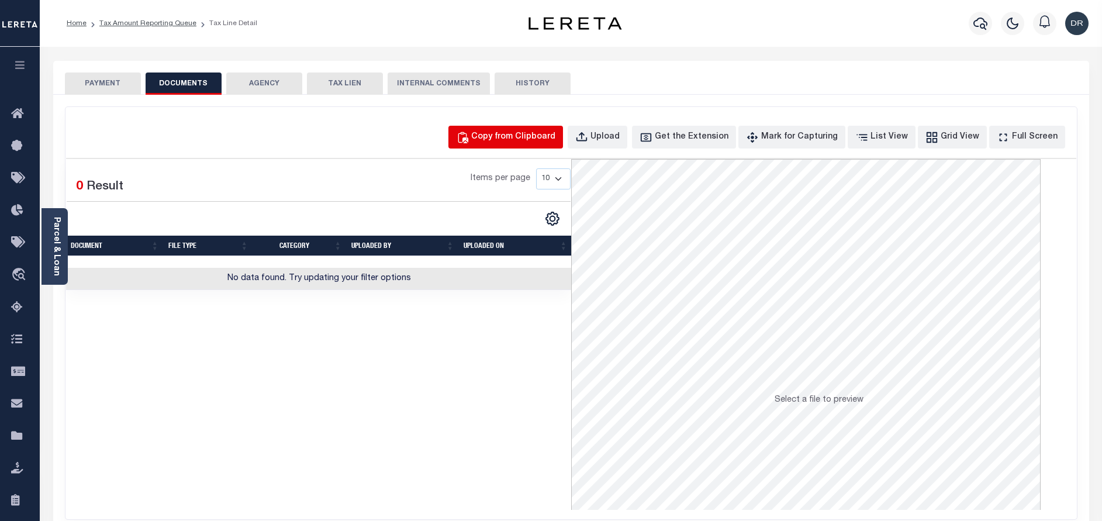
click at [542, 142] on div "Copy from Clipboard" at bounding box center [513, 137] width 84 height 13
select select "POP"
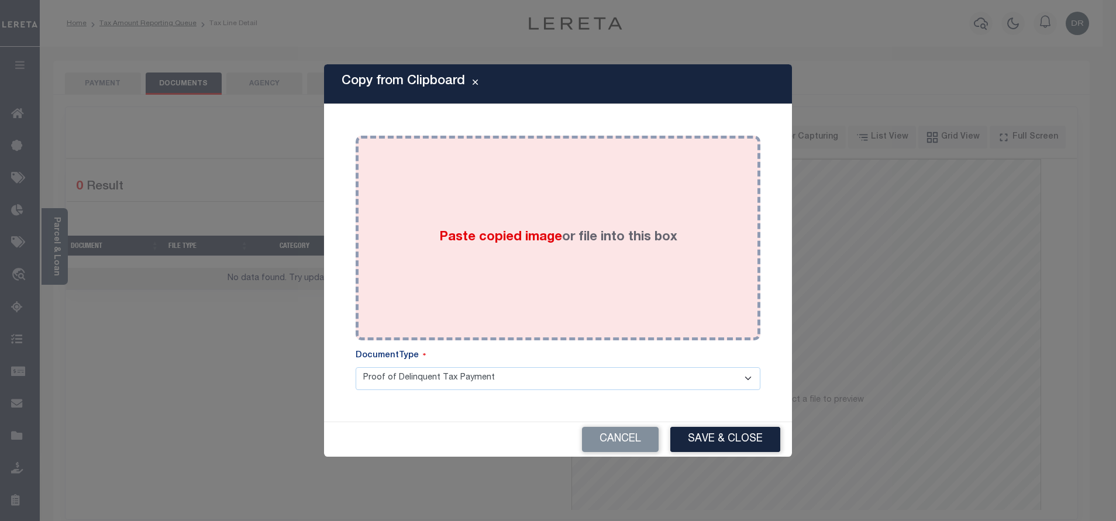
click at [603, 206] on div "Paste copied image or file into this box" at bounding box center [557, 237] width 387 height 187
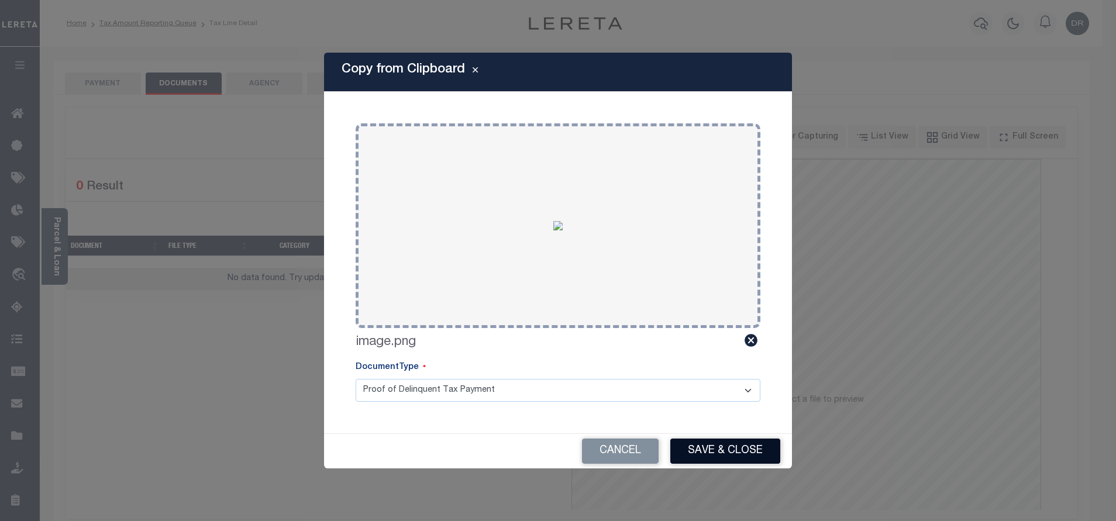
click at [705, 446] on button "Save & Close" at bounding box center [725, 451] width 110 height 25
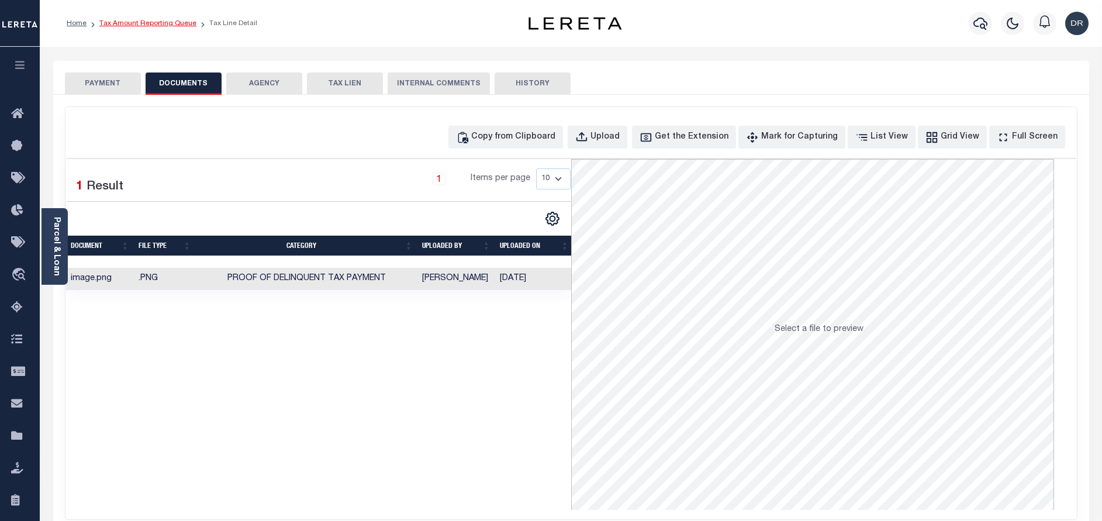
click at [163, 23] on link "Tax Amount Reporting Queue" at bounding box center [147, 23] width 97 height 7
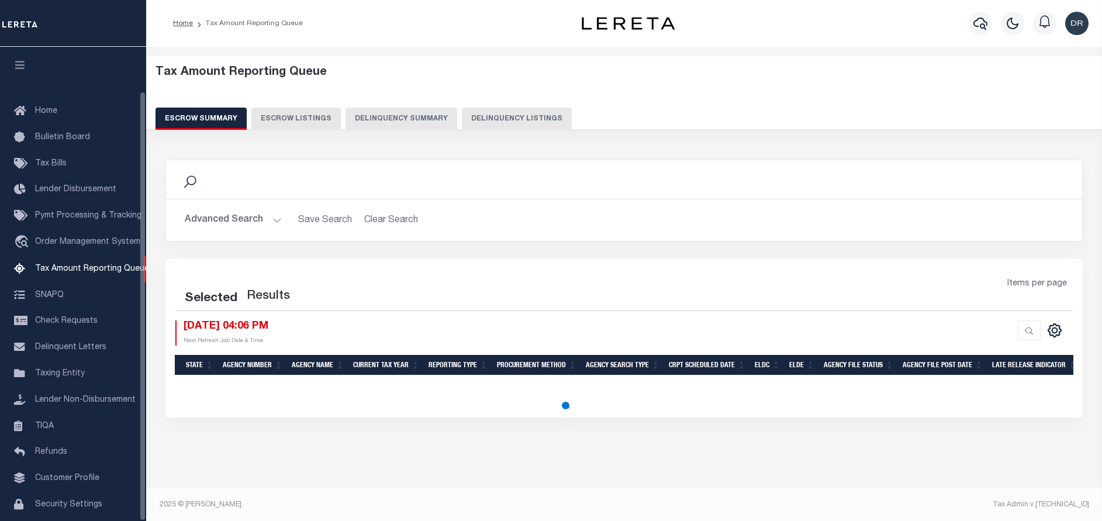
select select "100"
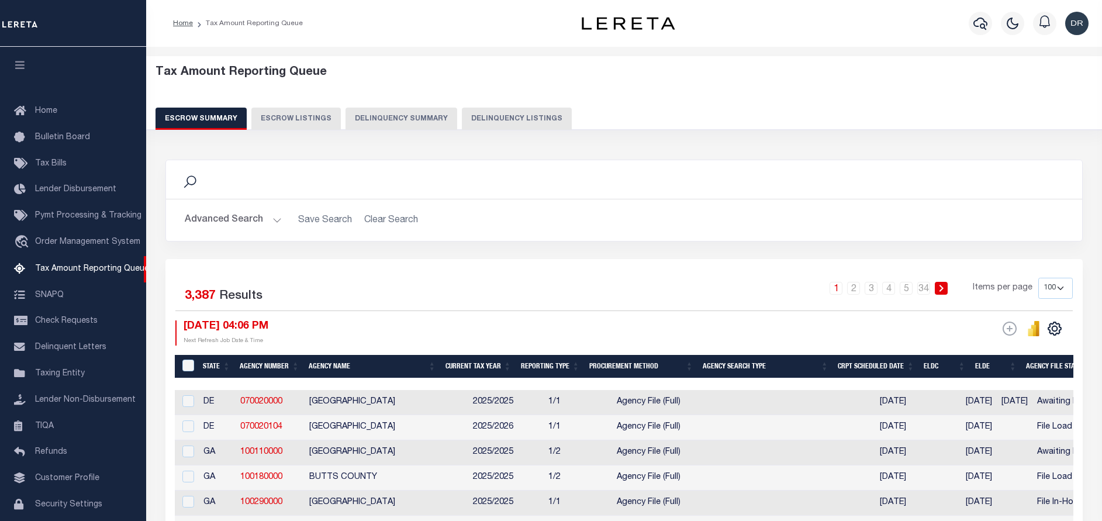
scroll to position [49, 0]
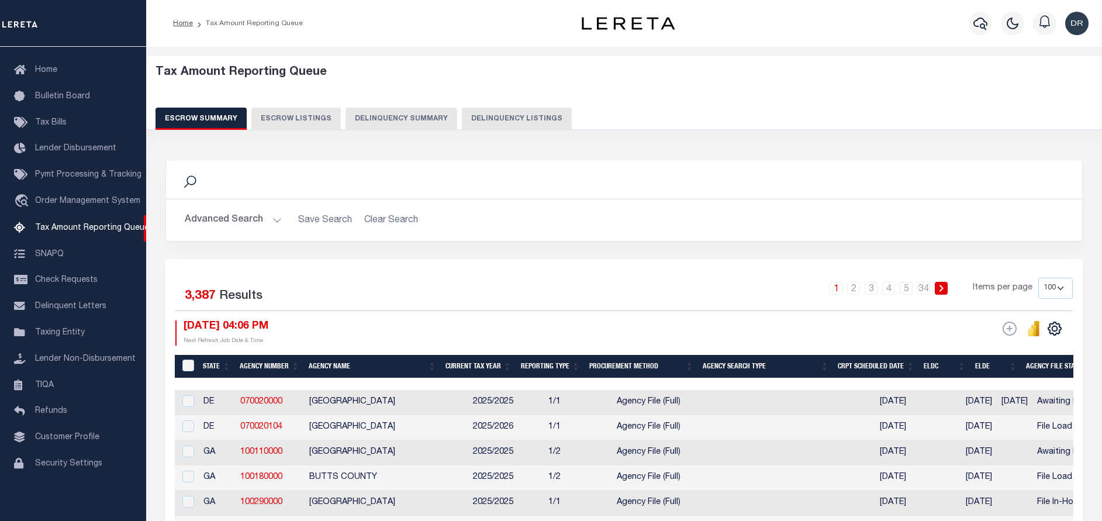
click at [516, 130] on div "Tax Amount Reporting Queue Escrow Summary Escrow Listings Delinquency Summary" at bounding box center [625, 93] width 962 height 74
click at [526, 116] on button "Delinquency Listings" at bounding box center [517, 119] width 110 height 22
select select "100"
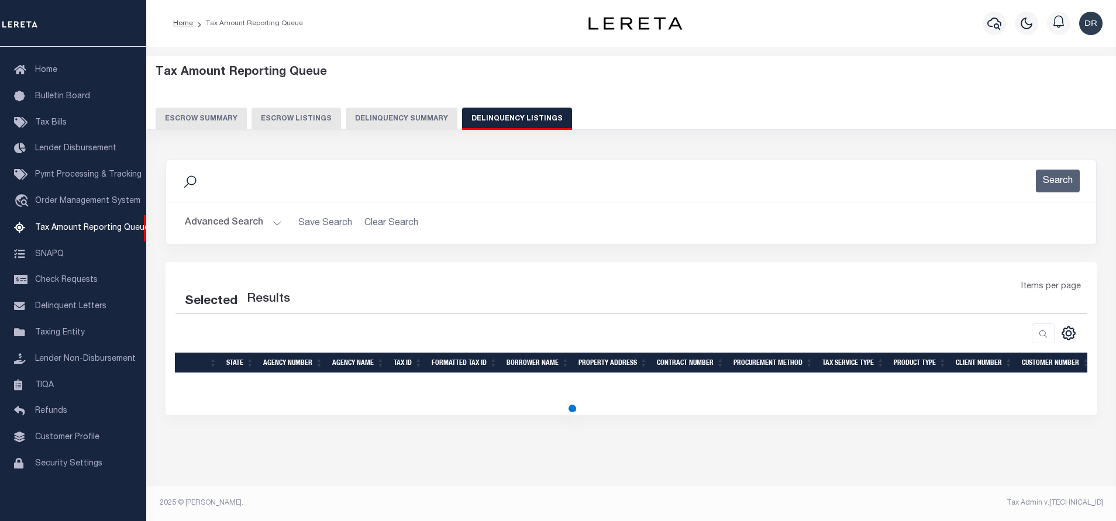
select select "100"
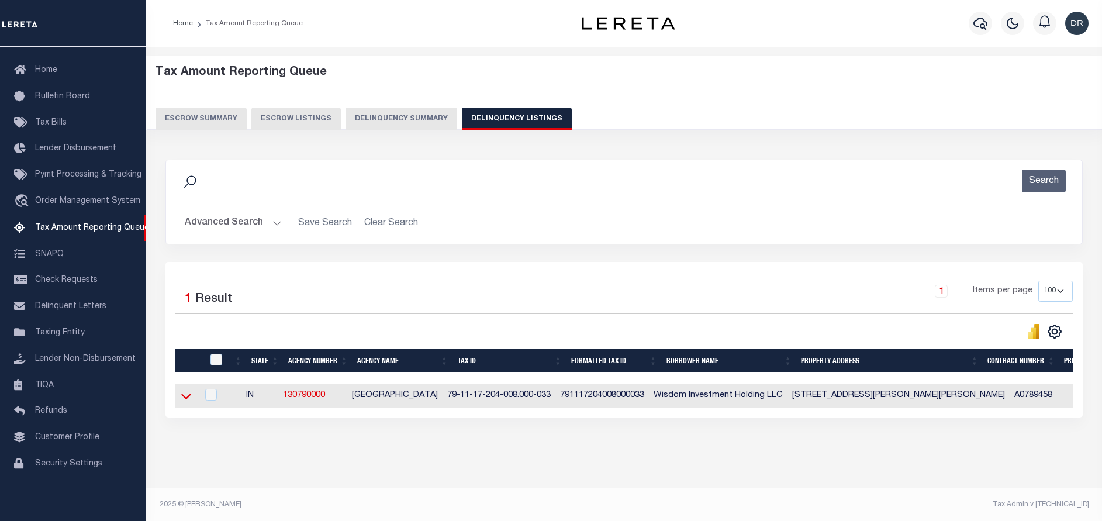
click at [187, 398] on icon at bounding box center [186, 396] width 10 height 12
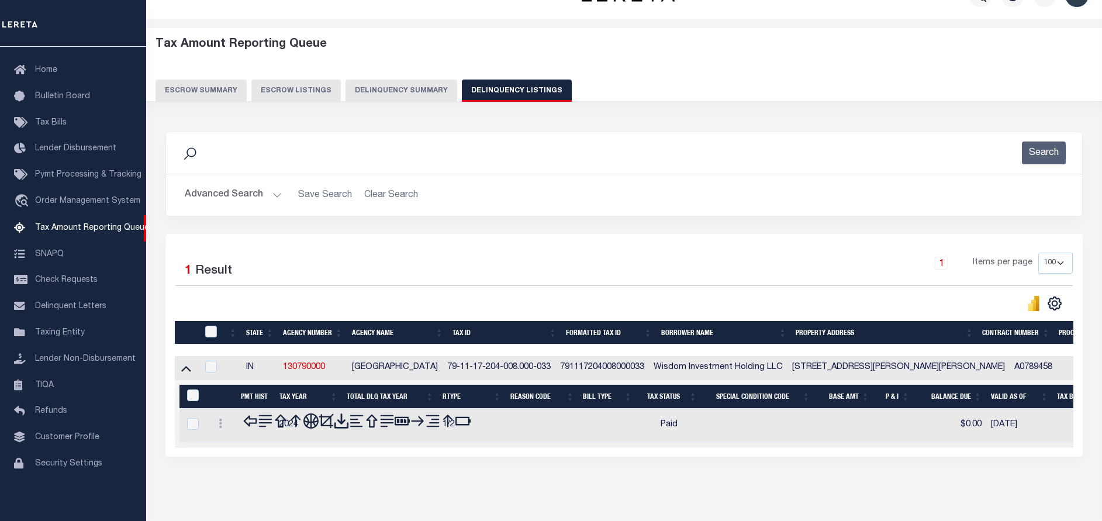
scroll to position [71, 0]
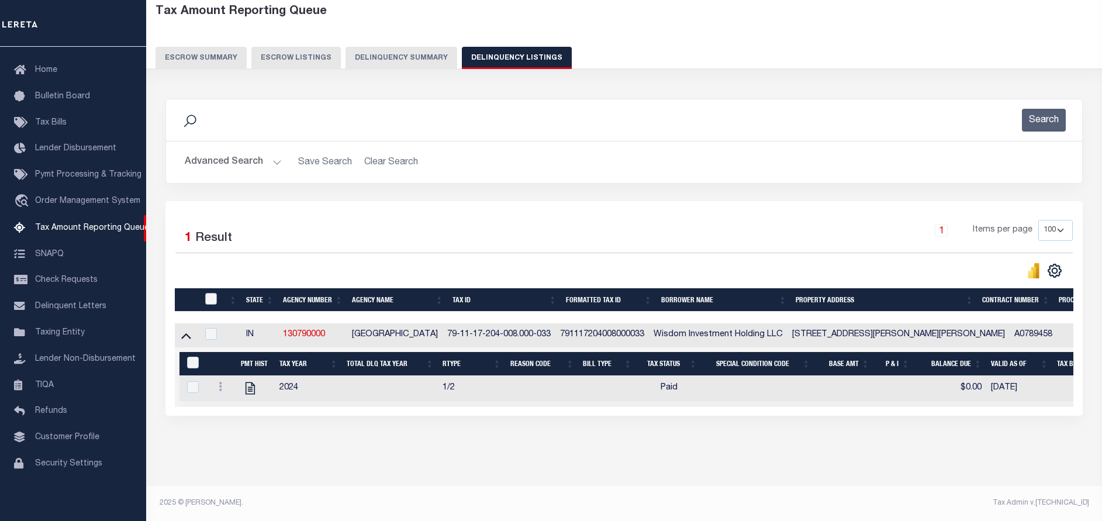
click at [215, 293] on input "checkbox" at bounding box center [211, 299] width 12 height 12
checkbox input "true"
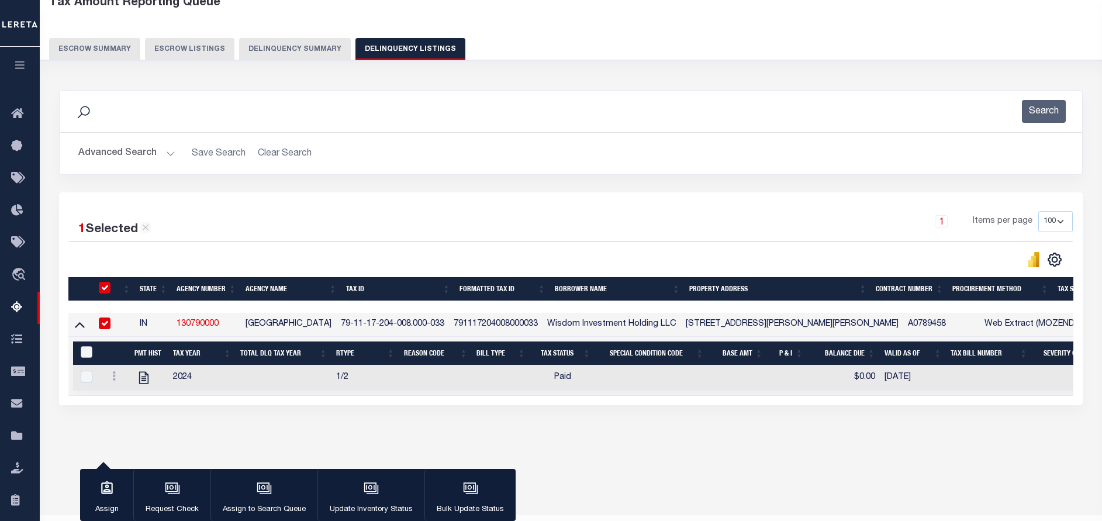
click at [87, 352] on input "&nbsp;" at bounding box center [87, 352] width 12 height 12
checkbox input "true"
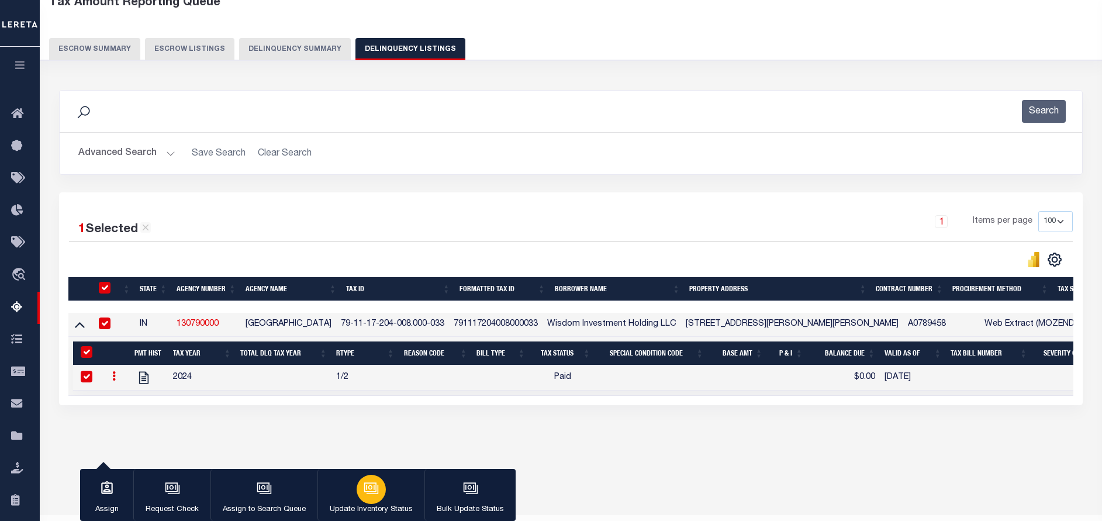
click at [375, 491] on icon "button" at bounding box center [373, 489] width 12 height 9
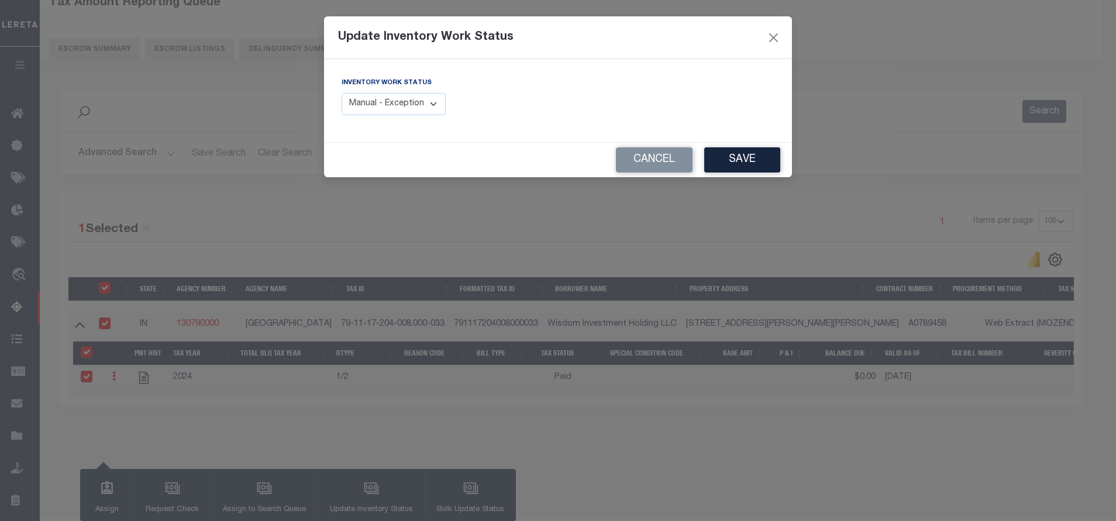
click at [403, 104] on select "Manual - Exception Pended - Awaiting Search Late Add Exception Completed" at bounding box center [394, 104] width 104 height 23
select select "4"
click at [342, 93] on select "Manual - Exception Pended - Awaiting Search Late Add Exception Completed" at bounding box center [394, 104] width 104 height 23
click at [720, 166] on button "Save" at bounding box center [742, 159] width 76 height 25
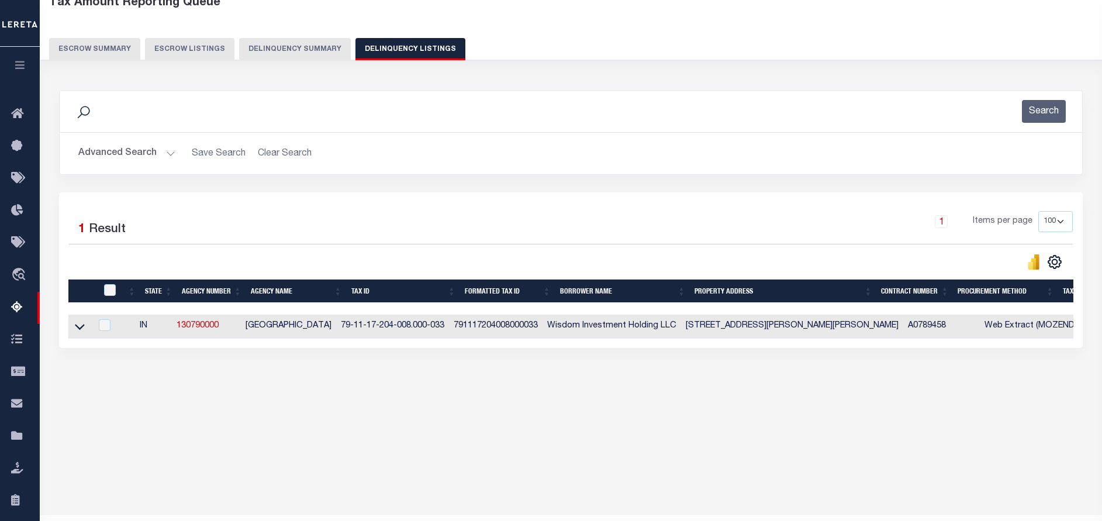
click at [122, 146] on button "Advanced Search" at bounding box center [126, 153] width 97 height 23
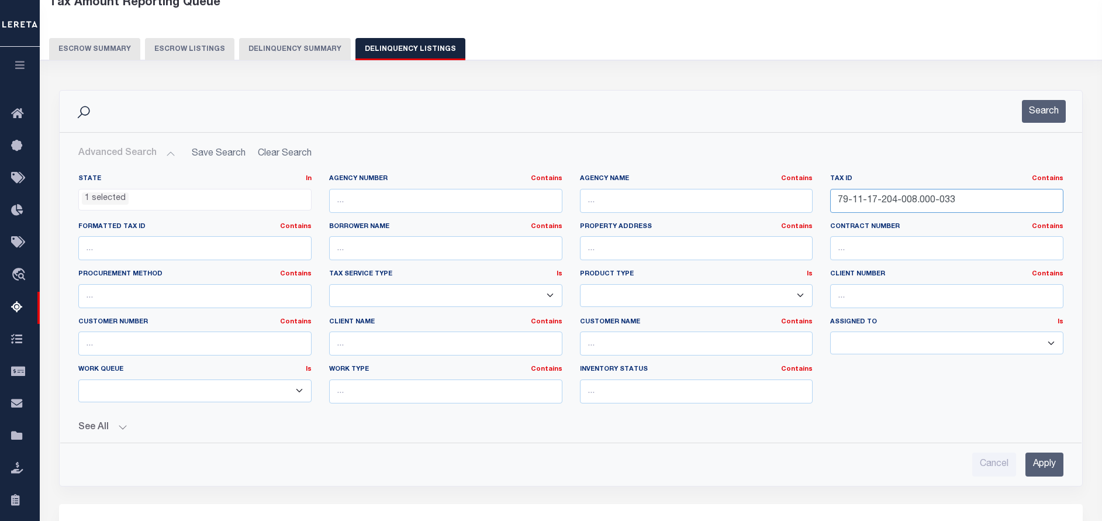
click at [960, 206] on input "79-11-17-204-008.000-033" at bounding box center [947, 201] width 233 height 24
paste input "5-001"
type input "79-11-17-205-001.000-033"
click at [1053, 119] on button "Search" at bounding box center [1044, 111] width 44 height 23
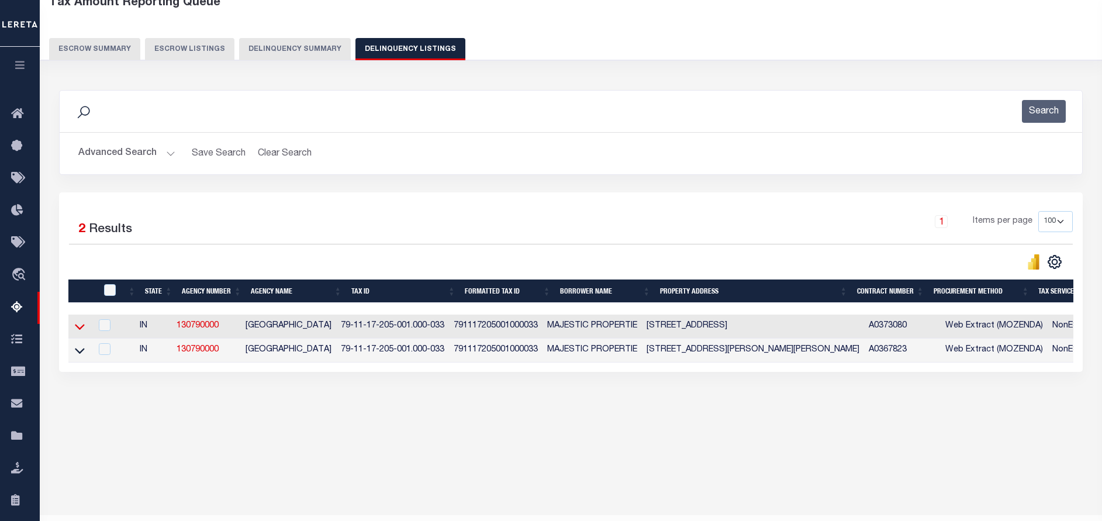
click at [82, 328] on icon at bounding box center [80, 327] width 10 height 12
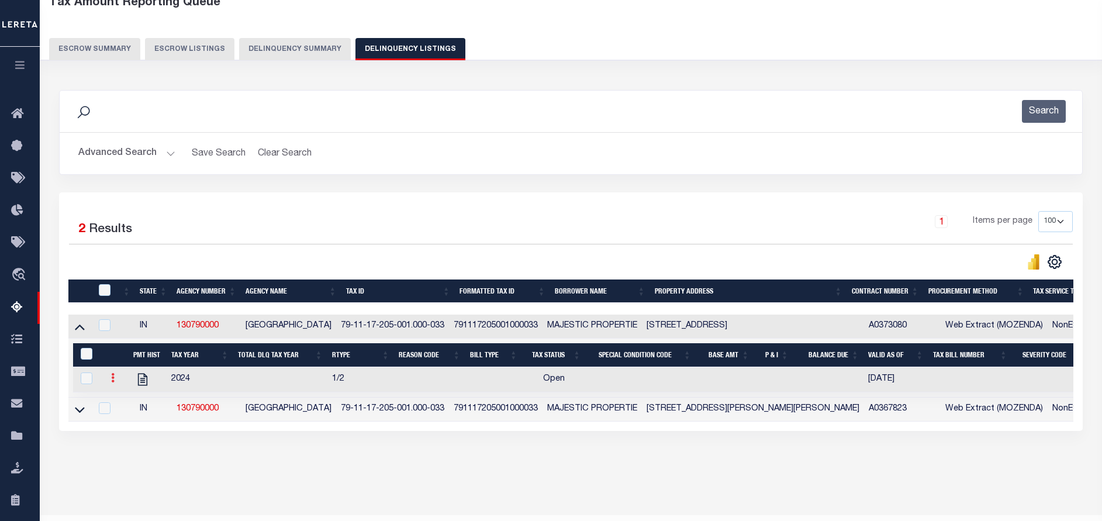
click at [113, 380] on icon at bounding box center [113, 377] width 4 height 9
click at [128, 398] on img "" at bounding box center [127, 397] width 12 height 12
checkbox input "true"
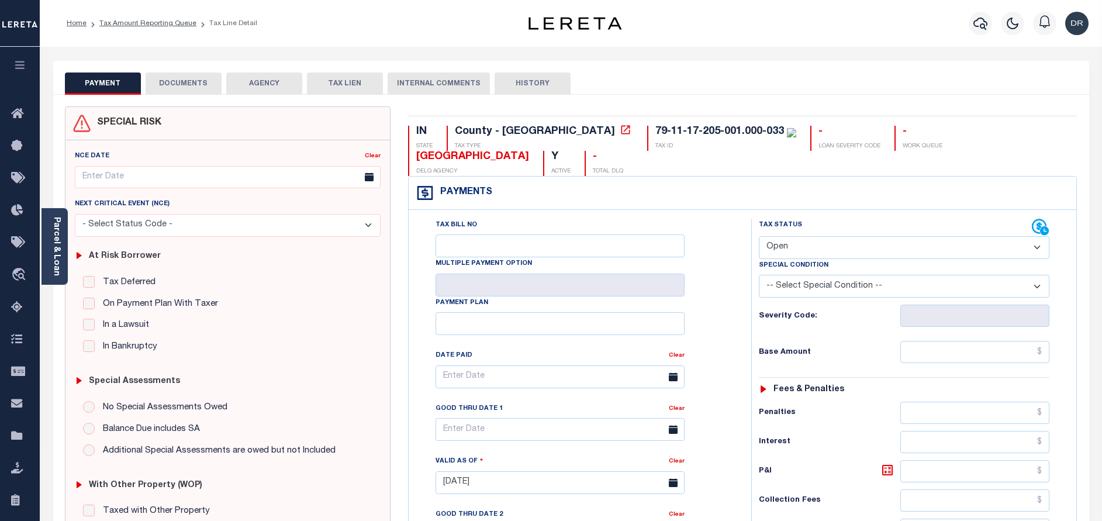
click at [807, 249] on select "- Select Status Code - Open Due/Unpaid Paid Incomplete No Tax Due Internal Refu…" at bounding box center [904, 247] width 291 height 23
select select "PYD"
click at [759, 237] on select "- Select Status Code - Open Due/Unpaid Paid Incomplete No Tax Due Internal Refu…" at bounding box center [904, 247] width 291 height 23
type input "[DATE]"
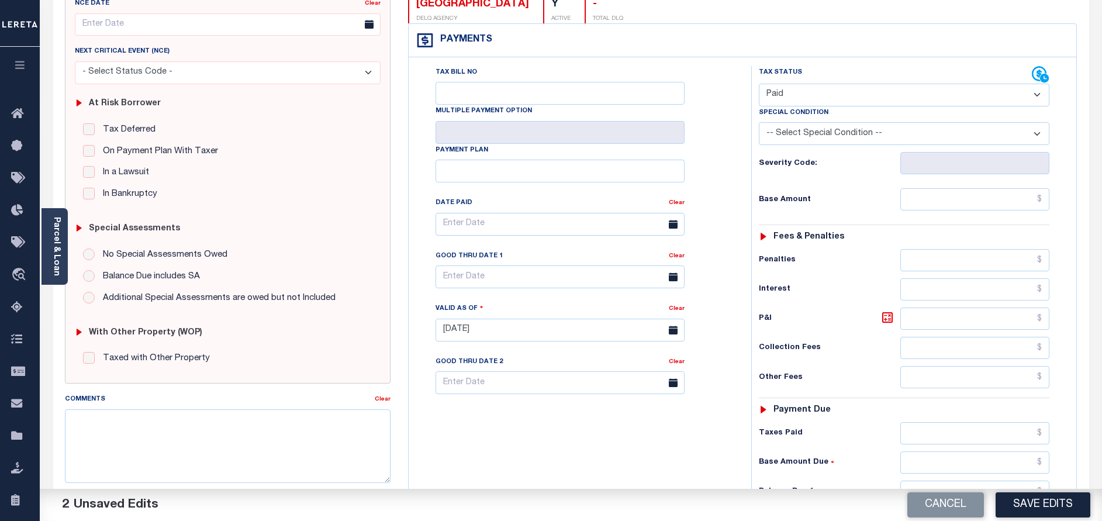
scroll to position [263, 0]
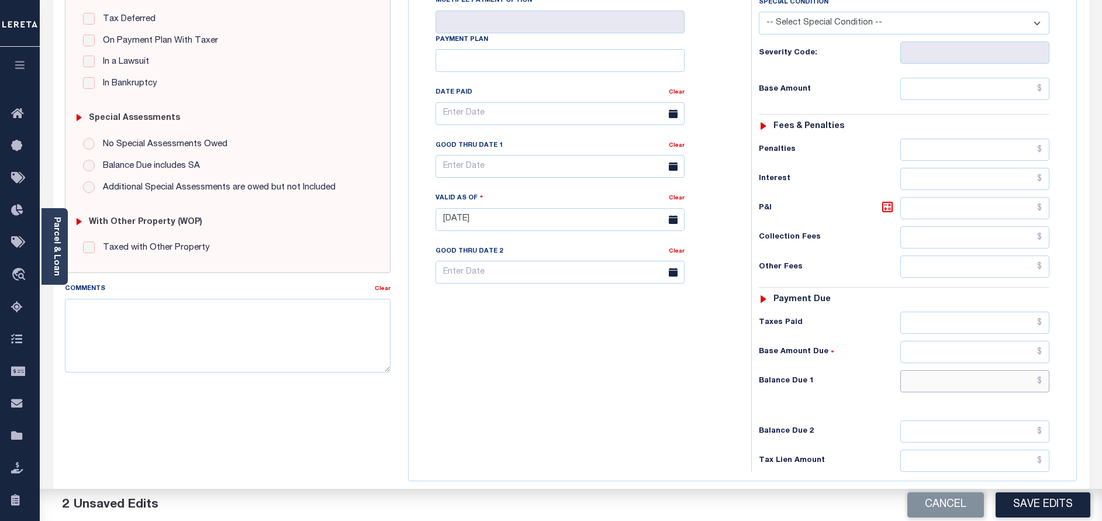
click at [965, 380] on input "text" at bounding box center [975, 381] width 149 height 22
type input "$0.00"
click at [1032, 496] on button "Save Edits" at bounding box center [1043, 504] width 95 height 25
checkbox input "false"
type input "$0"
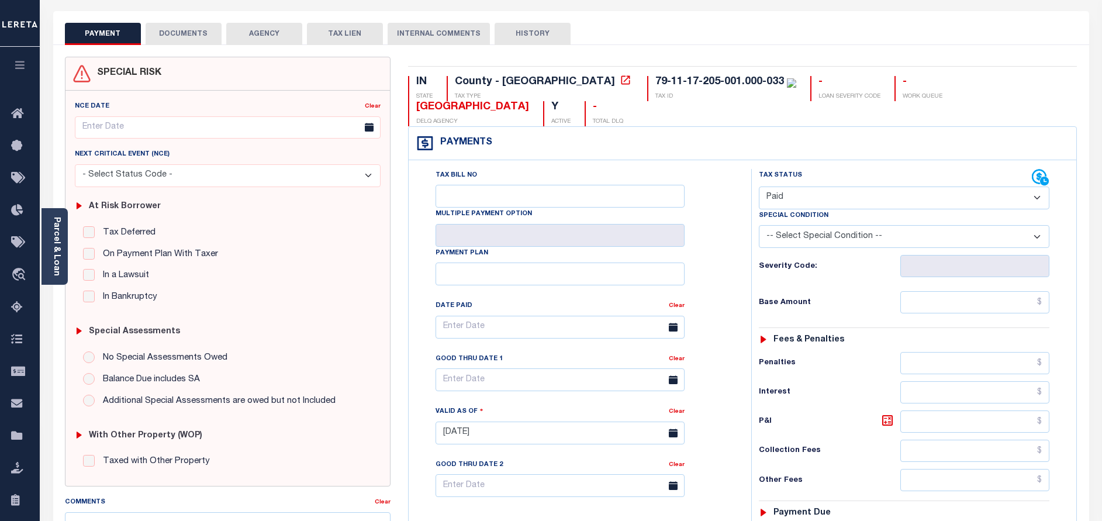
scroll to position [0, 0]
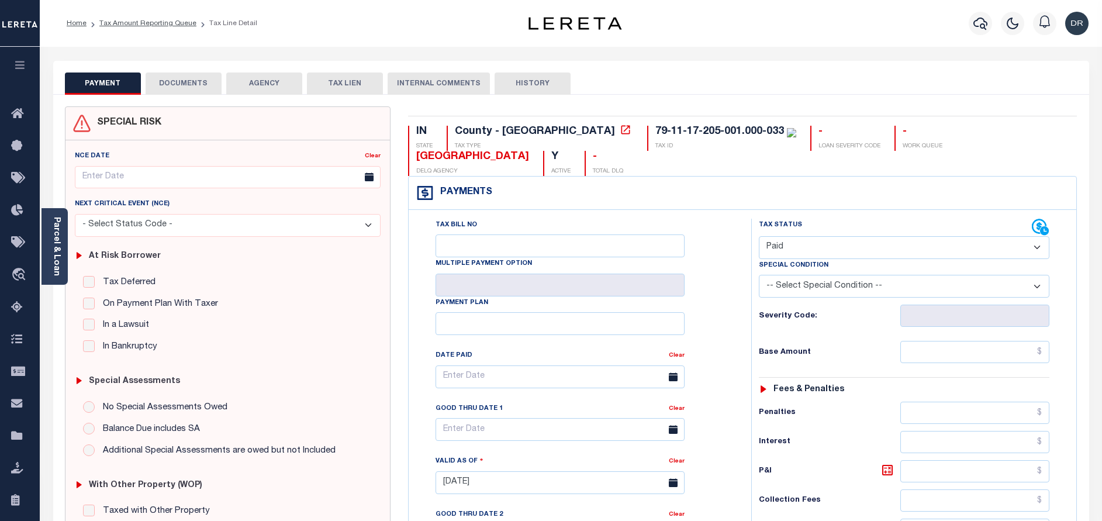
click at [184, 91] on button "DOCUMENTS" at bounding box center [184, 84] width 76 height 22
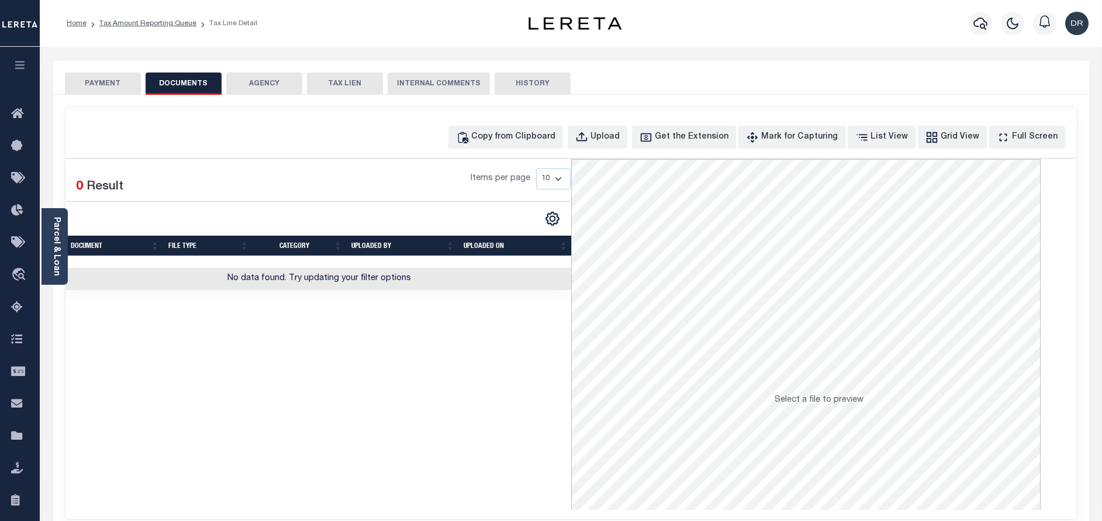
click at [474, 139] on div "Copy from Clipboard Upload Get the Extension Mark for Capturing Got it List Vie…" at bounding box center [571, 137] width 1011 height 23
click at [468, 138] on icon "button" at bounding box center [463, 137] width 10 height 11
select select "POP"
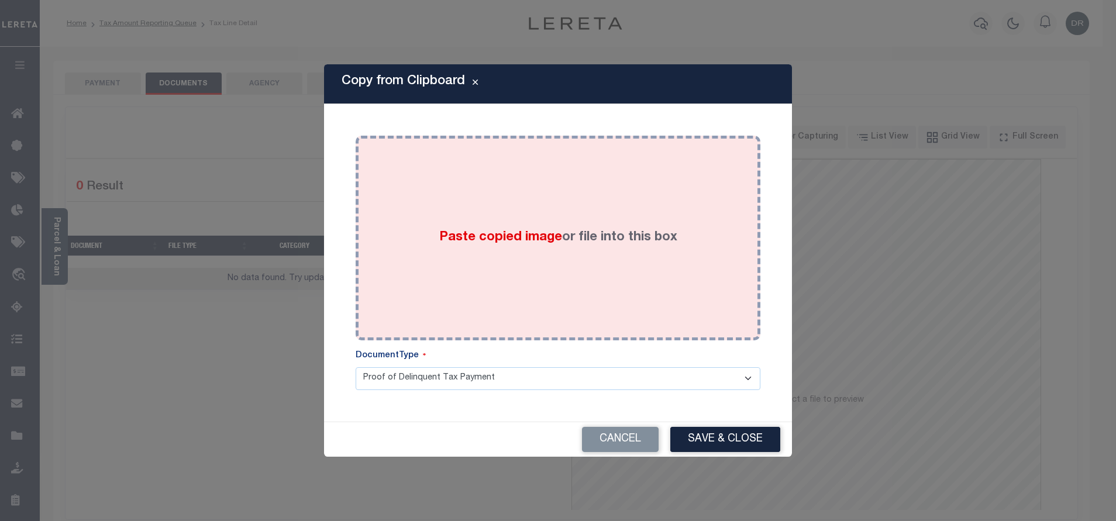
click at [519, 174] on div "Paste copied image or file into this box" at bounding box center [557, 237] width 387 height 187
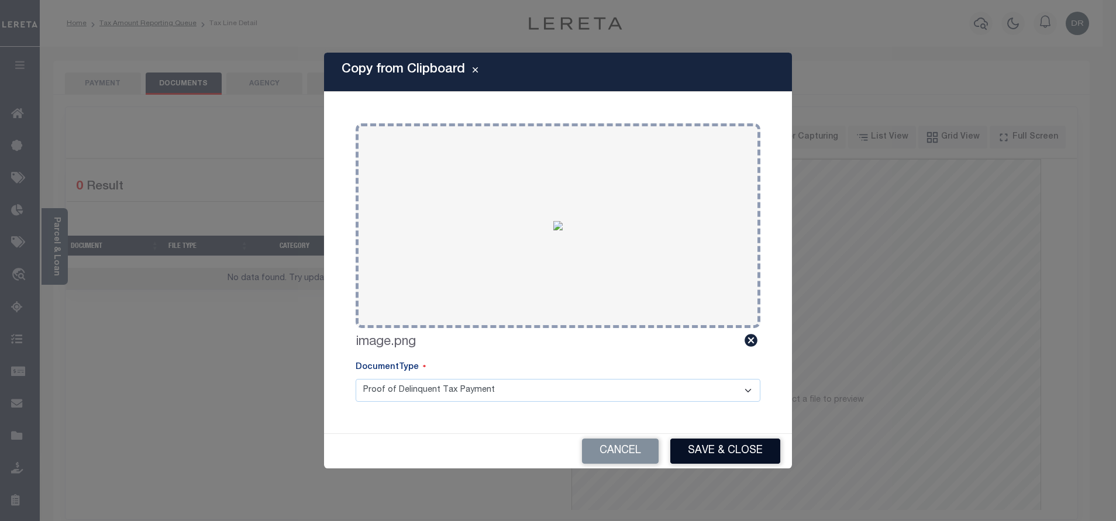
click at [710, 446] on button "Save & Close" at bounding box center [725, 451] width 110 height 25
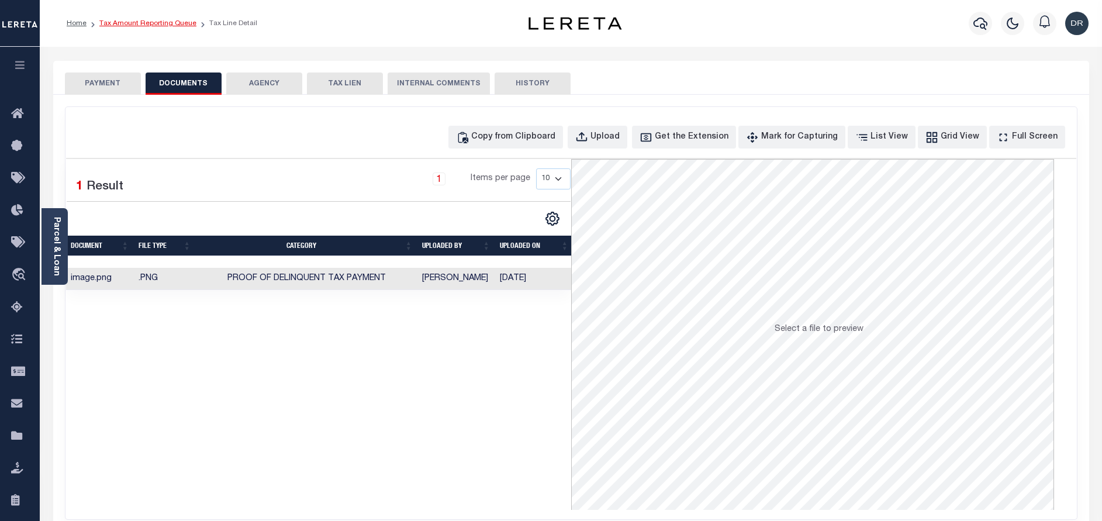
click at [147, 23] on link "Tax Amount Reporting Queue" at bounding box center [147, 23] width 97 height 7
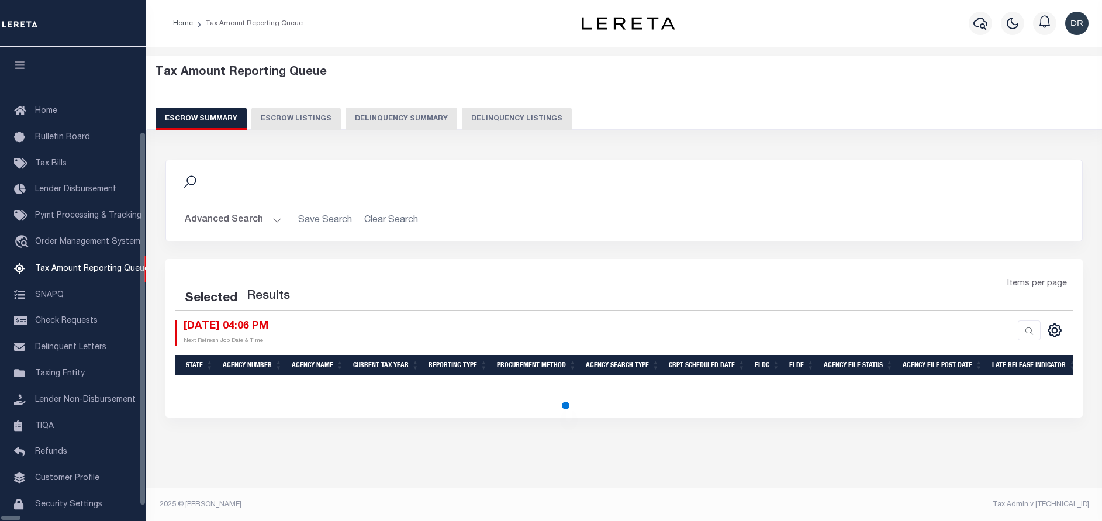
select select "100"
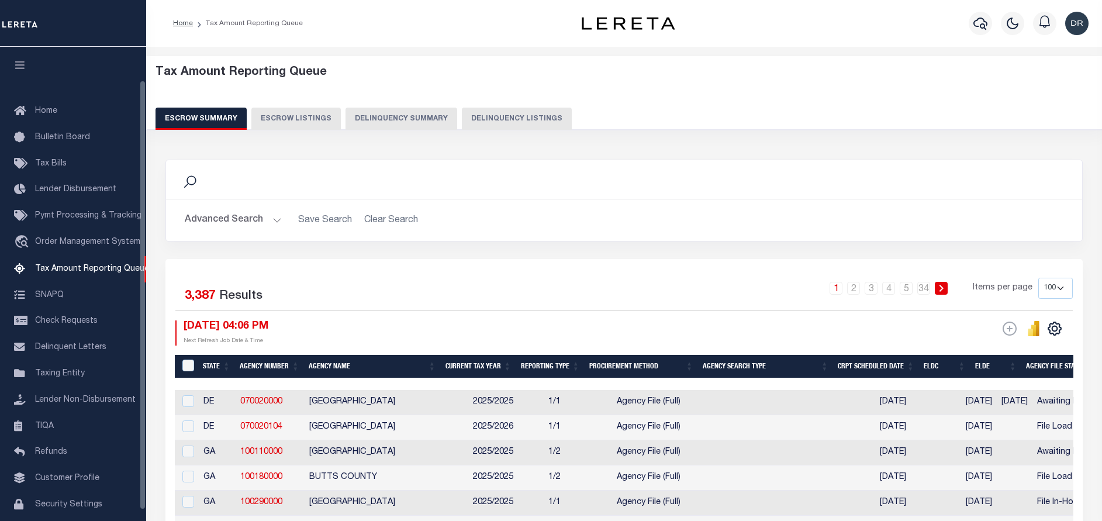
scroll to position [37, 0]
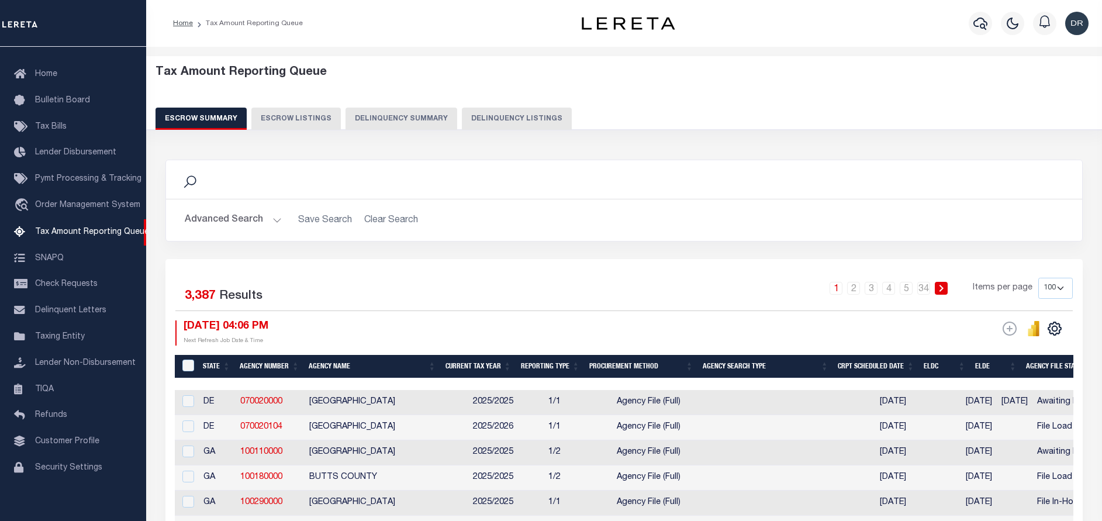
click at [482, 113] on button "Delinquency Listings" at bounding box center [517, 119] width 110 height 22
select select "100"
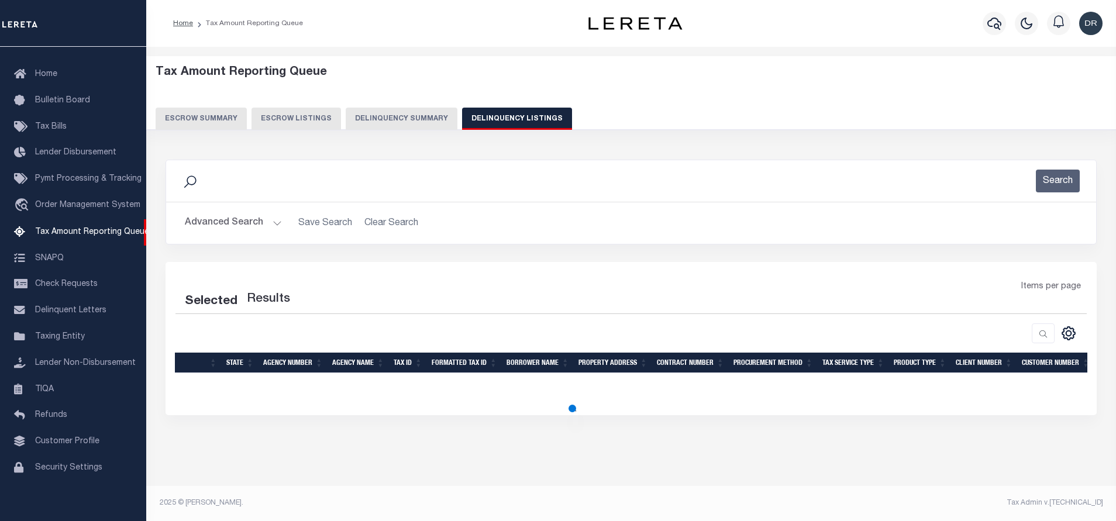
select select "100"
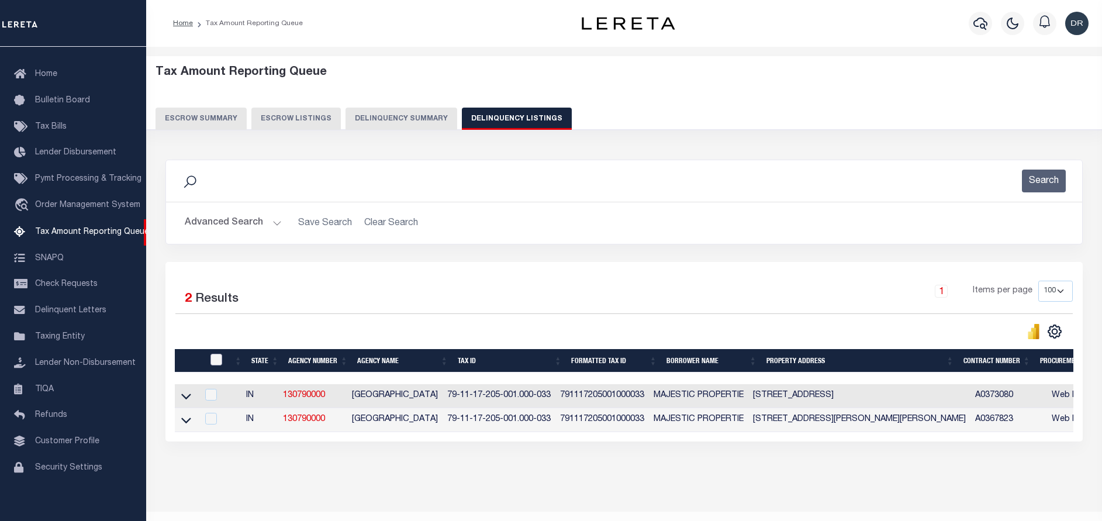
click at [216, 362] on input "checkbox" at bounding box center [217, 360] width 12 height 12
checkbox input "true"
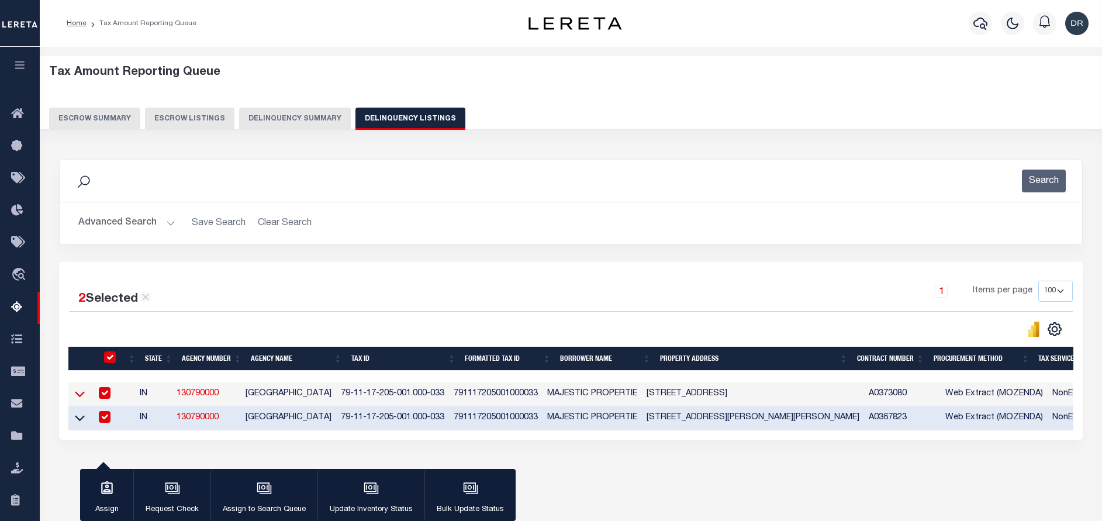
click at [78, 400] on icon at bounding box center [80, 394] width 10 height 12
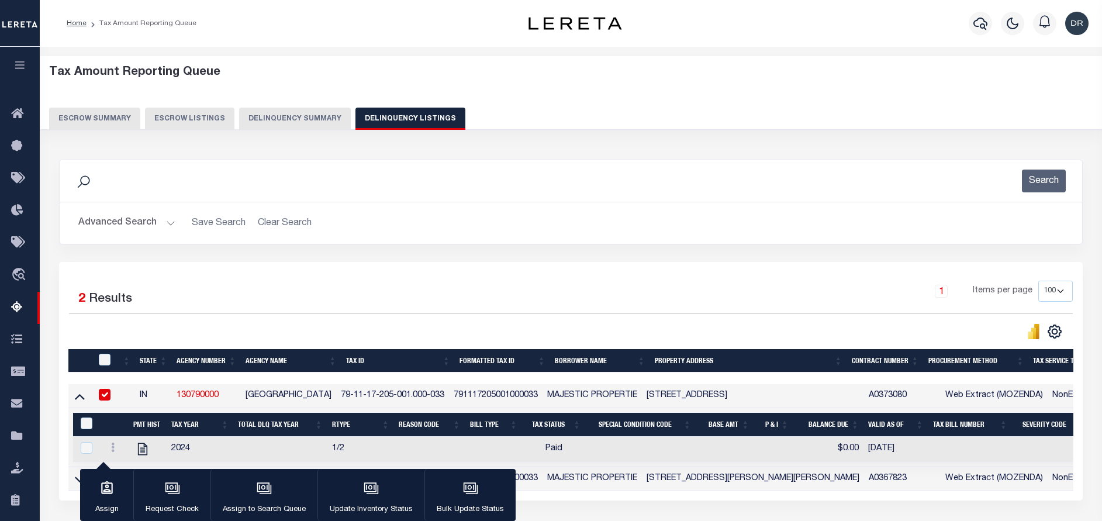
scroll to position [88, 0]
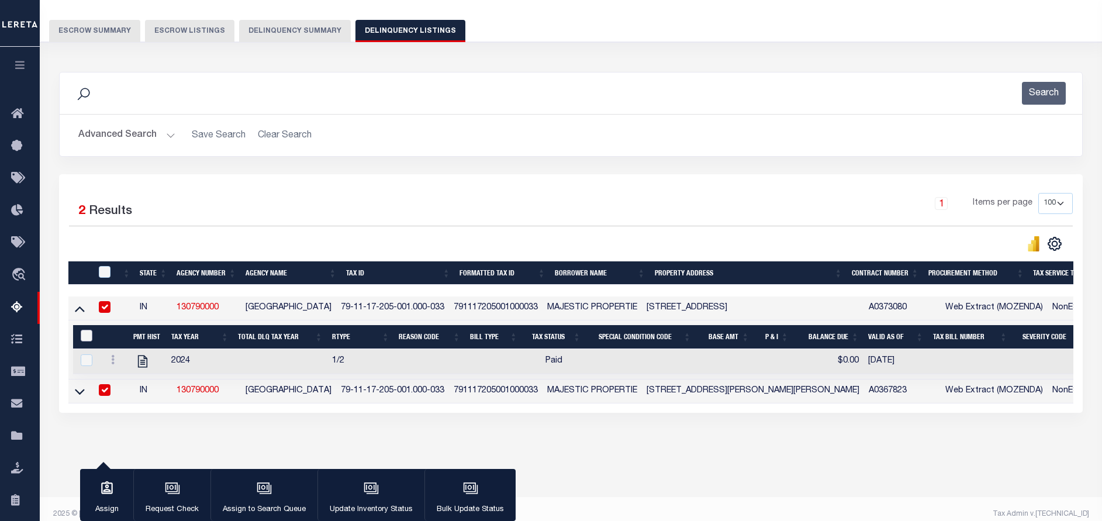
click at [89, 340] on input "&nbsp;" at bounding box center [87, 336] width 12 height 12
checkbox input "true"
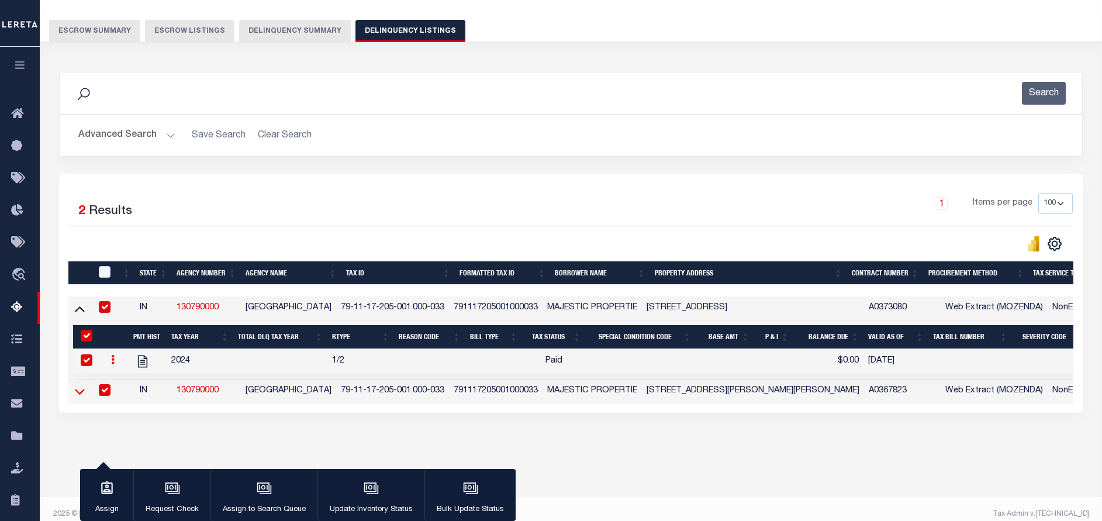
drag, startPoint x: 80, startPoint y: 397, endPoint x: 104, endPoint y: 282, distance: 117.7
click at [81, 396] on icon at bounding box center [80, 391] width 10 height 12
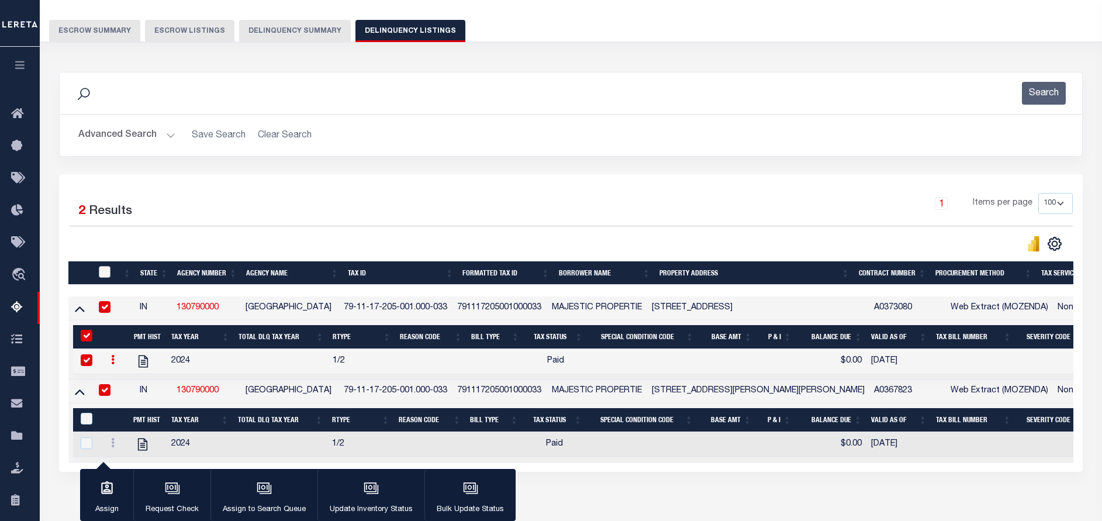
click at [104, 274] on input "checkbox" at bounding box center [105, 272] width 12 height 12
checkbox input "true"
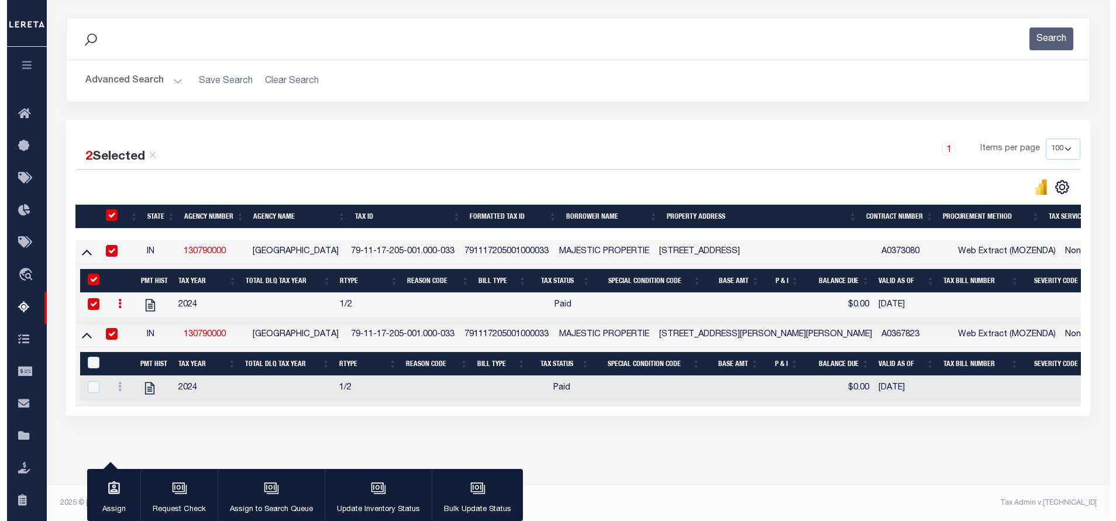
scroll to position [154, 0]
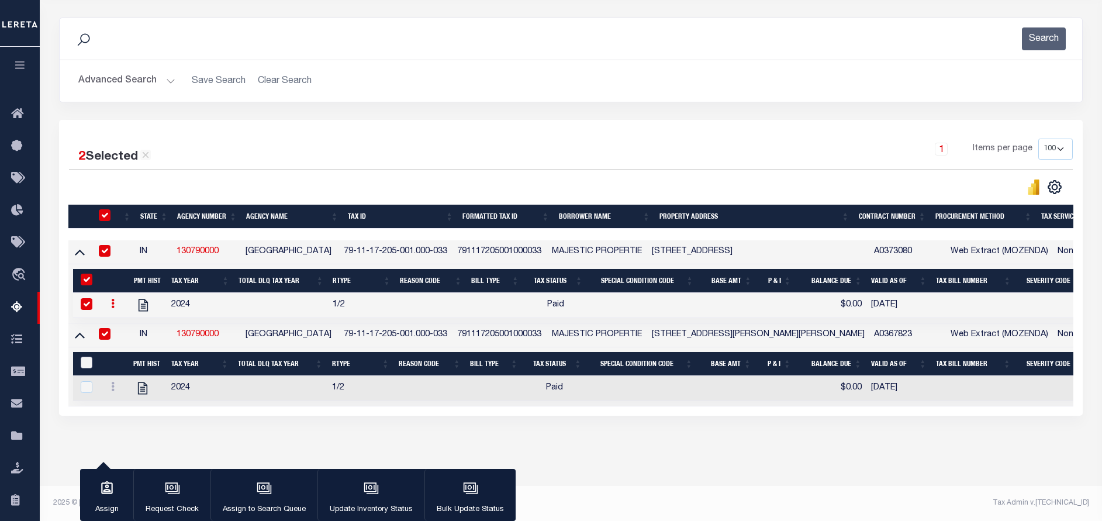
click at [87, 357] on input "&nbsp;" at bounding box center [87, 363] width 12 height 12
checkbox input "true"
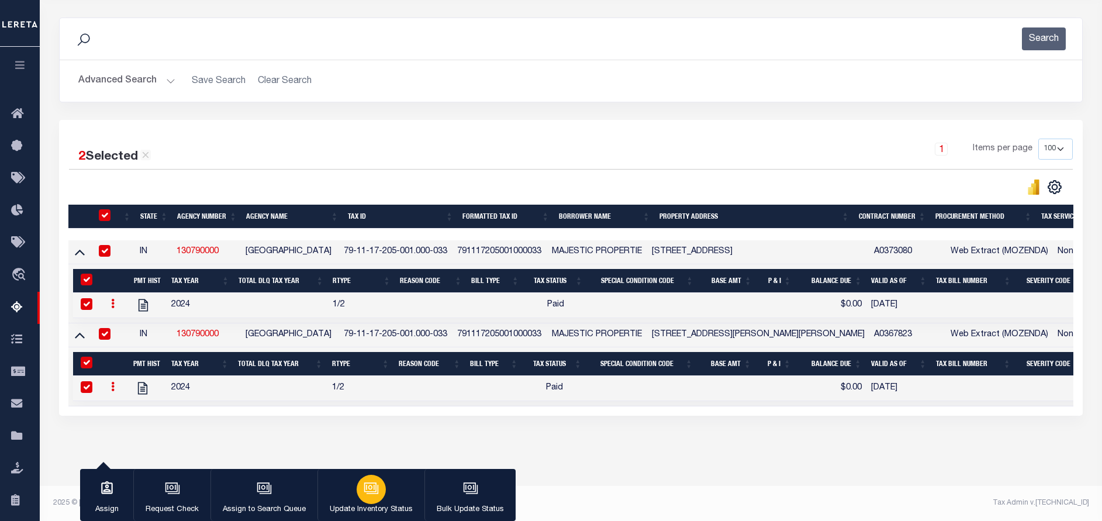
click at [371, 497] on div "button" at bounding box center [371, 489] width 29 height 29
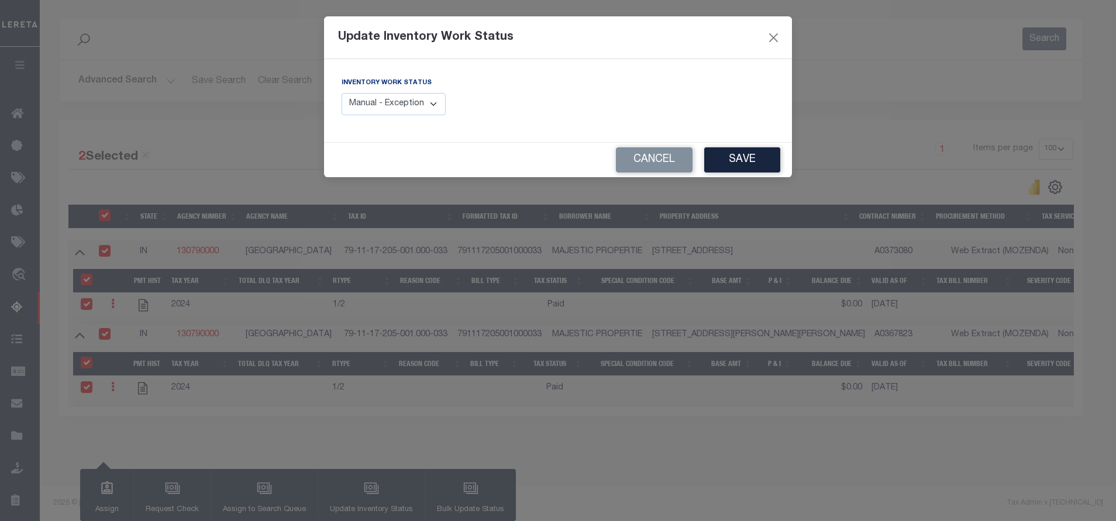
click at [404, 113] on select "Manual - Exception Pended - Awaiting Search Late Add Exception Completed" at bounding box center [394, 104] width 104 height 23
select select "4"
click at [342, 93] on select "Manual - Exception Pended - Awaiting Search Late Add Exception Completed" at bounding box center [394, 104] width 104 height 23
click at [754, 159] on button "Save" at bounding box center [742, 159] width 76 height 25
